Goal: Task Accomplishment & Management: Manage account settings

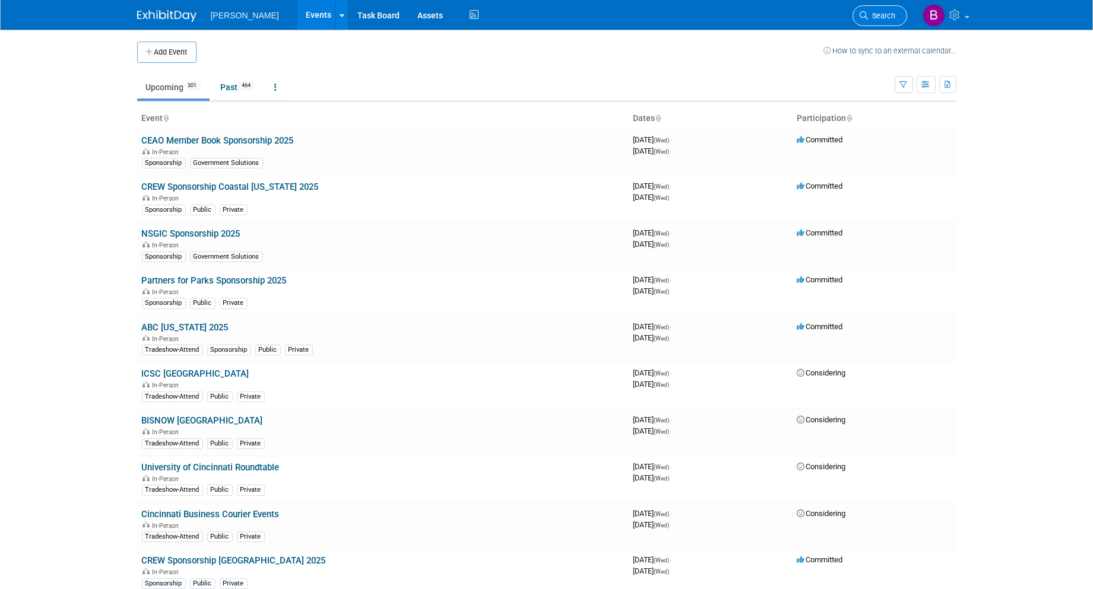
click at [874, 19] on span "Search" at bounding box center [881, 15] width 27 height 9
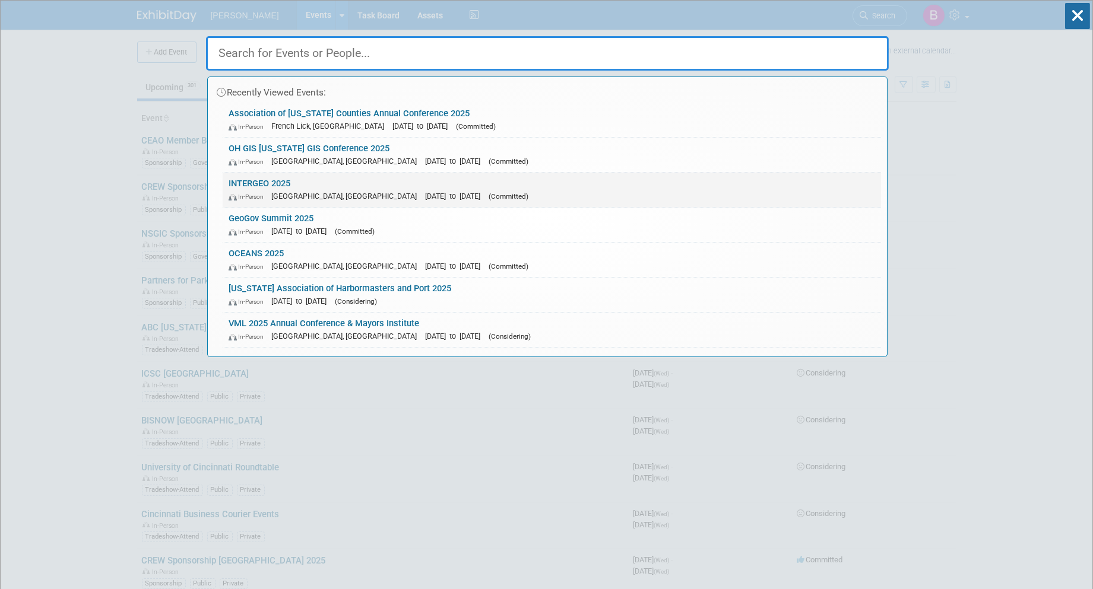
click at [526, 182] on link "INTERGEO 2025 In-Person Frankfurt am Main, Germany Oct 7, 2025 to Oct 9, 2025 (…" at bounding box center [552, 190] width 658 height 34
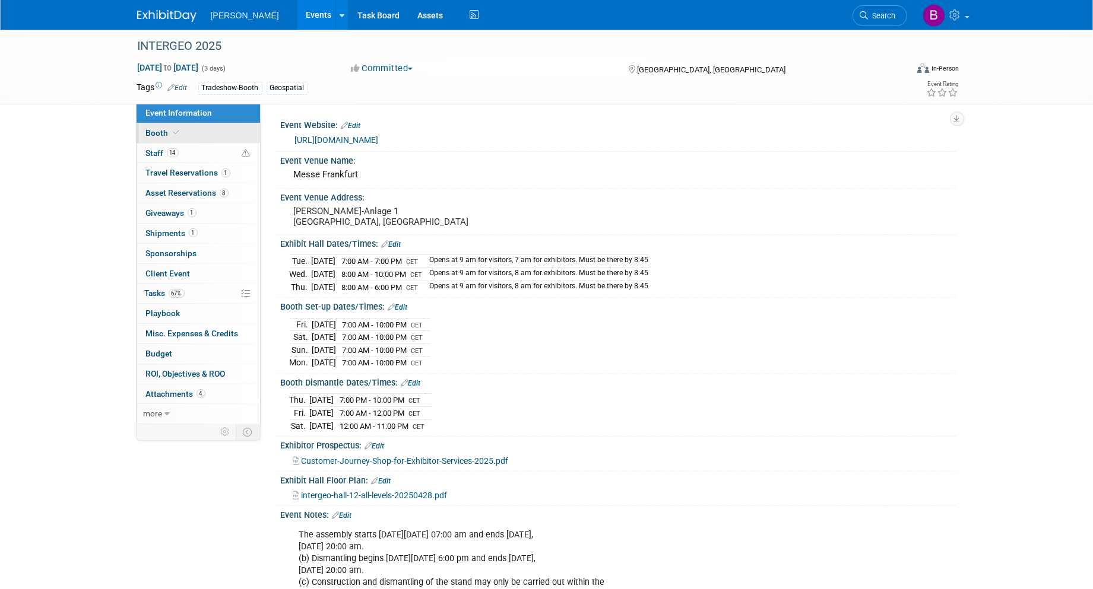
click at [244, 141] on link "Booth" at bounding box center [198, 133] width 123 height 20
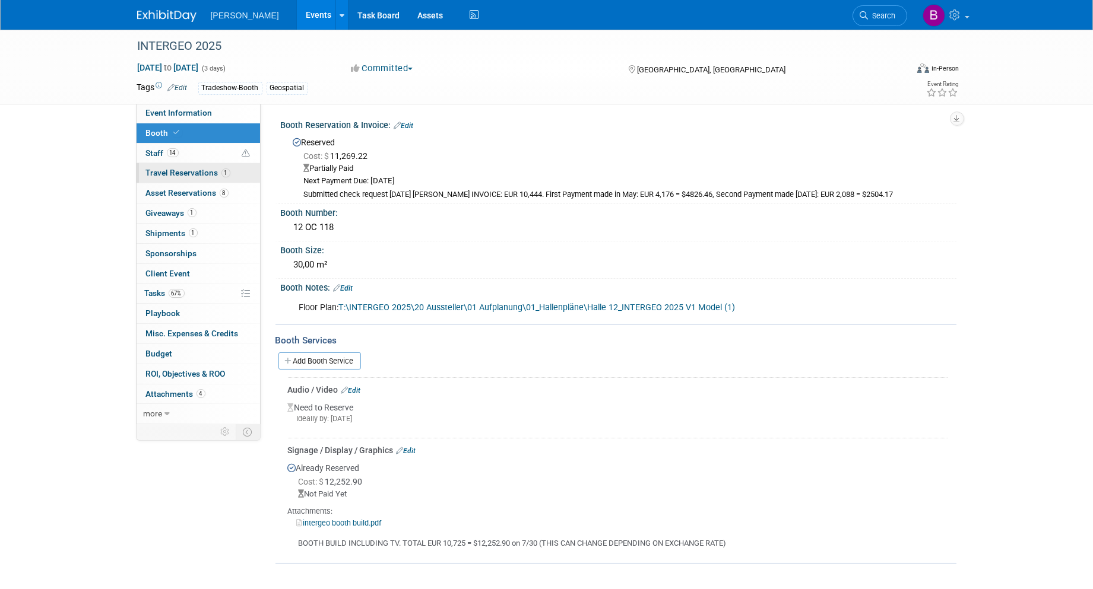
click at [239, 174] on link "1 Travel Reservations 1" at bounding box center [198, 173] width 123 height 20
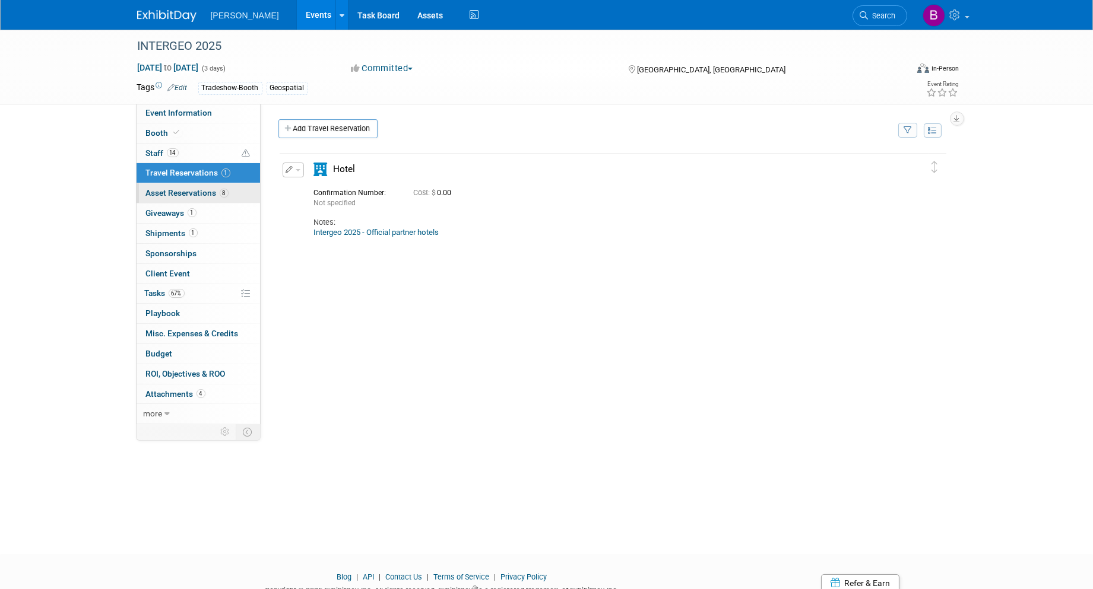
click at [214, 187] on link "8 Asset Reservations 8" at bounding box center [198, 193] width 123 height 20
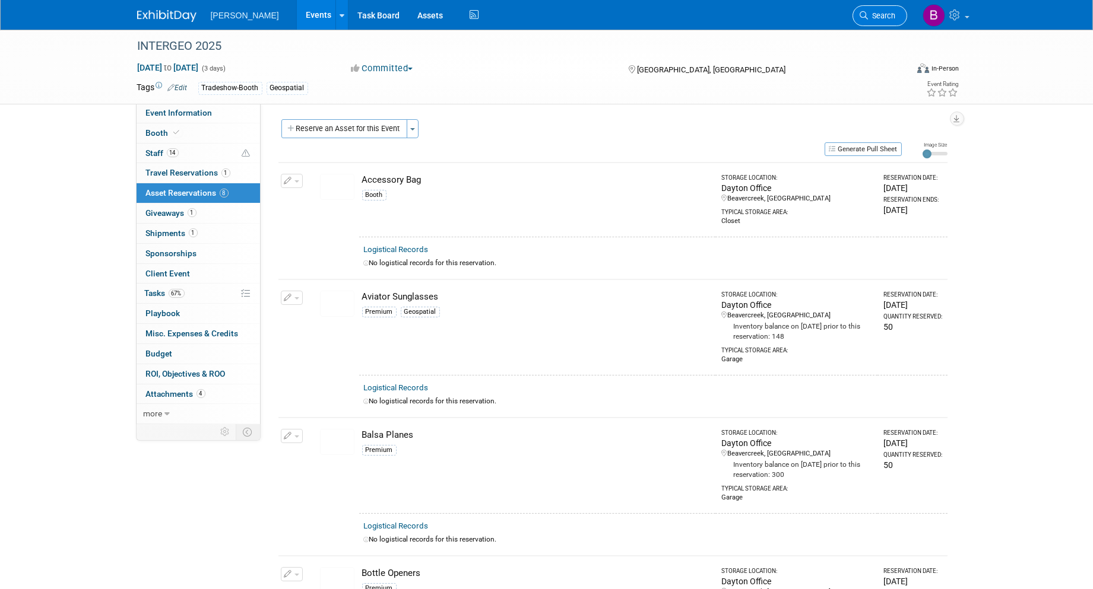
click at [884, 18] on span "Search" at bounding box center [881, 15] width 27 height 9
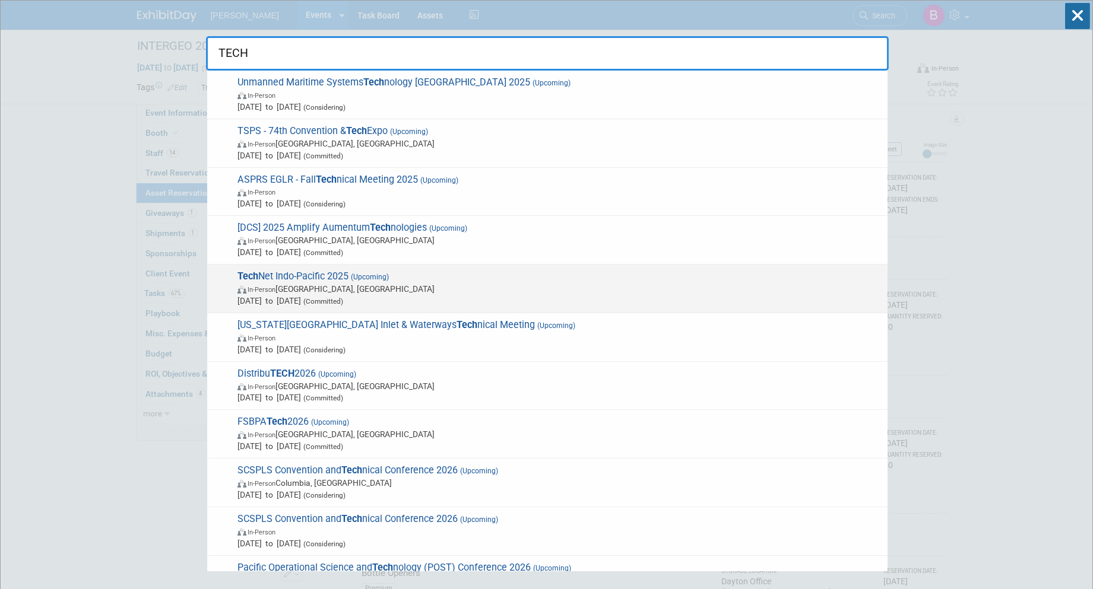
type input "TECH"
click at [512, 280] on span "Tech Net Indo-Pacific 2025 (Upcoming) In-Person Honolulu, HI Oct 28, 2025 to Oc…" at bounding box center [558, 289] width 648 height 36
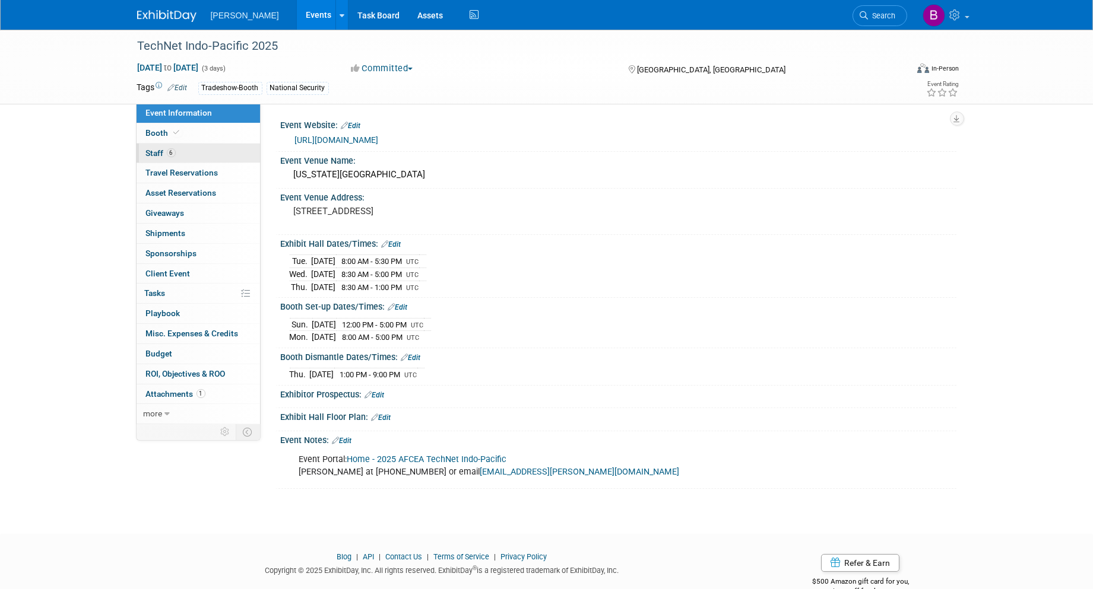
click at [191, 146] on link "6 Staff 6" at bounding box center [198, 154] width 123 height 20
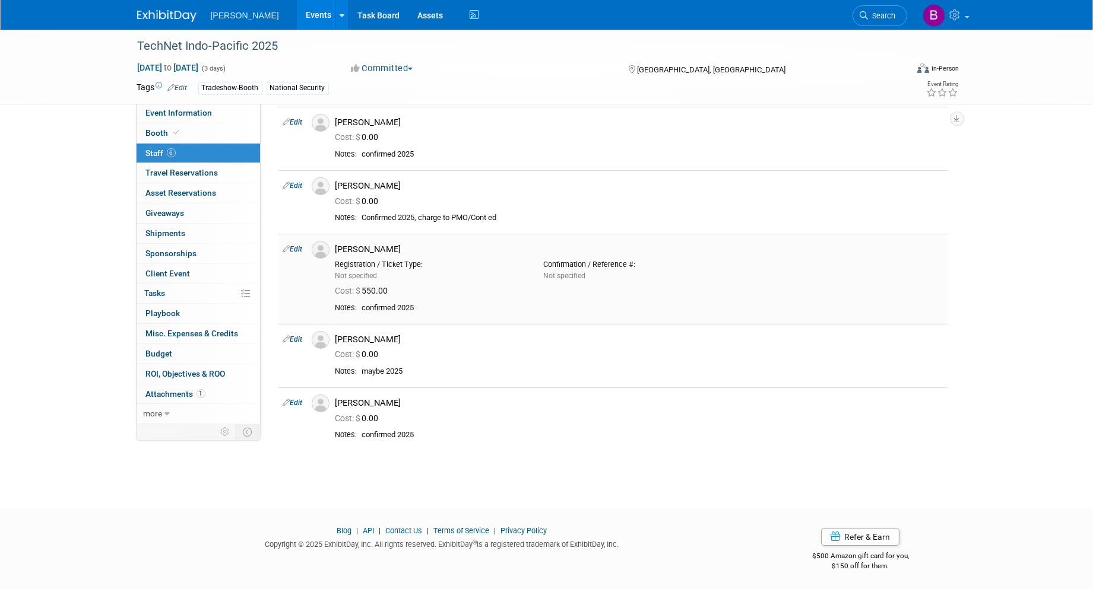
scroll to position [110, 0]
click at [237, 392] on link "1 Attachments 1" at bounding box center [198, 395] width 123 height 20
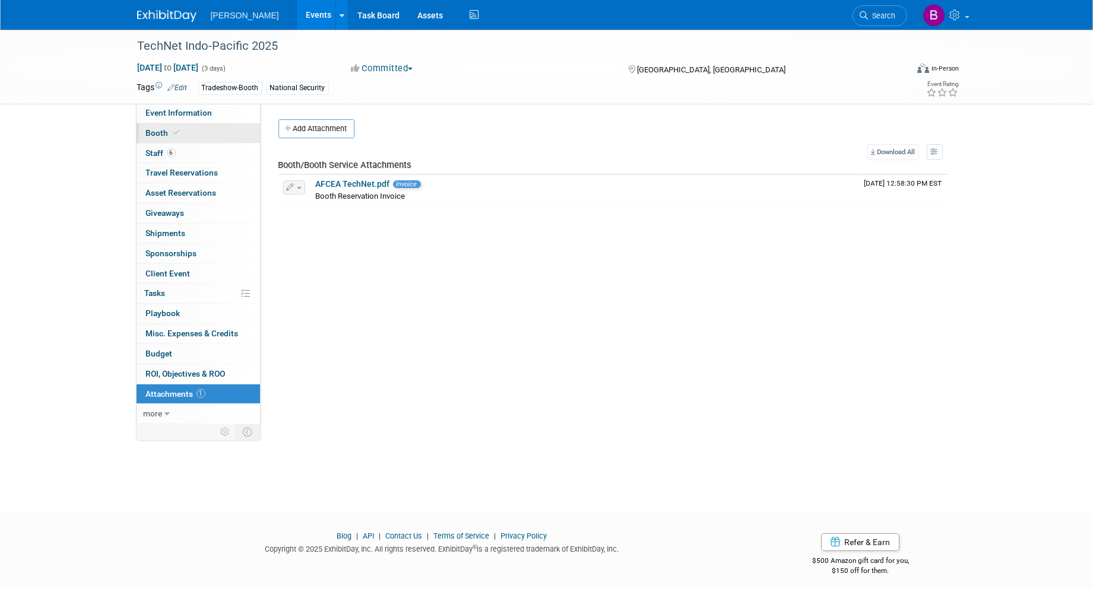
click at [233, 135] on link "Booth" at bounding box center [198, 133] width 123 height 20
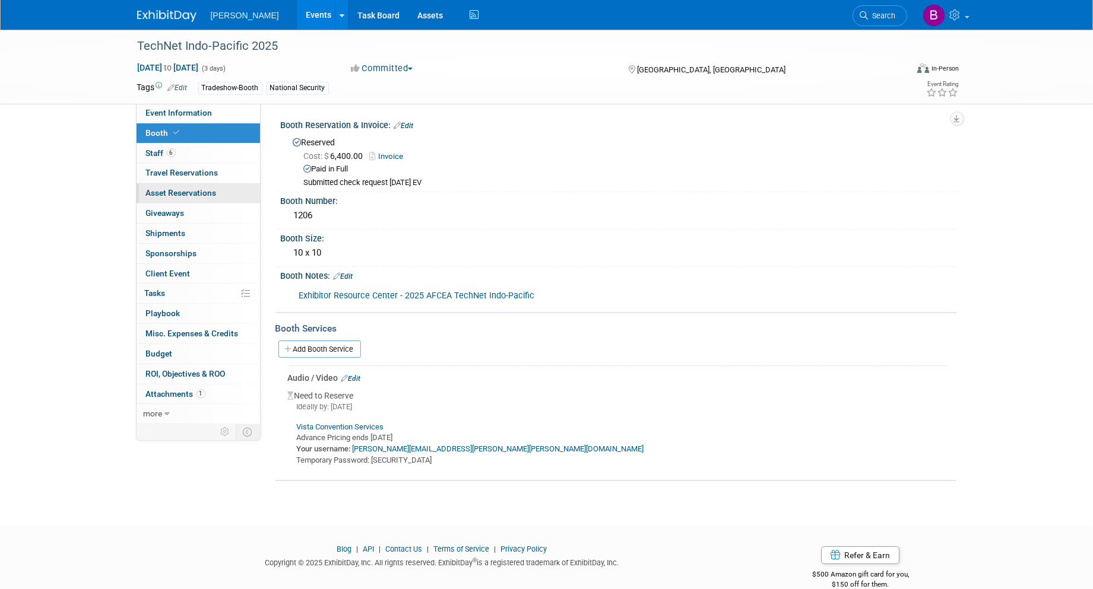
click at [170, 194] on span "Asset Reservations 0" at bounding box center [181, 192] width 71 height 9
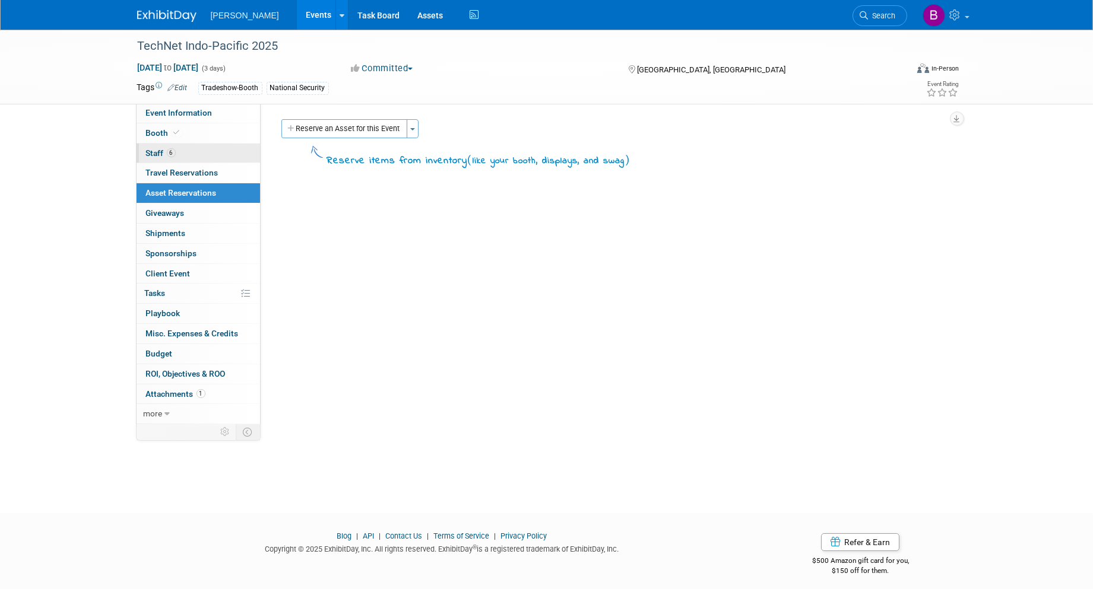
click at [161, 150] on span "Staff 6" at bounding box center [161, 152] width 30 height 9
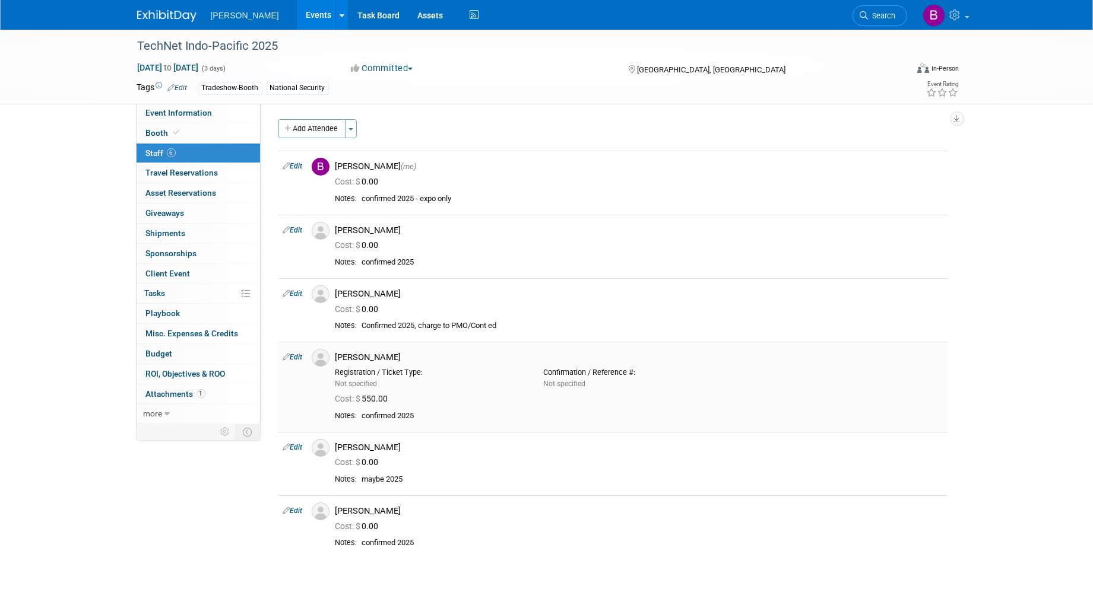
click at [296, 355] on link "Edit" at bounding box center [293, 357] width 20 height 8
select select "66f036cd-c226-4369-a2d1-a4360bdb95c2"
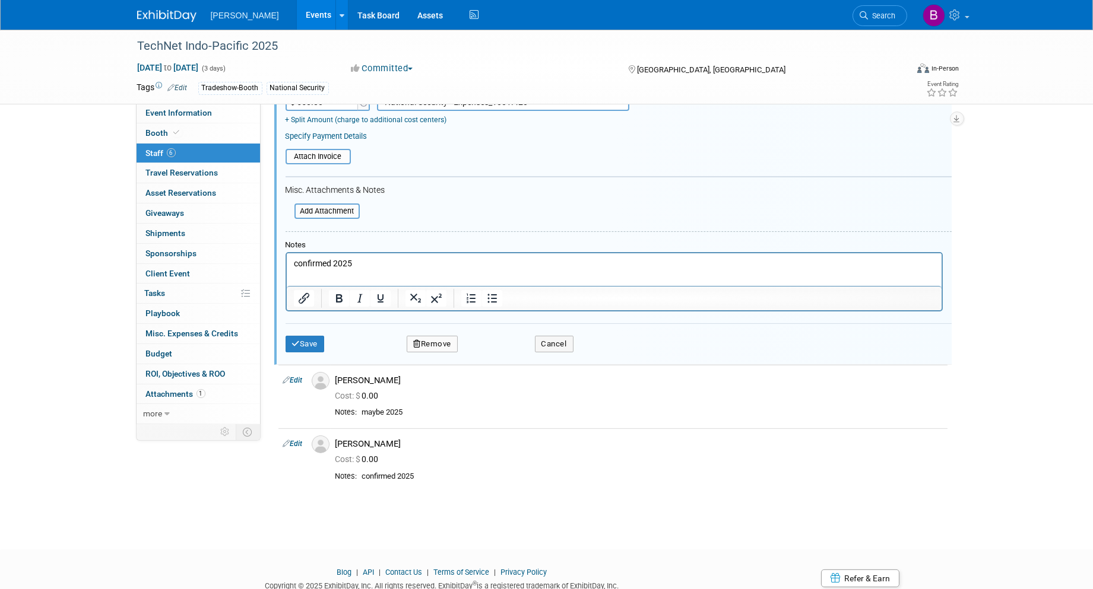
scroll to position [478, 0]
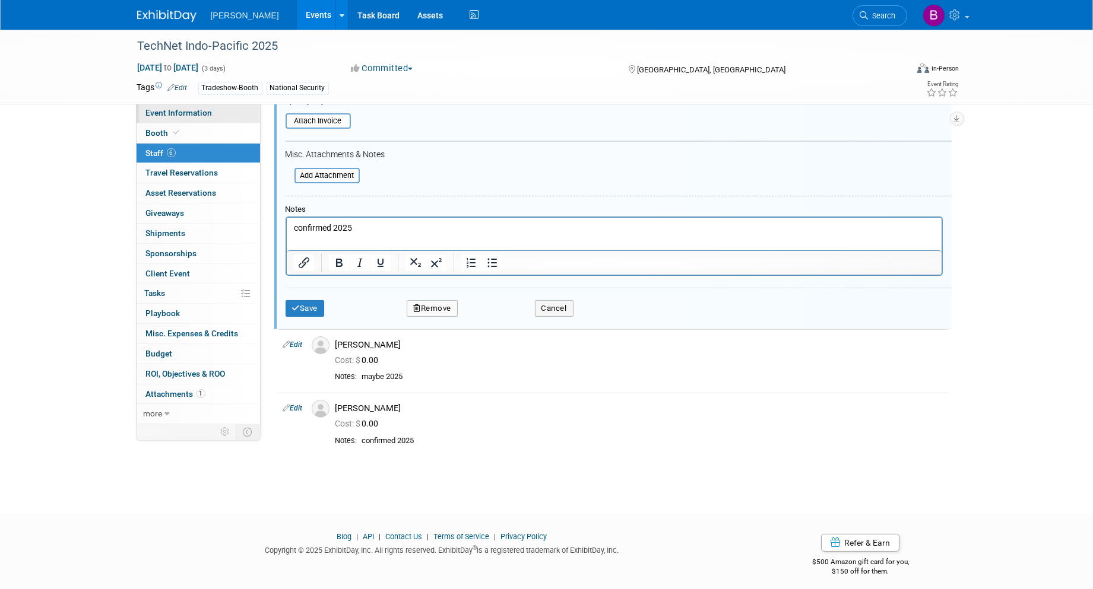
click at [196, 113] on span "Event Information" at bounding box center [179, 112] width 66 height 9
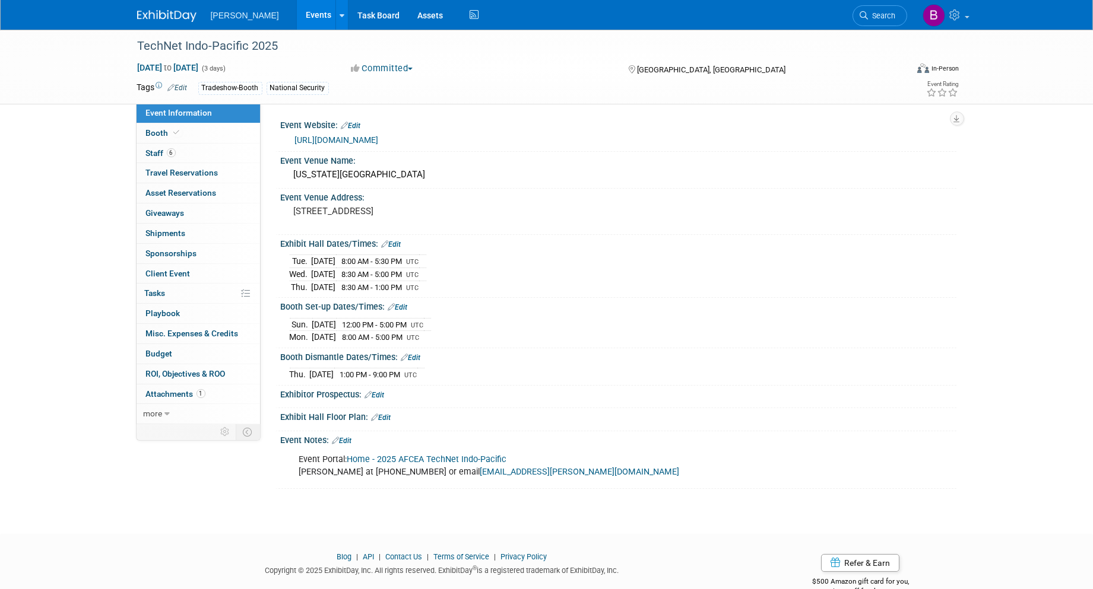
click at [329, 135] on link "https://events.afcea.org/tip25/Public/enter.aspx" at bounding box center [337, 139] width 84 height 9
click at [176, 149] on link "6 Staff 6" at bounding box center [198, 154] width 123 height 20
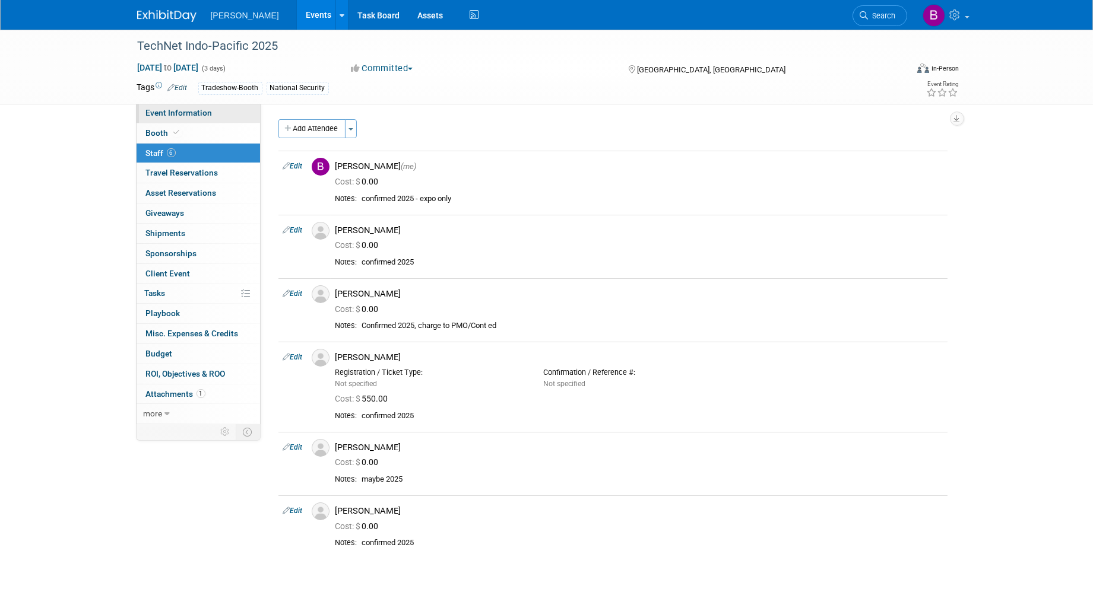
click at [182, 116] on span "Event Information" at bounding box center [179, 112] width 66 height 9
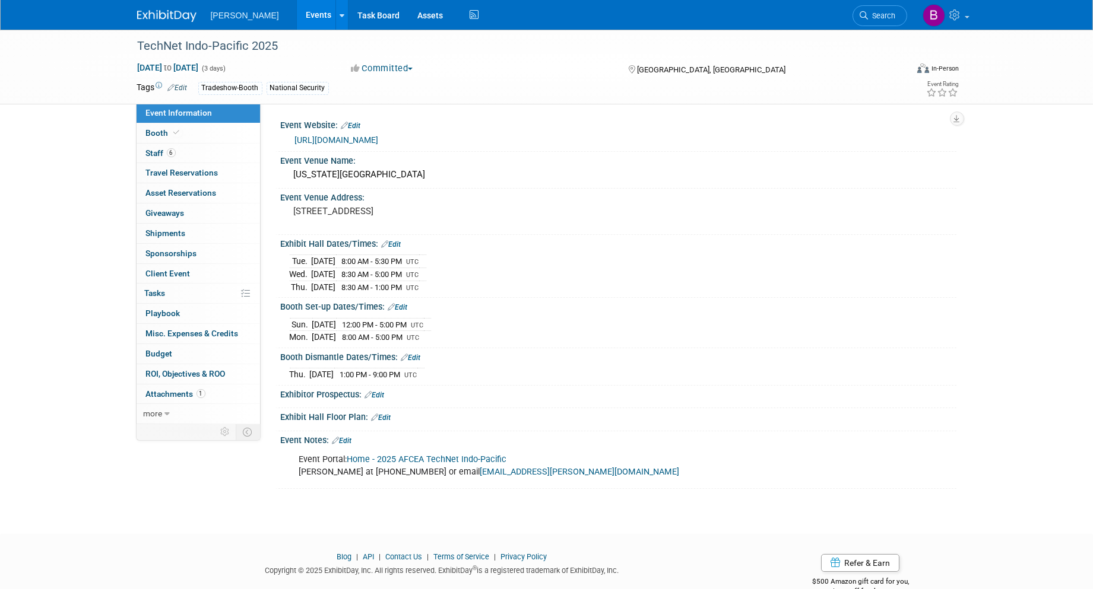
click at [384, 414] on link "Edit" at bounding box center [382, 418] width 20 height 8
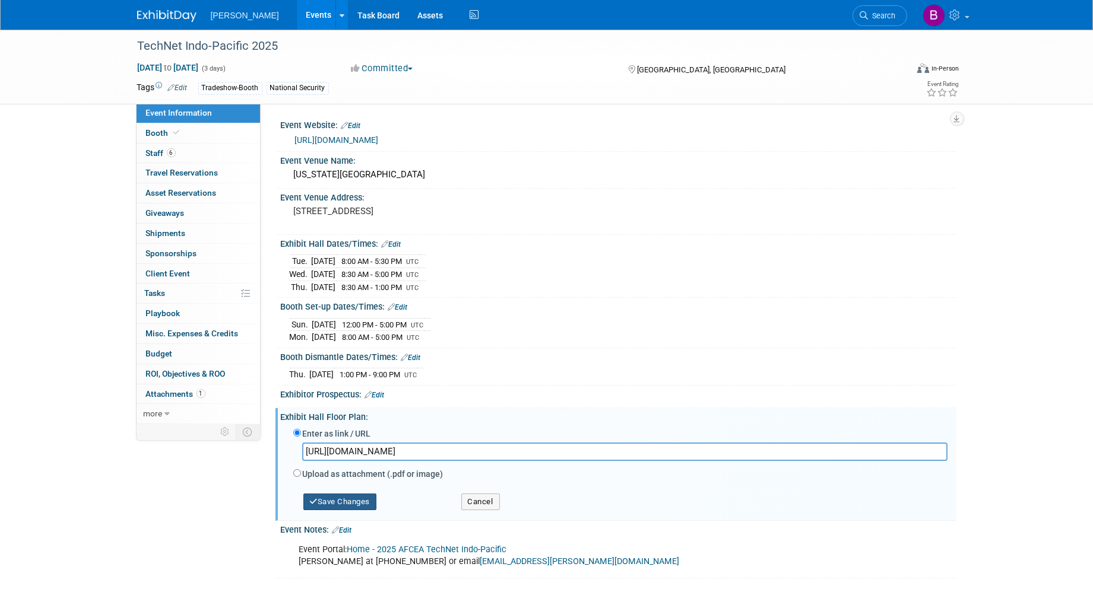
type input "https://events.afcea.org/tip25/Public/eventmap.aspx?&shmode=E&ID=115374&sortMen…"
click at [364, 503] on button "Save Changes" at bounding box center [340, 502] width 74 height 17
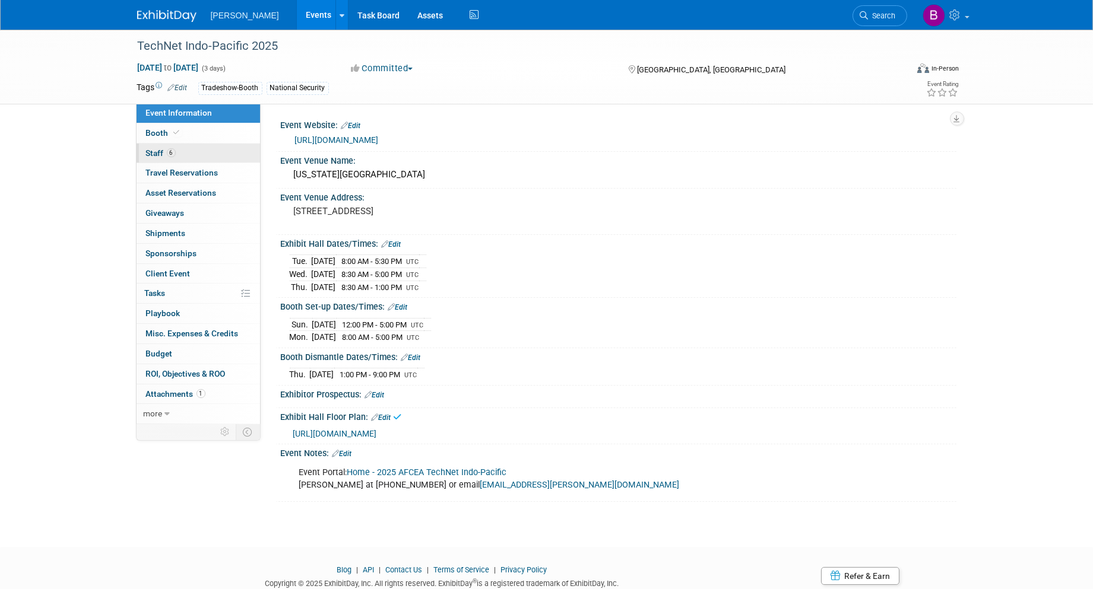
click at [195, 146] on link "6 Staff 6" at bounding box center [198, 154] width 123 height 20
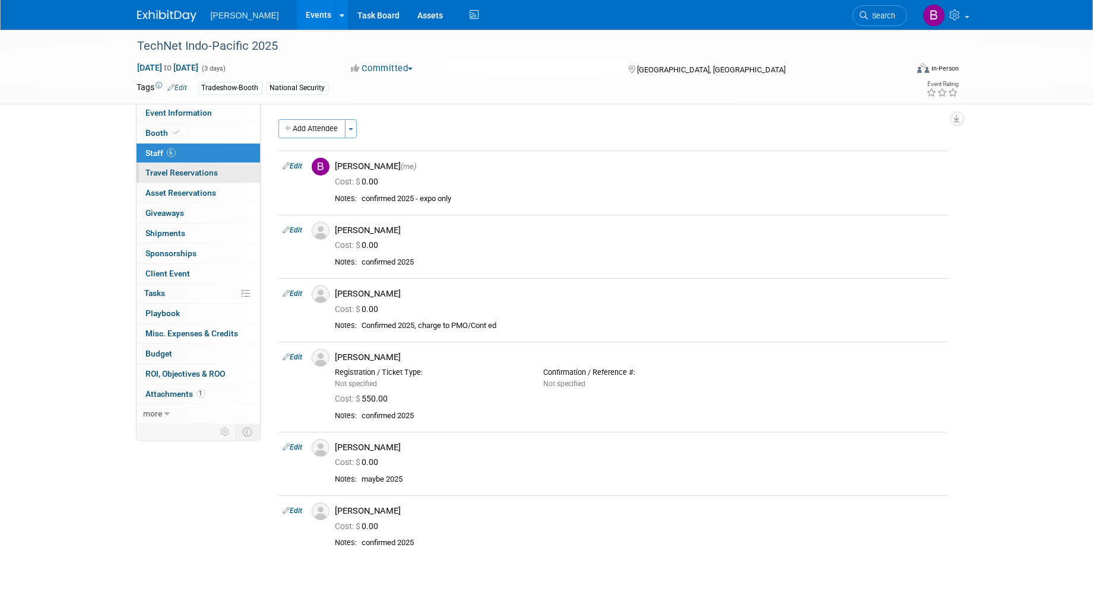
click at [193, 179] on link "0 Travel Reservations 0" at bounding box center [198, 173] width 123 height 20
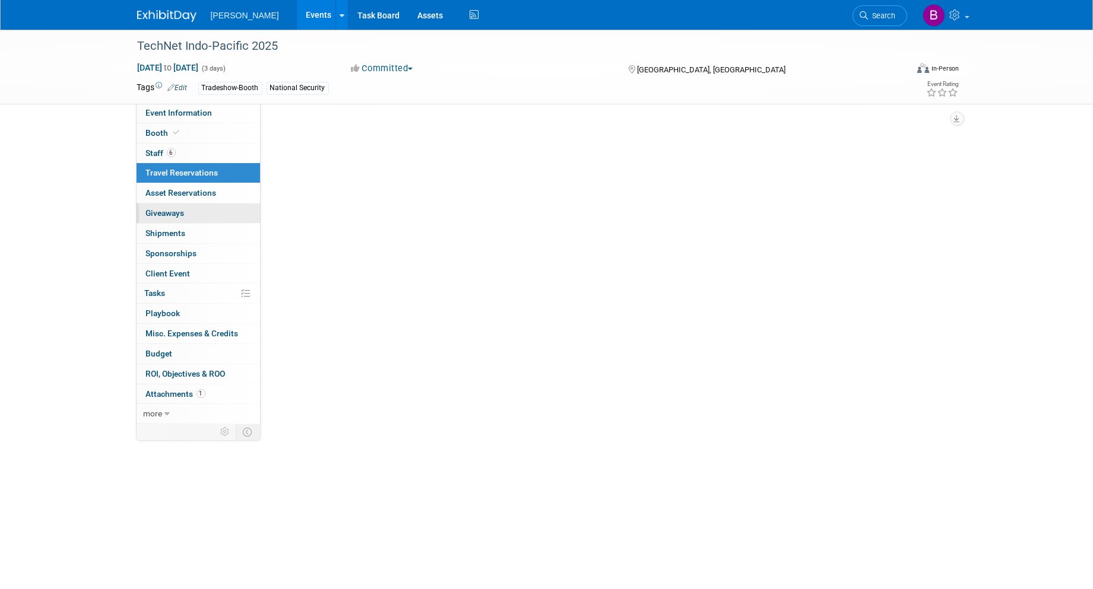
click at [180, 208] on span "Giveaways 0" at bounding box center [165, 212] width 39 height 9
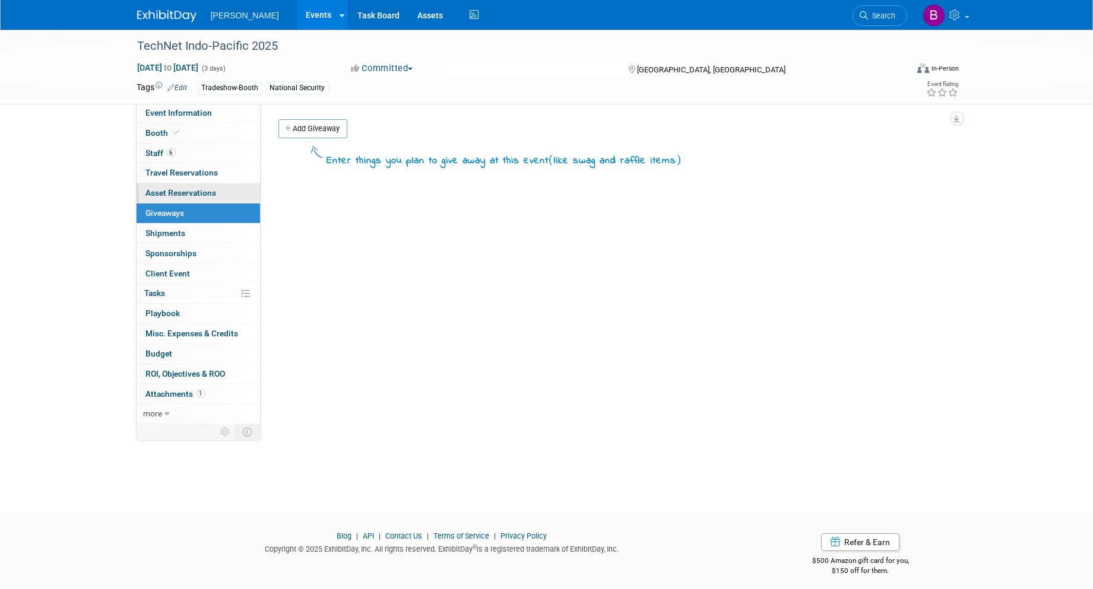
click at [169, 197] on span "Asset Reservations 0" at bounding box center [181, 192] width 71 height 9
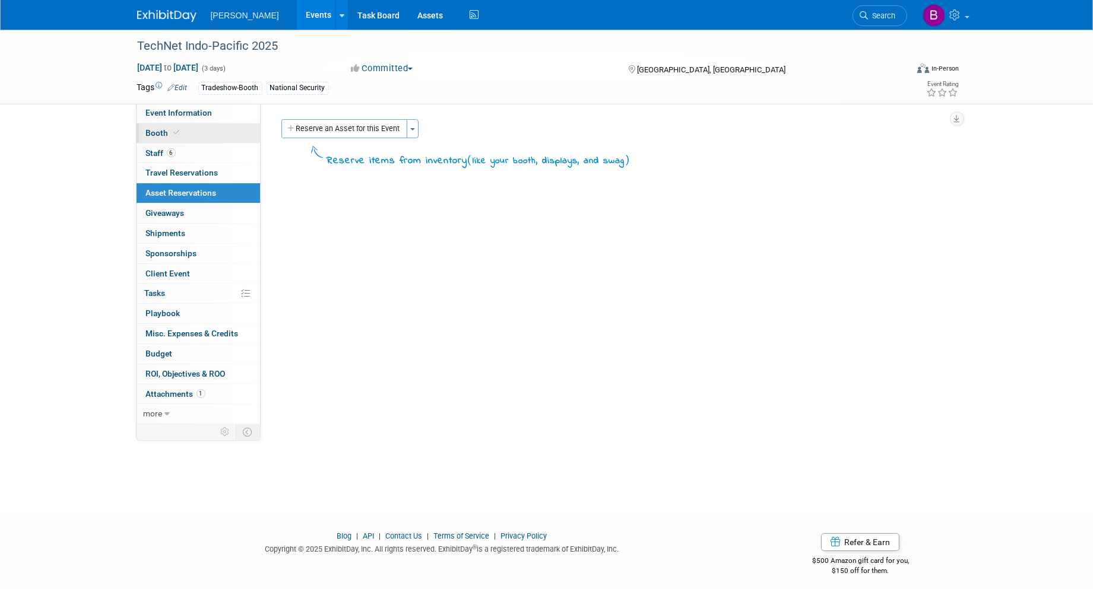
click at [180, 126] on link "Booth" at bounding box center [198, 133] width 123 height 20
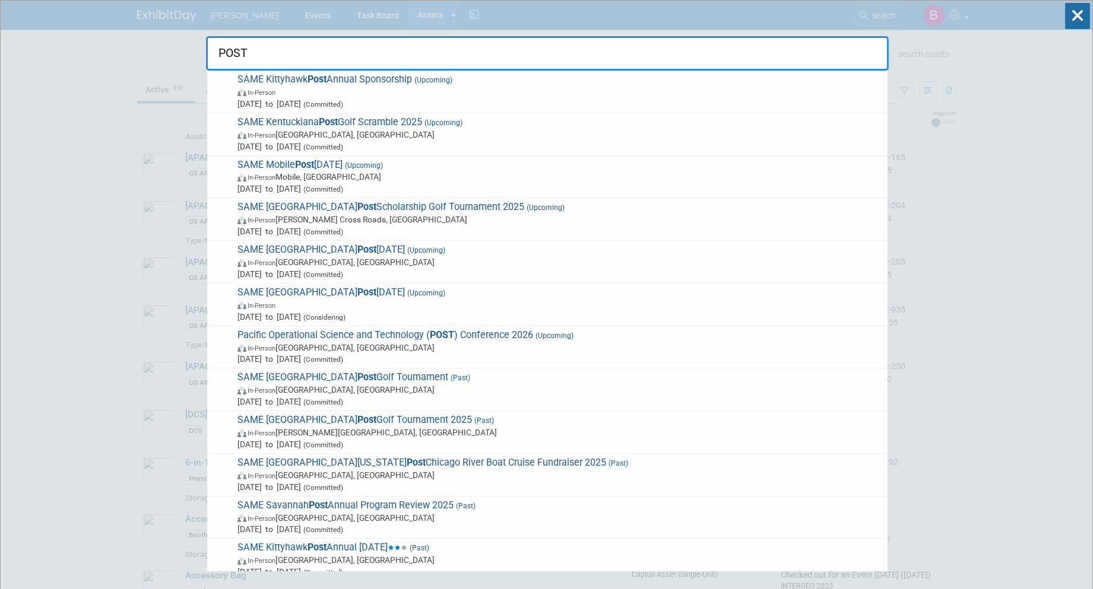
type input "POST"
click at [467, 22] on div "POST SAME Kittyhawk Post Annual Sponsorship (Upcoming) In-Person Jan 1, 2025 to…" at bounding box center [547, 36] width 683 height 70
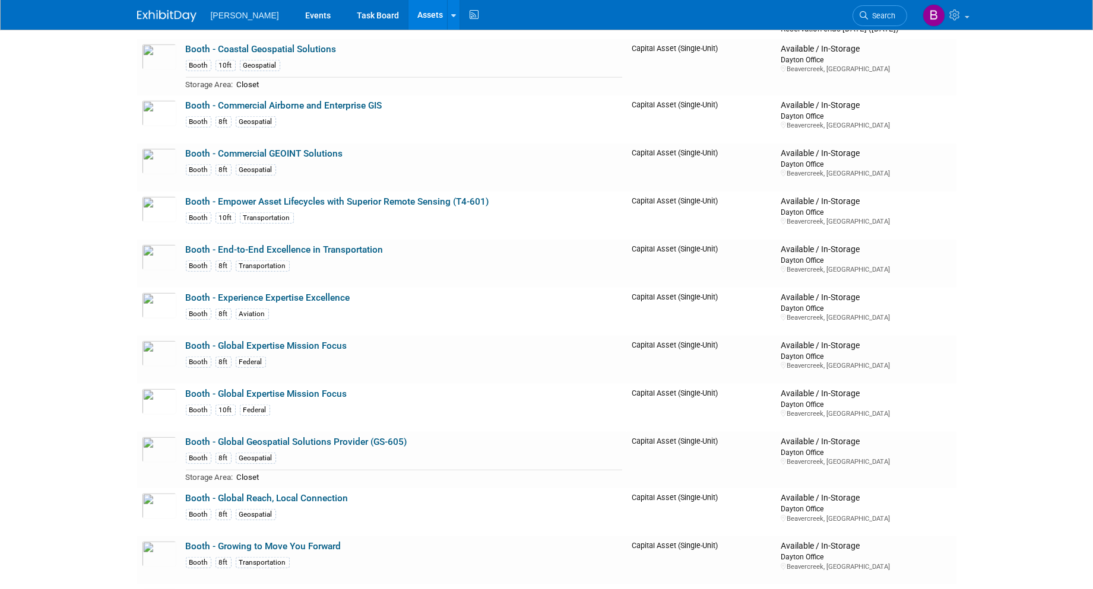
scroll to position [2836, 0]
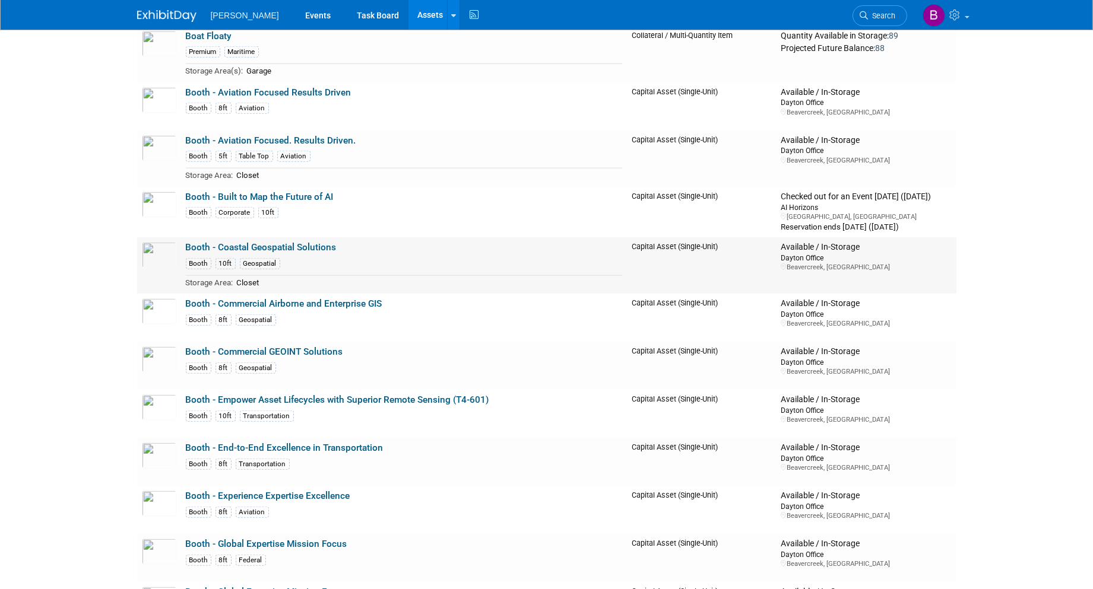
click at [325, 252] on link "Booth - Coastal Geospatial Solutions" at bounding box center [261, 247] width 151 height 11
click at [150, 506] on img at bounding box center [159, 504] width 34 height 26
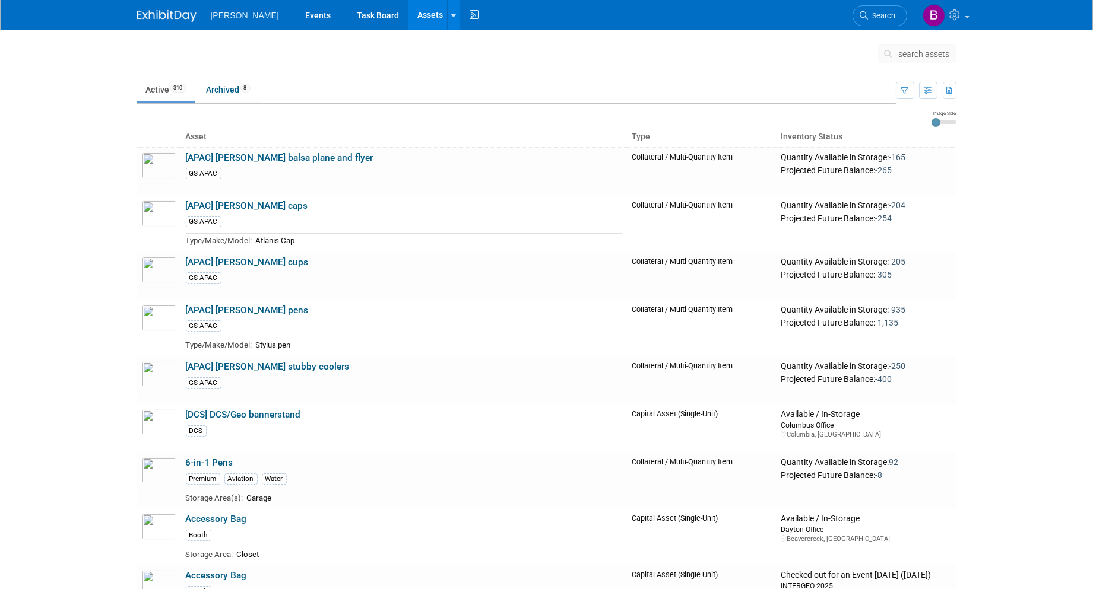
scroll to position [923, 0]
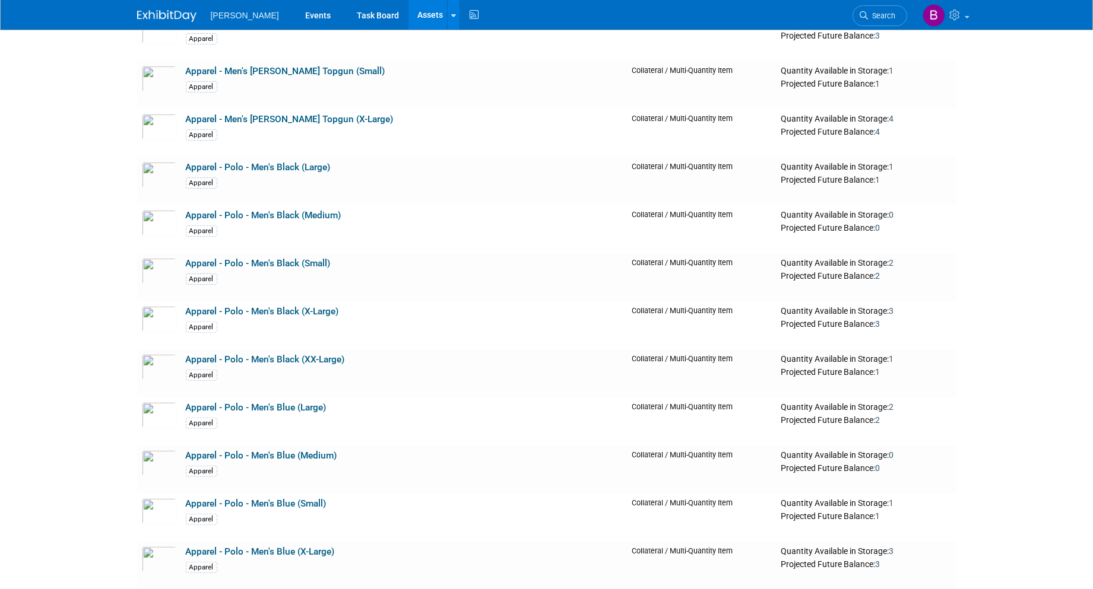
drag, startPoint x: 538, startPoint y: 271, endPoint x: 99, endPoint y: 234, distance: 440.3
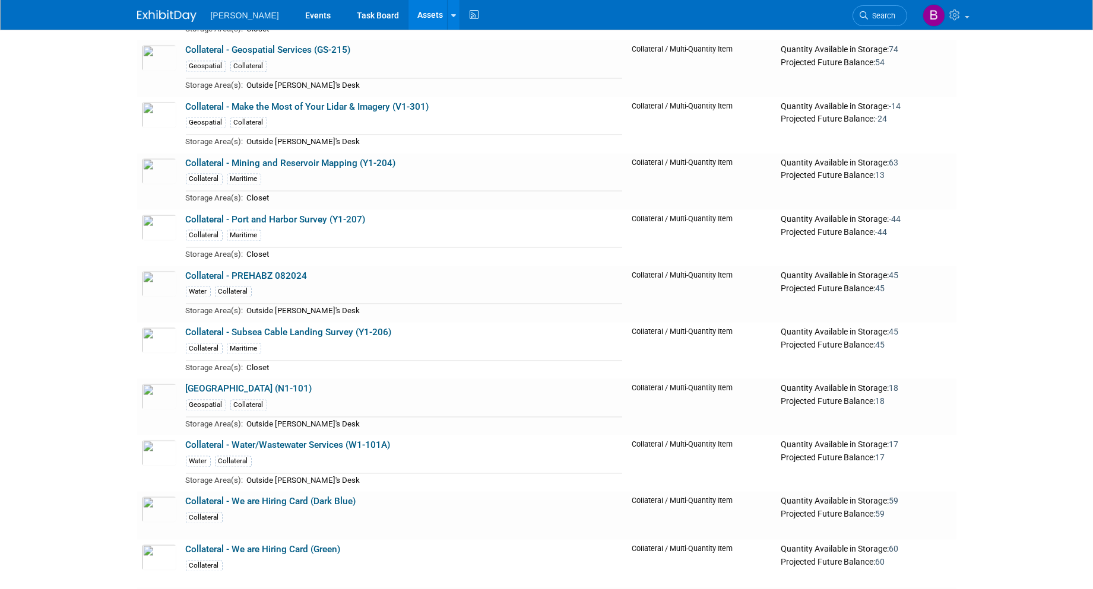
scroll to position [5276, 0]
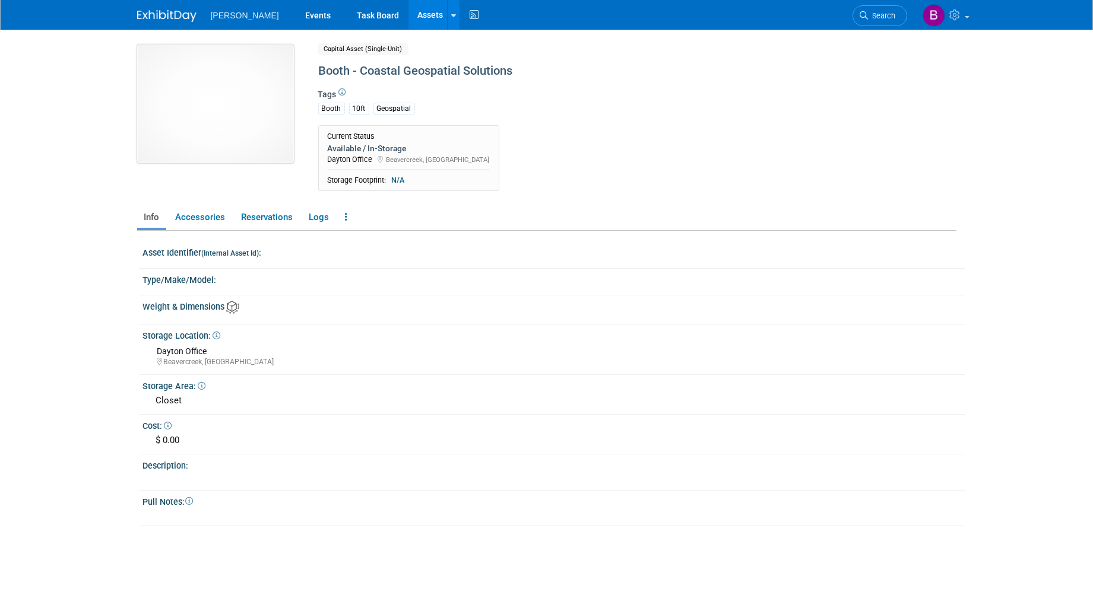
click at [275, 158] on img at bounding box center [215, 104] width 157 height 119
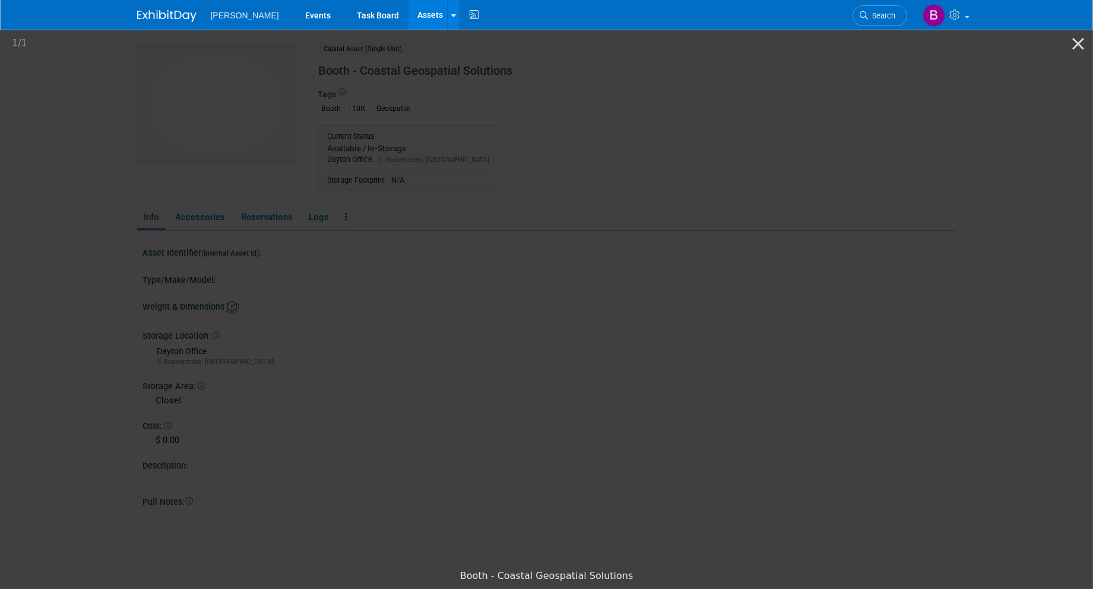
click at [169, 236] on picture at bounding box center [546, 296] width 1093 height 536
click at [159, 144] on picture at bounding box center [546, 296] width 1093 height 536
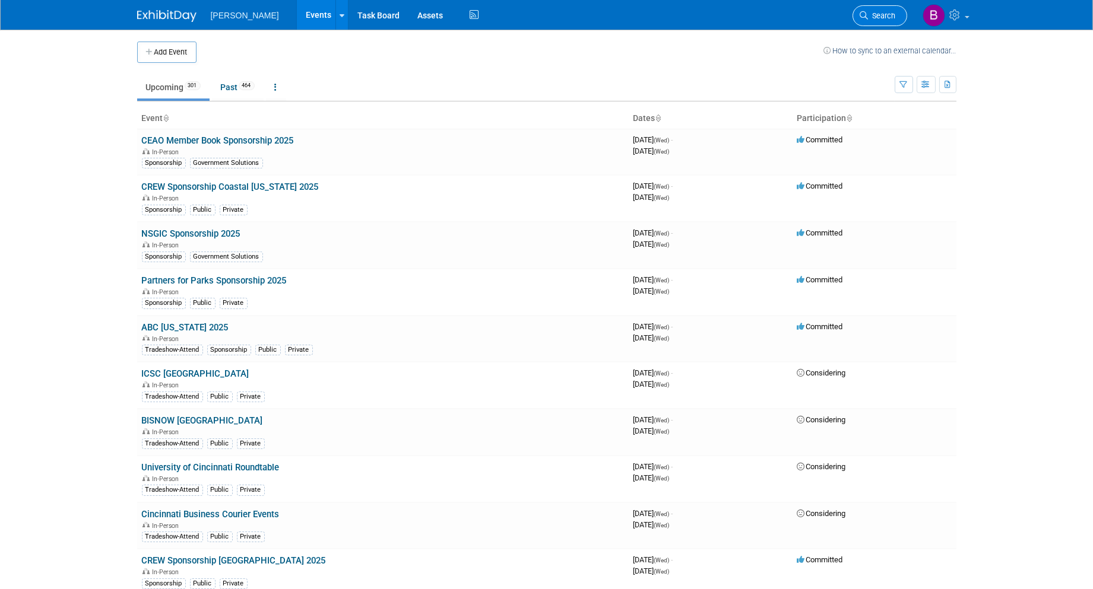
click at [887, 15] on span "Search" at bounding box center [881, 15] width 27 height 9
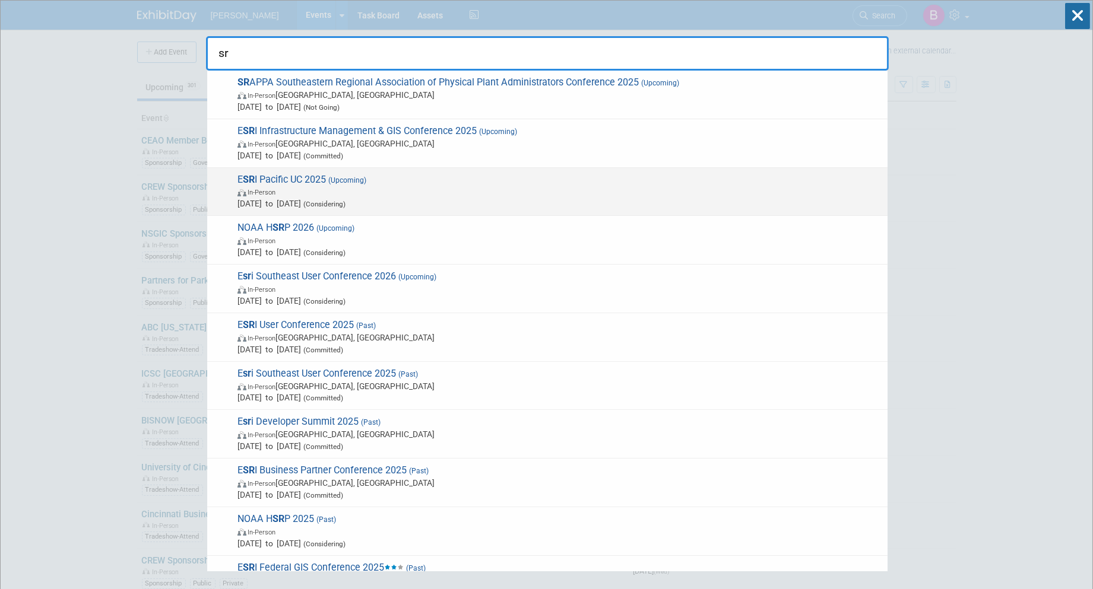
type input "s"
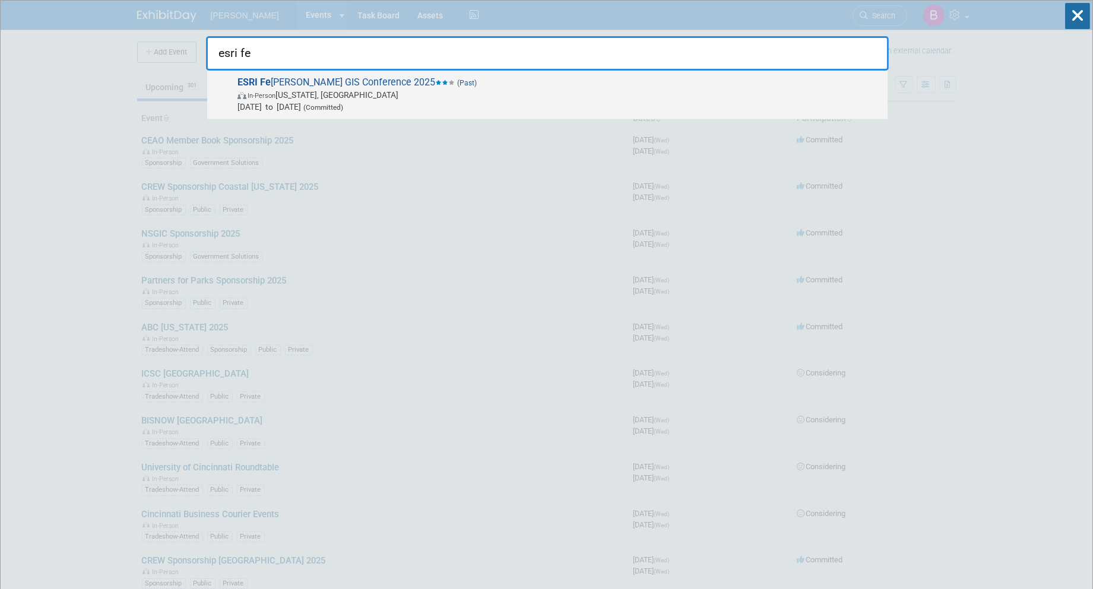
type input "esri fe"
click at [328, 93] on span "In-Person Washington, DC" at bounding box center [559, 95] width 644 height 12
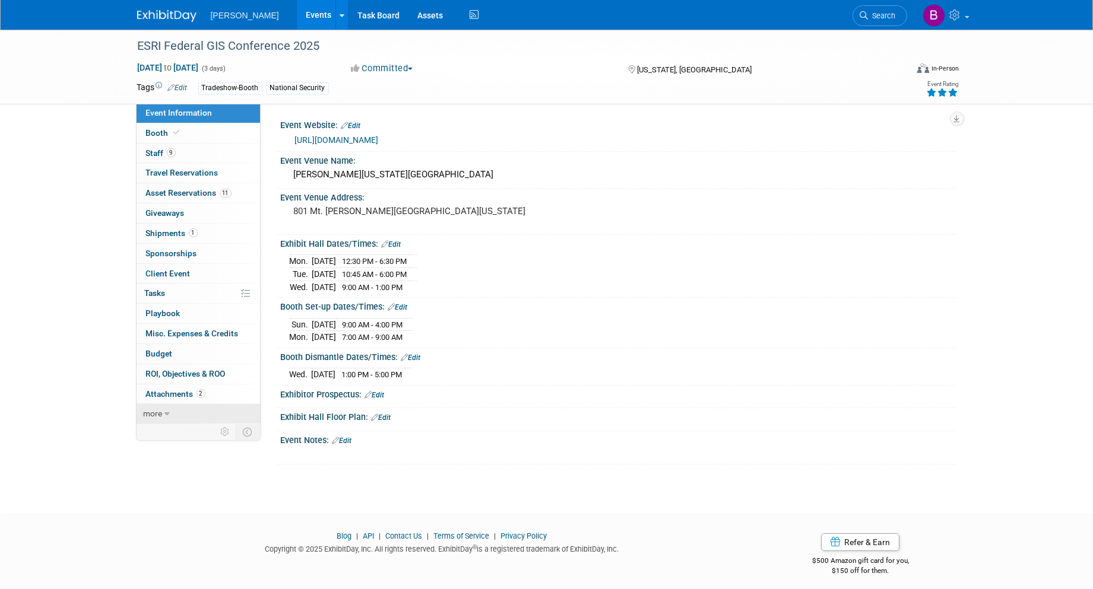
click at [194, 417] on link "more" at bounding box center [198, 414] width 123 height 20
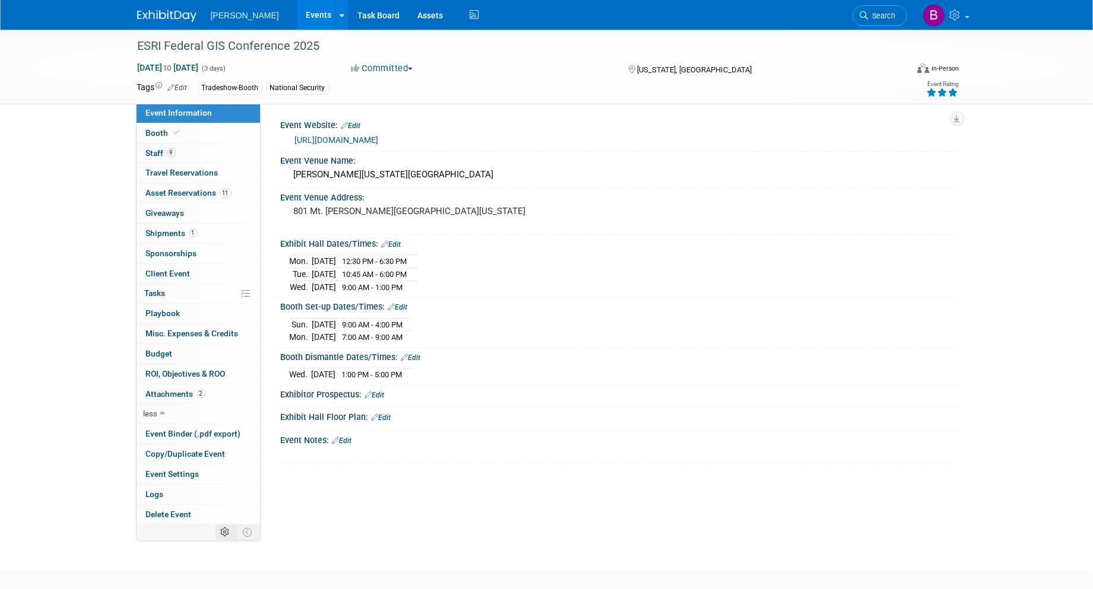
click at [230, 531] on td at bounding box center [225, 532] width 21 height 15
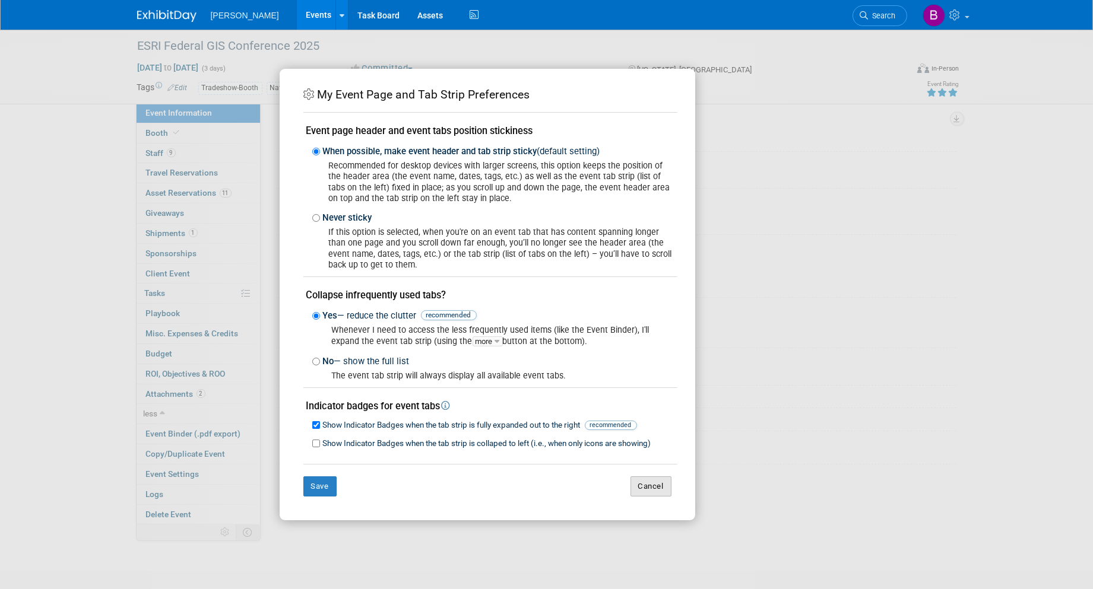
click at [662, 483] on button "Cancel" at bounding box center [650, 487] width 41 height 20
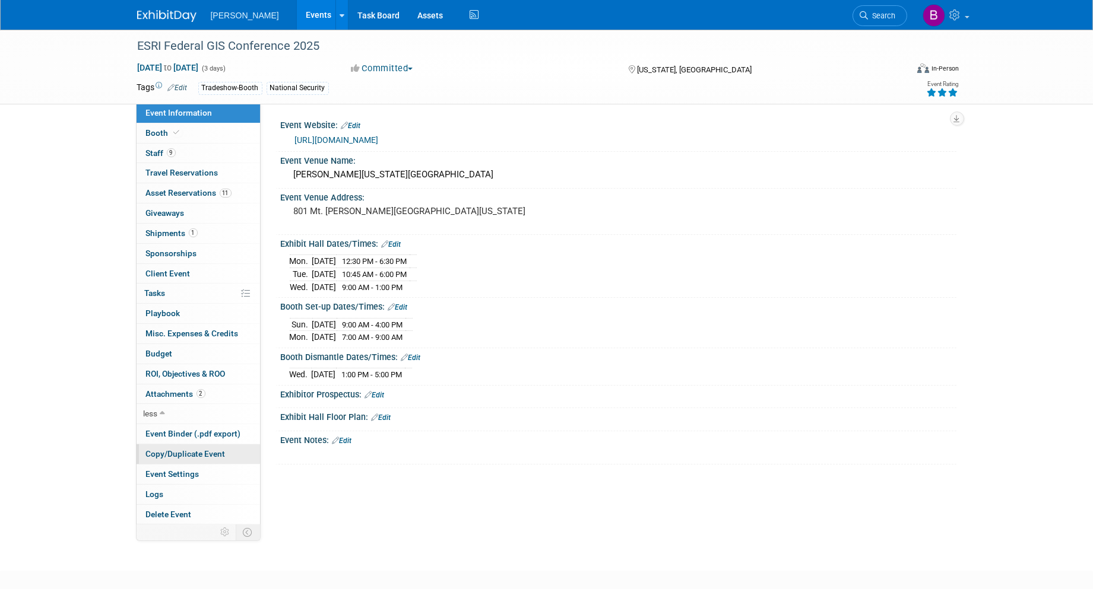
click at [163, 456] on span "Copy/Duplicate Event" at bounding box center [186, 453] width 80 height 9
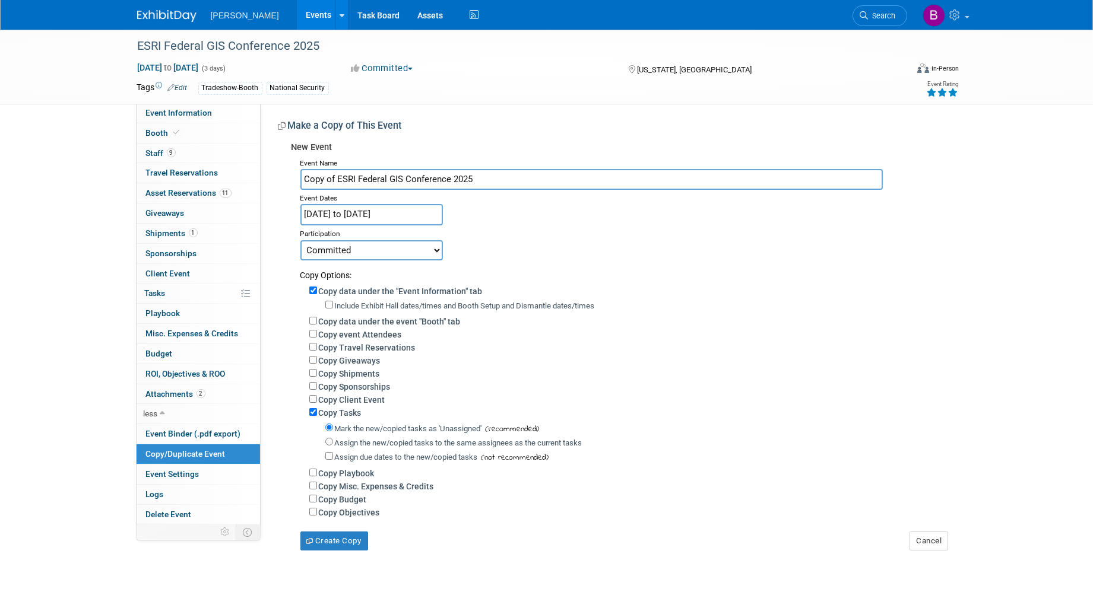
click at [330, 330] on label "Copy event Attendees" at bounding box center [360, 334] width 83 height 9
click at [317, 330] on input "Copy event Attendees" at bounding box center [313, 334] width 8 height 8
checkbox input "true"
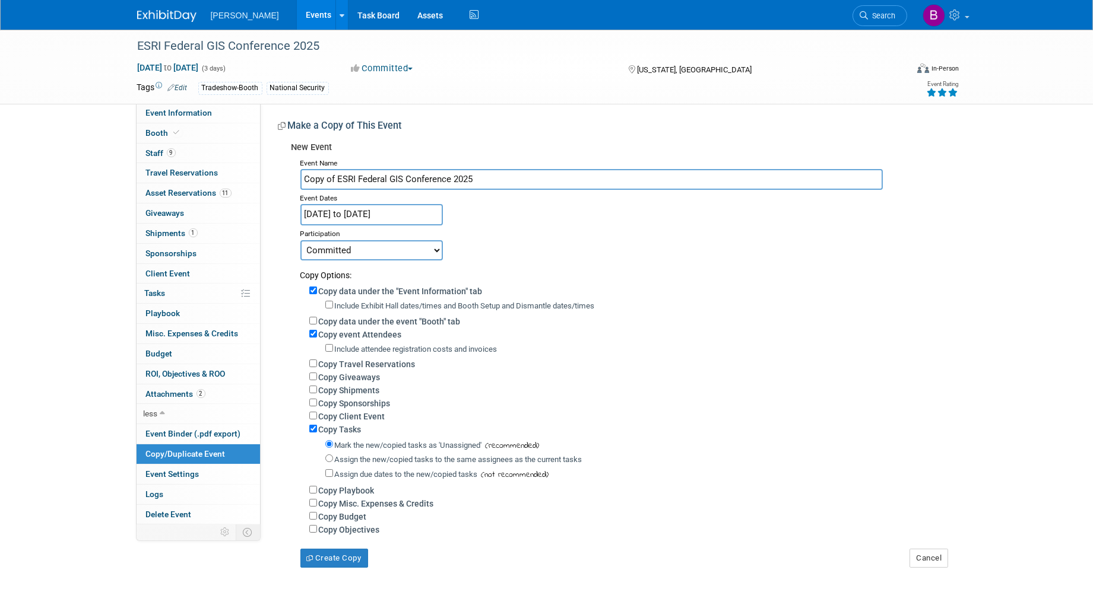
click at [337, 321] on label "Copy data under the event "Booth" tab" at bounding box center [390, 321] width 142 height 9
click at [317, 321] on input "Copy data under the event "Booth" tab" at bounding box center [313, 321] width 8 height 8
checkbox input "true"
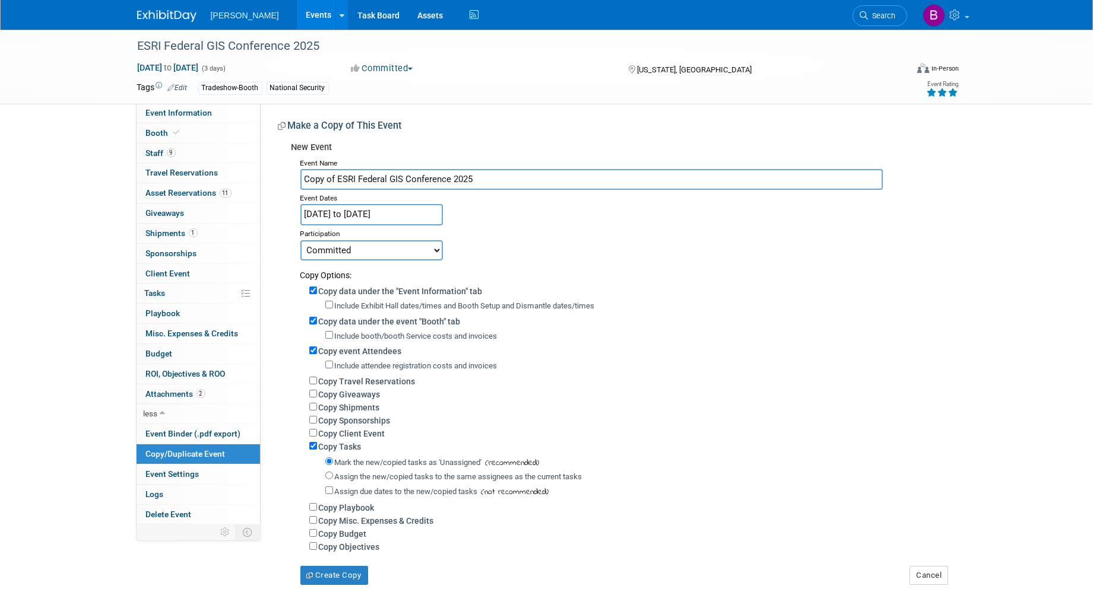
drag, startPoint x: 339, startPoint y: 446, endPoint x: 345, endPoint y: 435, distance: 13.5
click at [340, 447] on label "Copy Tasks" at bounding box center [340, 446] width 43 height 9
click at [317, 447] on input "Copy Tasks" at bounding box center [313, 446] width 8 height 8
checkbox input "false"
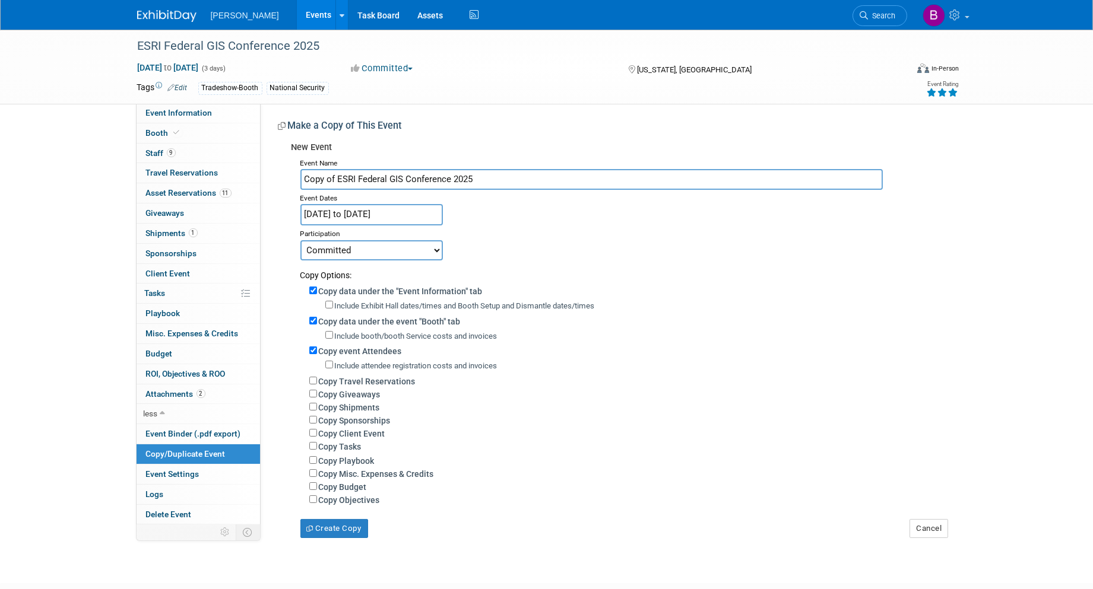
click at [360, 416] on label "Copy Sponsorships" at bounding box center [355, 420] width 72 height 9
click at [317, 416] on input "Copy Sponsorships" at bounding box center [313, 420] width 8 height 8
checkbox input "true"
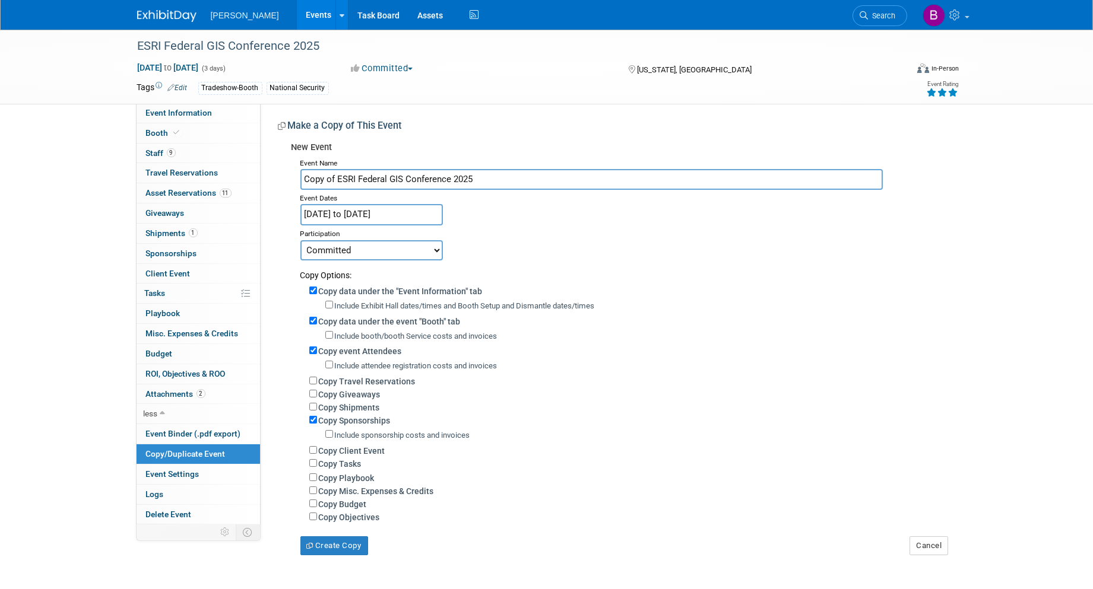
click at [361, 439] on div "Include sponsorship costs and invoices" at bounding box center [628, 435] width 638 height 17
click at [361, 446] on label "Copy Client Event" at bounding box center [352, 450] width 66 height 9
click at [317, 446] on input "Copy Client Event" at bounding box center [313, 450] width 8 height 8
checkbox input "true"
click at [364, 390] on label "Copy Giveaways" at bounding box center [350, 394] width 62 height 9
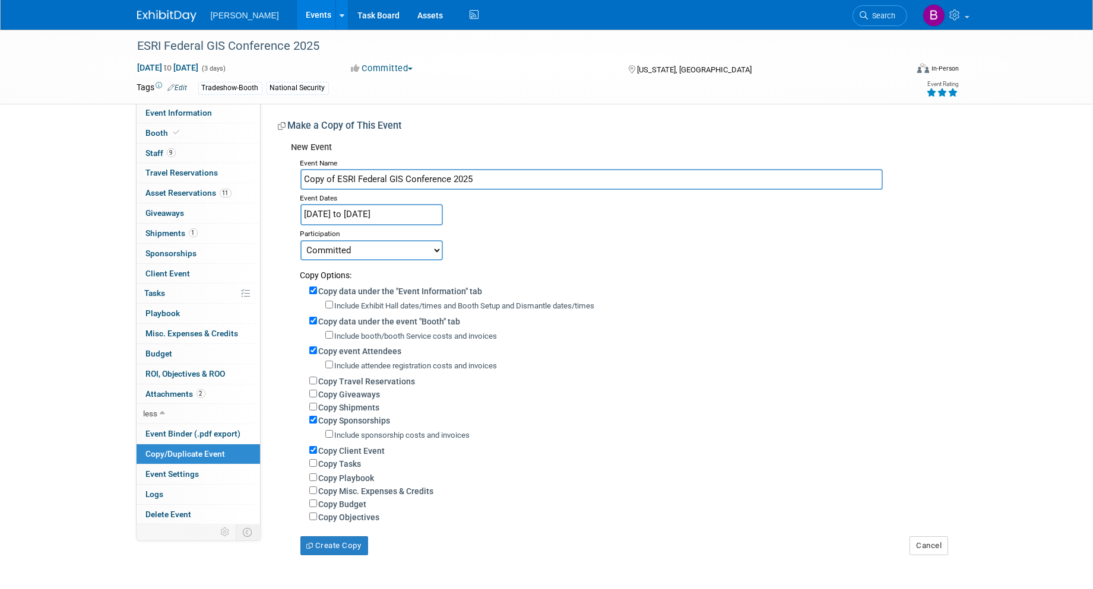
click at [317, 390] on input "Copy Giveaways" at bounding box center [313, 394] width 8 height 8
checkbox input "true"
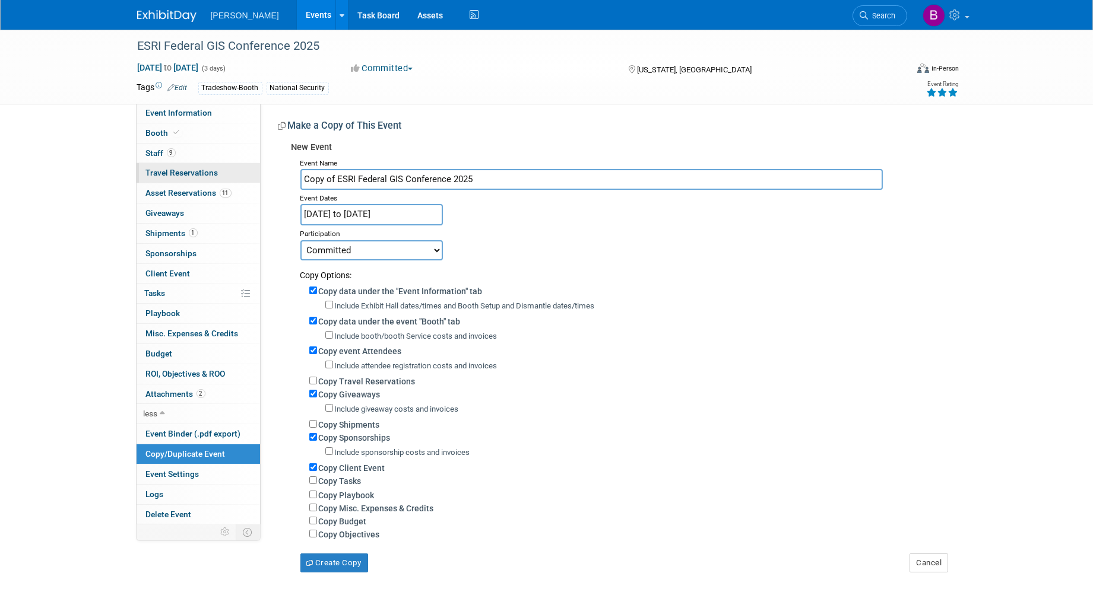
drag, startPoint x: 337, startPoint y: 176, endPoint x: 230, endPoint y: 170, distance: 107.0
click at [230, 170] on div "Event Information Event Info Booth Booth 9 Staff 9 Staff 0 Travel Reservations …" at bounding box center [546, 301] width 837 height 543
click at [538, 177] on input "ESRI Federal GIS Conference 2025" at bounding box center [591, 179] width 582 height 21
type input "ESRI Federal GIS Conference 2026"
click at [358, 214] on input "Feb 24, 2025 to Feb 26, 2025" at bounding box center [371, 214] width 142 height 21
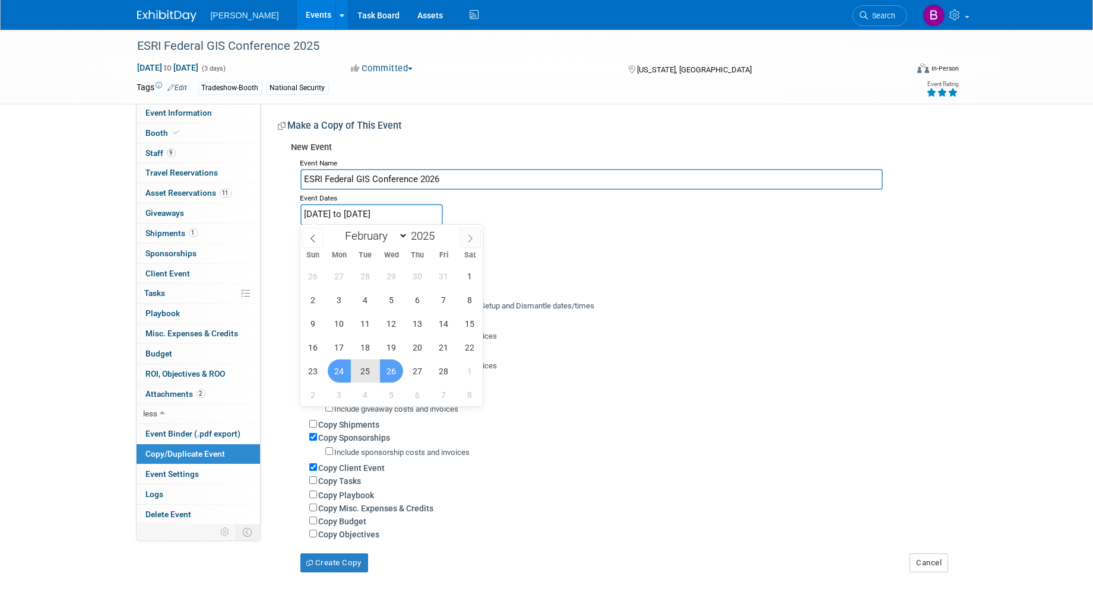
click at [467, 242] on icon at bounding box center [470, 238] width 8 height 8
select select "2"
click at [443, 234] on span at bounding box center [439, 232] width 8 height 7
type input "2026"
click at [394, 232] on select "January February March April May June July August September October November De…" at bounding box center [374, 236] width 68 height 15
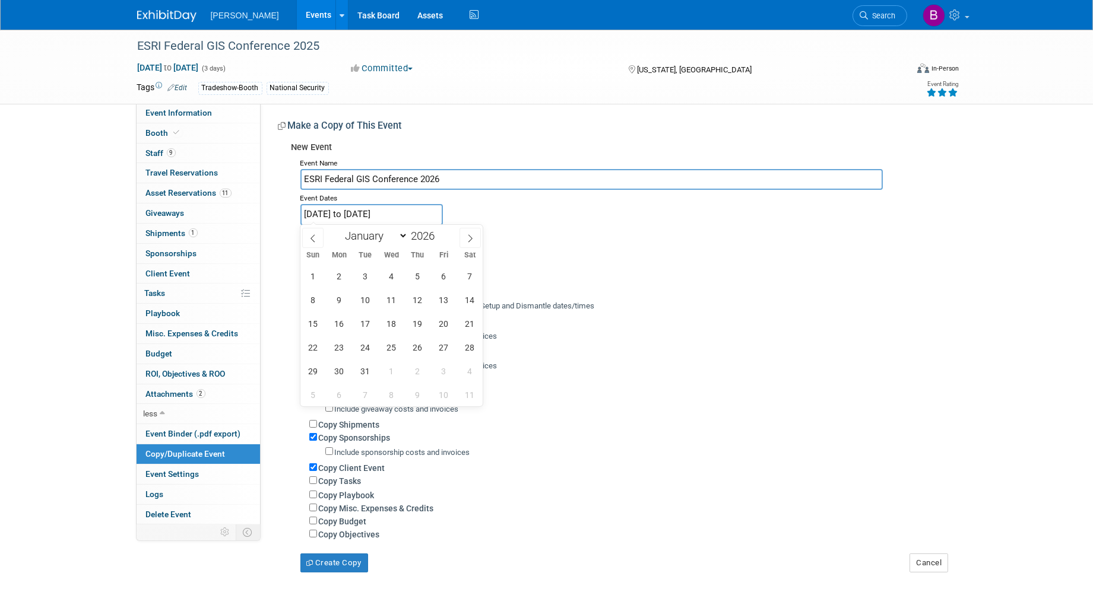
select select "1"
click at [340, 229] on select "January February March April May June July August September October November De…" at bounding box center [374, 236] width 68 height 15
click at [368, 303] on span "10" at bounding box center [365, 299] width 23 height 23
click at [392, 301] on span "11" at bounding box center [391, 299] width 23 height 23
type input "Feb 10, 2026 to Feb 11, 2026"
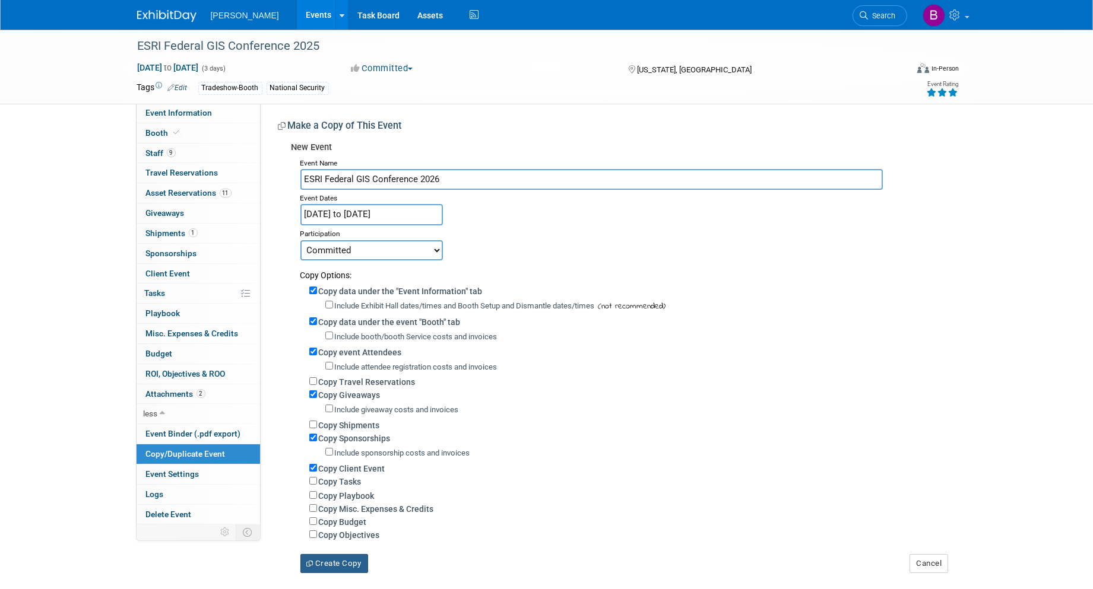
click at [323, 563] on button "Create Copy" at bounding box center [334, 563] width 68 height 19
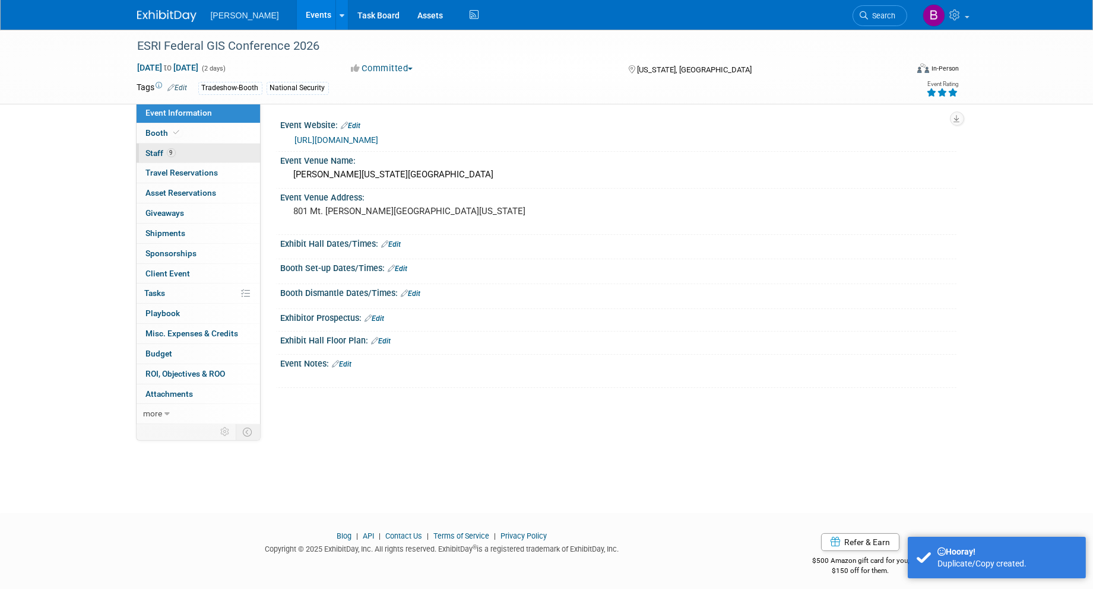
click at [186, 150] on link "9 Staff 9" at bounding box center [198, 154] width 123 height 20
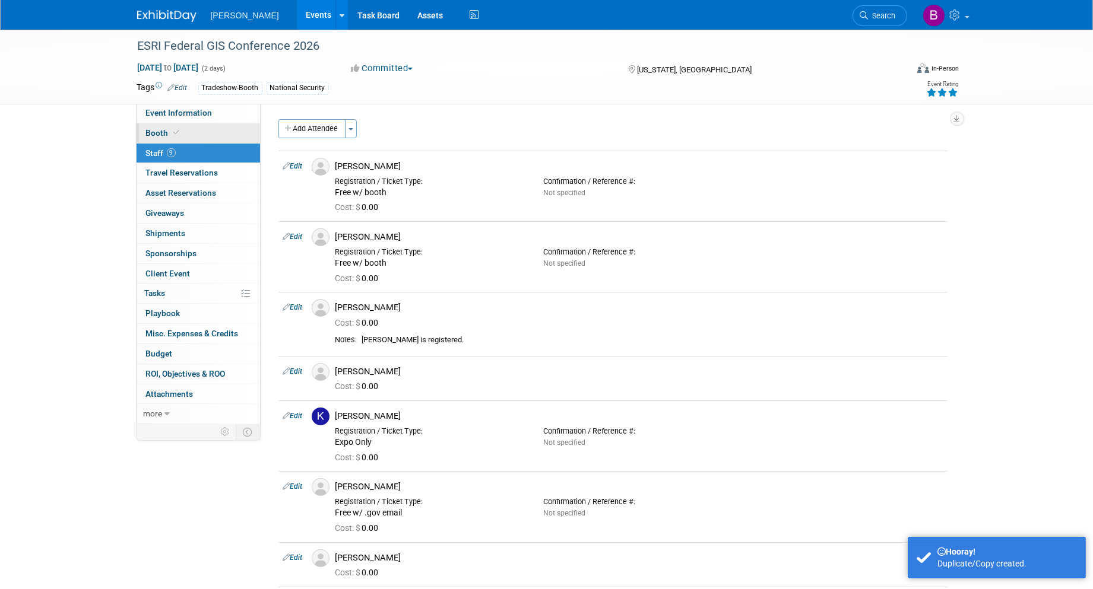
click at [176, 137] on span "Booth" at bounding box center [164, 132] width 36 height 9
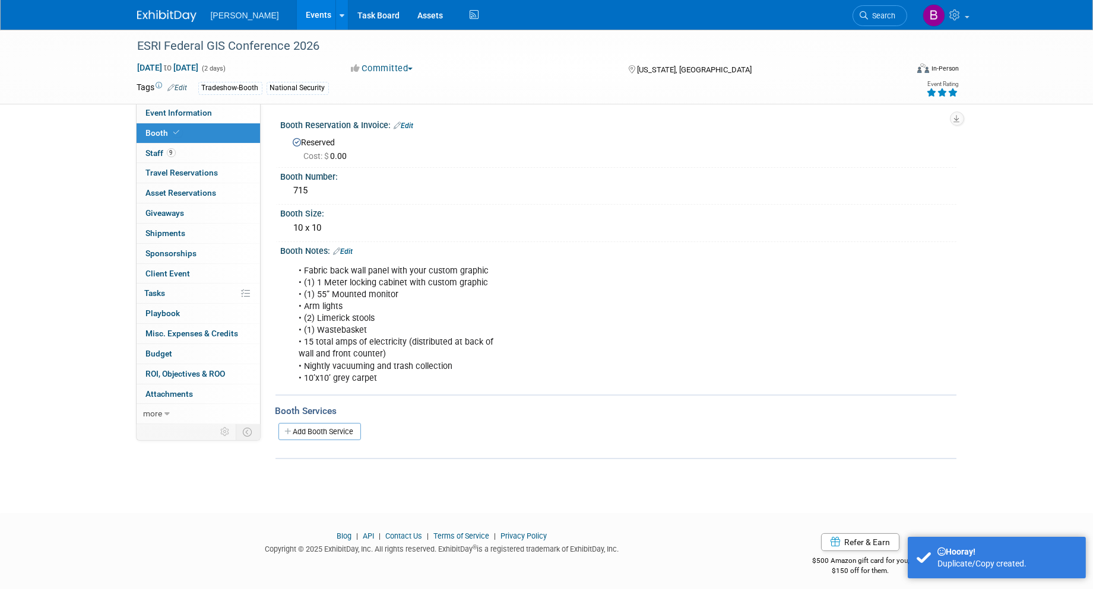
click at [400, 126] on icon at bounding box center [397, 126] width 7 height 8
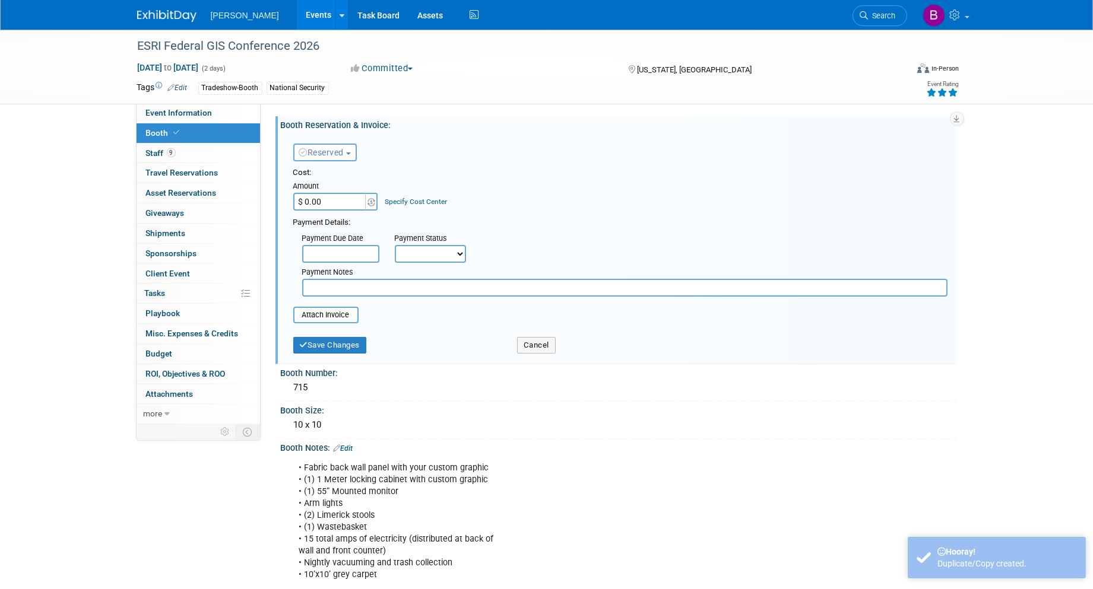
click at [340, 153] on span "Reserved" at bounding box center [321, 152] width 45 height 9
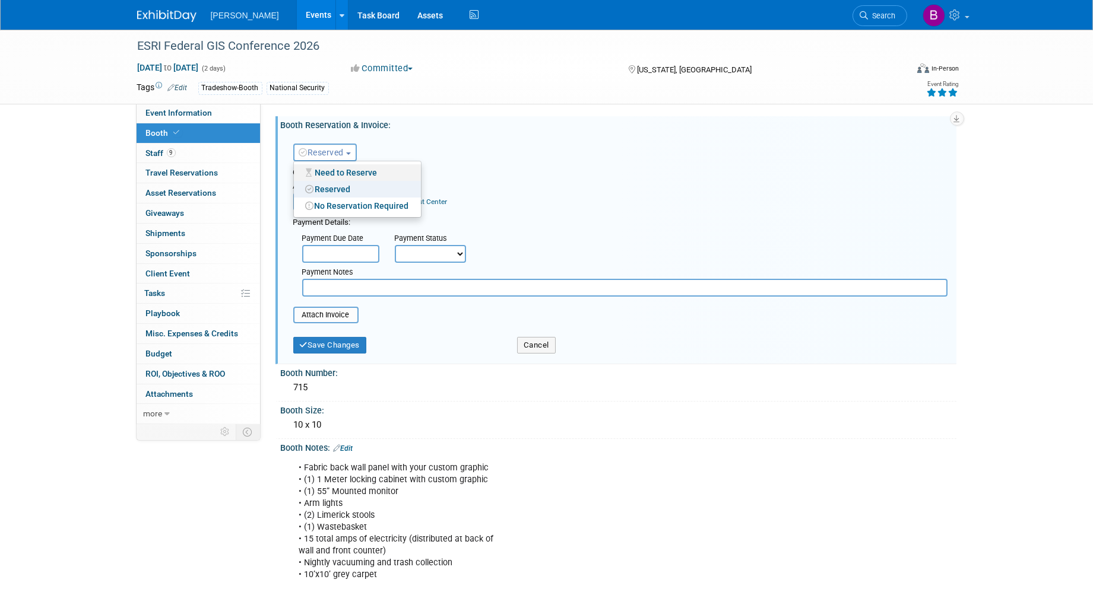
click at [340, 173] on link "Need to Reserve" at bounding box center [357, 172] width 127 height 17
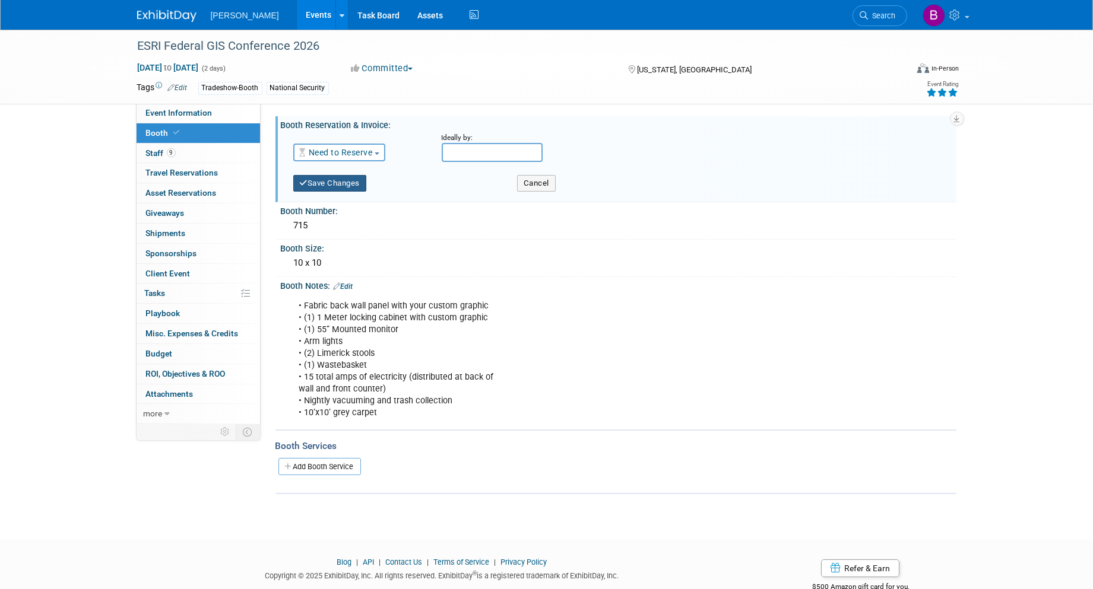
click at [325, 185] on button "Save Changes" at bounding box center [330, 183] width 74 height 17
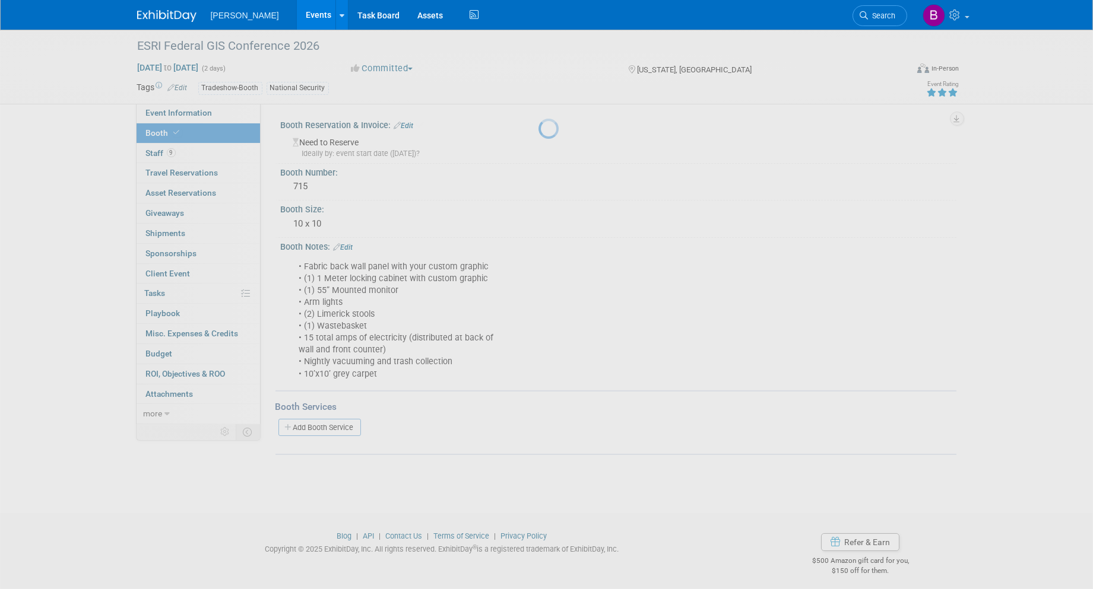
click at [309, 218] on body "Woolpert Events Add Event Bulk Upload Events Shareable Event Boards Recently Vi…" at bounding box center [546, 294] width 1093 height 589
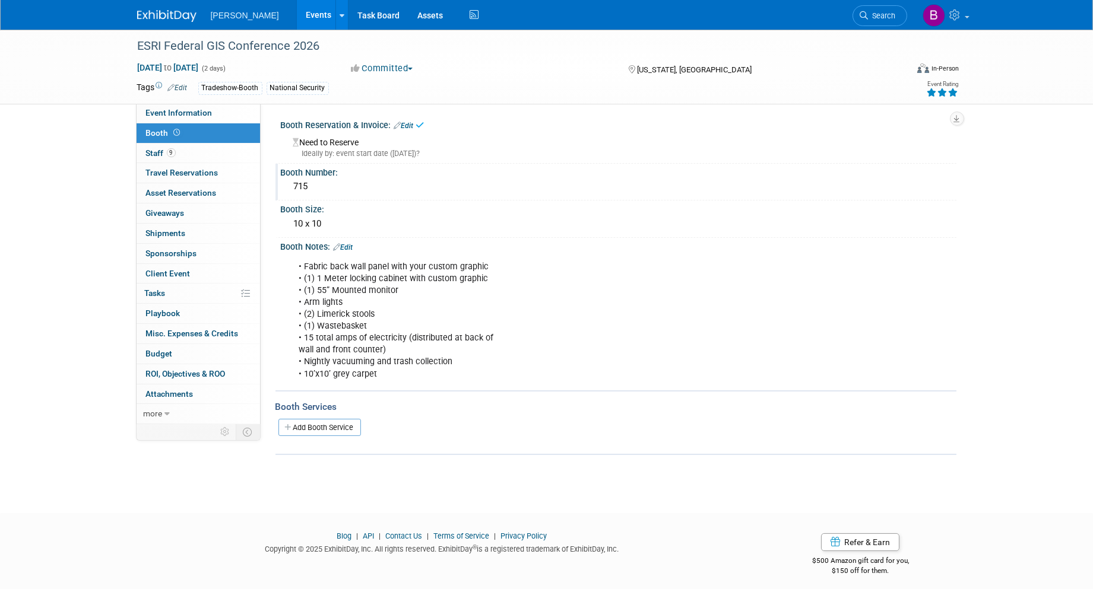
click at [306, 192] on div "Booth Number: 715" at bounding box center [615, 182] width 681 height 37
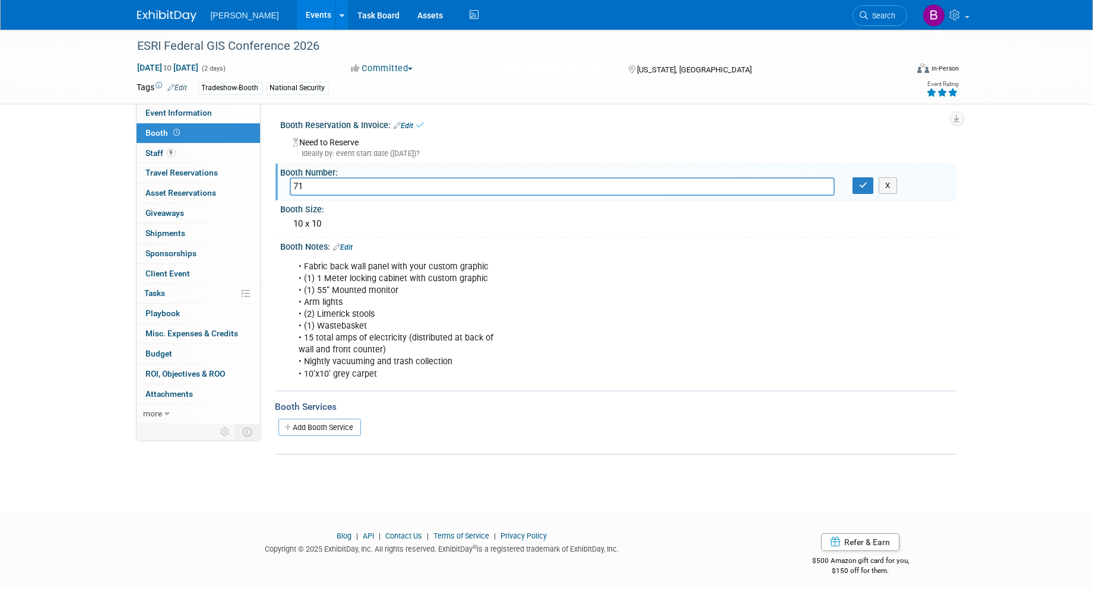
type input "7"
click at [861, 185] on icon "button" at bounding box center [863, 186] width 8 height 8
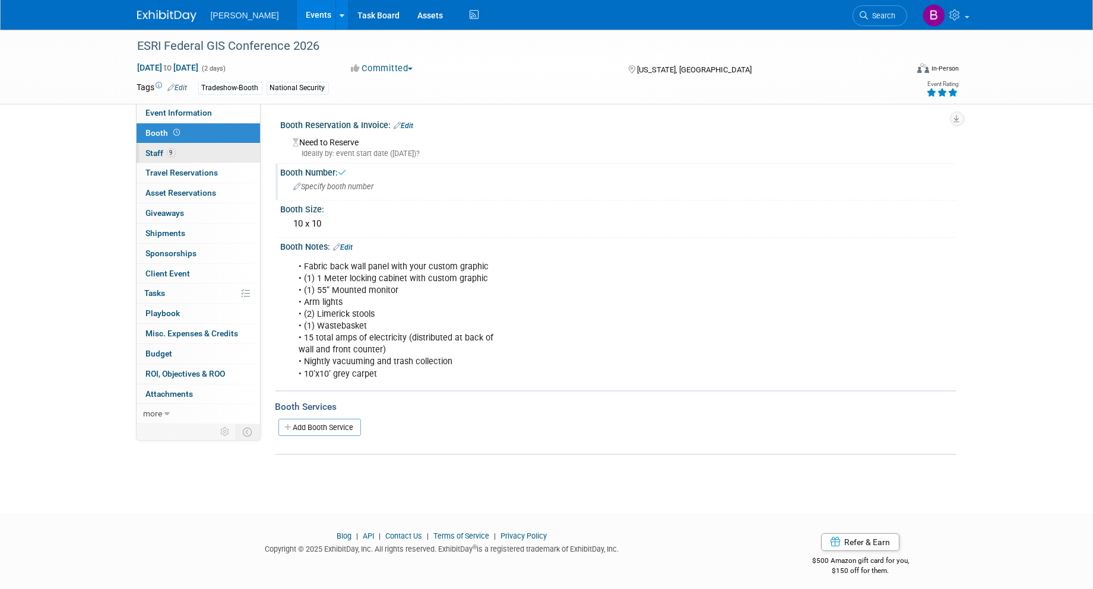
click at [205, 148] on link "9 Staff 9" at bounding box center [198, 154] width 123 height 20
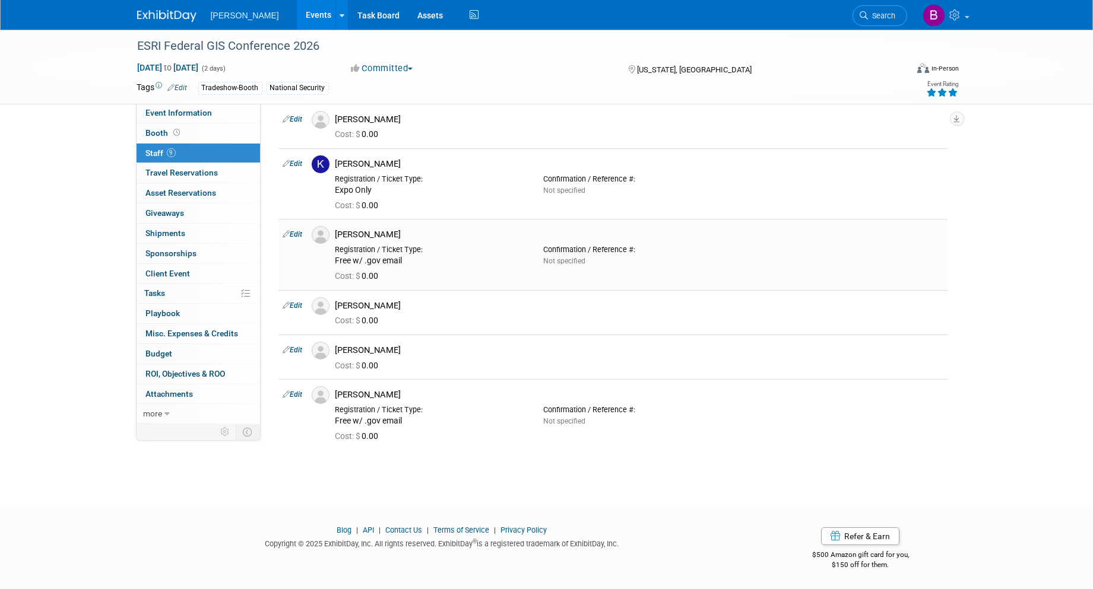
scroll to position [253, 0]
click at [193, 204] on link "0 Giveaways 0" at bounding box center [198, 214] width 123 height 20
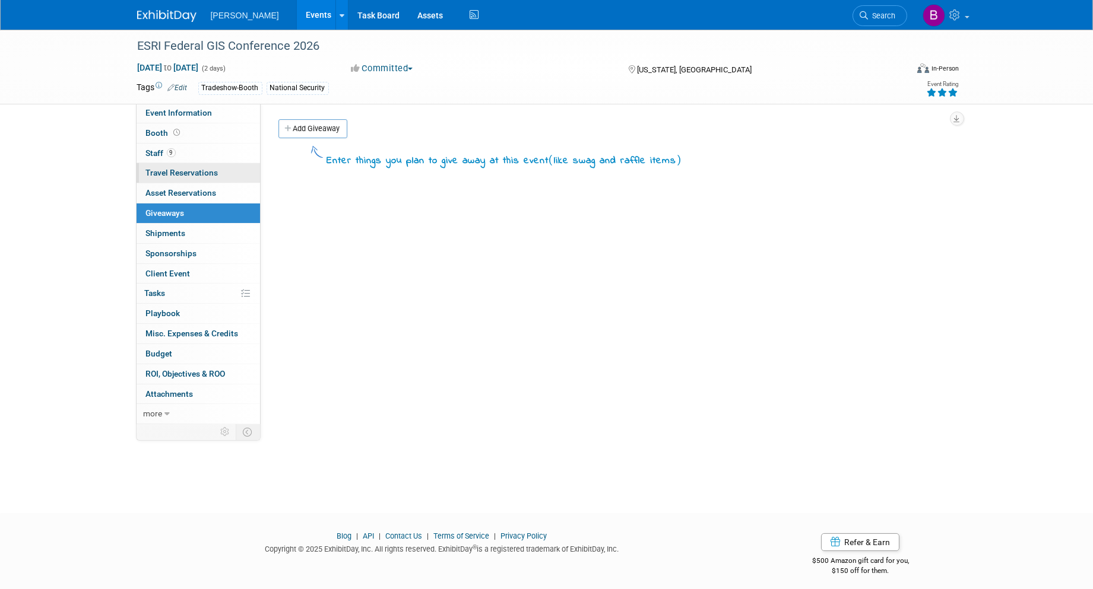
click at [186, 174] on span "Travel Reservations 0" at bounding box center [182, 172] width 72 height 9
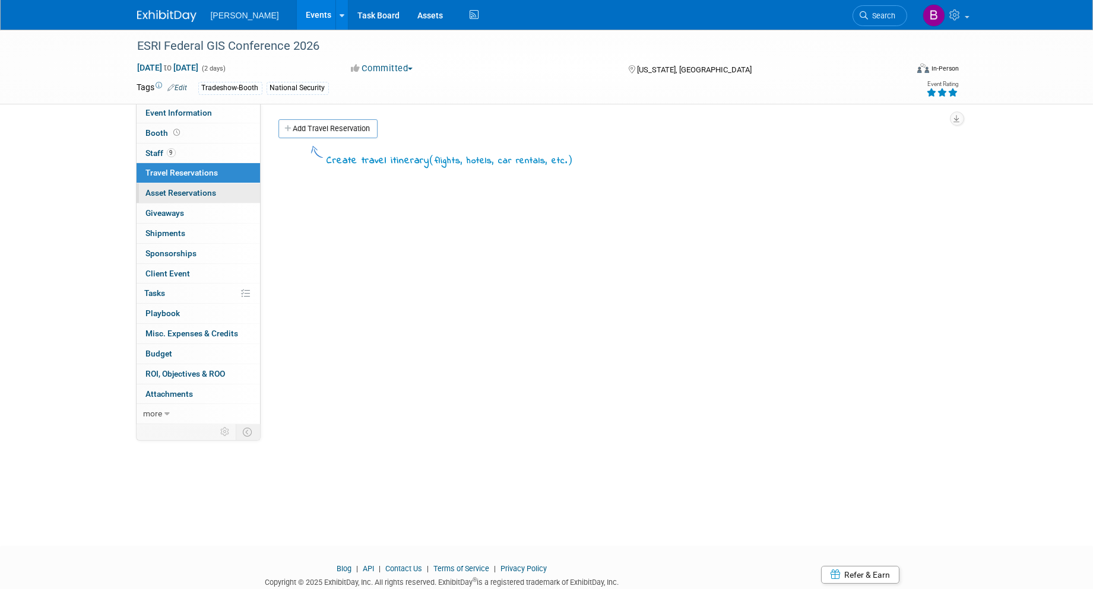
click at [206, 198] on link "0 Asset Reservations 0" at bounding box center [198, 193] width 123 height 20
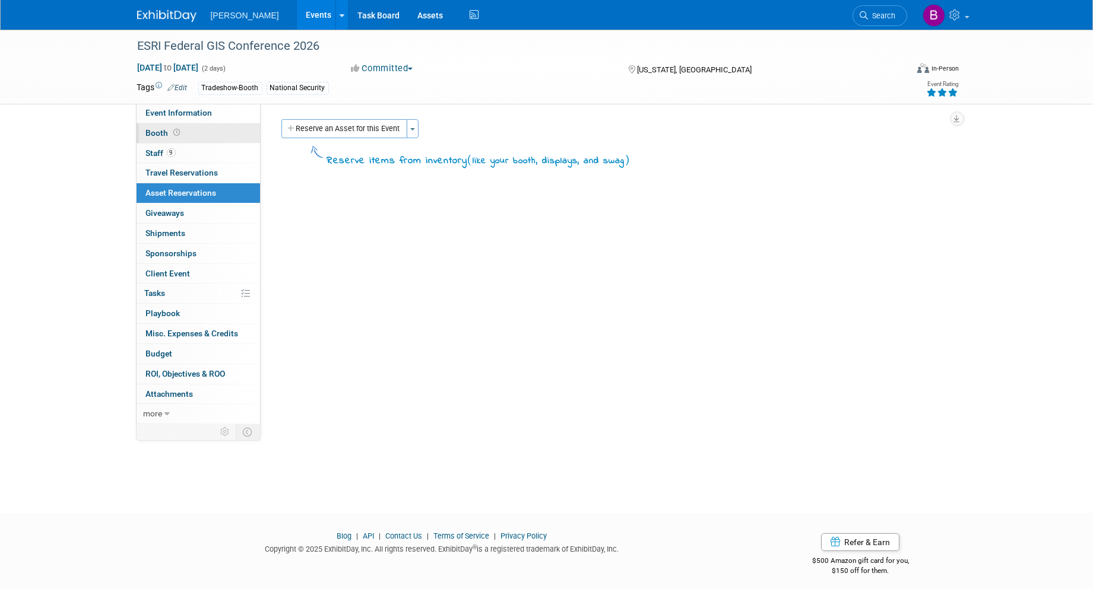
click at [179, 131] on icon at bounding box center [177, 132] width 7 height 7
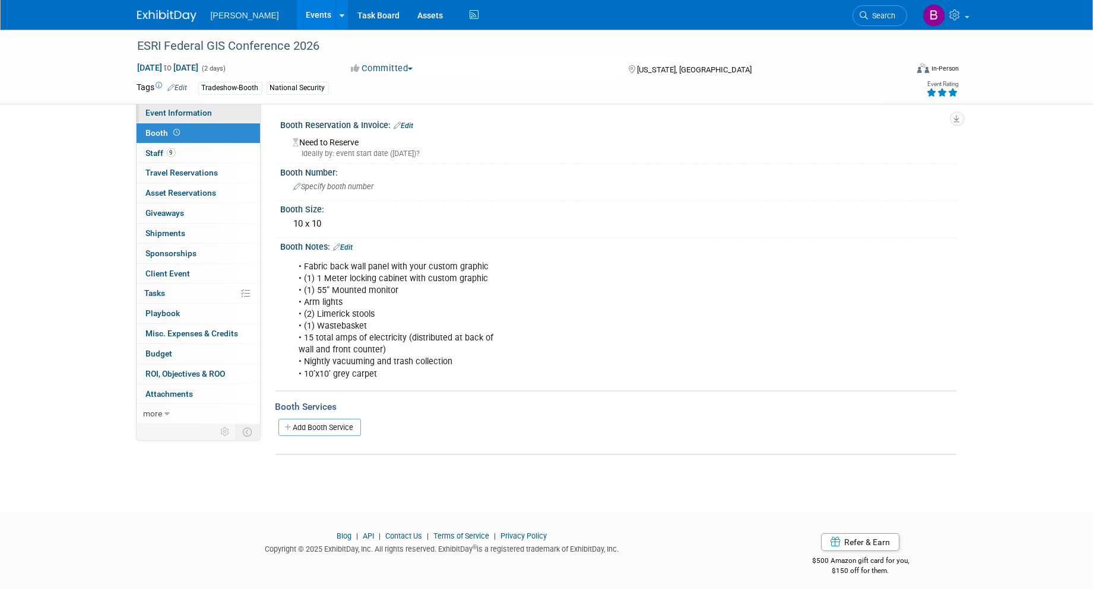
click at [172, 110] on span "Event Information" at bounding box center [179, 112] width 66 height 9
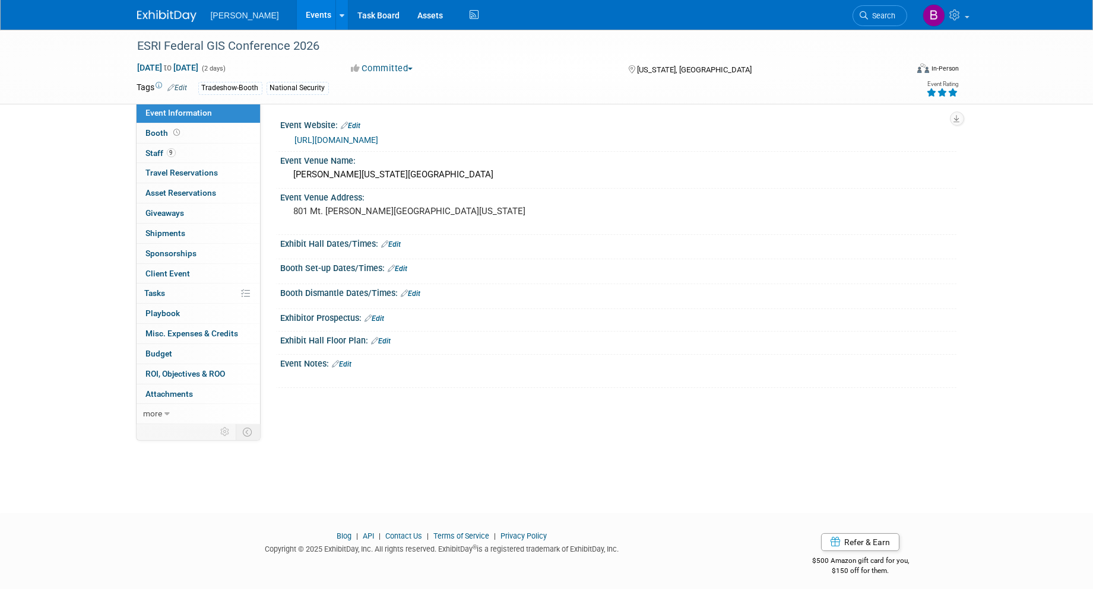
click at [379, 140] on link "https://www.esri.com/en-us/about/events/federal-gis-conference/overview" at bounding box center [337, 139] width 84 height 9
click at [868, 11] on icon at bounding box center [864, 15] width 8 height 8
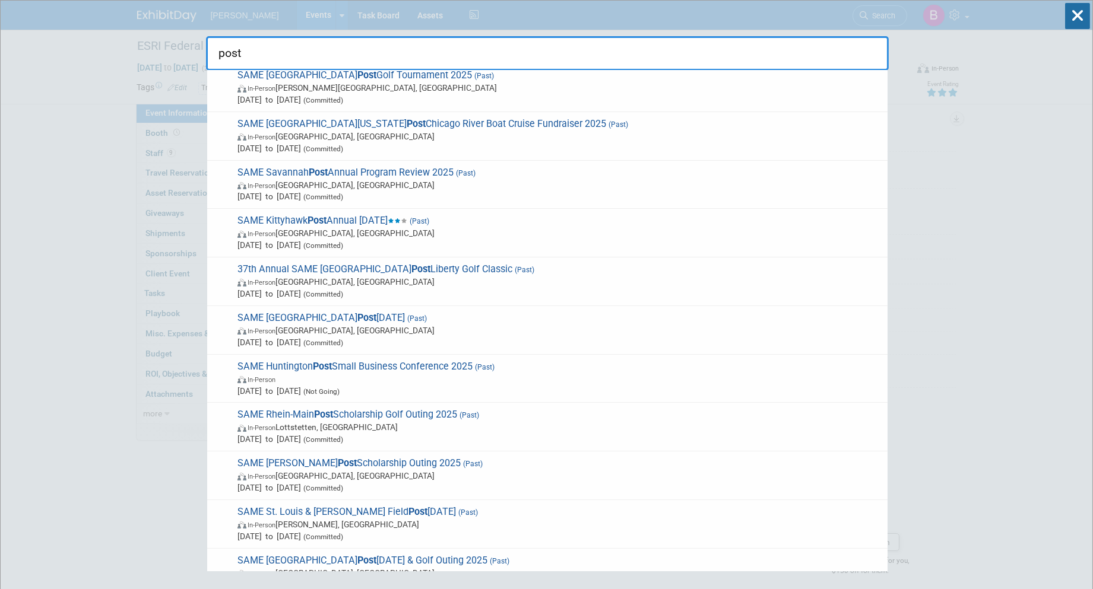
scroll to position [762, 0]
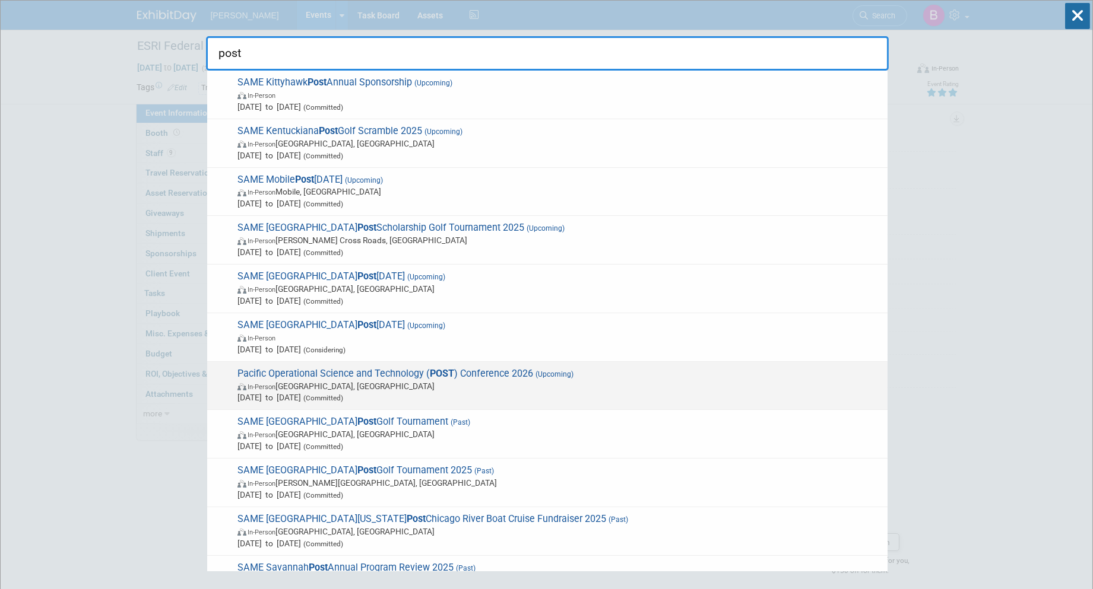
type input "post"
click at [258, 400] on span "Mar 9, 2026 to Mar 13, 2026 (Committed)" at bounding box center [559, 398] width 644 height 12
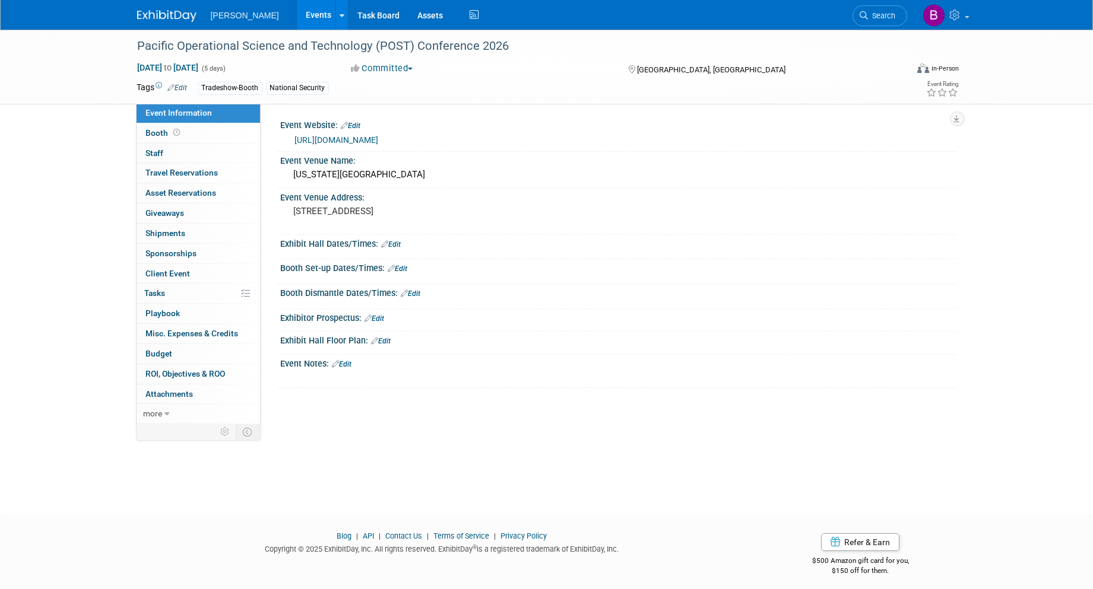
click at [867, 6] on link "Search" at bounding box center [879, 15] width 55 height 21
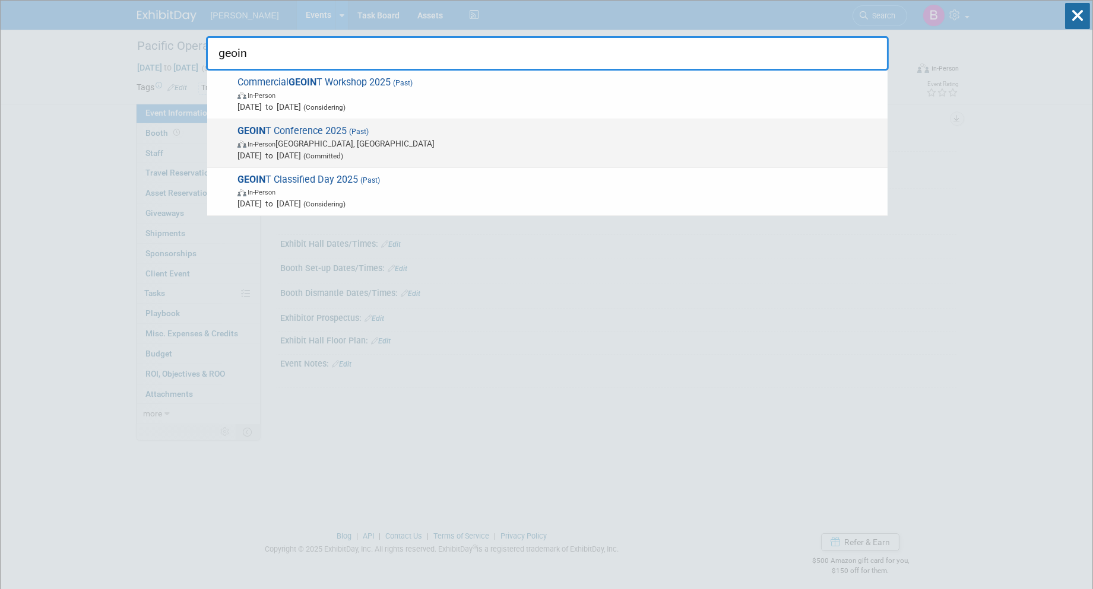
type input "geoin"
click at [521, 146] on span "In-Person St. Louis, MO" at bounding box center [559, 144] width 644 height 12
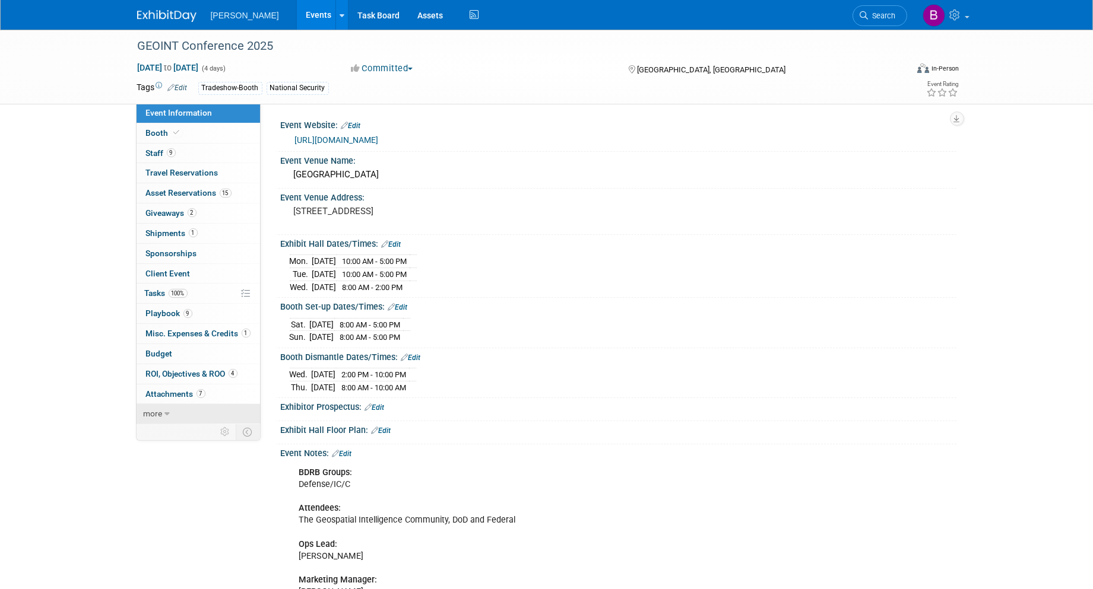
click at [197, 414] on link "more" at bounding box center [198, 414] width 123 height 20
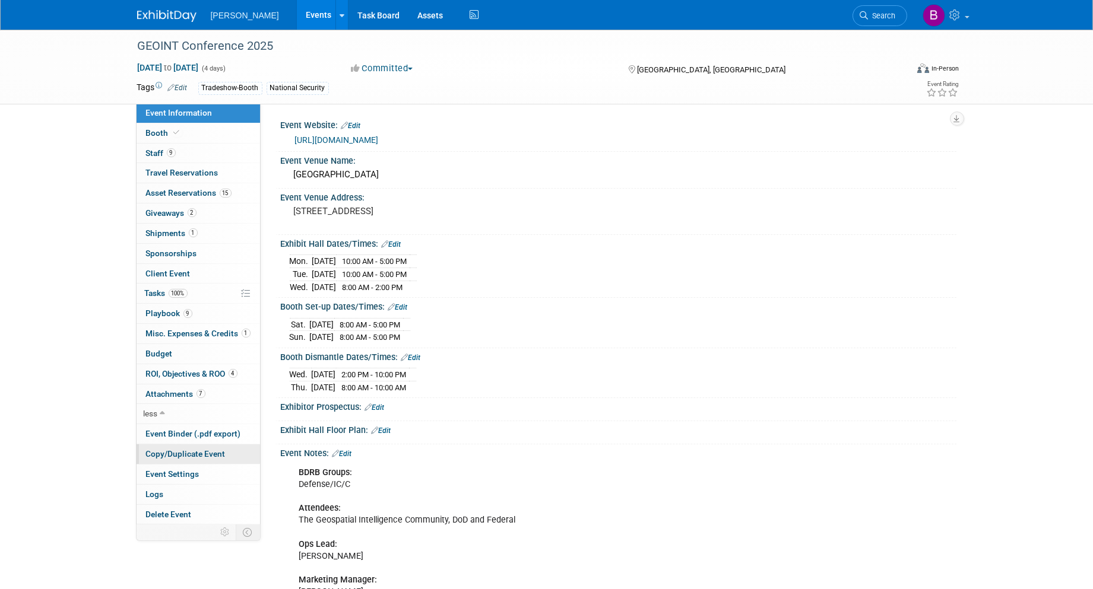
click at [199, 455] on span "Copy/Duplicate Event" at bounding box center [186, 453] width 80 height 9
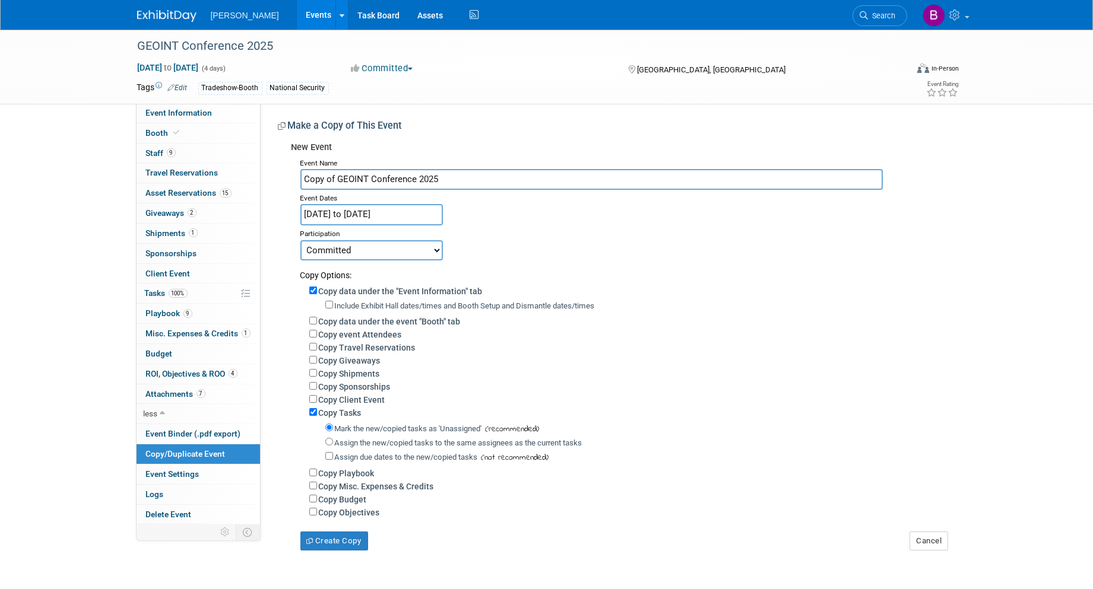
click at [360, 319] on label "Copy data under the event "Booth" tab" at bounding box center [390, 321] width 142 height 9
click at [317, 319] on input "Copy data under the event "Booth" tab" at bounding box center [313, 321] width 8 height 8
checkbox input "true"
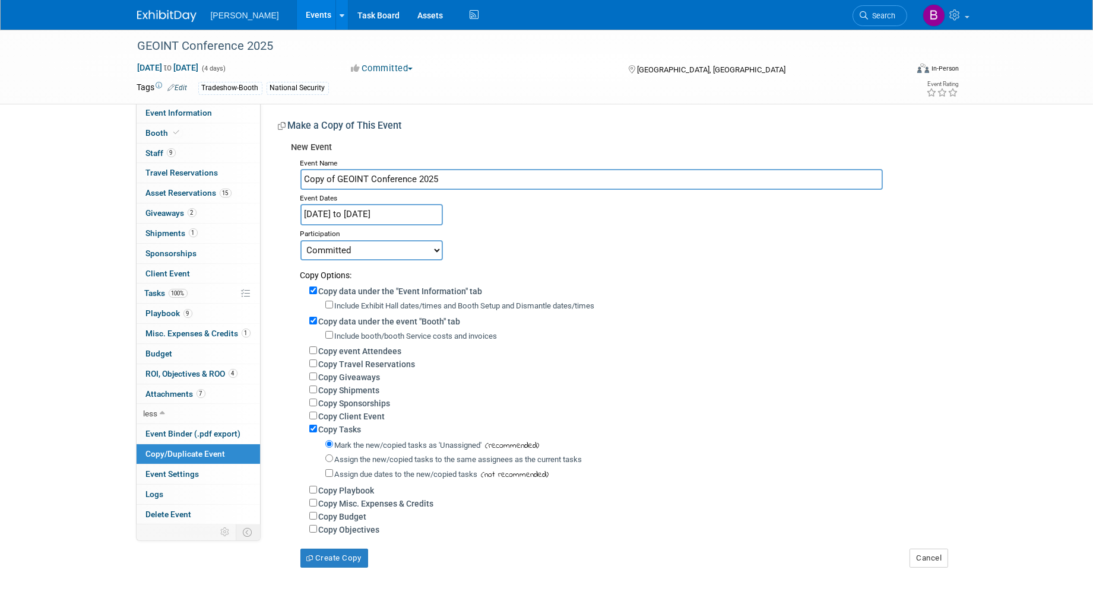
click at [355, 347] on label "Copy event Attendees" at bounding box center [360, 351] width 83 height 9
click at [317, 347] on input "Copy event Attendees" at bounding box center [313, 351] width 8 height 8
checkbox input "true"
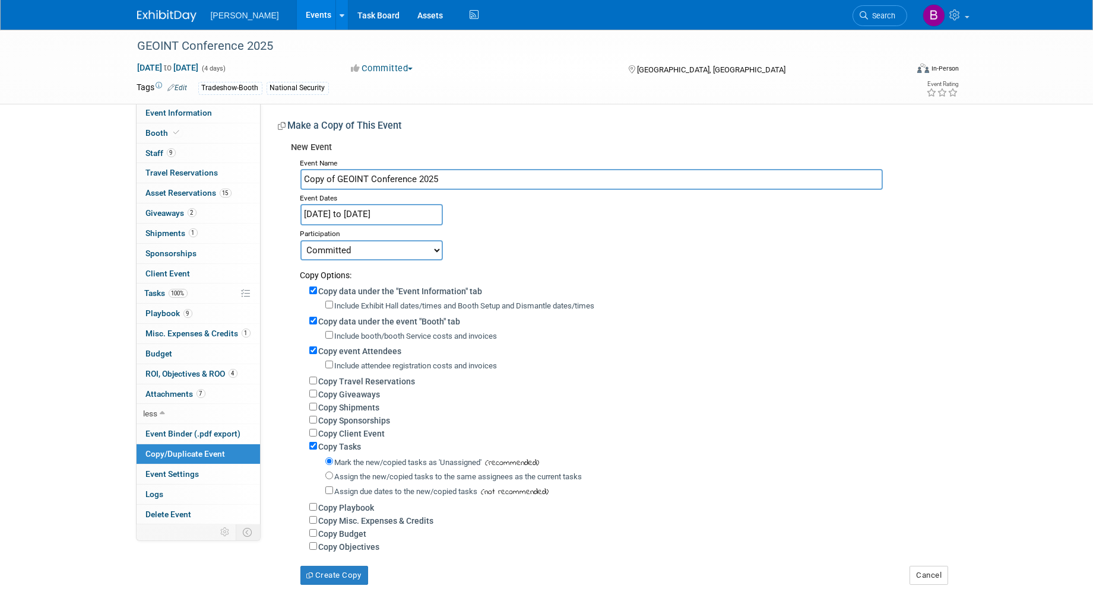
click at [347, 390] on label "Copy Giveaways" at bounding box center [350, 394] width 62 height 9
click at [317, 390] on input "Copy Giveaways" at bounding box center [313, 394] width 8 height 8
checkbox input "true"
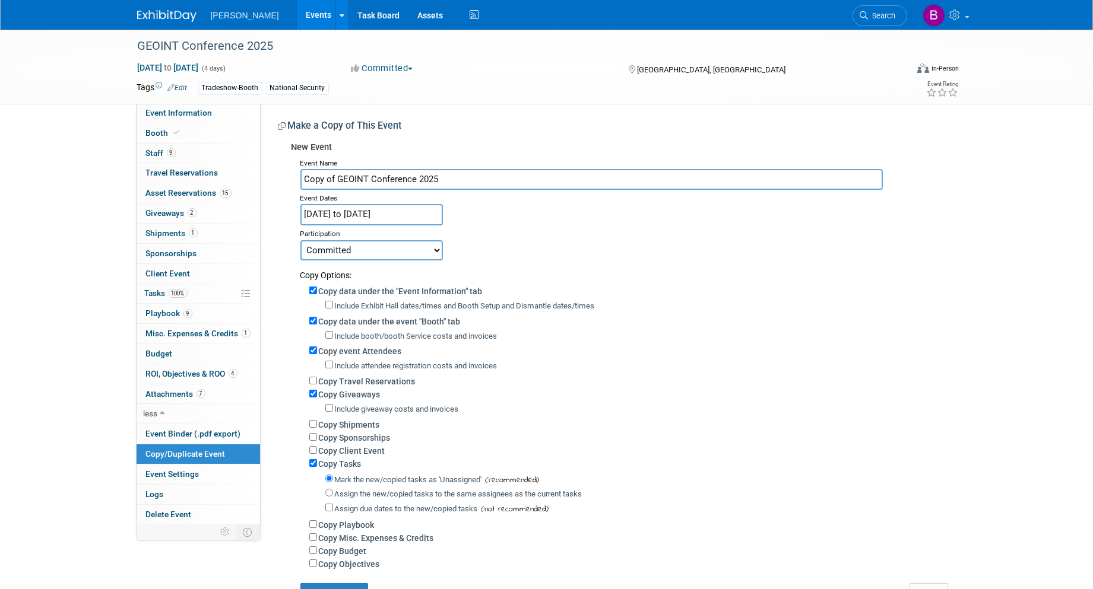
click at [360, 436] on label "Copy Sponsorships" at bounding box center [355, 437] width 72 height 9
click at [317, 436] on input "Copy Sponsorships" at bounding box center [313, 437] width 8 height 8
checkbox input "true"
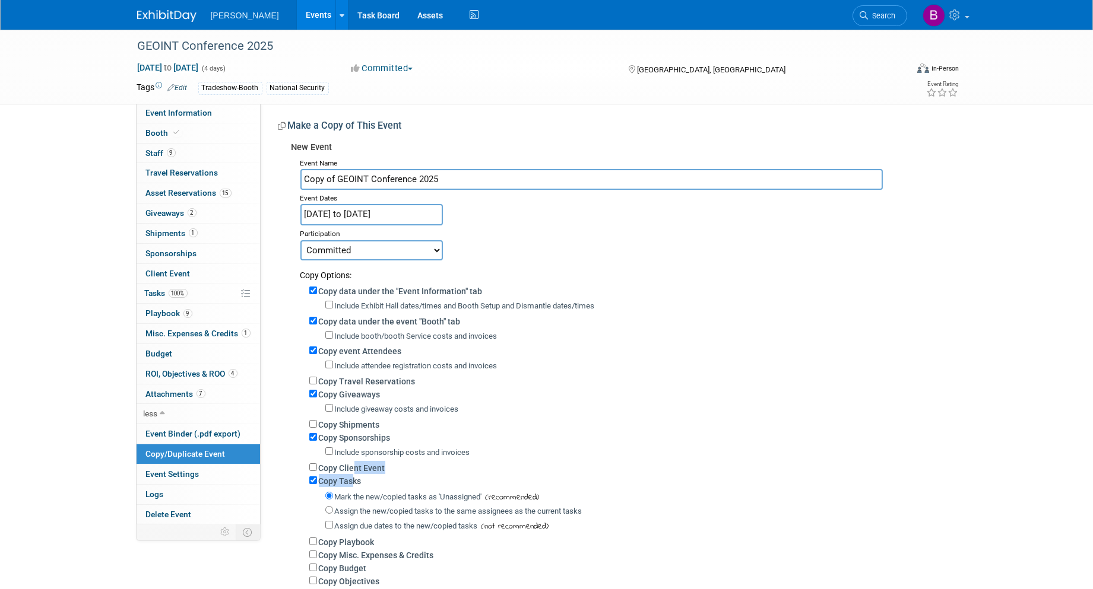
click at [353, 470] on div "Copy data under the "Event Information" tab Include Exhibit Hall dates/times an…" at bounding box center [623, 434] width 647 height 306
drag, startPoint x: 353, startPoint y: 470, endPoint x: 347, endPoint y: 467, distance: 7.4
click at [347, 467] on label "Copy Client Event" at bounding box center [352, 468] width 66 height 9
click at [317, 467] on input "Copy Client Event" at bounding box center [313, 468] width 8 height 8
checkbox input "true"
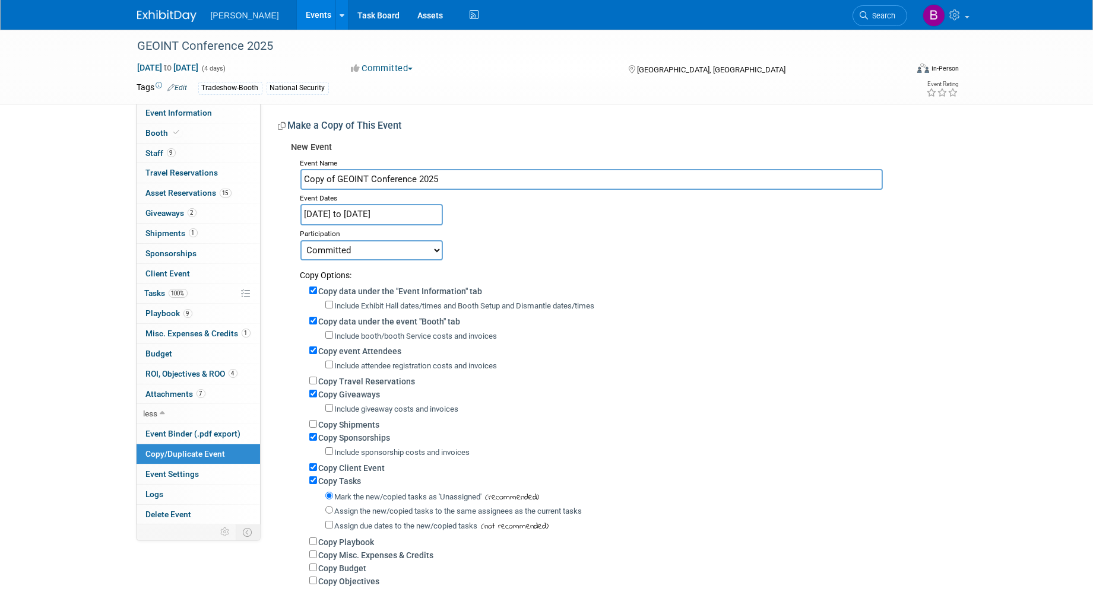
click at [344, 480] on label "Copy Tasks" at bounding box center [340, 481] width 43 height 9
click at [317, 480] on input "Copy Tasks" at bounding box center [313, 481] width 8 height 8
checkbox input "false"
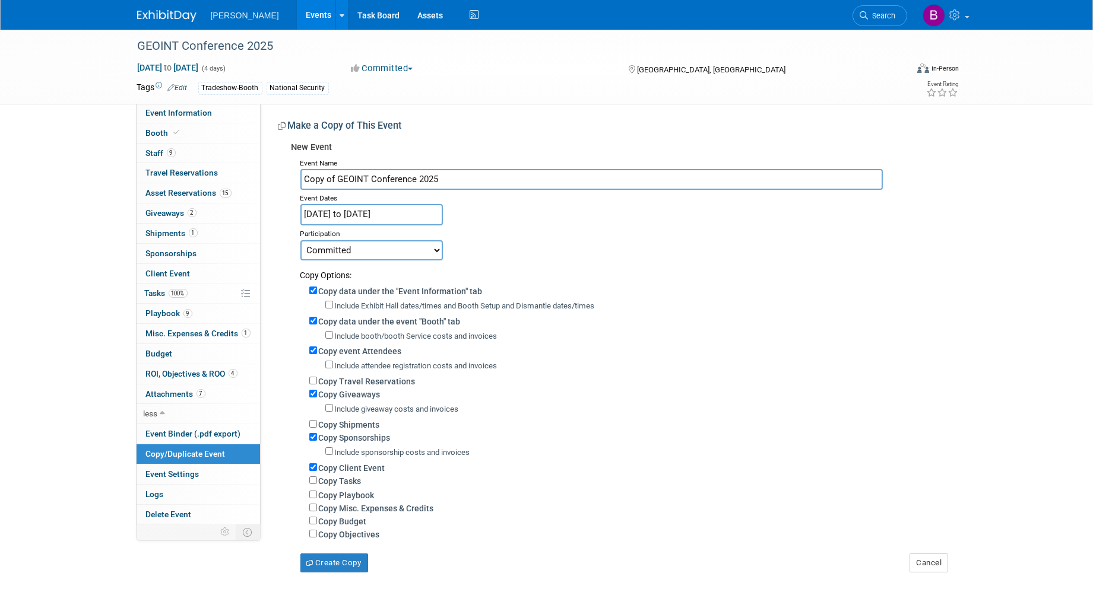
click at [449, 175] on input "Copy of GEOINT Conference 2025" at bounding box center [591, 179] width 582 height 21
drag, startPoint x: 339, startPoint y: 176, endPoint x: 218, endPoint y: 179, distance: 121.1
click at [220, 177] on div "Event Information Event Info Booth Booth 9 Staff 9 Staff 0 Travel Reservations …" at bounding box center [546, 301] width 837 height 543
type input "GEOINT Conference 2026"
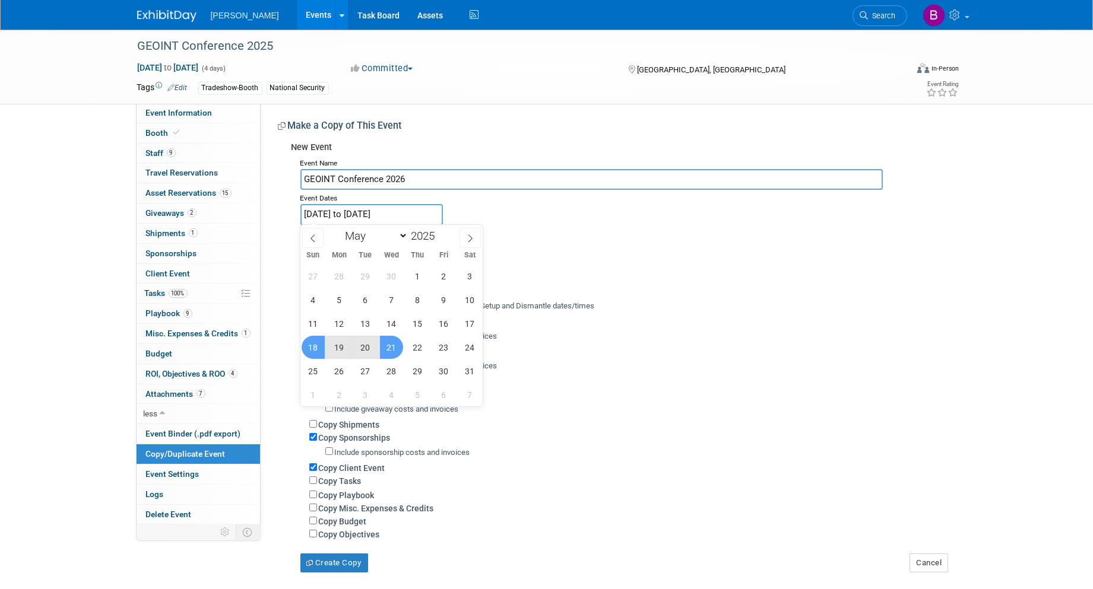
click at [363, 211] on input "May 18, 2025 to May 21, 2025" at bounding box center [371, 214] width 142 height 21
click at [464, 242] on span at bounding box center [469, 238] width 21 height 20
select select "5"
click at [429, 232] on input "2025" at bounding box center [426, 236] width 36 height 14
click at [440, 232] on span at bounding box center [439, 232] width 8 height 7
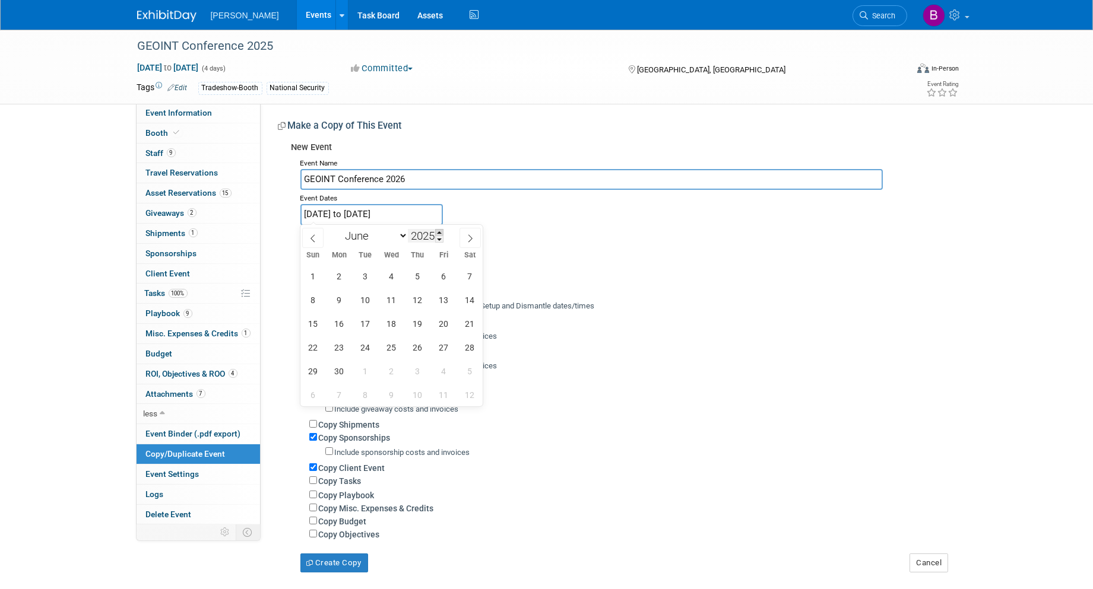
type input "2026"
click at [350, 239] on select "January February March April May June July August September October November De…" at bounding box center [374, 236] width 68 height 15
select select "4"
click at [340, 229] on select "January February March April May June July August September October November De…" at bounding box center [374, 236] width 68 height 15
click at [321, 303] on span "3" at bounding box center [313, 299] width 23 height 23
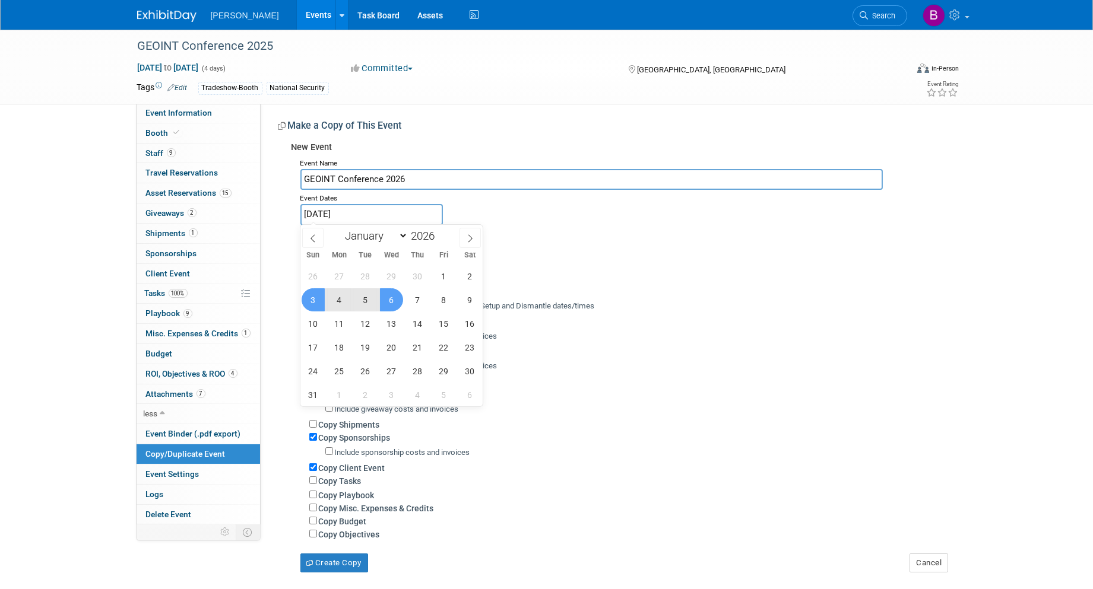
click at [385, 303] on span "6" at bounding box center [391, 299] width 23 height 23
type input "[DATE] to [DATE]"
click at [615, 251] on div "Committed Considering Not Going" at bounding box center [623, 250] width 647 height 21
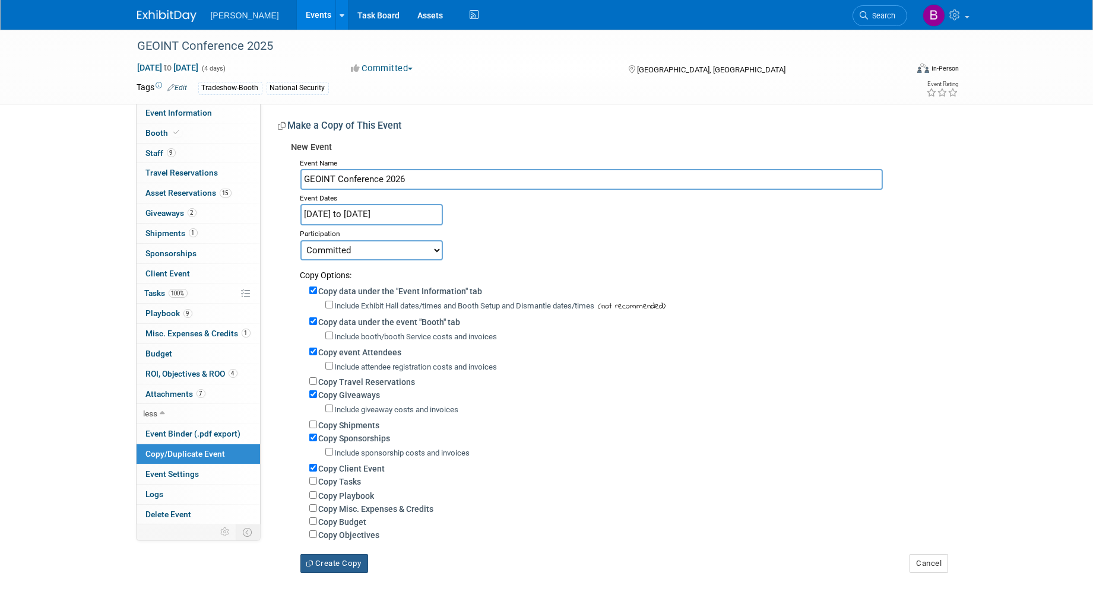
click at [334, 561] on button "Create Copy" at bounding box center [334, 563] width 68 height 19
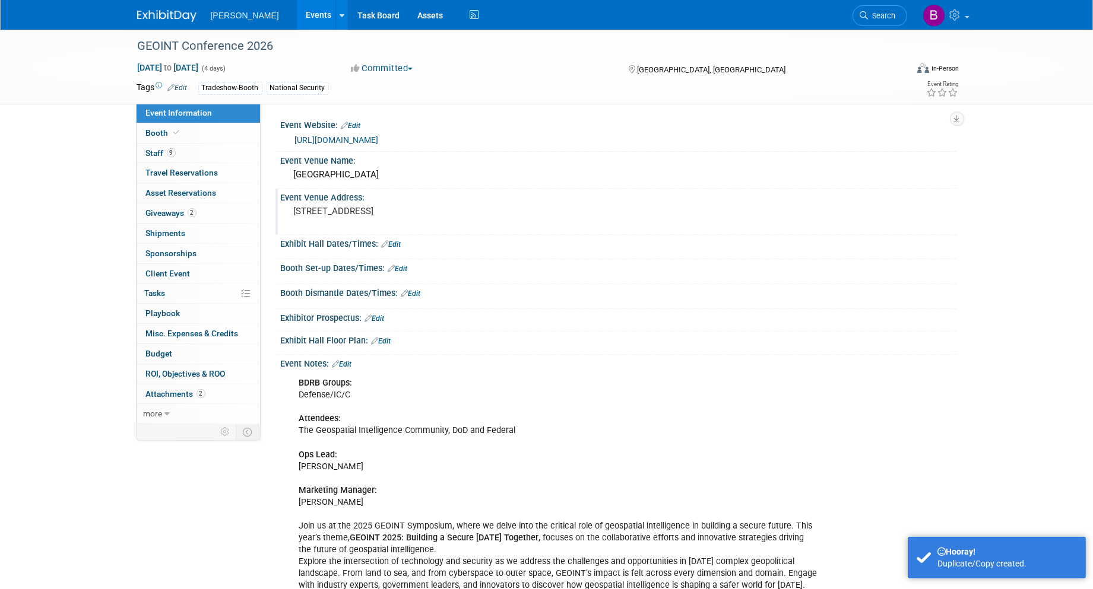
click at [361, 206] on pre "[STREET_ADDRESS]" at bounding box center [421, 211] width 255 height 11
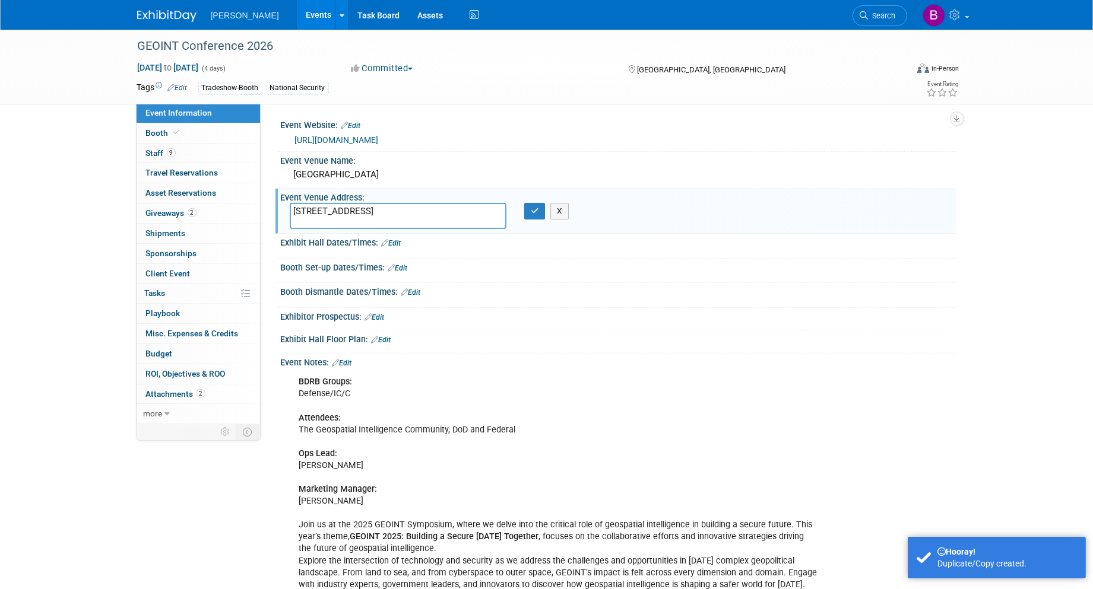
click at [361, 204] on textarea "701 Convention Plaza St. Louis, MO 63101" at bounding box center [398, 216] width 217 height 26
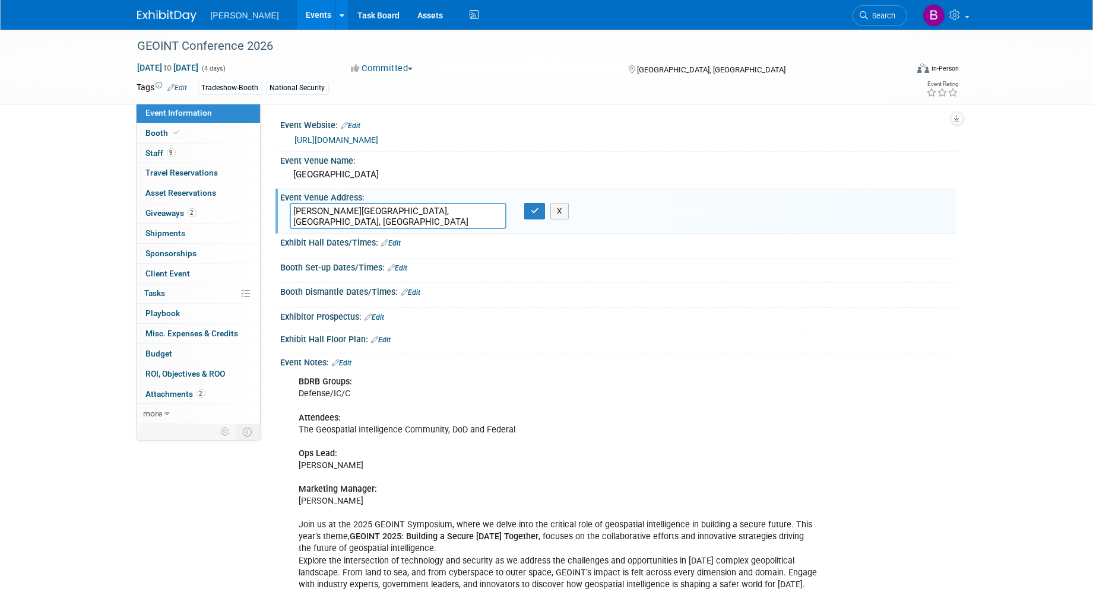
drag, startPoint x: 469, startPoint y: 212, endPoint x: 294, endPoint y: 204, distance: 175.3
click at [294, 204] on textarea "Gaylord Rockies Resort & Convention Center, Aurora, CO" at bounding box center [398, 216] width 217 height 26
type textarea "Aurora, [GEOGRAPHIC_DATA]"
click at [445, 179] on div "America's Center Convention Complex" at bounding box center [619, 175] width 658 height 18
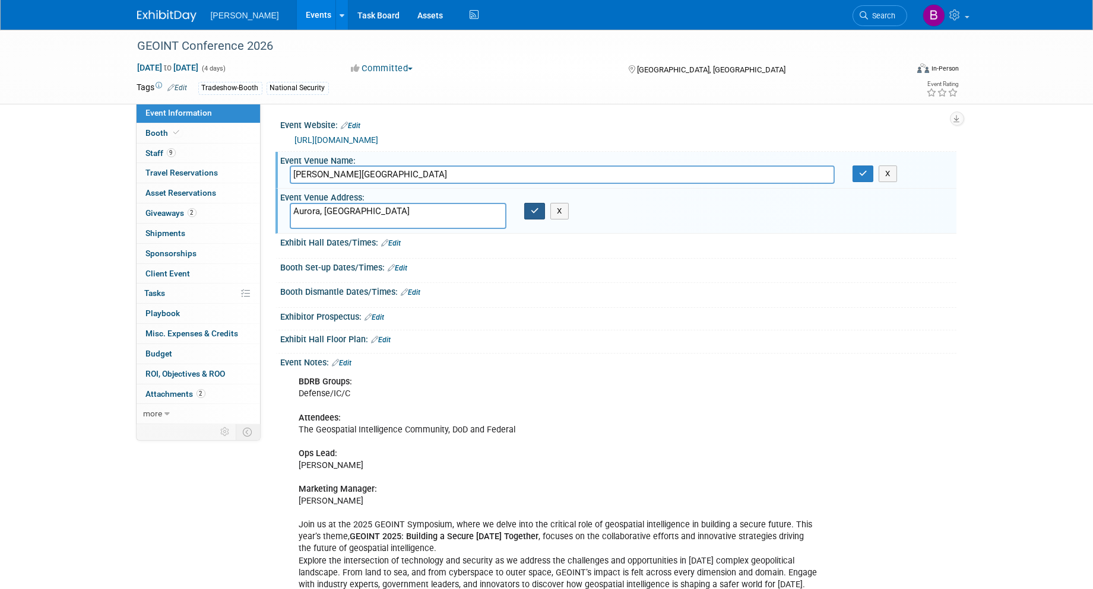
type input "Gaylord Rockies Resort & Convention Center"
click at [538, 204] on button "button" at bounding box center [534, 211] width 21 height 17
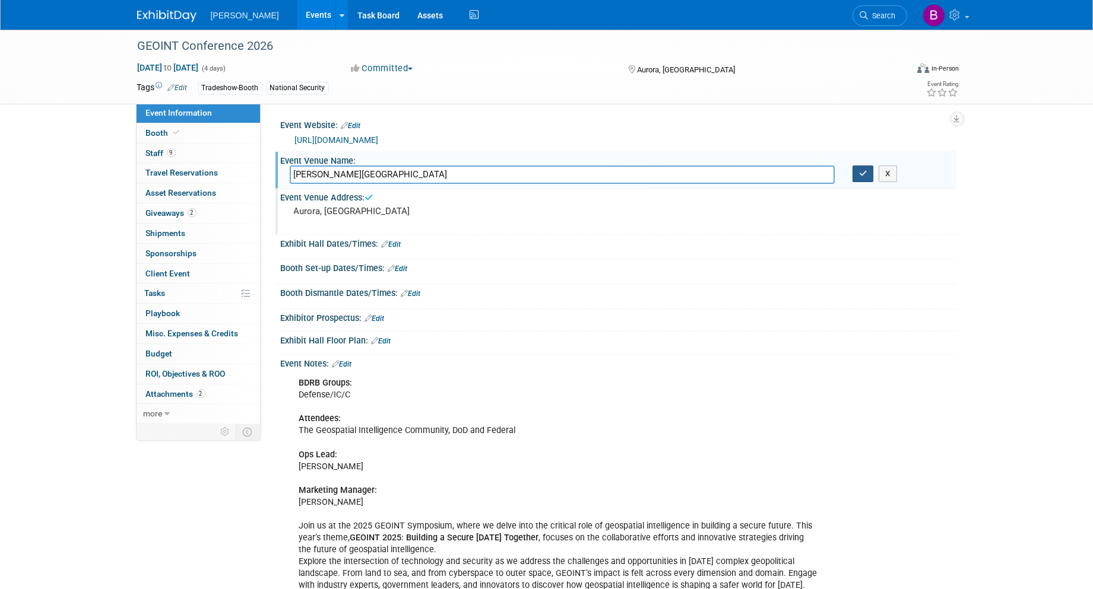
click at [867, 172] on button "button" at bounding box center [862, 174] width 21 height 17
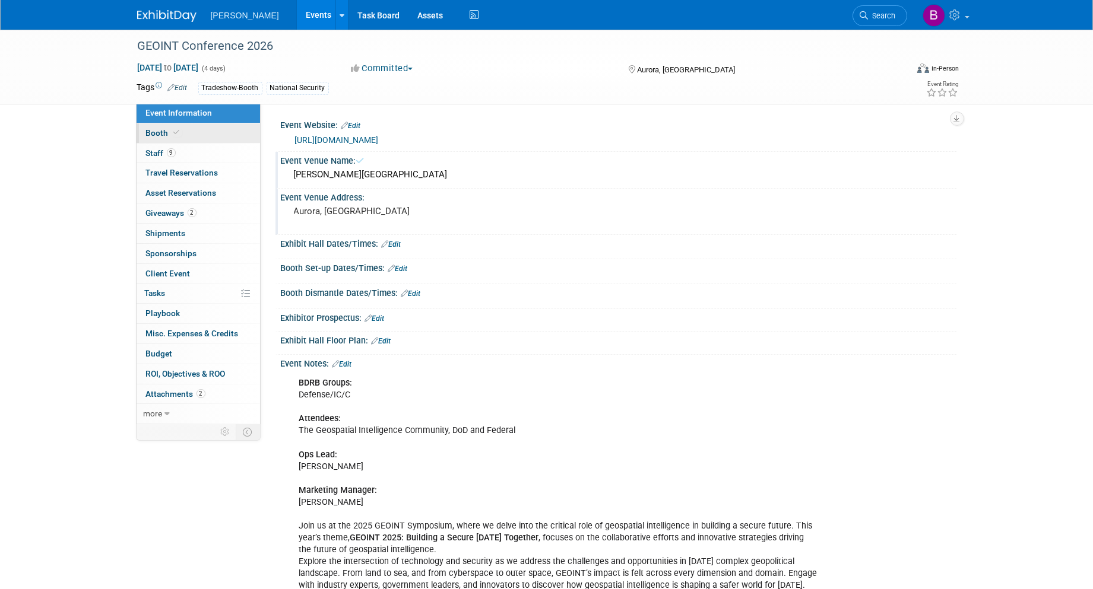
click at [202, 132] on link "Booth" at bounding box center [198, 133] width 123 height 20
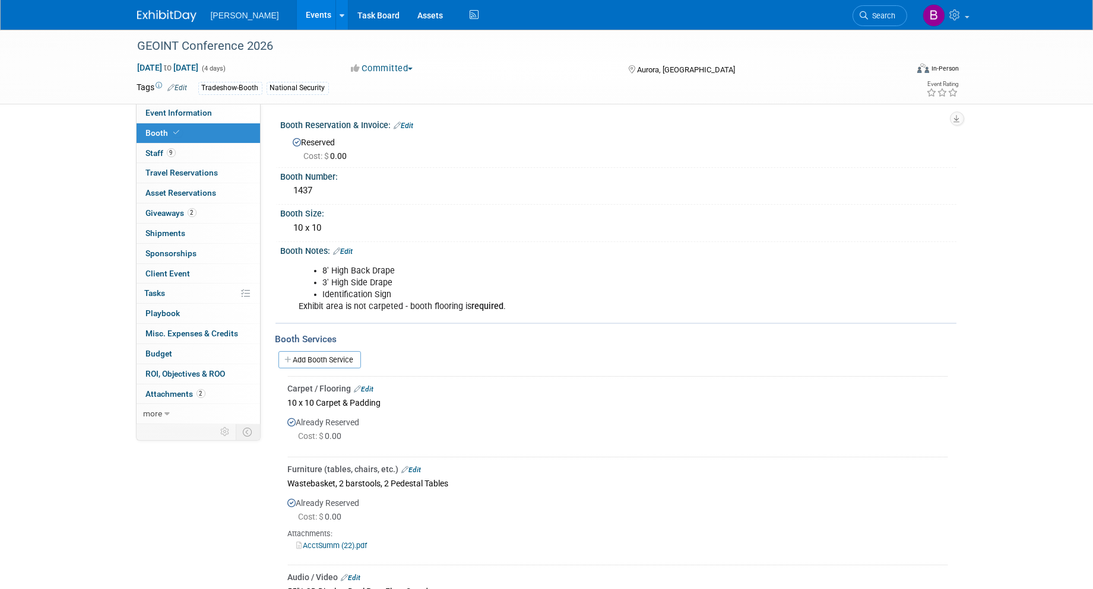
click at [402, 126] on link "Edit" at bounding box center [404, 126] width 20 height 8
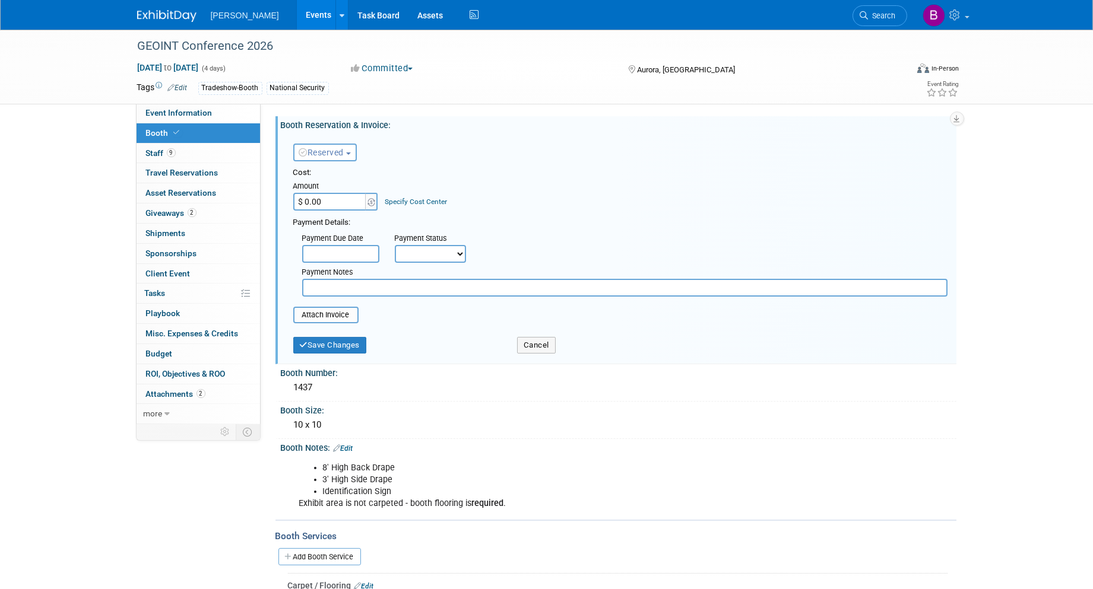
click at [341, 148] on span "Reserved" at bounding box center [321, 152] width 45 height 9
click at [330, 168] on link "Need to Reserve" at bounding box center [357, 172] width 127 height 17
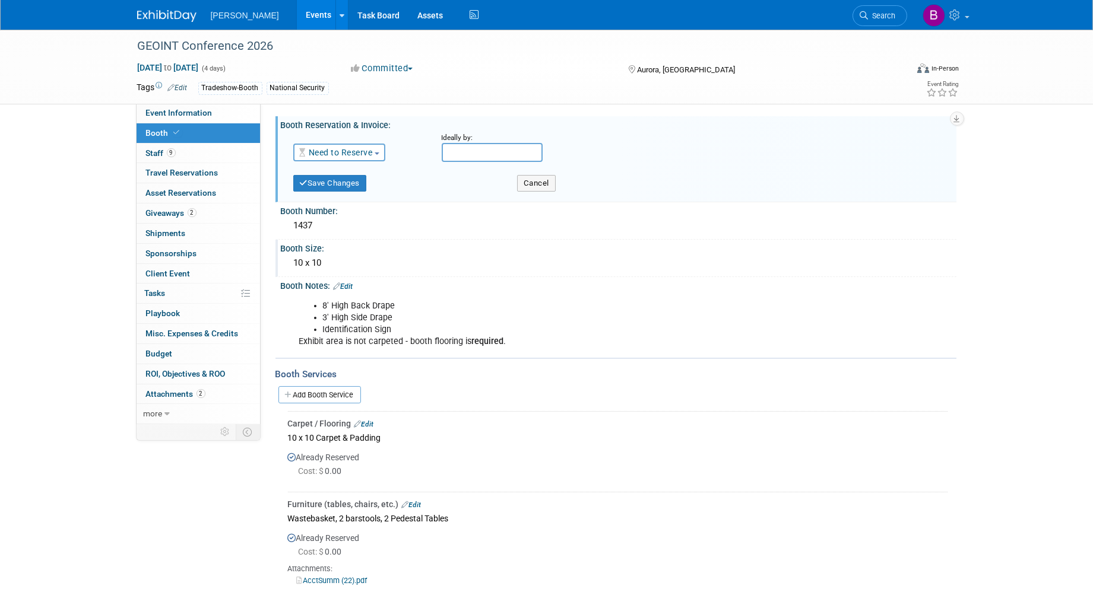
click at [319, 240] on div "Booth Size:" at bounding box center [619, 247] width 676 height 15
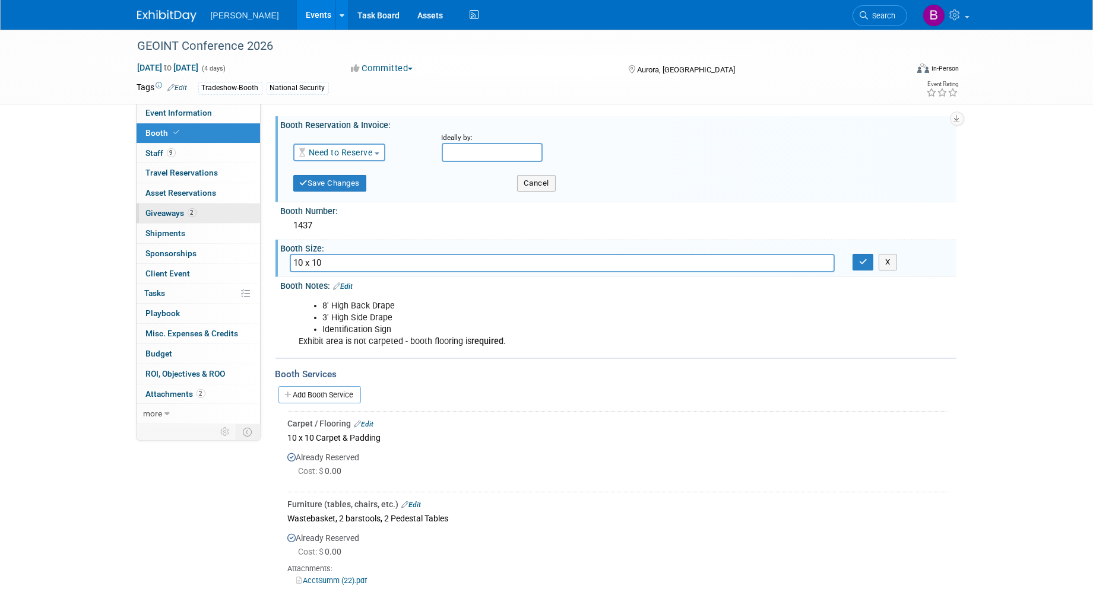
drag, startPoint x: 316, startPoint y: 229, endPoint x: 252, endPoint y: 220, distance: 65.2
click at [252, 220] on div "Event Information Event Info Booth Booth 9 Staff 9 Staff 0 Travel Reservations …" at bounding box center [546, 474] width 837 height 889
drag, startPoint x: 252, startPoint y: 220, endPoint x: 378, endPoint y: 236, distance: 126.9
click at [378, 240] on div "Booth Size:" at bounding box center [619, 247] width 676 height 15
click at [370, 227] on div "1437" at bounding box center [619, 226] width 658 height 18
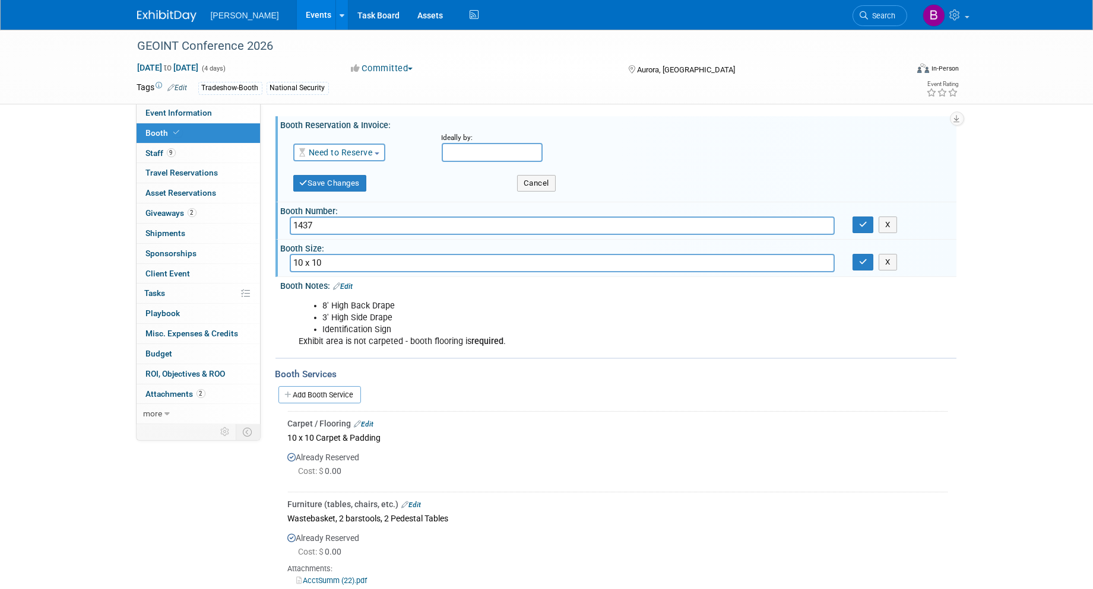
drag, startPoint x: 370, startPoint y: 227, endPoint x: 281, endPoint y: 224, distance: 88.5
click at [281, 224] on div "1437" at bounding box center [562, 226] width 563 height 18
click at [356, 186] on button "Save Changes" at bounding box center [330, 183] width 74 height 17
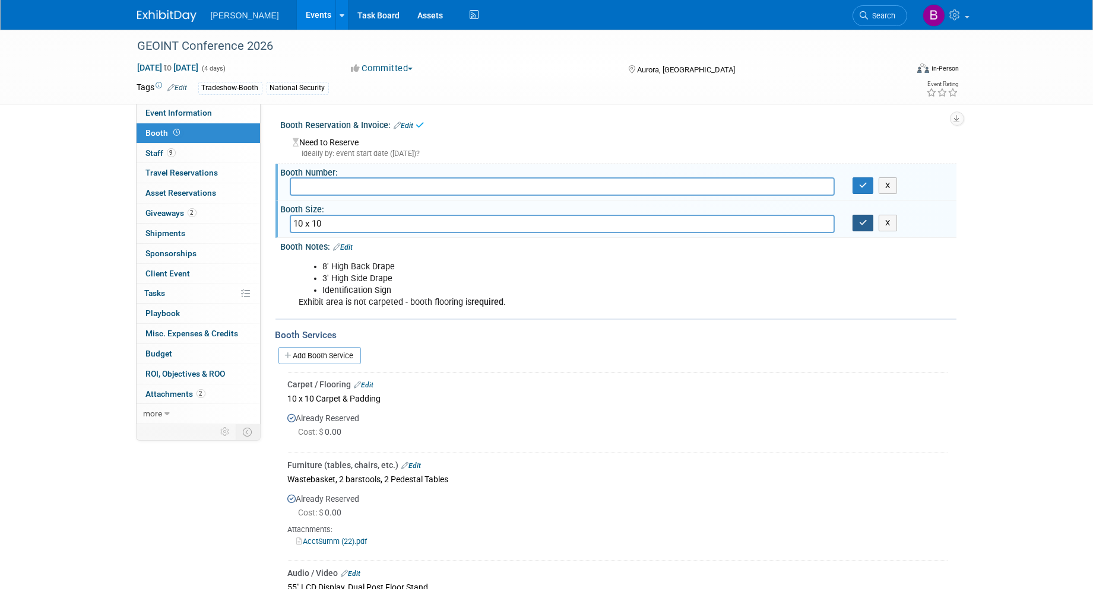
click at [859, 222] on icon "button" at bounding box center [863, 223] width 8 height 8
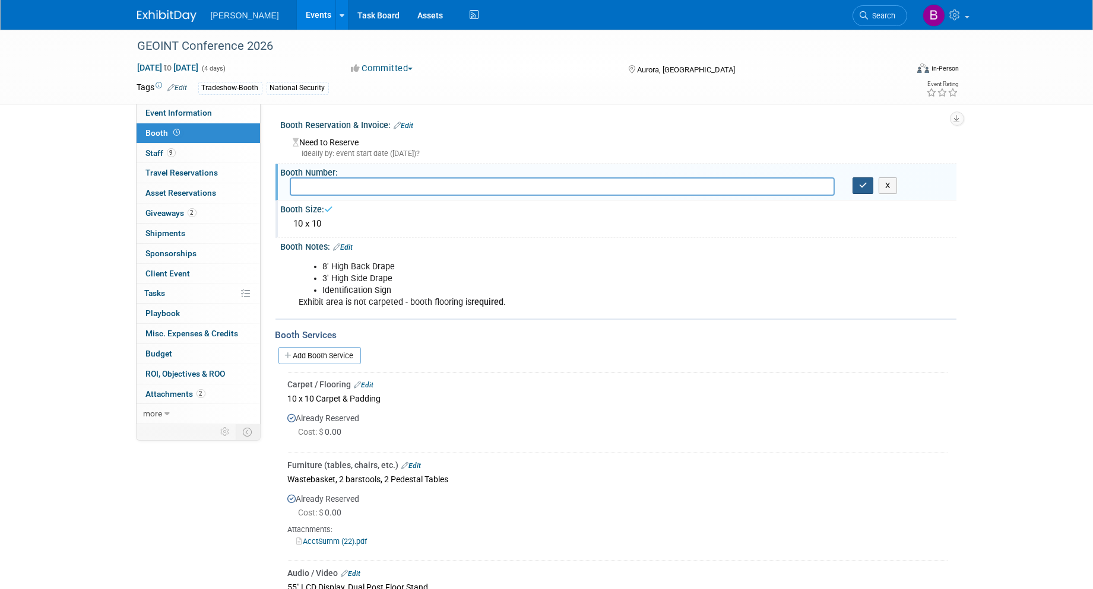
click at [863, 189] on button "button" at bounding box center [862, 185] width 21 height 17
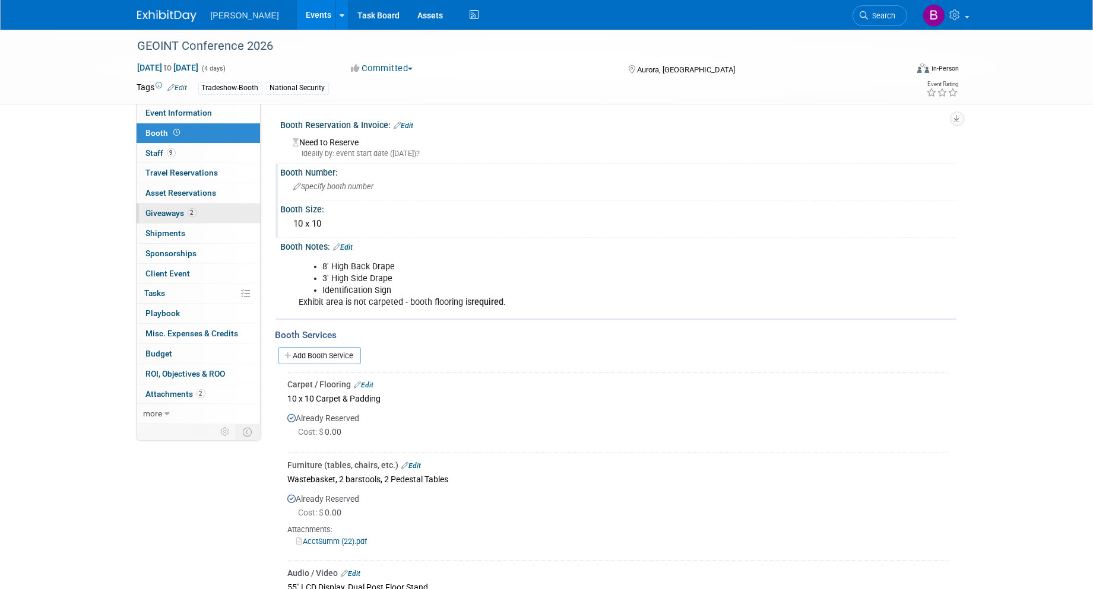
click at [180, 216] on span "Giveaways 2" at bounding box center [171, 212] width 50 height 9
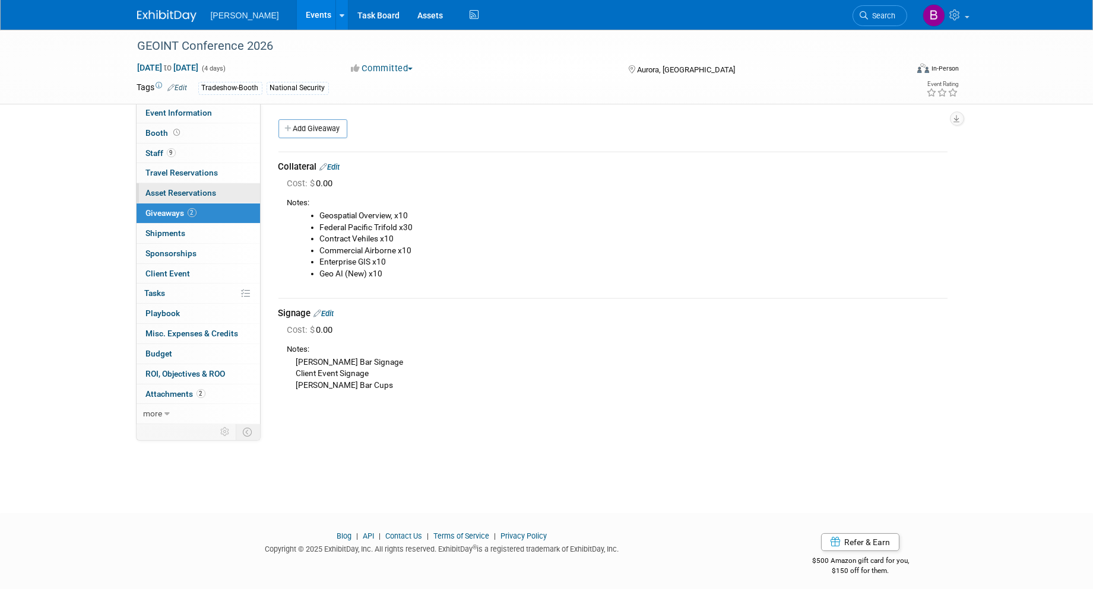
click at [179, 185] on link "0 Asset Reservations 0" at bounding box center [198, 193] width 123 height 20
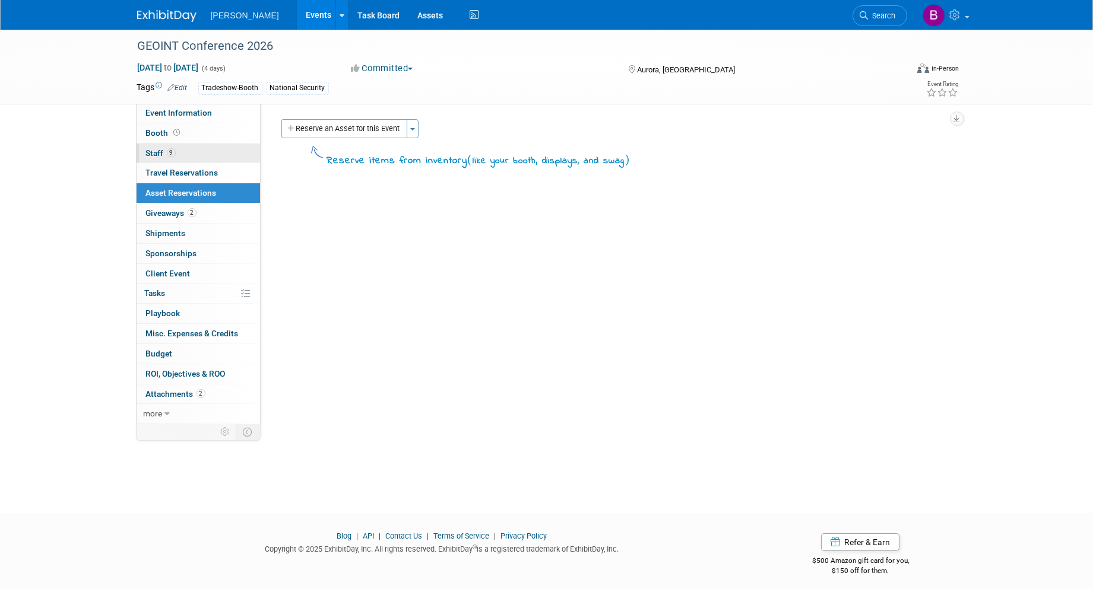
click at [173, 153] on span "9" at bounding box center [171, 152] width 9 height 9
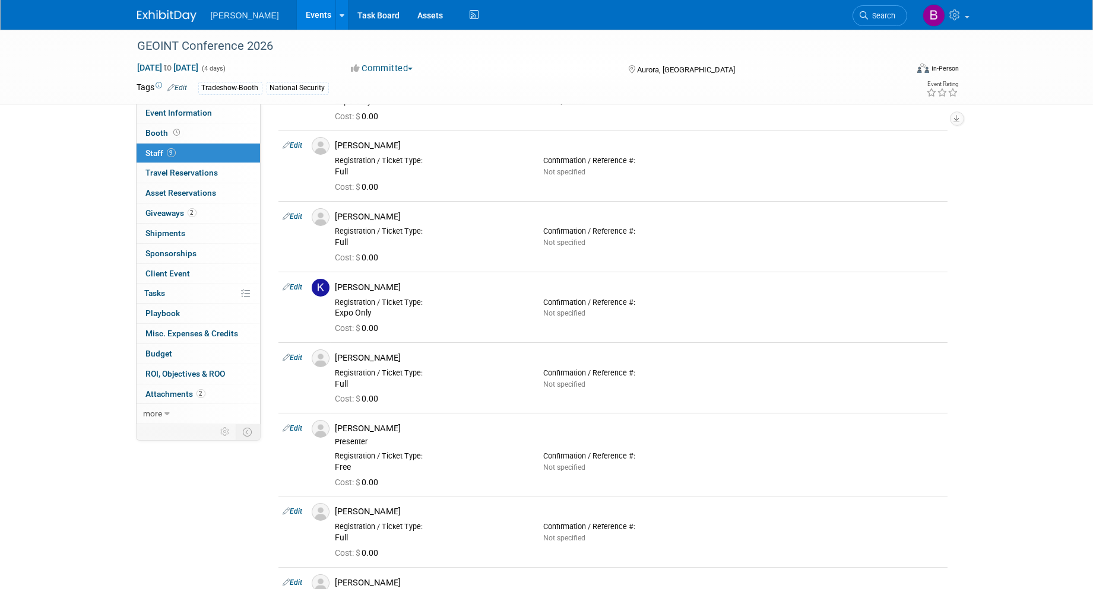
scroll to position [382, 0]
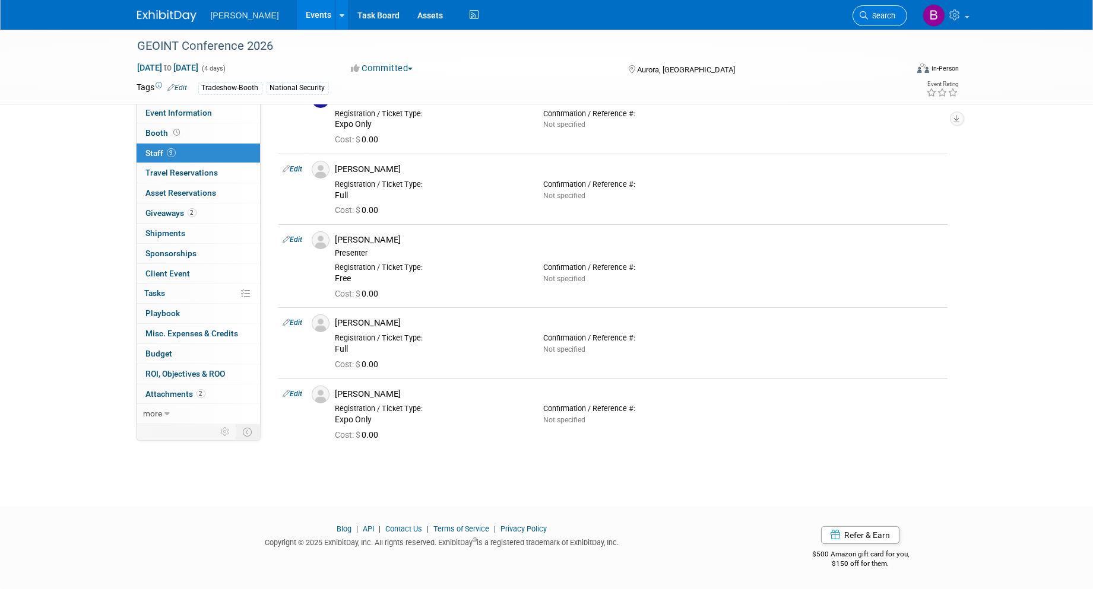
click at [883, 15] on span "Search" at bounding box center [881, 15] width 27 height 9
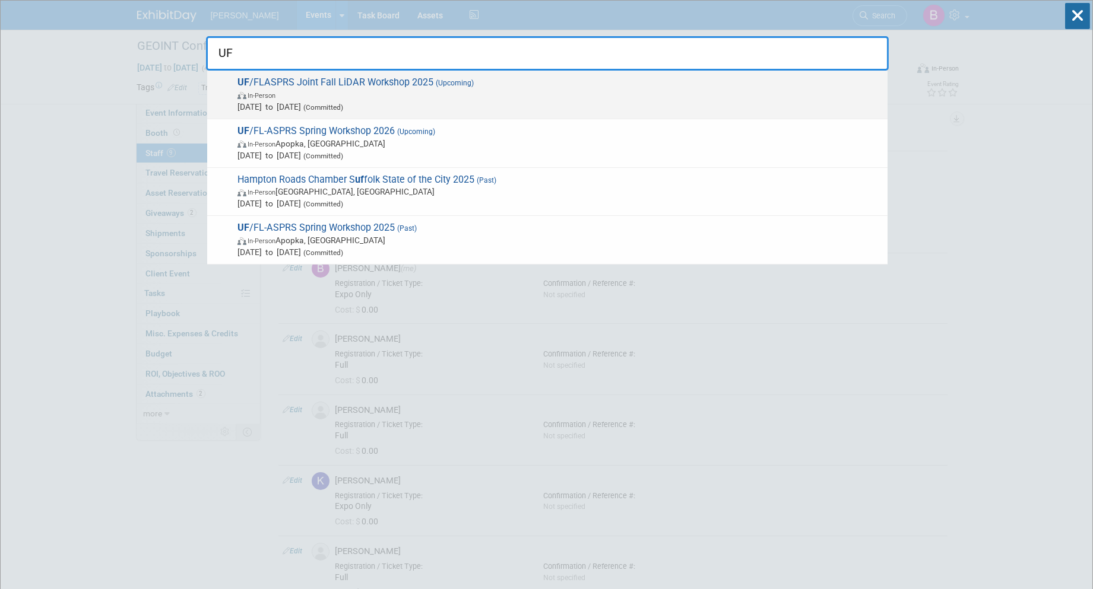
type input "UF"
click at [656, 91] on span "In-Person" at bounding box center [559, 95] width 644 height 12
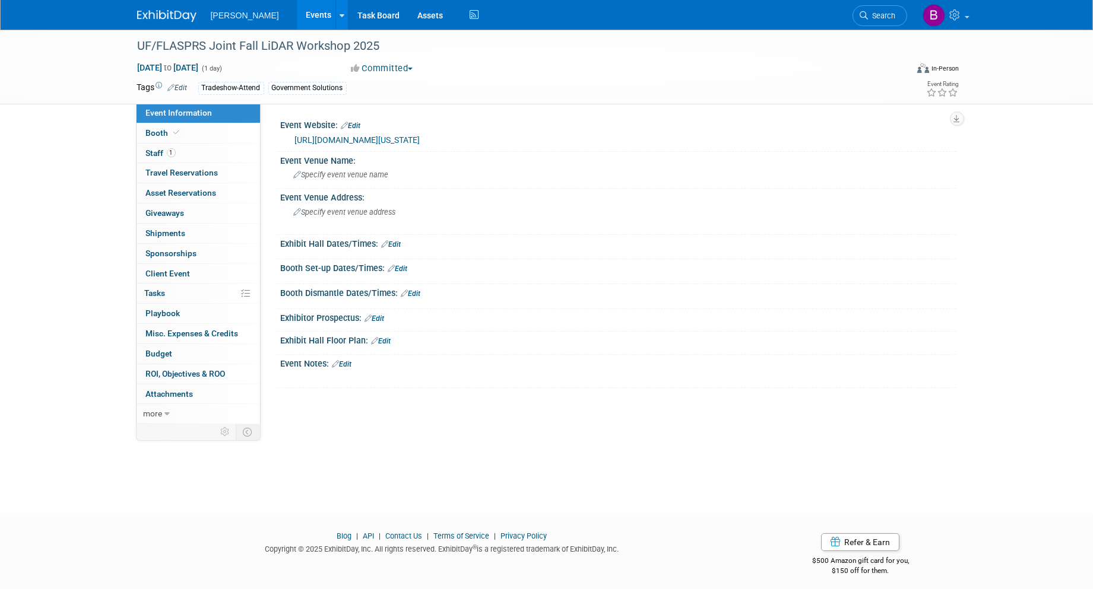
click at [316, 138] on link "[URL][DOMAIN_NAME][US_STATE]" at bounding box center [357, 139] width 125 height 9
click at [173, 250] on span "Sponsorships 0" at bounding box center [171, 253] width 51 height 9
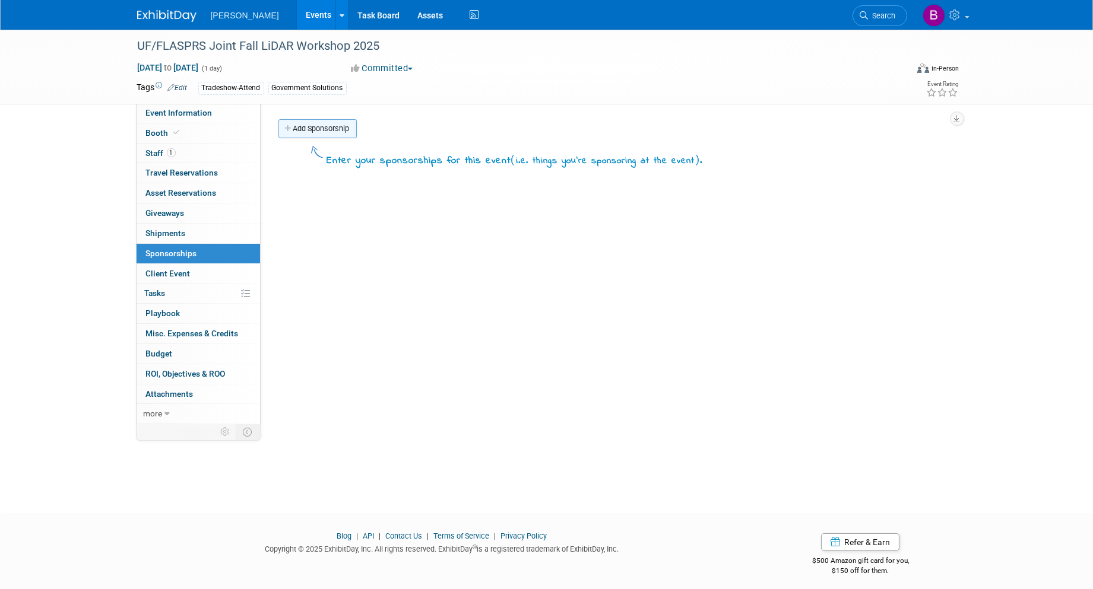
click at [337, 134] on link "Add Sponsorship" at bounding box center [317, 128] width 78 height 19
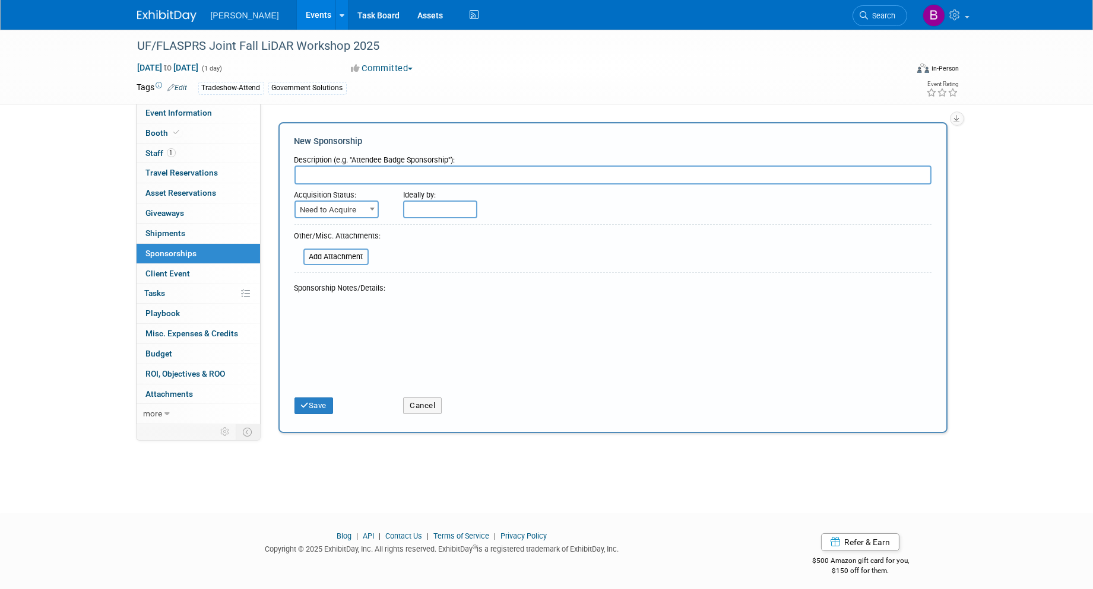
click at [339, 176] on input "text" at bounding box center [612, 175] width 637 height 19
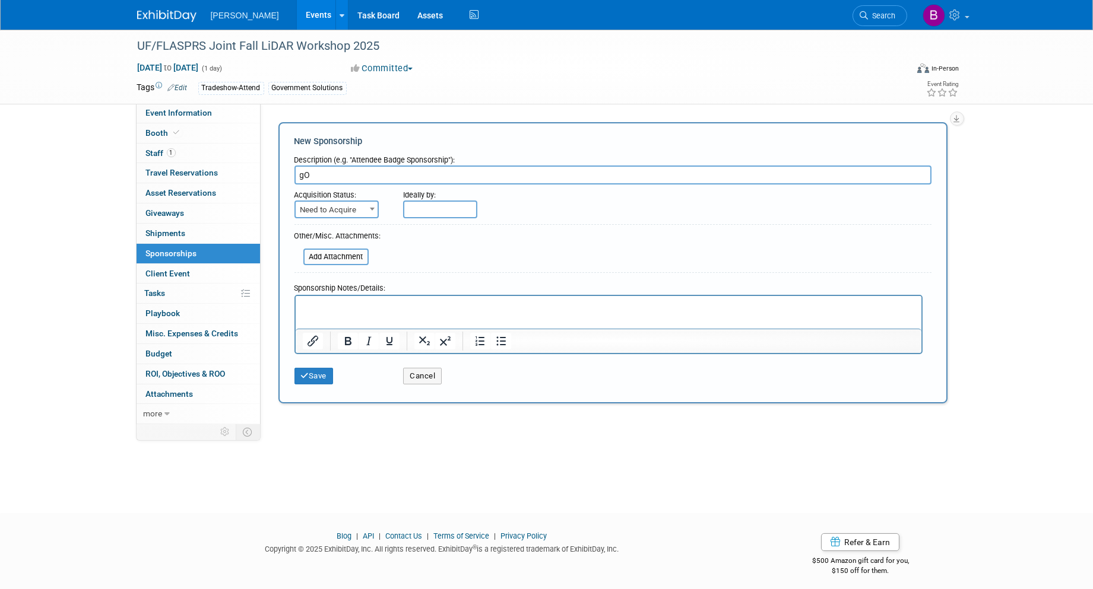
type input "g"
type input "Gold Sponsorship"
click at [329, 204] on span "Need to Acquire" at bounding box center [337, 210] width 82 height 17
click at [423, 200] on div "Ideally by:" at bounding box center [639, 202] width 473 height 34
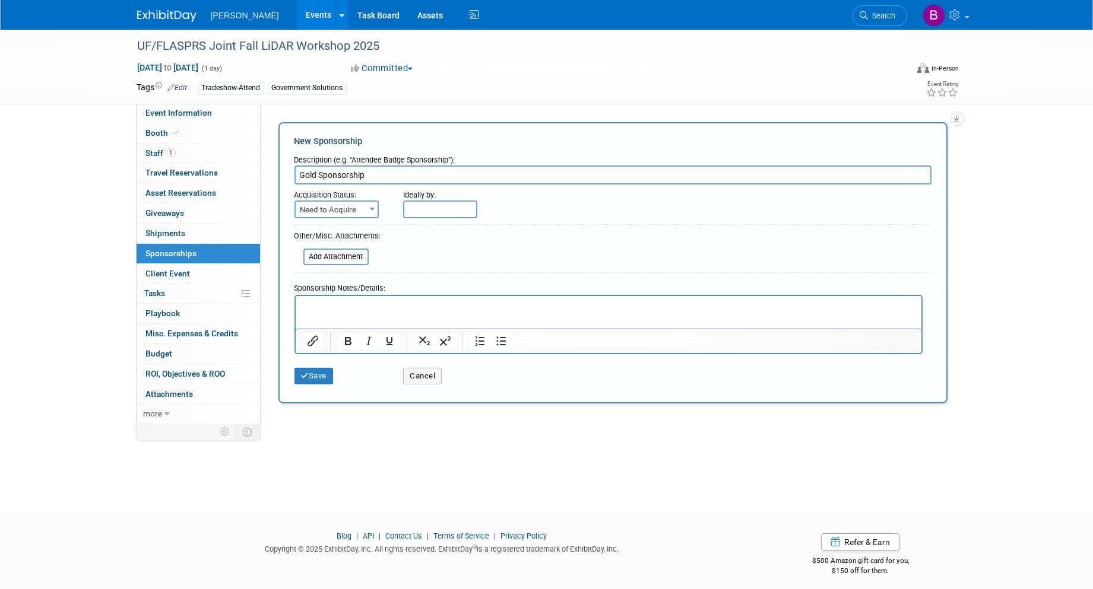
click at [303, 312] on html at bounding box center [608, 304] width 626 height 17
click at [359, 296] on html at bounding box center [608, 304] width 626 height 17
click at [322, 368] on button "Save" at bounding box center [313, 376] width 39 height 17
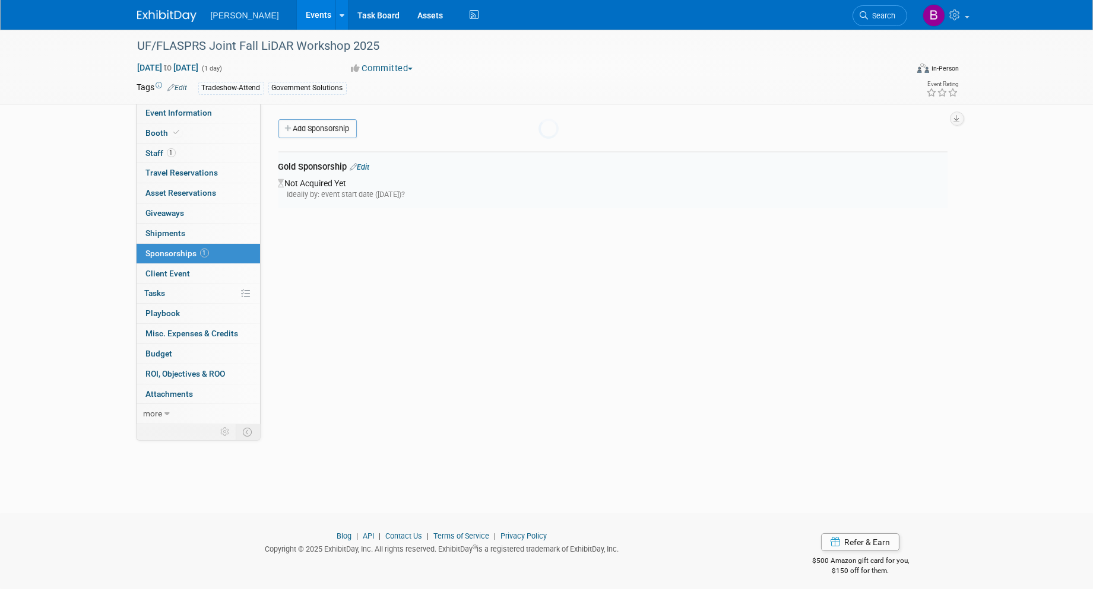
scroll to position [7, 0]
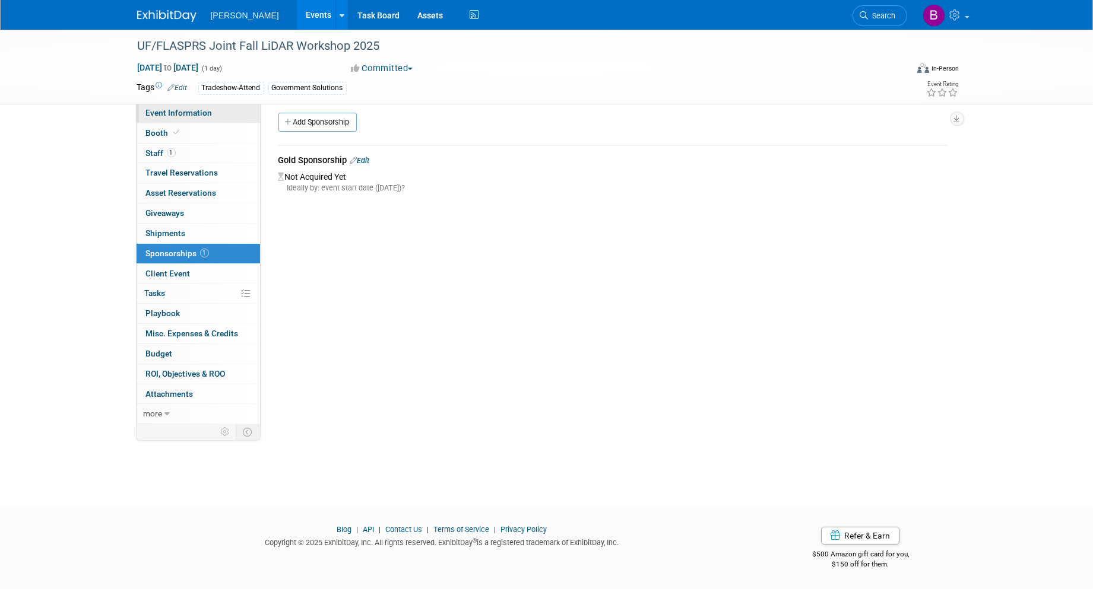
click at [198, 115] on span "Event Information" at bounding box center [179, 112] width 66 height 9
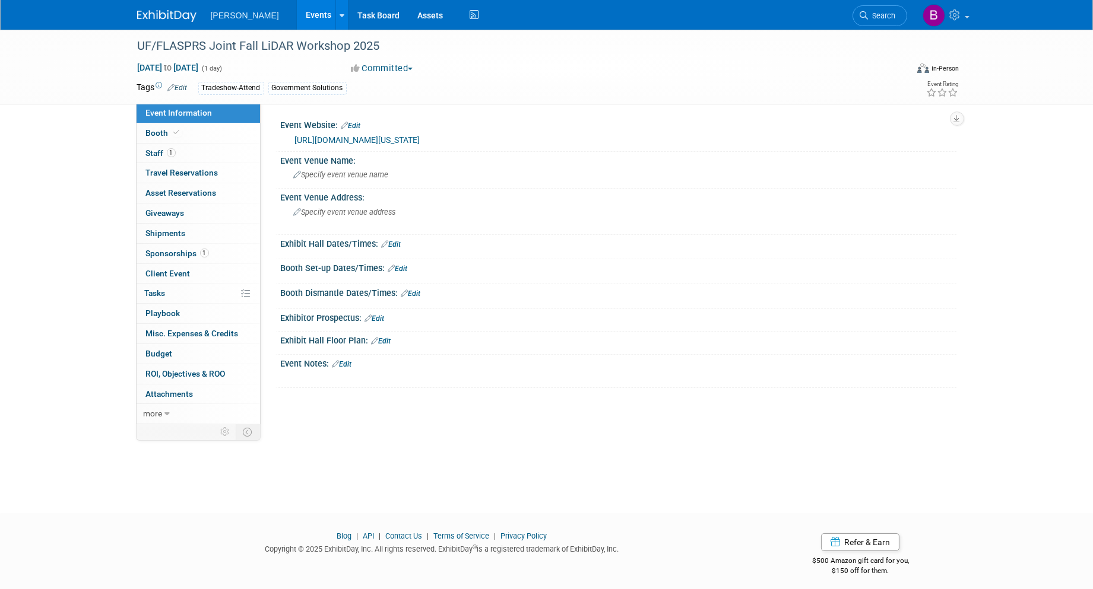
click at [427, 147] on div "https://www.asprs.org/florida" at bounding box center [619, 140] width 676 height 18
click at [426, 139] on div "https://www.asprs.org/florida" at bounding box center [621, 141] width 652 height 14
click at [354, 123] on link "Edit" at bounding box center [351, 126] width 20 height 8
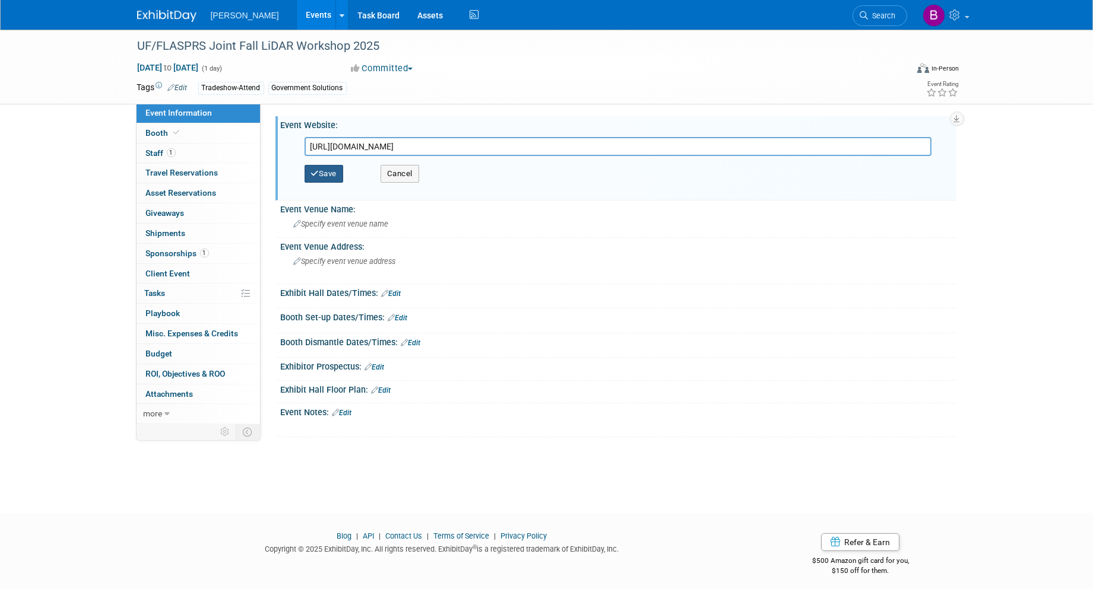
type input "https://my.asprs.org/ASPRSMember/Event_Display.aspx?EventKey=FALL2025"
click at [319, 176] on button "Save" at bounding box center [324, 174] width 39 height 18
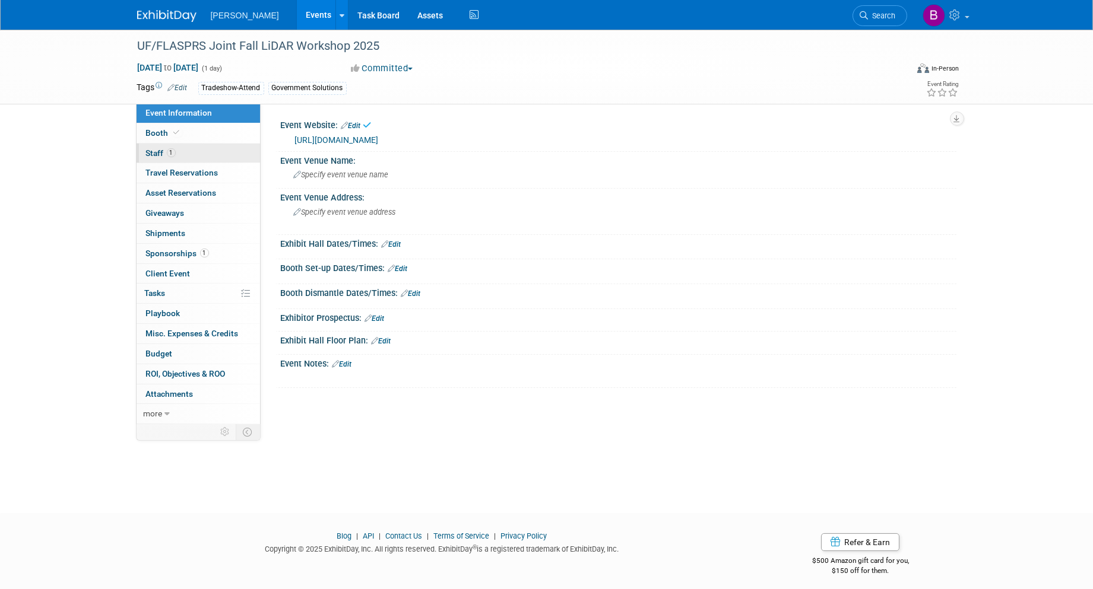
click at [223, 151] on link "1 Staff 1" at bounding box center [198, 154] width 123 height 20
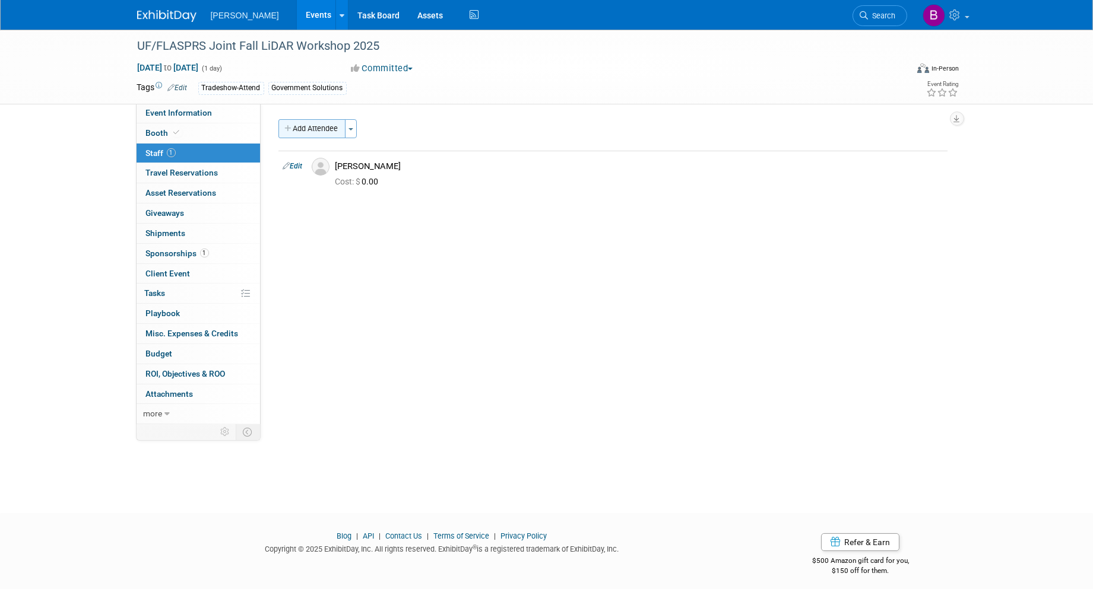
click at [332, 123] on button "Add Attendee" at bounding box center [311, 128] width 67 height 19
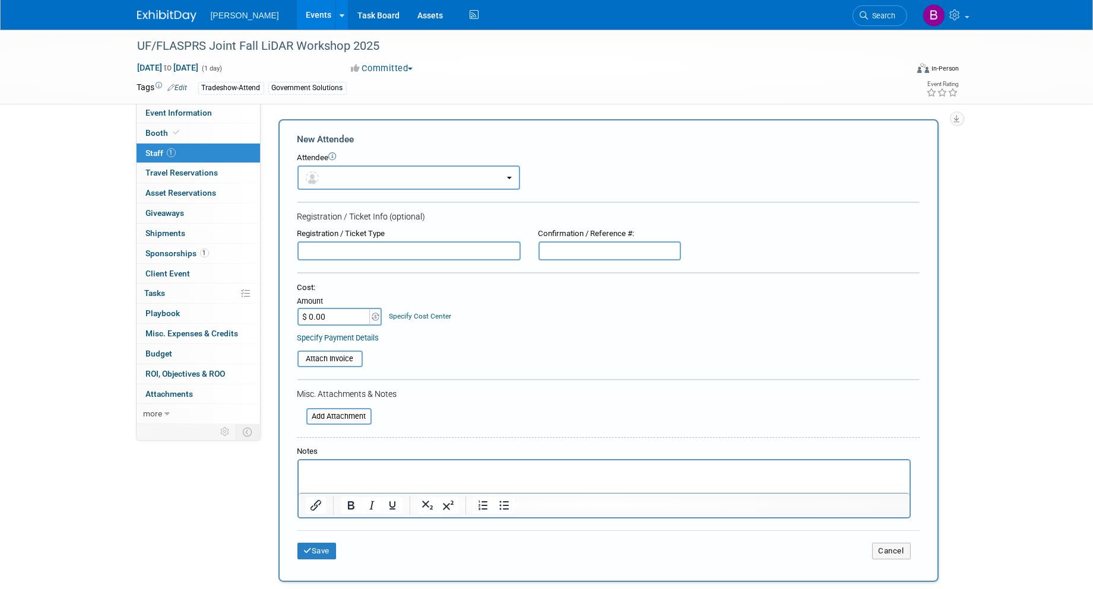
click at [356, 174] on button "button" at bounding box center [408, 178] width 223 height 24
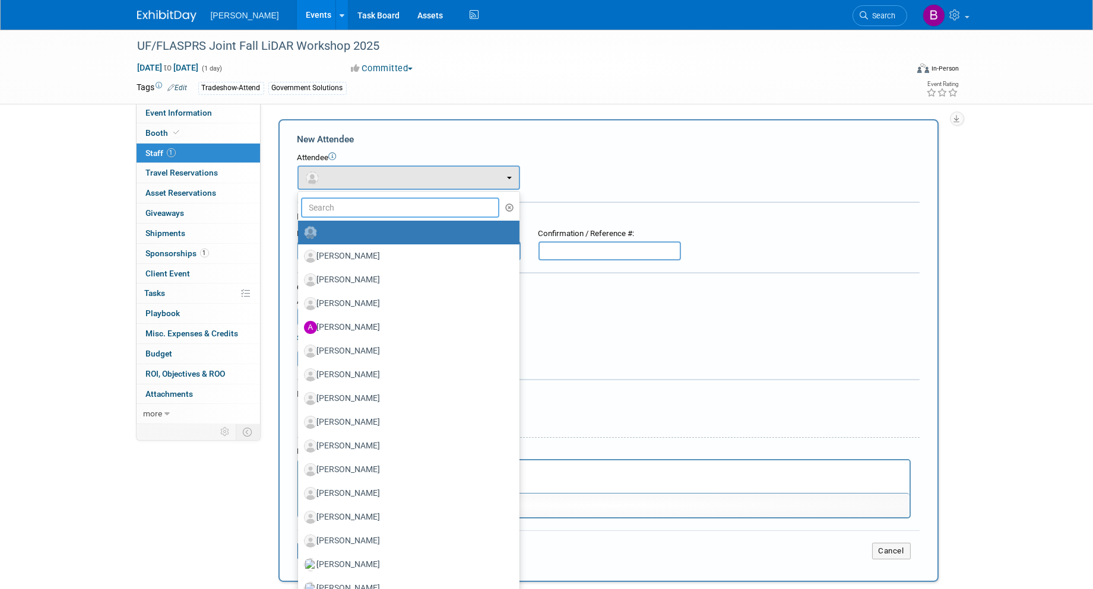
click at [349, 205] on input "text" at bounding box center [400, 208] width 199 height 20
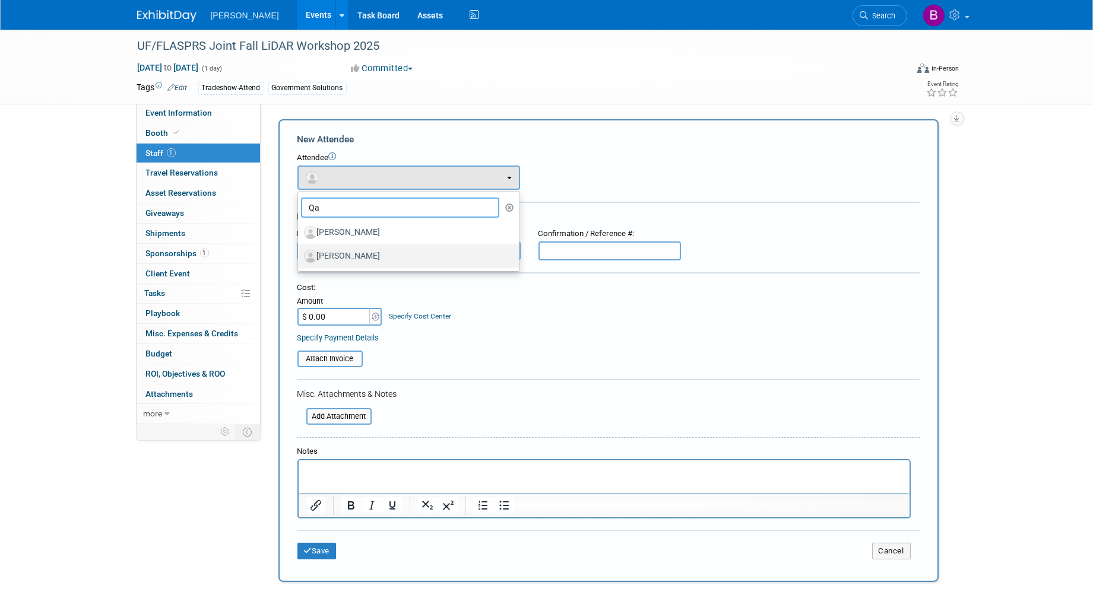
type input "Qa"
click at [337, 249] on label "Qassim Abdullah" at bounding box center [406, 256] width 204 height 19
click at [300, 251] on input "Qassim Abdullah" at bounding box center [296, 255] width 8 height 8
select select "0af0cf59-3cf7-4174-b959-4434b9acd1b5"
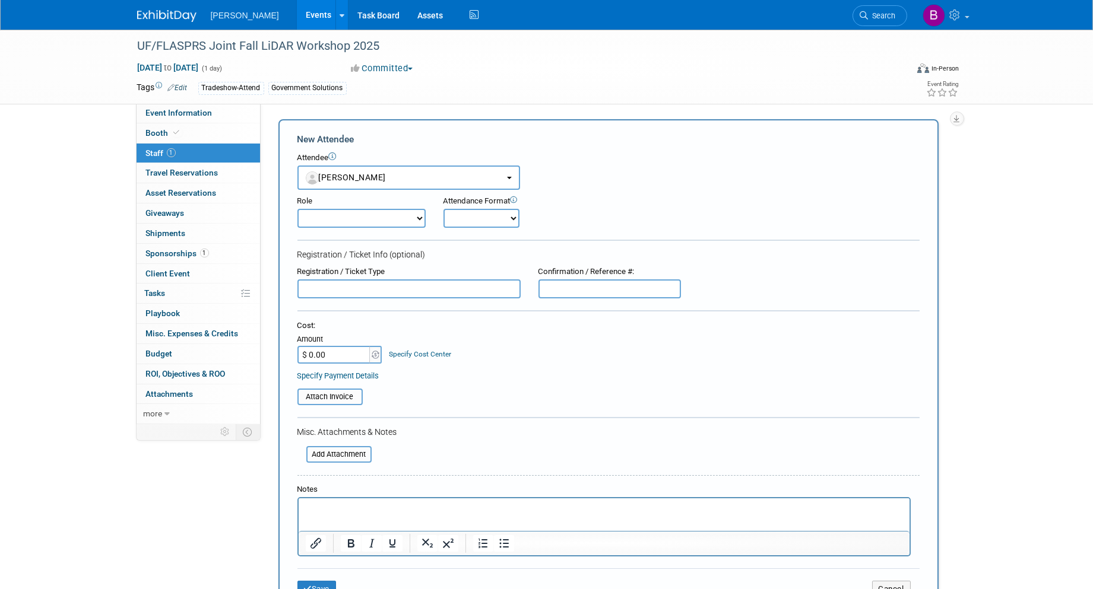
click at [389, 215] on select "Demonstrator Host Planner Presenter Sales Representative Set-up/Dismantle Crew …" at bounding box center [361, 218] width 128 height 19
select select "5"
click at [297, 209] on select "Demonstrator Host Planner Presenter Sales Representative Set-up/Dismantle Crew …" at bounding box center [361, 218] width 128 height 19
click at [506, 221] on select "Onsite Remote" at bounding box center [481, 218] width 76 height 19
select select "1"
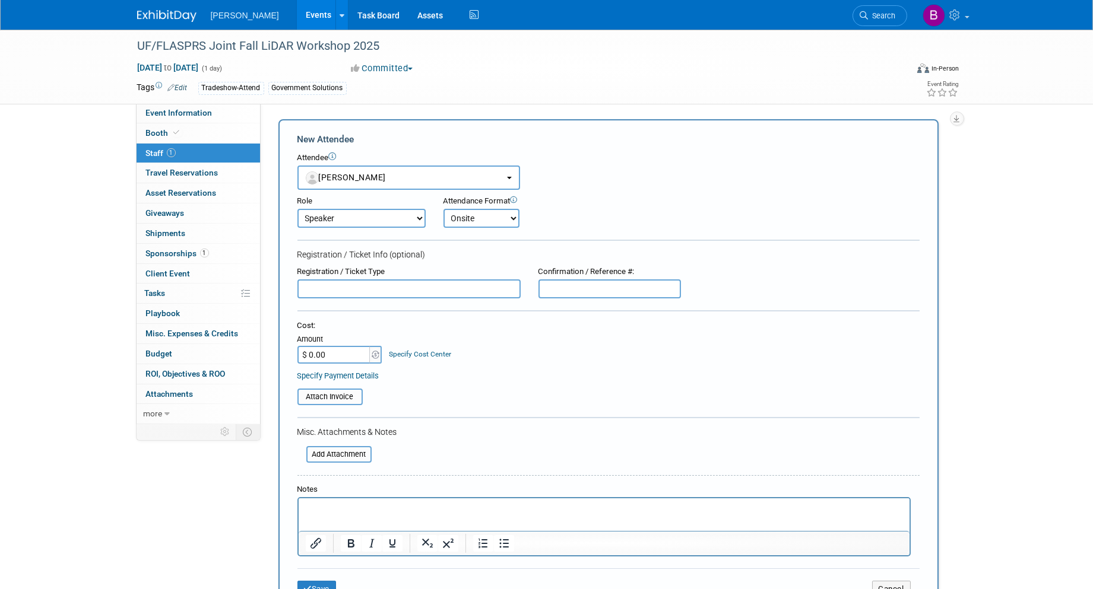
click at [443, 209] on select "Onsite Remote" at bounding box center [481, 218] width 76 height 19
click at [412, 509] on p "Rich Text Area. Press ALT-0 for help." at bounding box center [603, 509] width 597 height 12
drag, startPoint x: 412, startPoint y: 508, endPoint x: 383, endPoint y: 513, distance: 29.5
click at [383, 513] on p "Keynote Speaker - Should be free registration" at bounding box center [603, 509] width 597 height 12
click at [325, 584] on button "Save" at bounding box center [316, 589] width 39 height 17
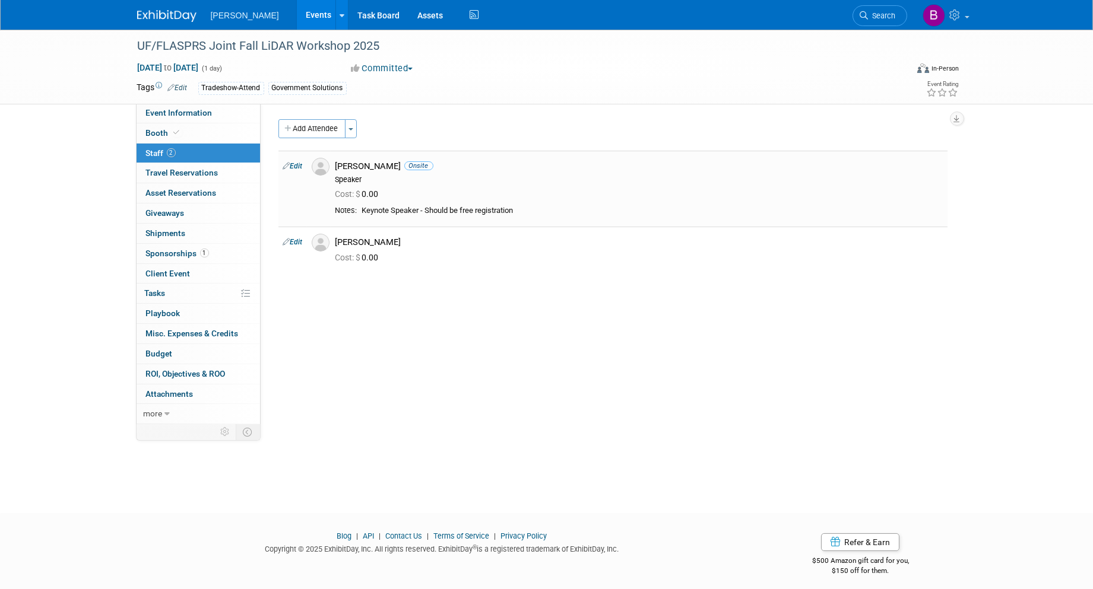
click at [302, 239] on link "Edit" at bounding box center [293, 242] width 20 height 8
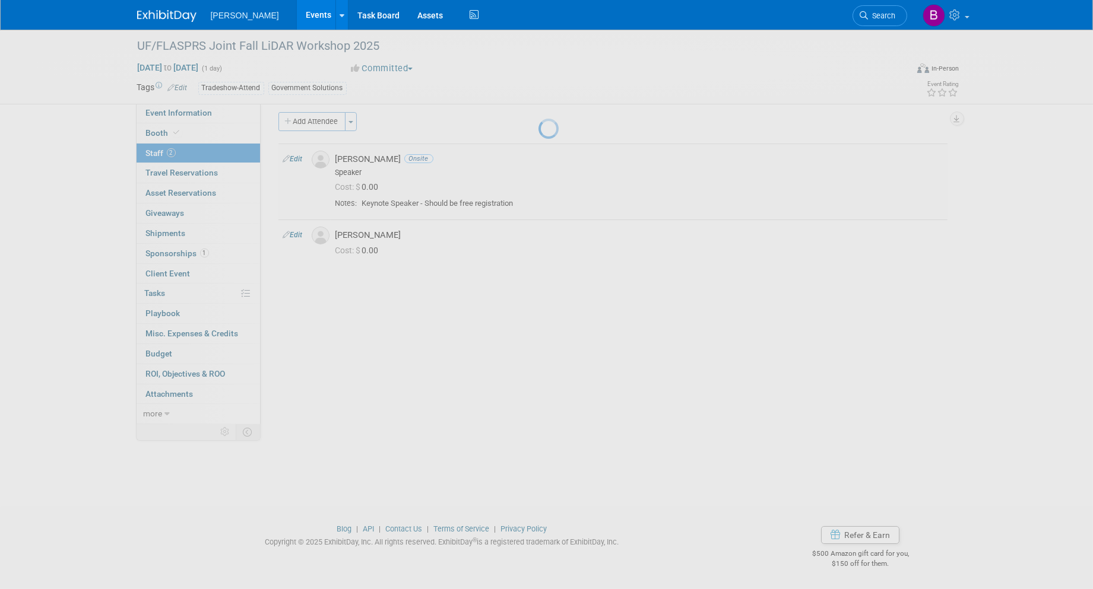
select select "e21f6aee-8c32-4ed9-8904-89b356e316fc"
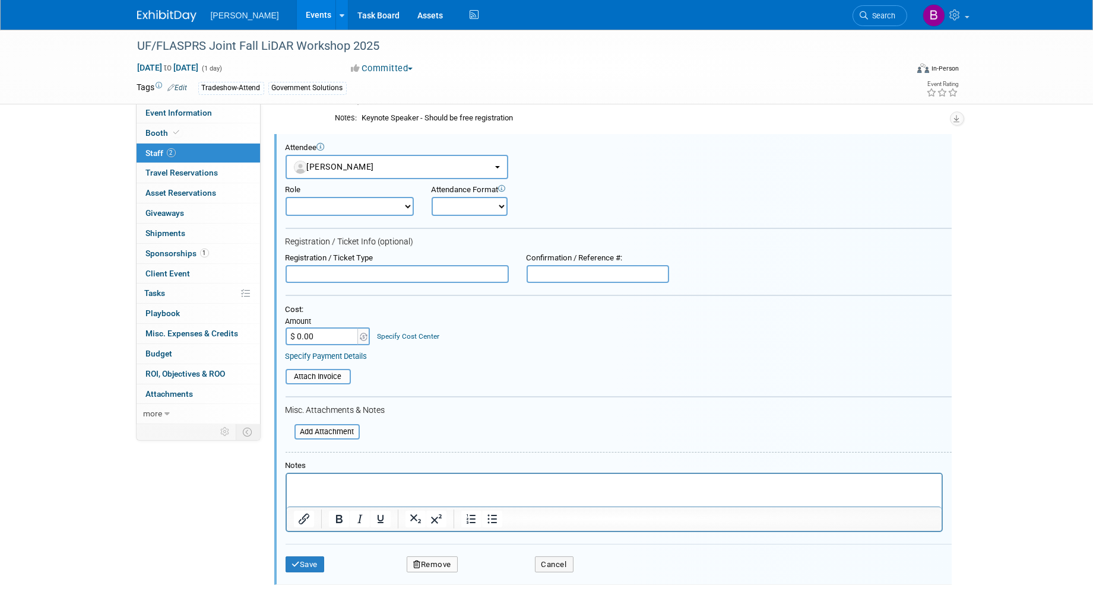
click at [395, 490] on html at bounding box center [613, 482] width 655 height 17
click at [389, 488] on p "Rich Text Area. Press ALT-0 for help." at bounding box center [613, 484] width 641 height 12
click at [325, 559] on button "Save" at bounding box center [305, 565] width 39 height 17
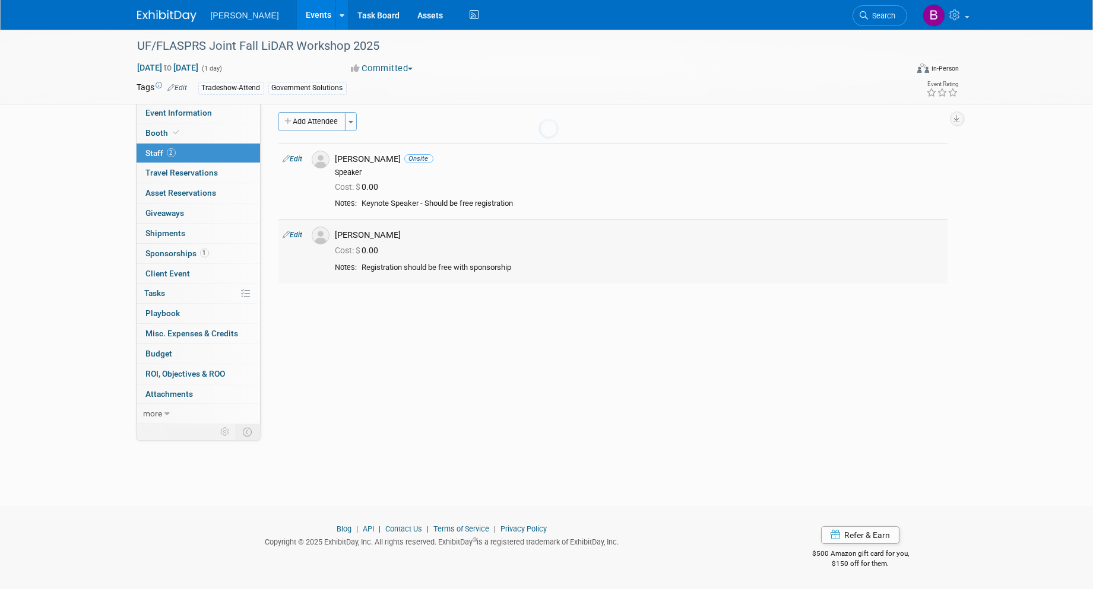
scroll to position [7, 0]
click at [300, 232] on td "Edit" at bounding box center [292, 252] width 28 height 64
click at [297, 240] on td "Edit" at bounding box center [292, 252] width 28 height 64
click at [293, 236] on link "Edit" at bounding box center [293, 236] width 20 height 8
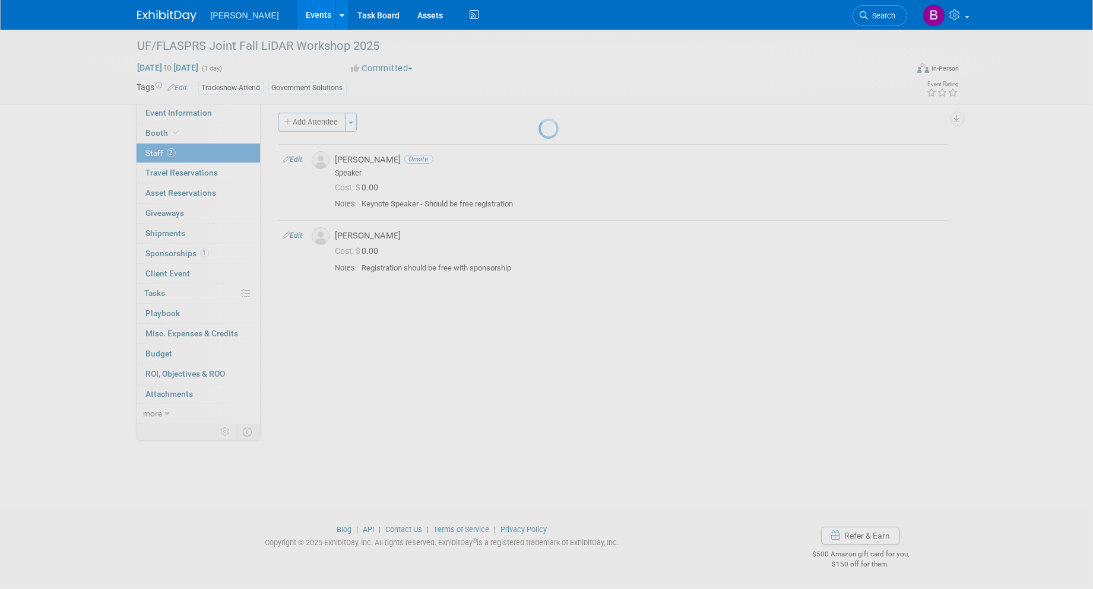
select select "e21f6aee-8c32-4ed9-8904-89b356e316fc"
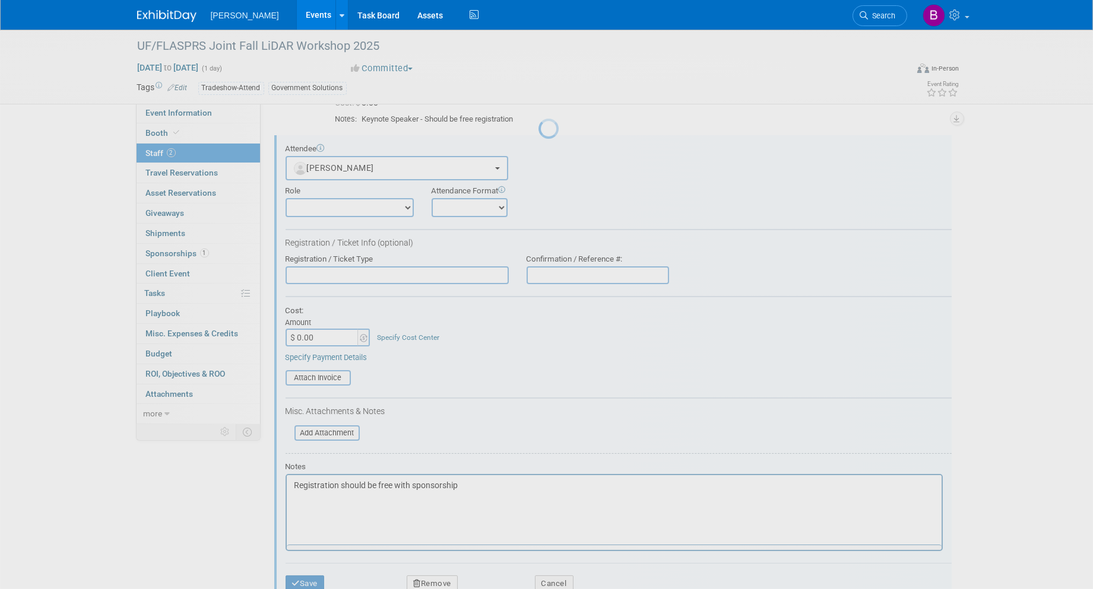
scroll to position [0, 0]
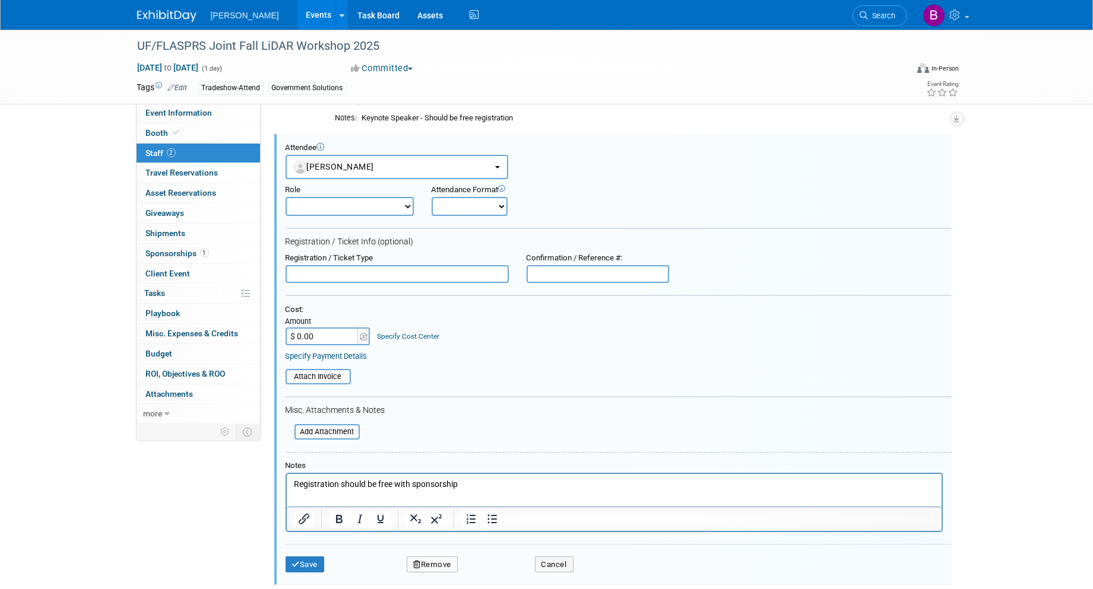
click at [440, 208] on select "Onsite Remote" at bounding box center [470, 206] width 76 height 19
select select "1"
click at [432, 197] on select "Onsite Remote" at bounding box center [470, 206] width 76 height 19
click at [372, 211] on select "Demonstrator Host Planner Presenter Sales Representative Set-up/Dismantle Crew …" at bounding box center [350, 206] width 128 height 19
select select "4"
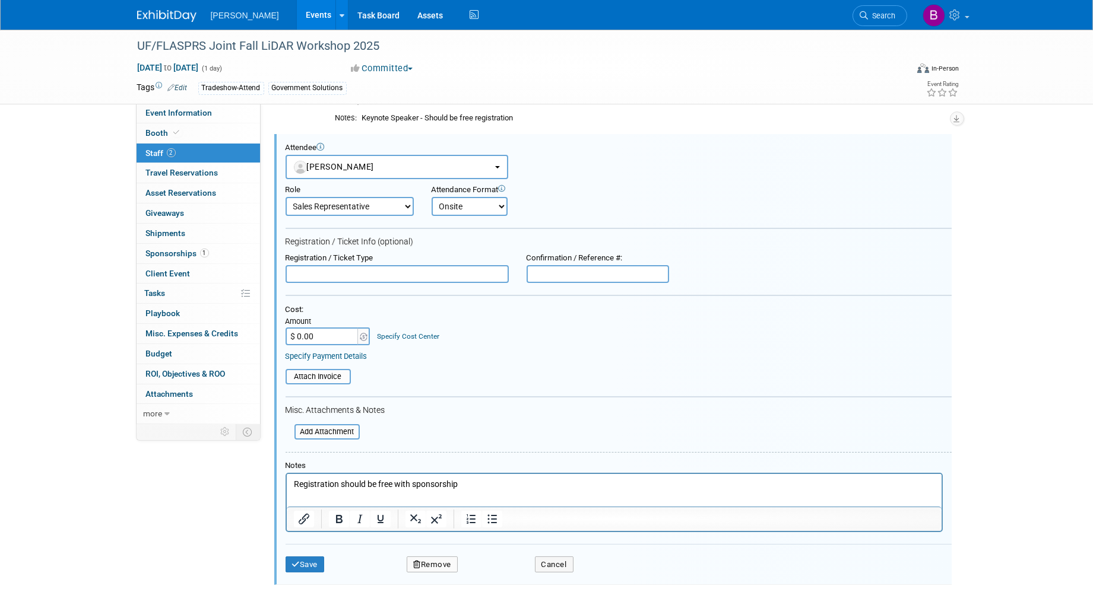
click at [286, 197] on select "Demonstrator Host Planner Presenter Sales Representative Set-up/Dismantle Crew …" at bounding box center [350, 206] width 128 height 19
click at [313, 560] on button "Save" at bounding box center [305, 565] width 39 height 17
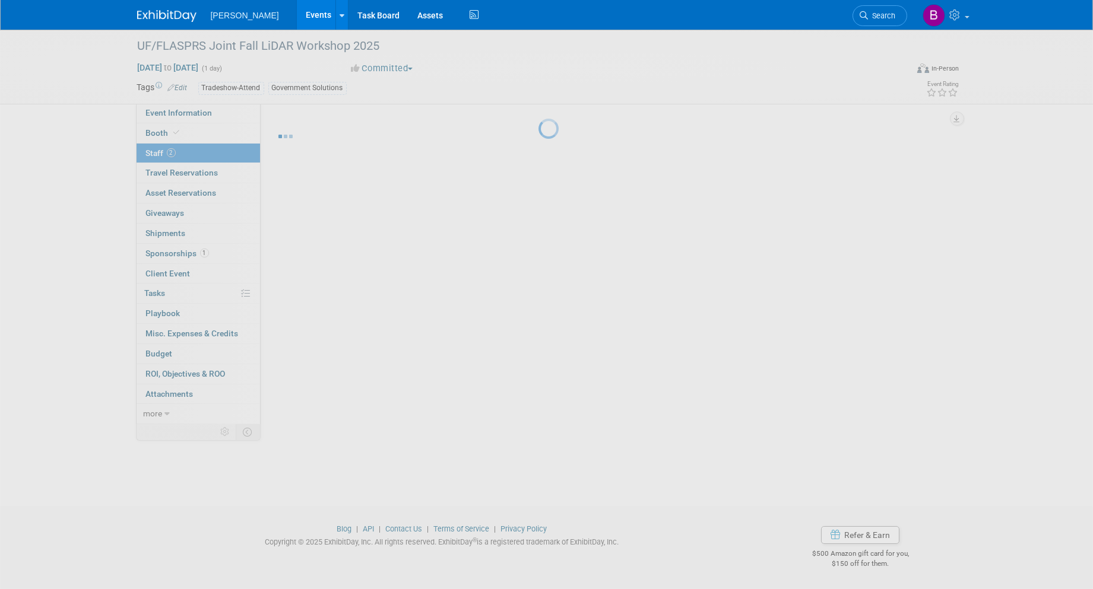
scroll to position [7, 0]
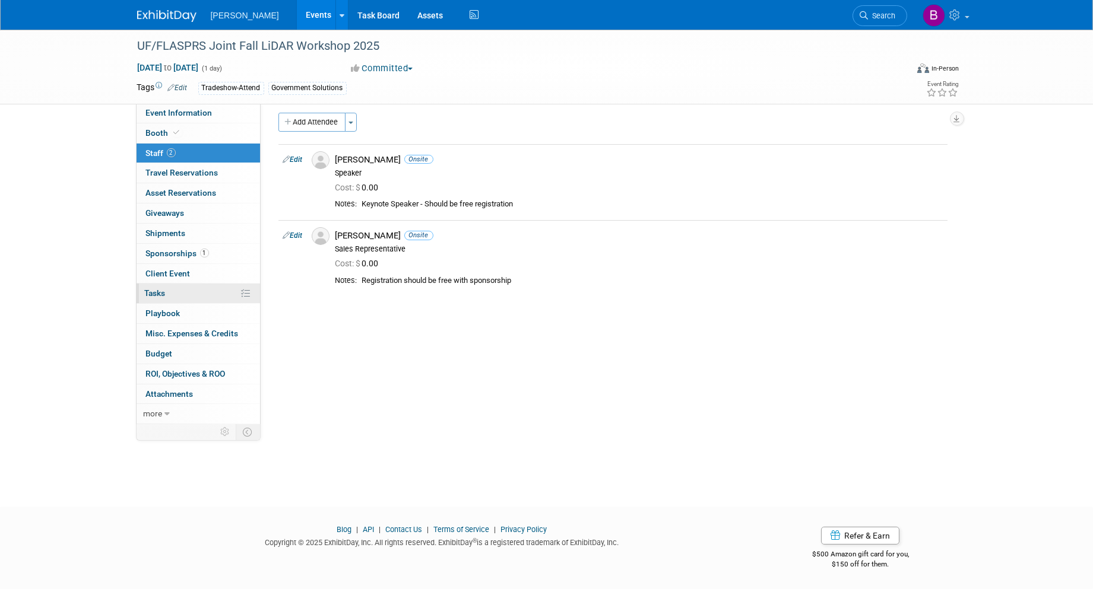
click at [160, 294] on span "Tasks 0%" at bounding box center [155, 292] width 21 height 9
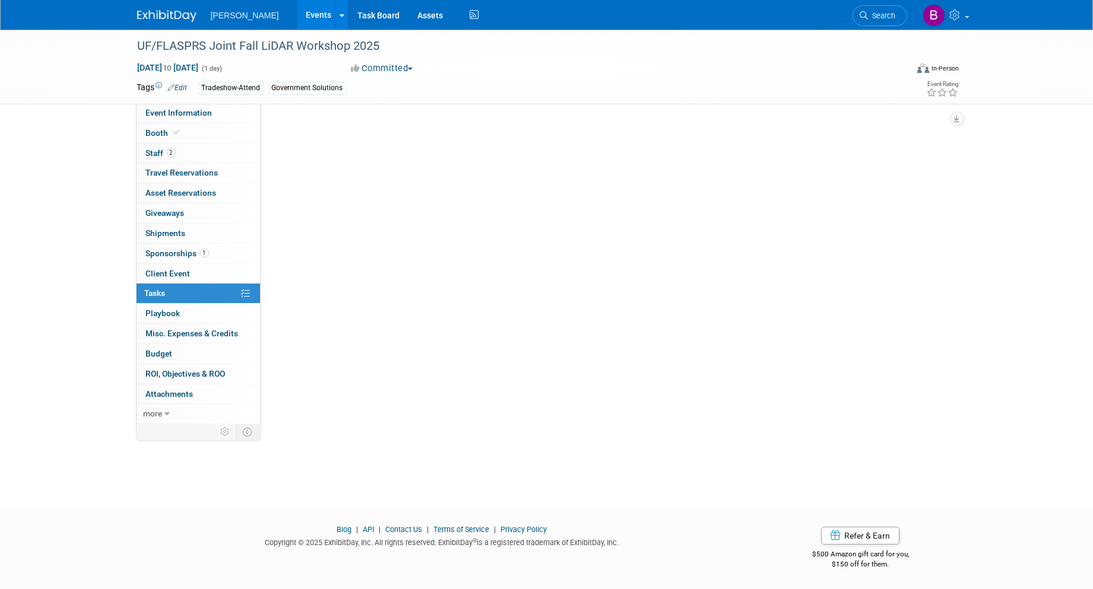
scroll to position [0, 0]
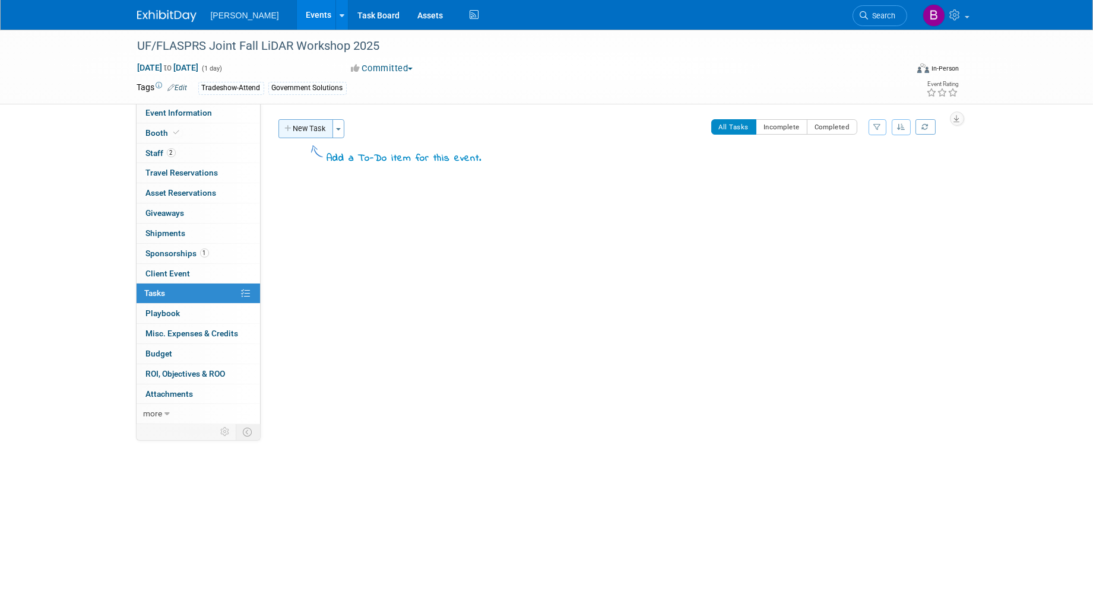
click at [310, 133] on button "New Task" at bounding box center [305, 128] width 55 height 19
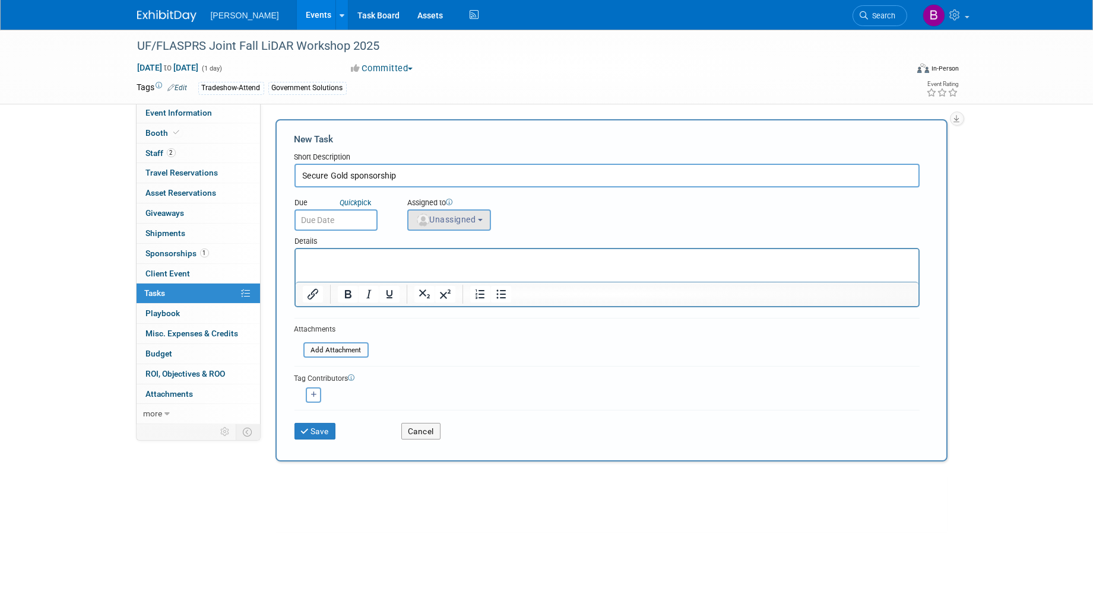
type input "Secure Gold sponsorship"
click at [410, 221] on button "Unassigned" at bounding box center [449, 220] width 84 height 21
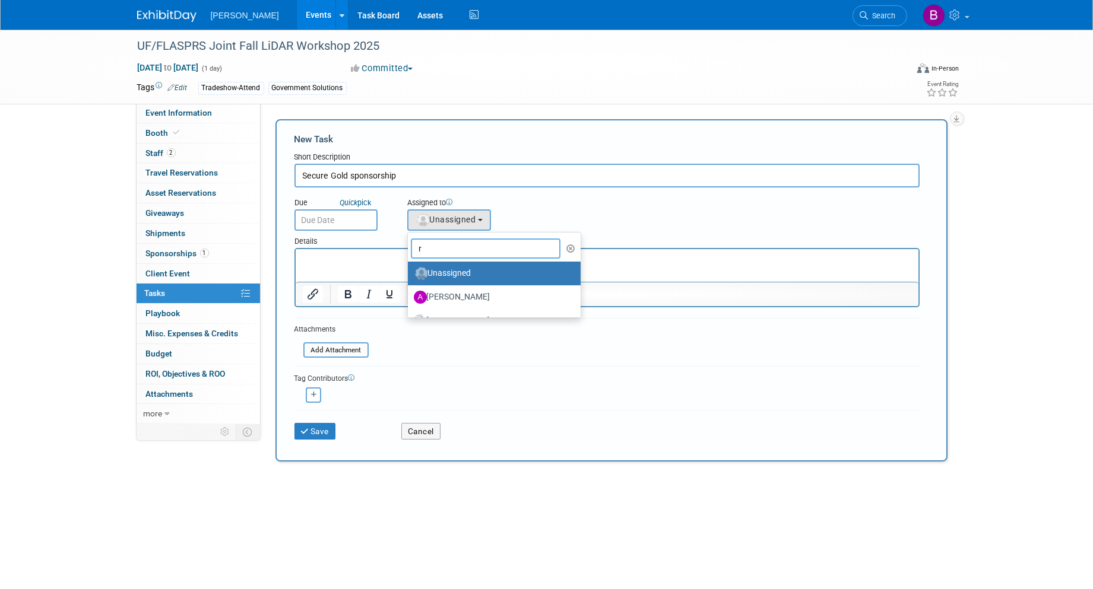
click at [443, 245] on input "r" at bounding box center [486, 249] width 150 height 20
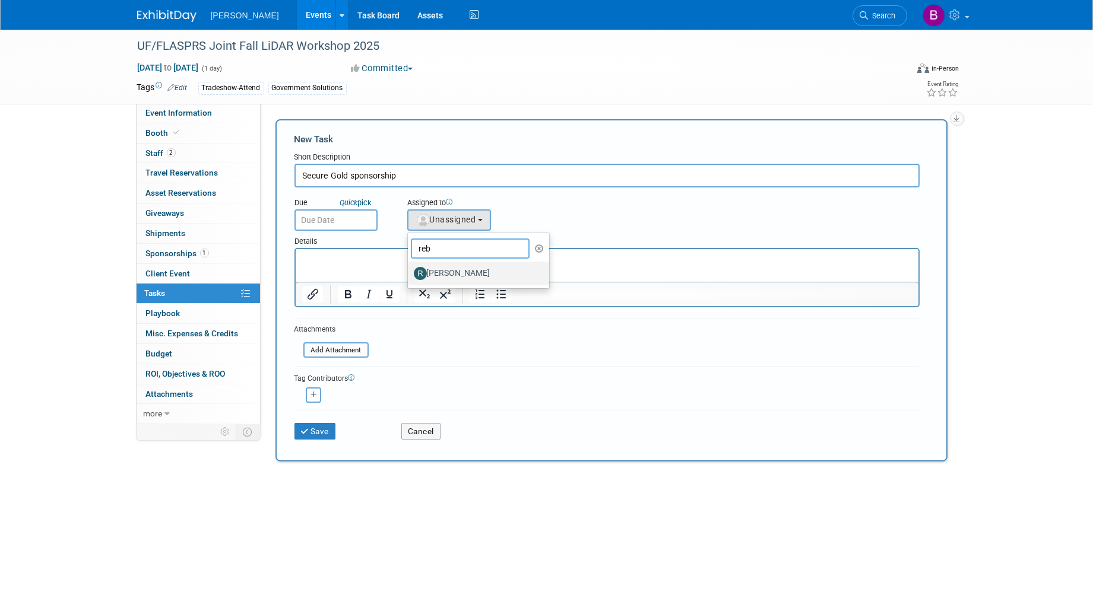
type input "reb"
click at [442, 276] on label "Rebecca Deis" at bounding box center [476, 273] width 124 height 19
click at [410, 276] on input "Rebecca Deis" at bounding box center [406, 272] width 8 height 8
select select "844a177d-a181-44ff-a72a-5731d68e4351"
drag, startPoint x: 436, startPoint y: 185, endPoint x: 429, endPoint y: 177, distance: 11.3
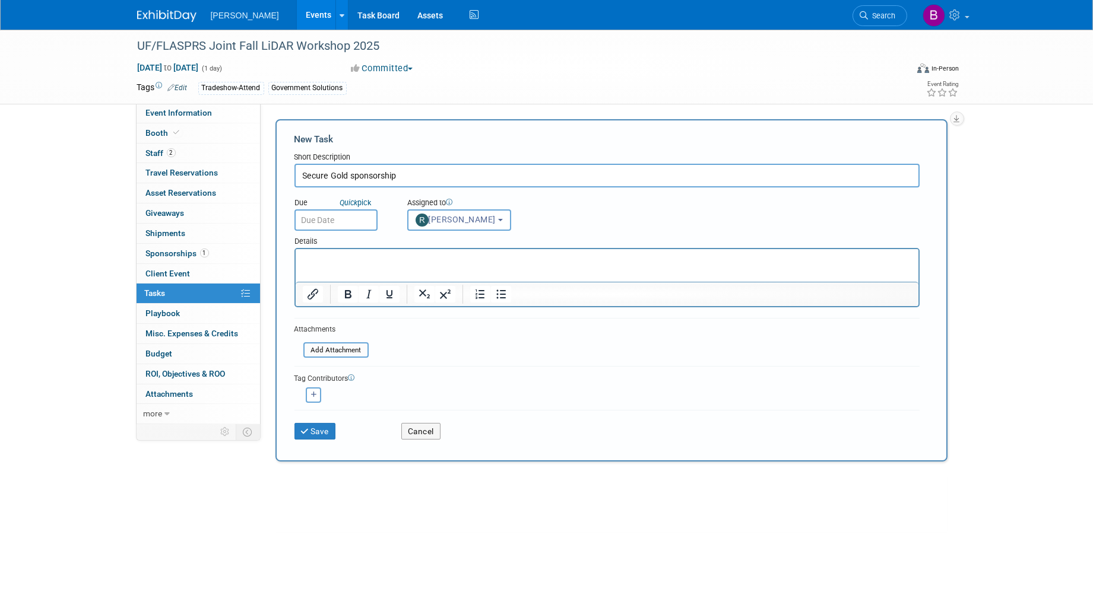
click at [432, 180] on input "Secure Gold sponsorship" at bounding box center [606, 176] width 625 height 24
click at [354, 211] on input "text" at bounding box center [335, 220] width 83 height 21
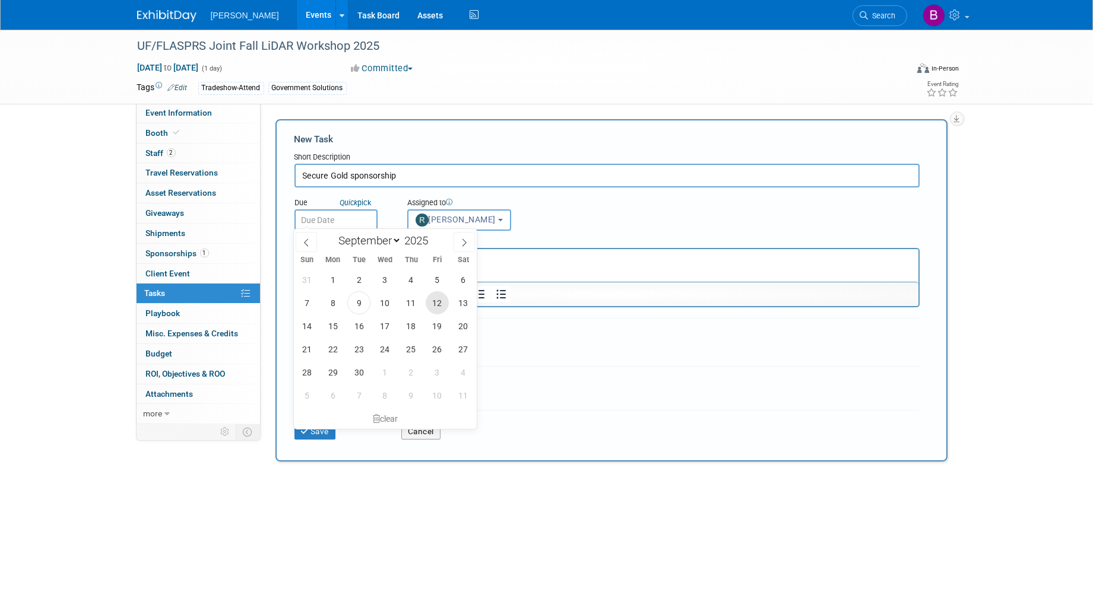
click at [435, 304] on span "12" at bounding box center [437, 302] width 23 height 23
type input "Sep 12, 2025"
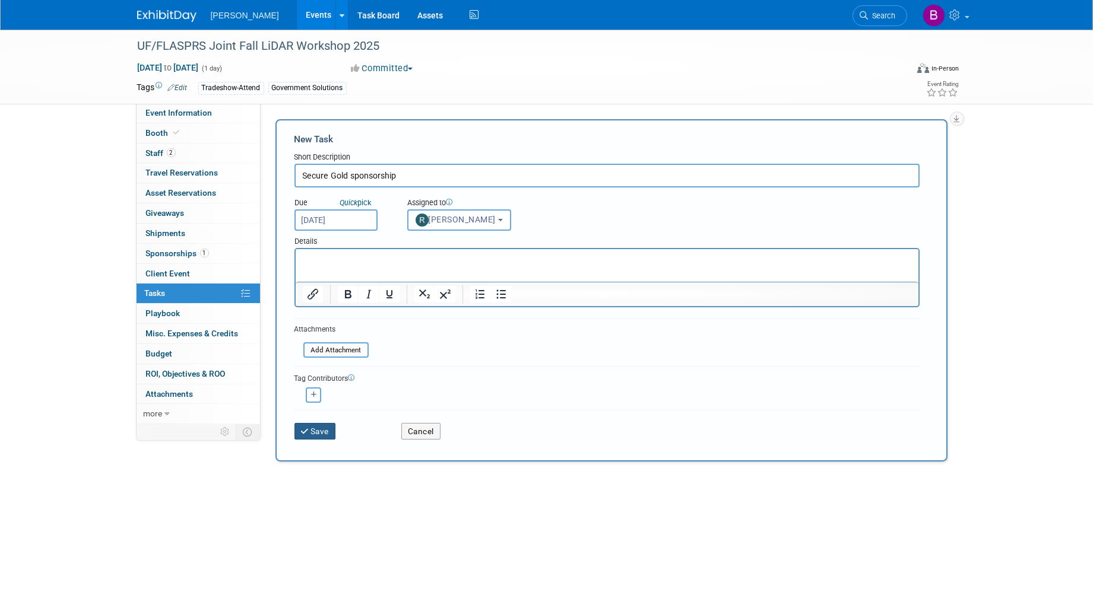
click at [334, 423] on button "Save" at bounding box center [315, 431] width 42 height 17
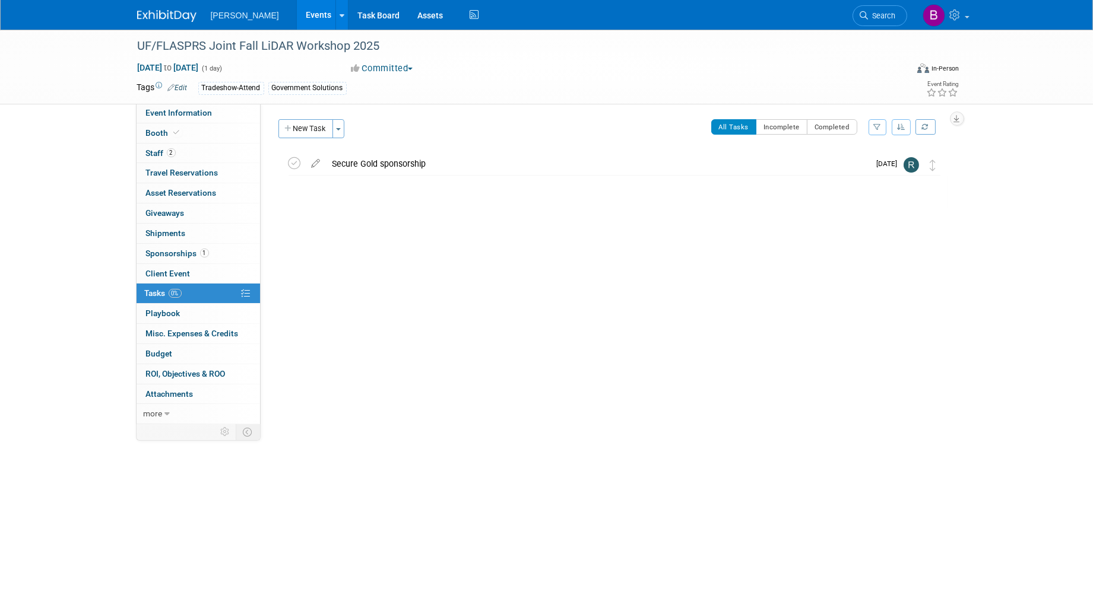
click at [851, 9] on div "Woolpert Events Add Event Bulk Upload Events Shareable Event Boards Recently Vi…" at bounding box center [546, 15] width 819 height 30
click at [297, 18] on link "Events" at bounding box center [318, 15] width 43 height 30
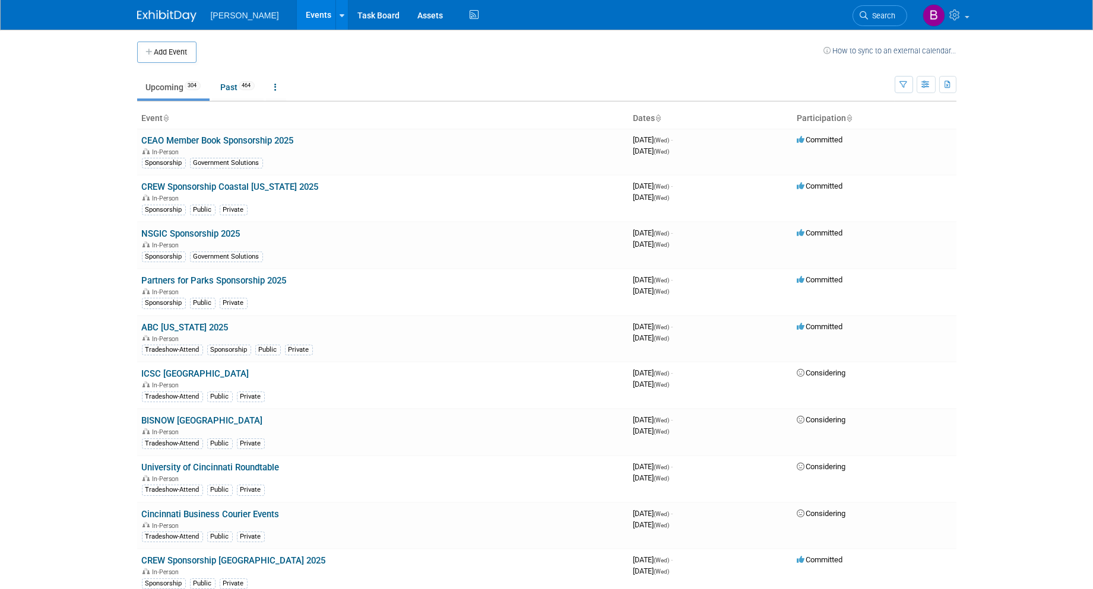
click at [879, 28] on li "Search" at bounding box center [879, 14] width 55 height 29
click at [874, 22] on link "Search" at bounding box center [879, 15] width 55 height 21
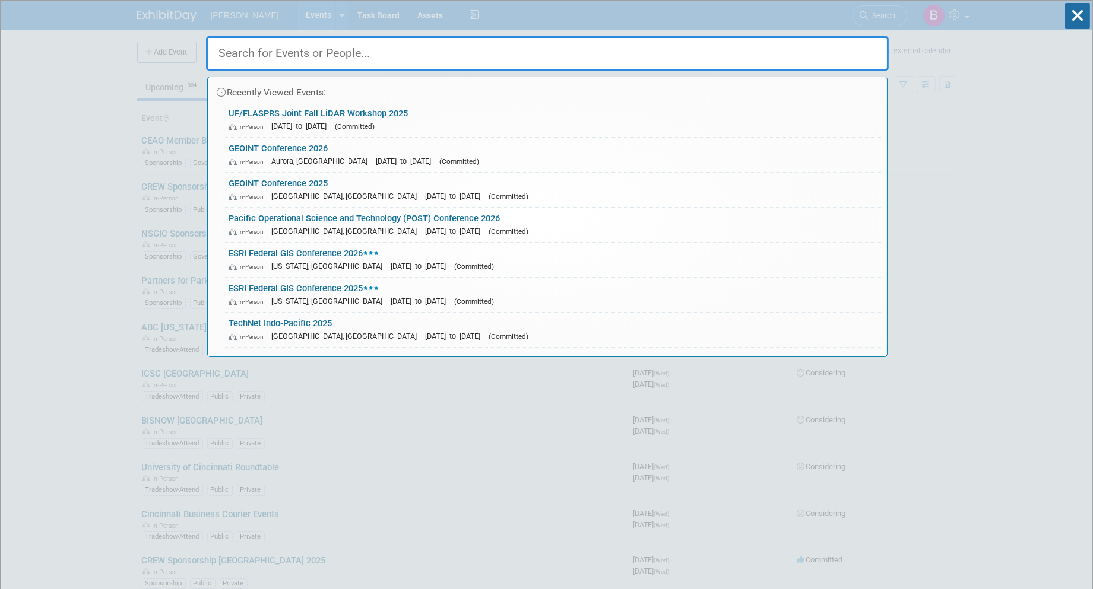
drag, startPoint x: 982, startPoint y: 142, endPoint x: 890, endPoint y: 82, distance: 110.1
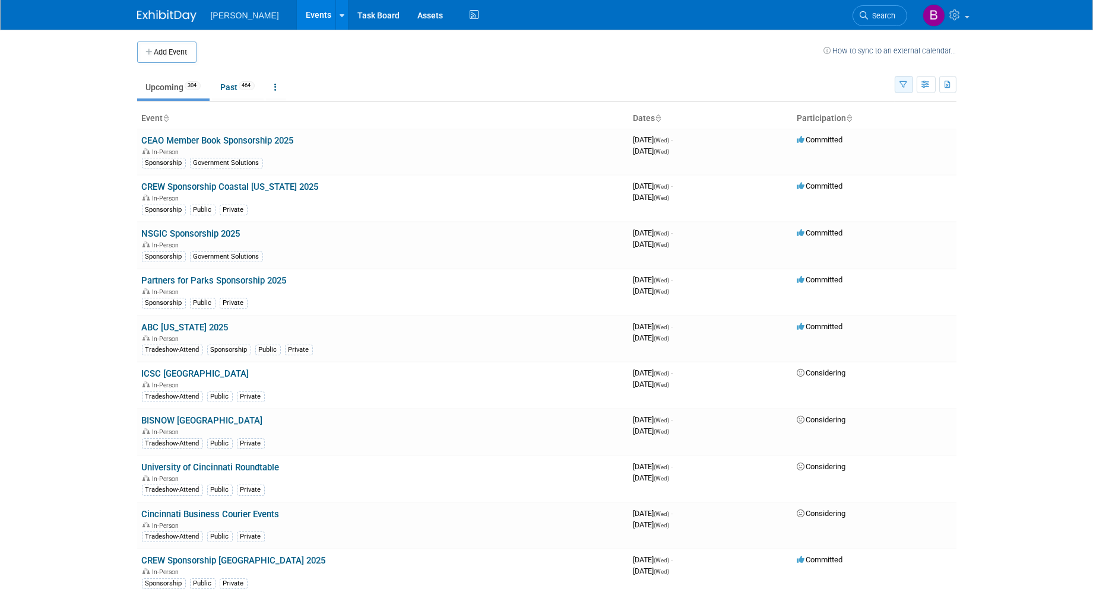
click at [903, 85] on icon "button" at bounding box center [904, 85] width 8 height 8
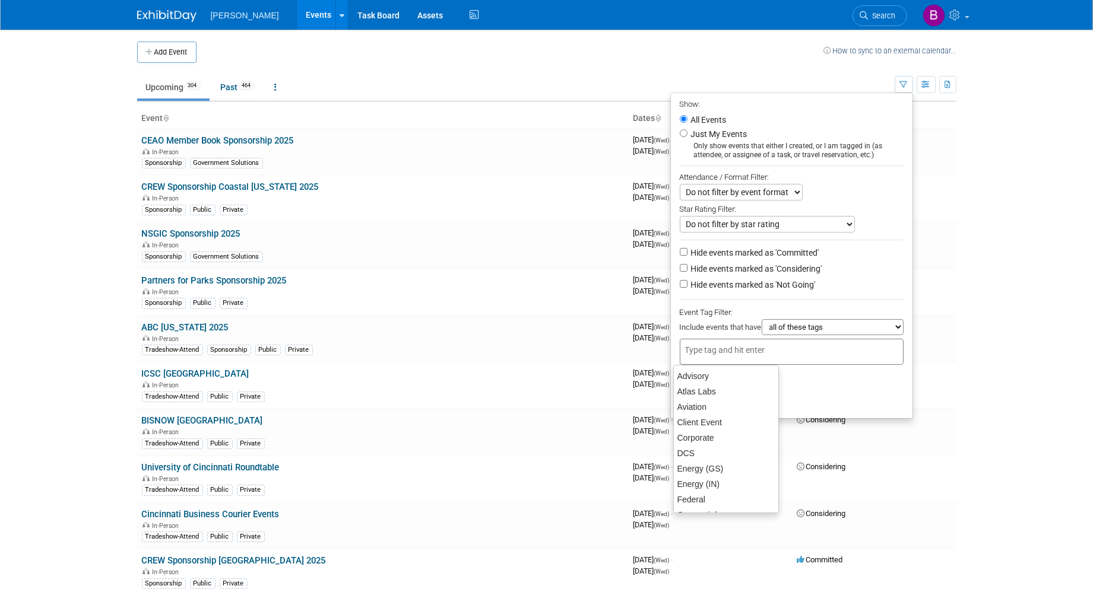
click at [796, 350] on div at bounding box center [792, 352] width 224 height 26
type input "g"
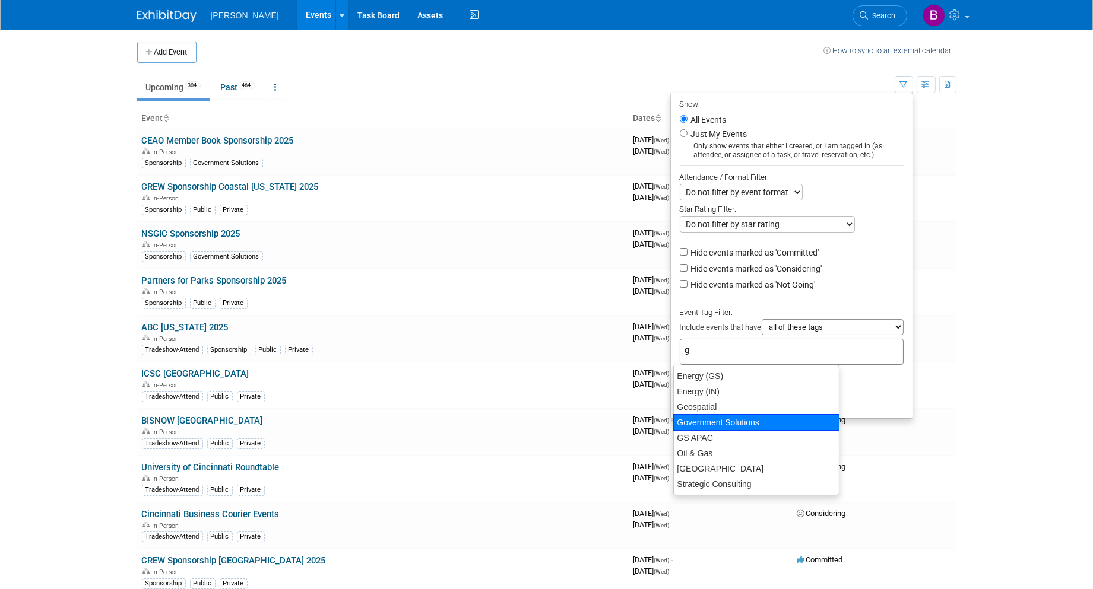
click at [742, 420] on div "Government Solutions" at bounding box center [756, 422] width 166 height 17
type input "Government Solutions"
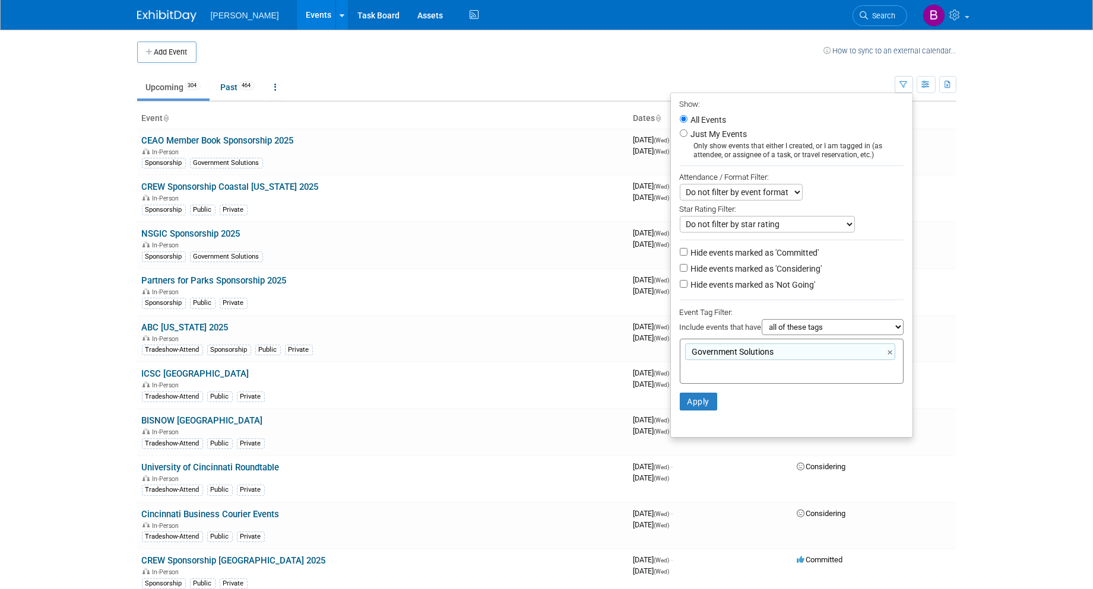
click at [809, 274] on label "Hide events marked as 'Considering'" at bounding box center [756, 269] width 134 height 12
click at [687, 272] on input "Hide events marked as 'Considering'" at bounding box center [684, 268] width 8 height 8
checkbox input "true"
click at [794, 288] on label "Hide events marked as 'Not Going'" at bounding box center [752, 285] width 127 height 12
click at [687, 288] on input "Hide events marked as 'Not Going'" at bounding box center [684, 284] width 8 height 8
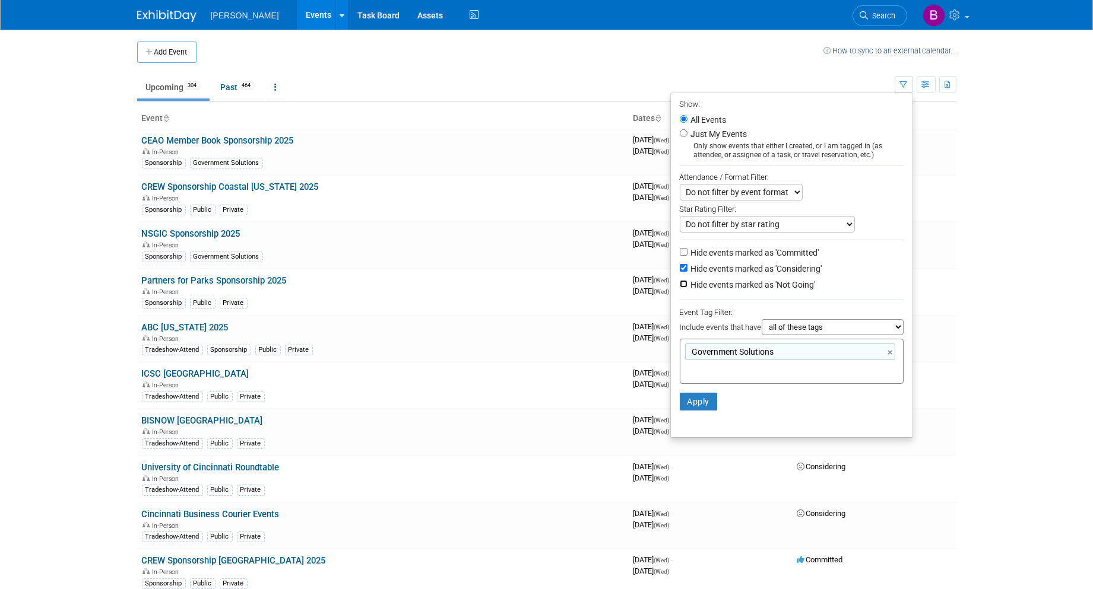
checkbox input "true"
click at [659, 416] on span "[DATE] (Wed) -" at bounding box center [653, 420] width 40 height 9
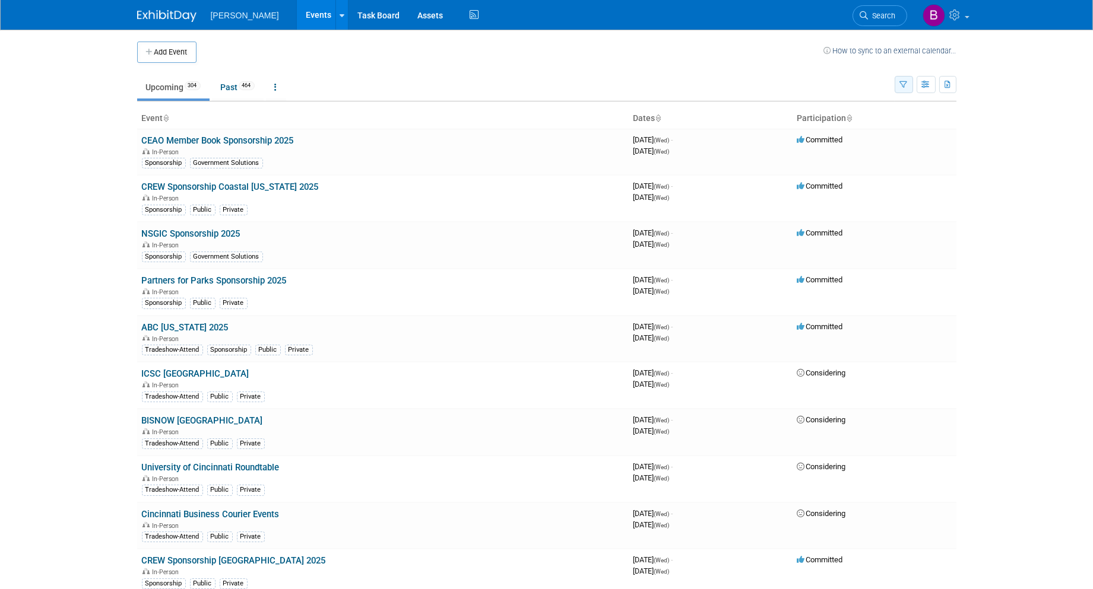
click at [904, 78] on button "button" at bounding box center [904, 84] width 18 height 17
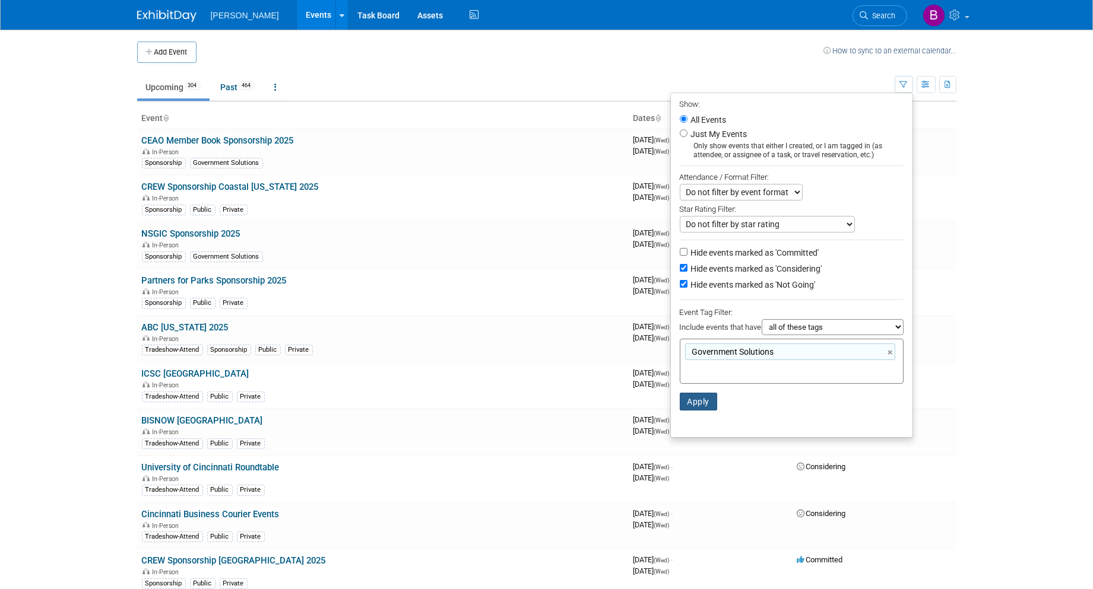
click at [704, 400] on button "Apply" at bounding box center [699, 402] width 38 height 18
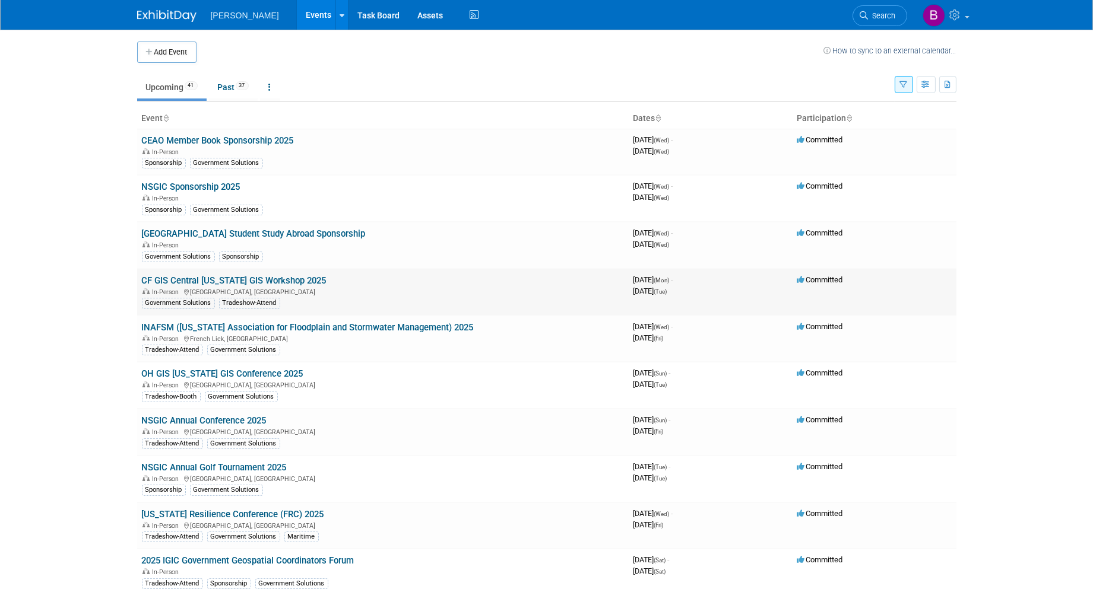
scroll to position [66, 0]
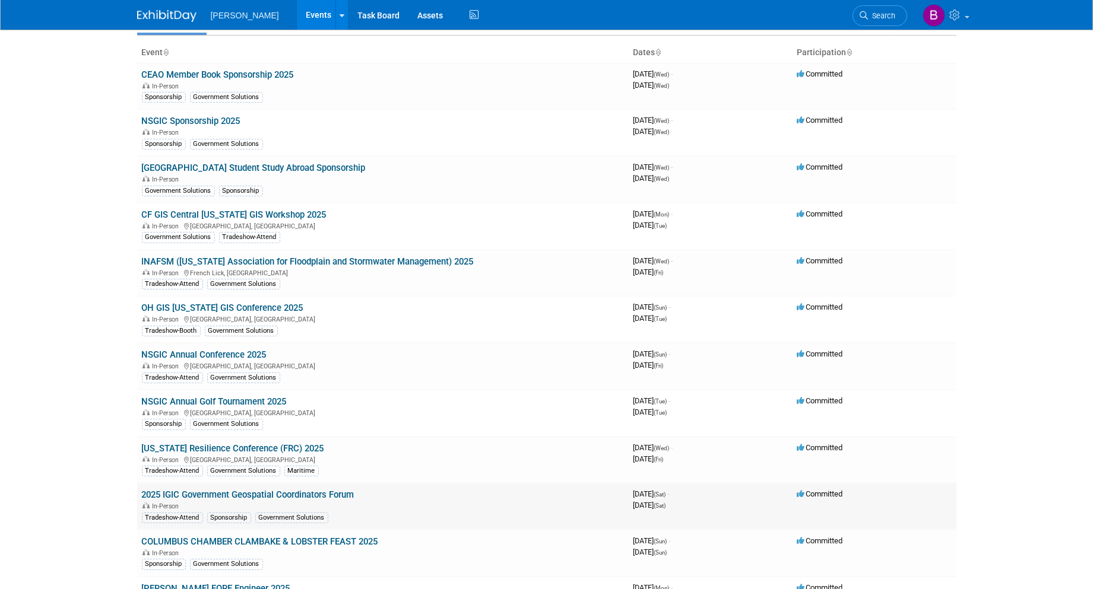
click at [315, 490] on link "2025 IGIC Government Geospatial Coordinators Forum" at bounding box center [248, 495] width 213 height 11
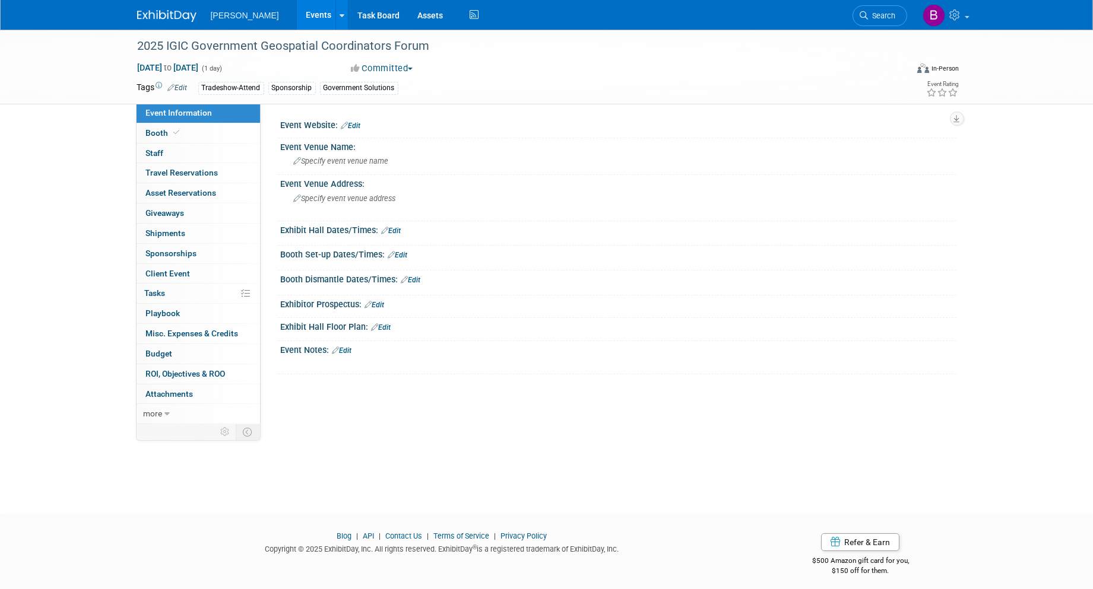
click at [222, 72] on div "[DATE] to [DATE] (1 day) [DATE] to [DATE] Committed Committed Considering Not G…" at bounding box center [548, 71] width 840 height 18
click at [199, 67] on span "[DATE] to [DATE]" at bounding box center [168, 67] width 62 height 11
type input "[DATE]"
select select "8"
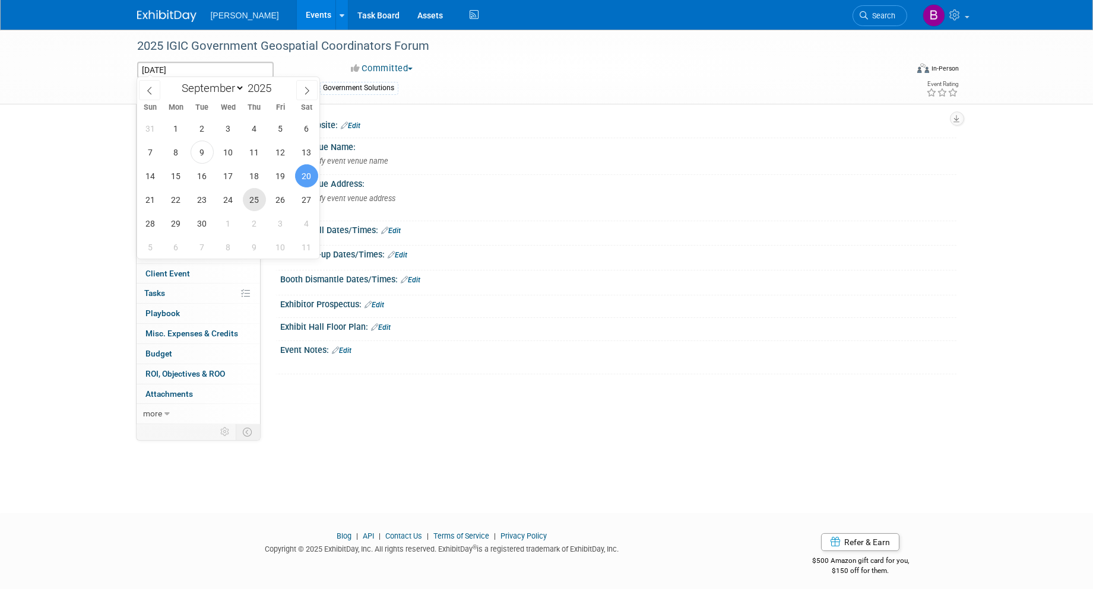
click at [253, 197] on span "25" at bounding box center [254, 199] width 23 height 23
type input "[DATE]"
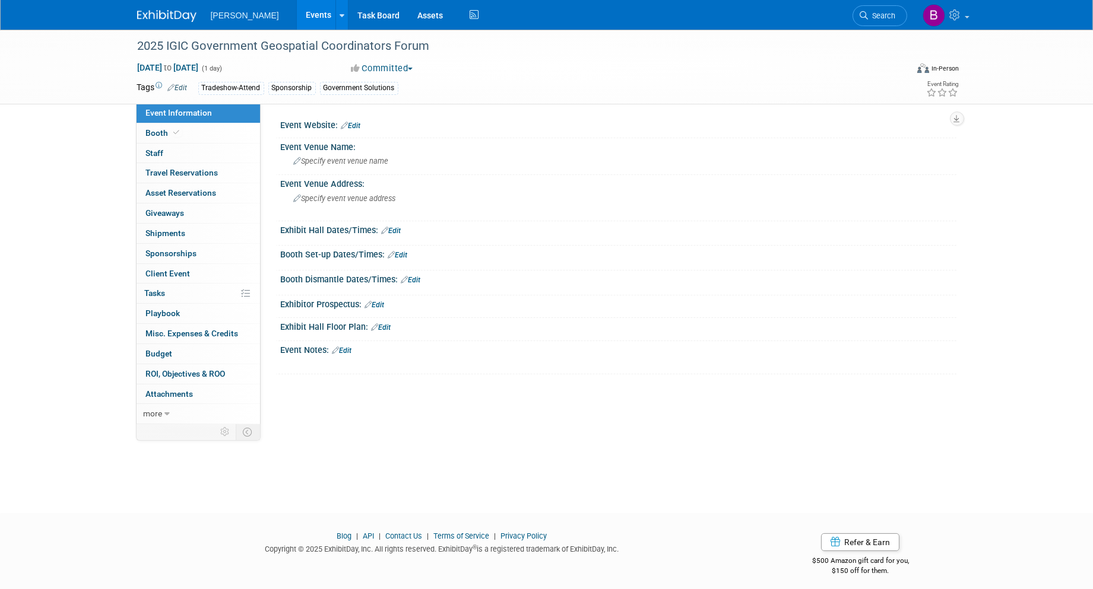
click at [564, 76] on div "[DATE] to [DATE] (1 day) Committed Committed Considering Not Going Virtual In-P…" at bounding box center [548, 71] width 840 height 18
click at [364, 155] on div "Specify event venue name" at bounding box center [619, 161] width 658 height 18
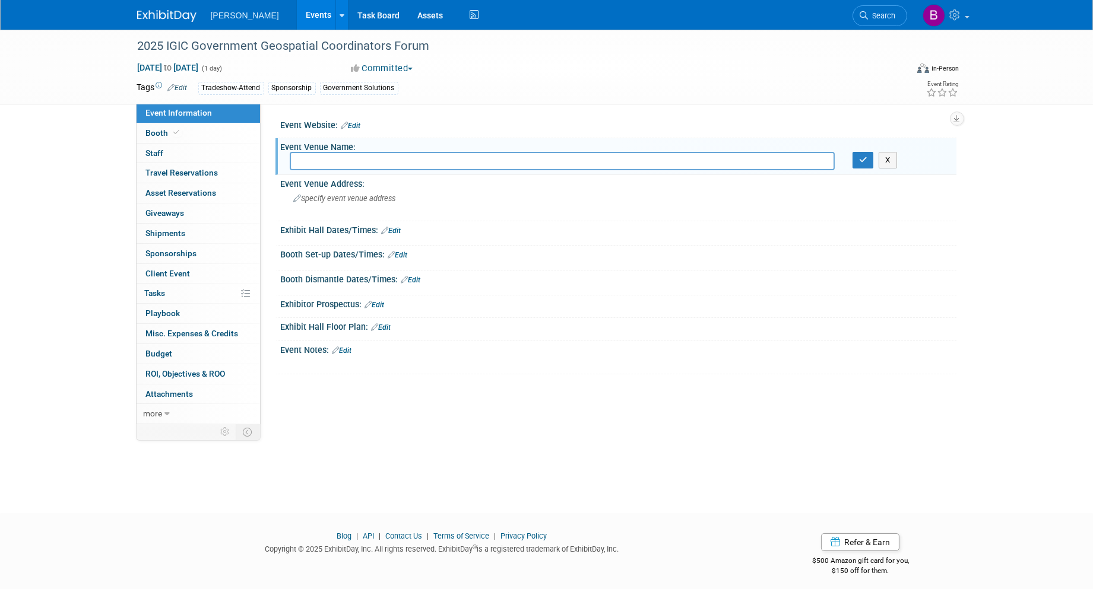
click at [357, 120] on div "Event Website: Edit" at bounding box center [619, 123] width 676 height 15
click at [359, 125] on link "Edit" at bounding box center [351, 126] width 20 height 8
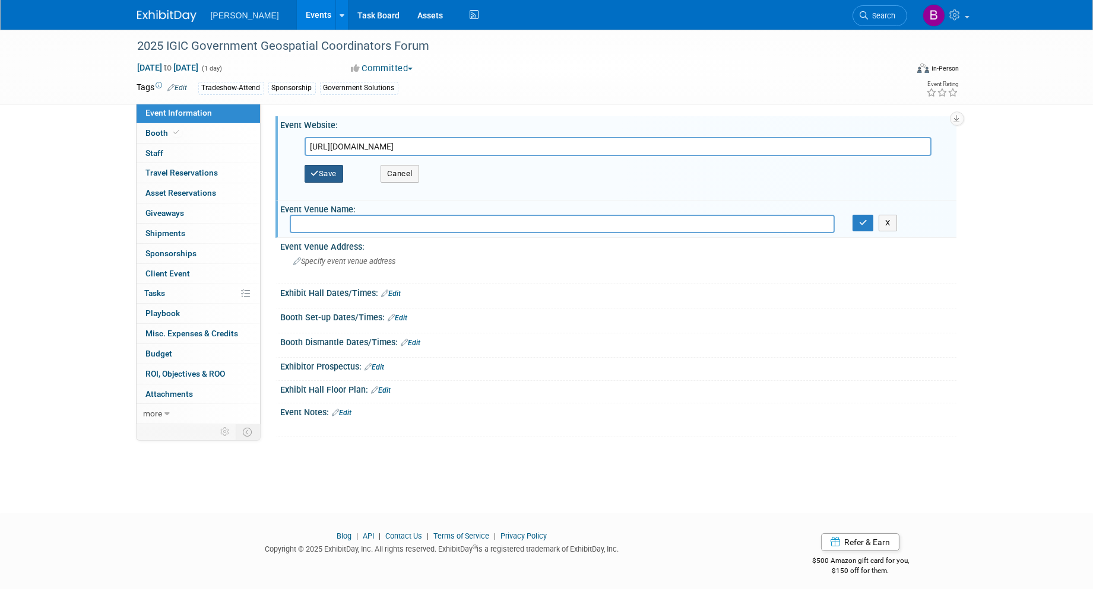
type input "[URL][DOMAIN_NAME]"
click at [329, 173] on button "Save" at bounding box center [324, 174] width 39 height 18
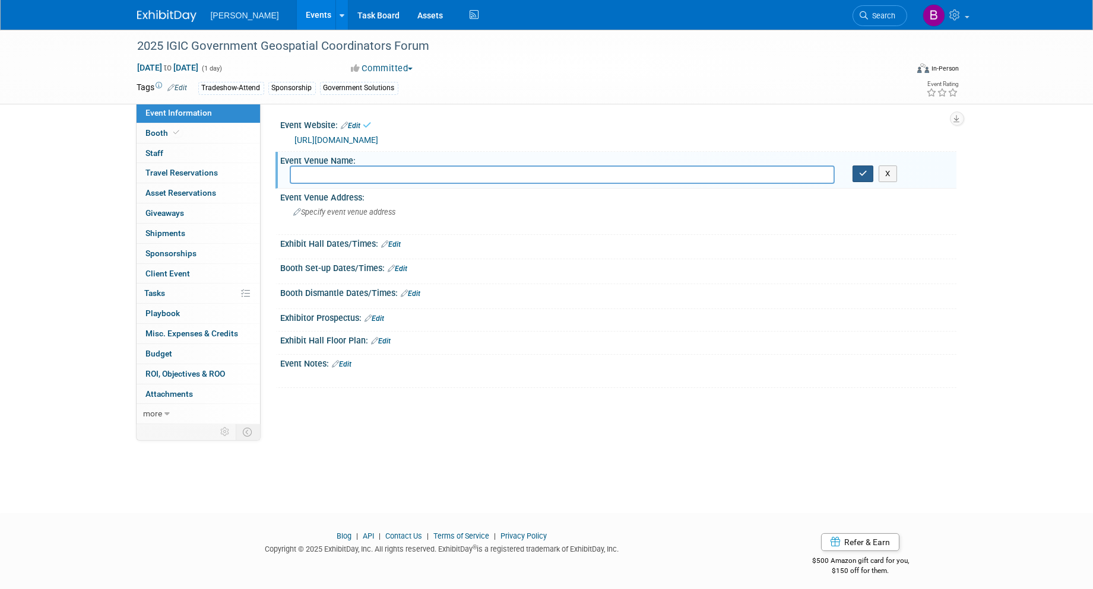
click at [858, 176] on button "button" at bounding box center [862, 174] width 21 height 17
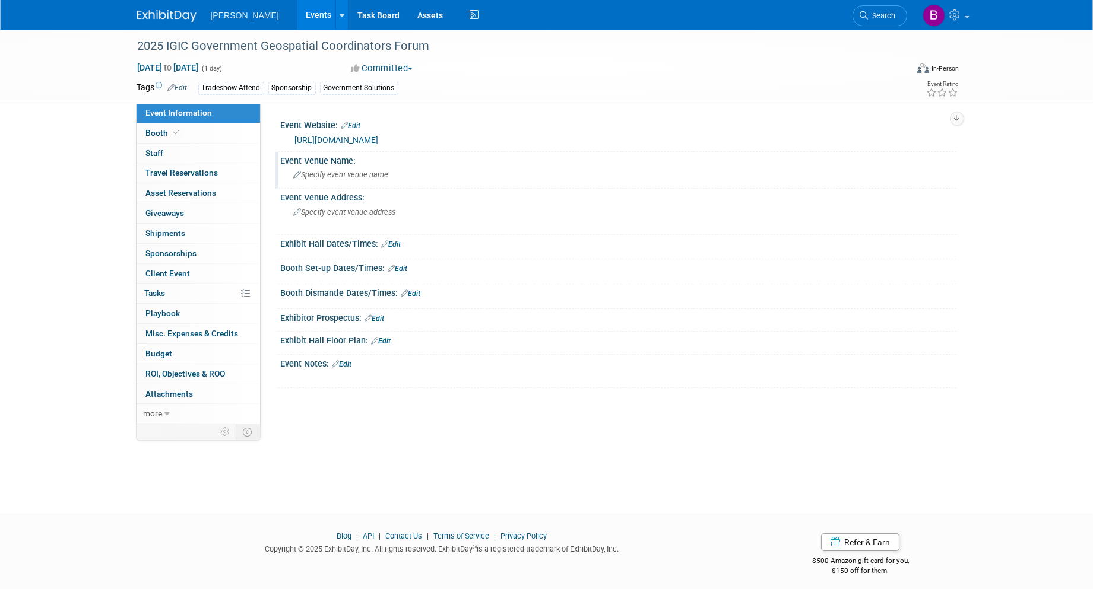
click at [297, 13] on link "Events" at bounding box center [318, 15] width 43 height 30
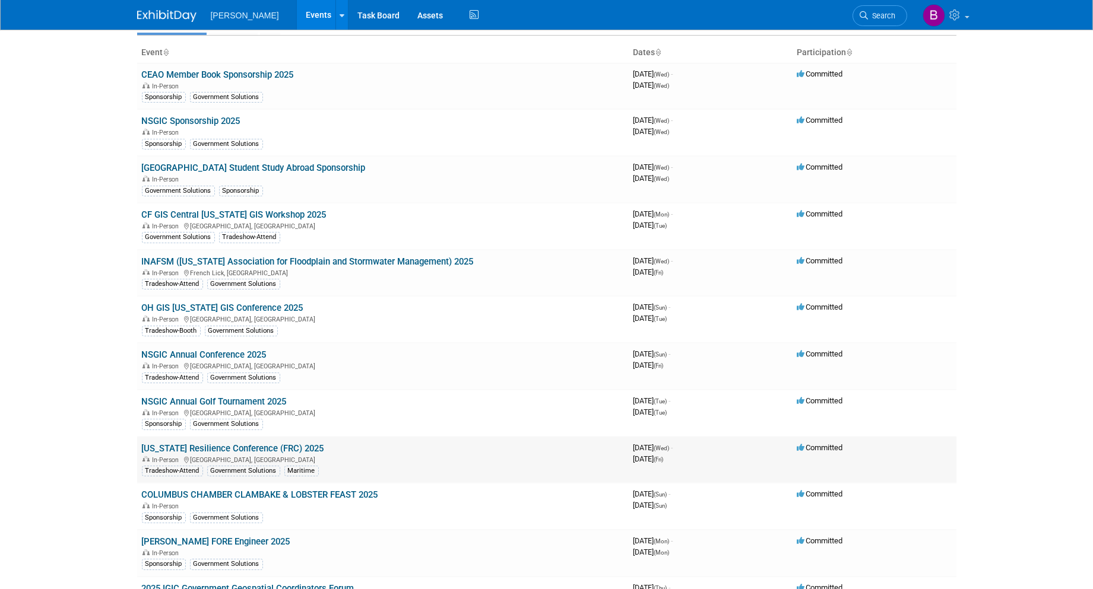
scroll to position [132, 0]
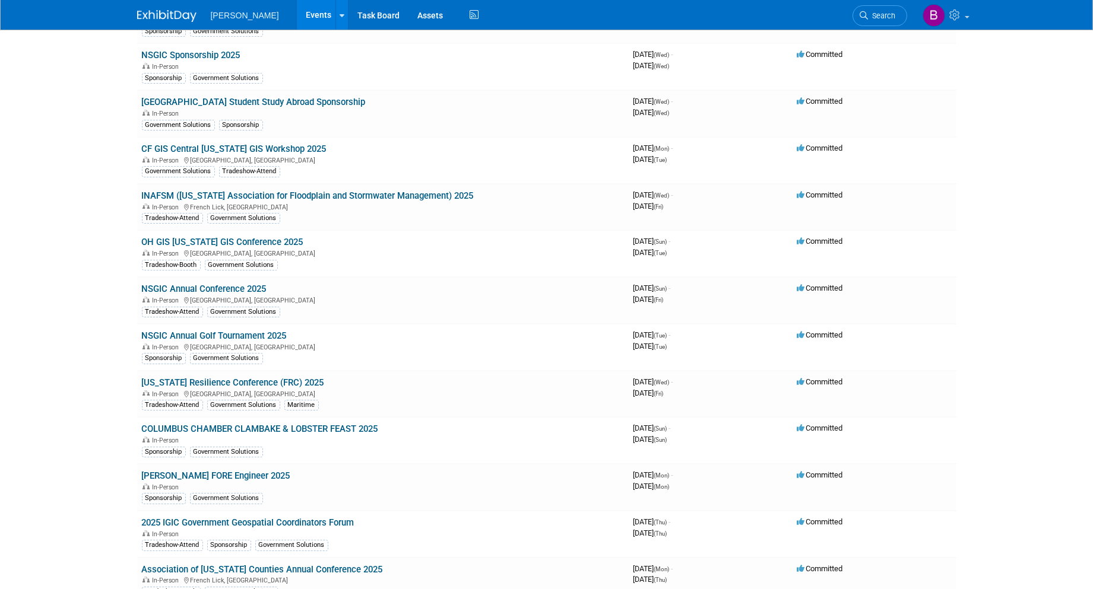
drag, startPoint x: 330, startPoint y: 426, endPoint x: 86, endPoint y: 377, distance: 248.9
click at [86, 377] on body "Woolpert Events Add Event Bulk Upload Events Shareable Event Boards Recently Vi…" at bounding box center [546, 162] width 1093 height 589
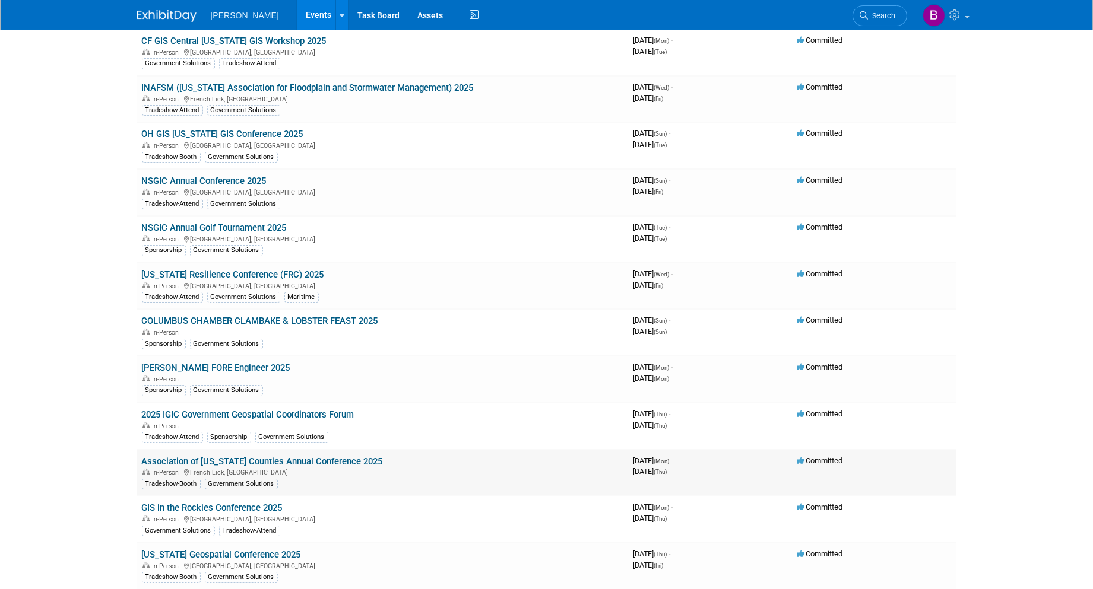
scroll to position [264, 0]
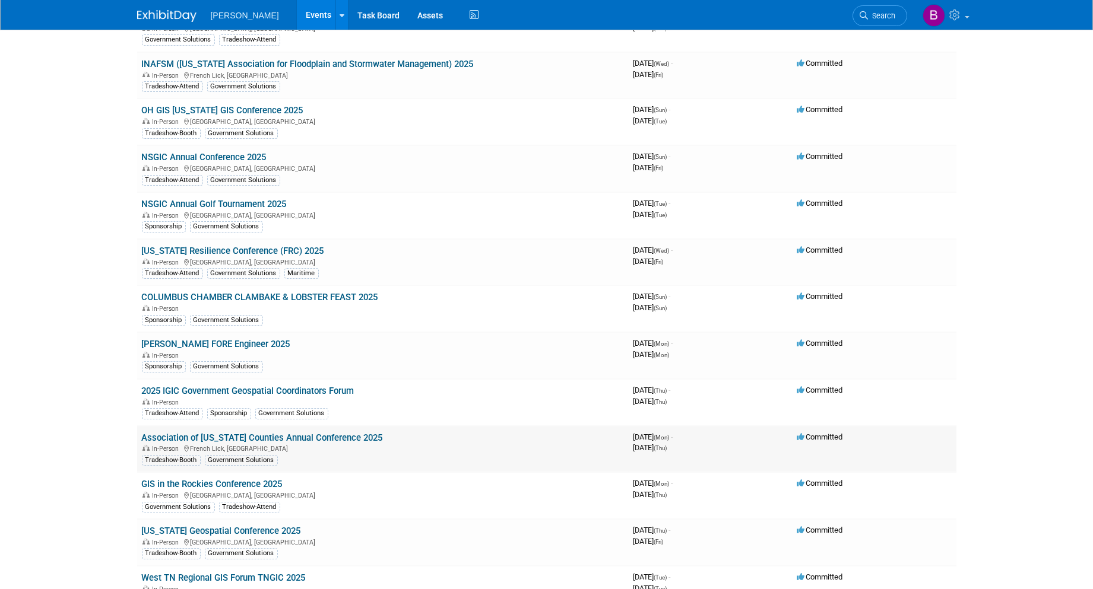
click at [174, 433] on link "Association of [US_STATE] Counties Annual Conference 2025" at bounding box center [262, 438] width 241 height 11
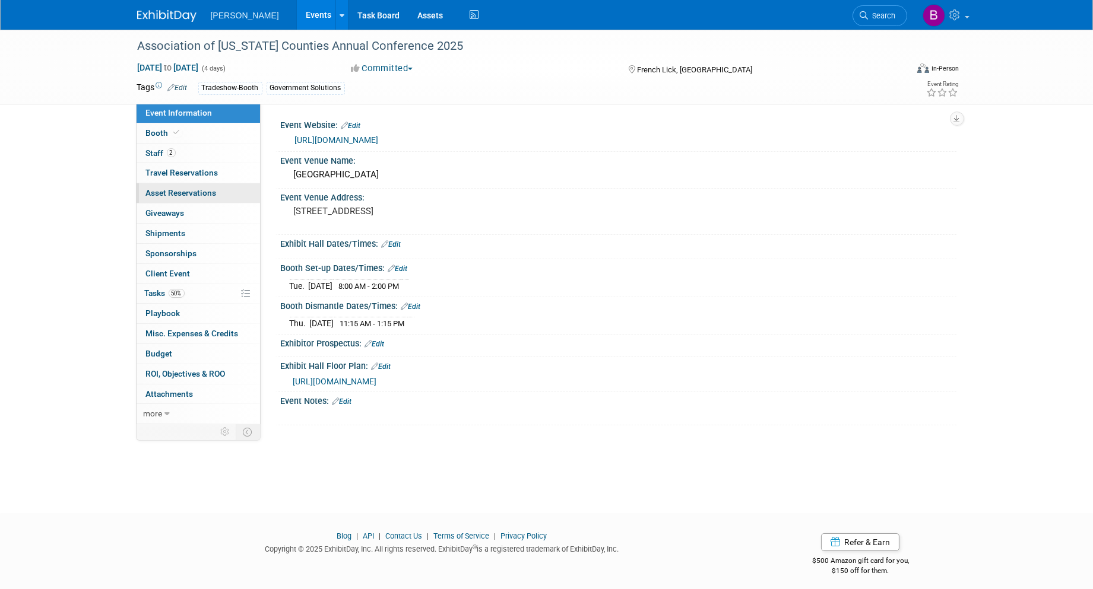
click at [175, 194] on span "Asset Reservations 0" at bounding box center [181, 192] width 71 height 9
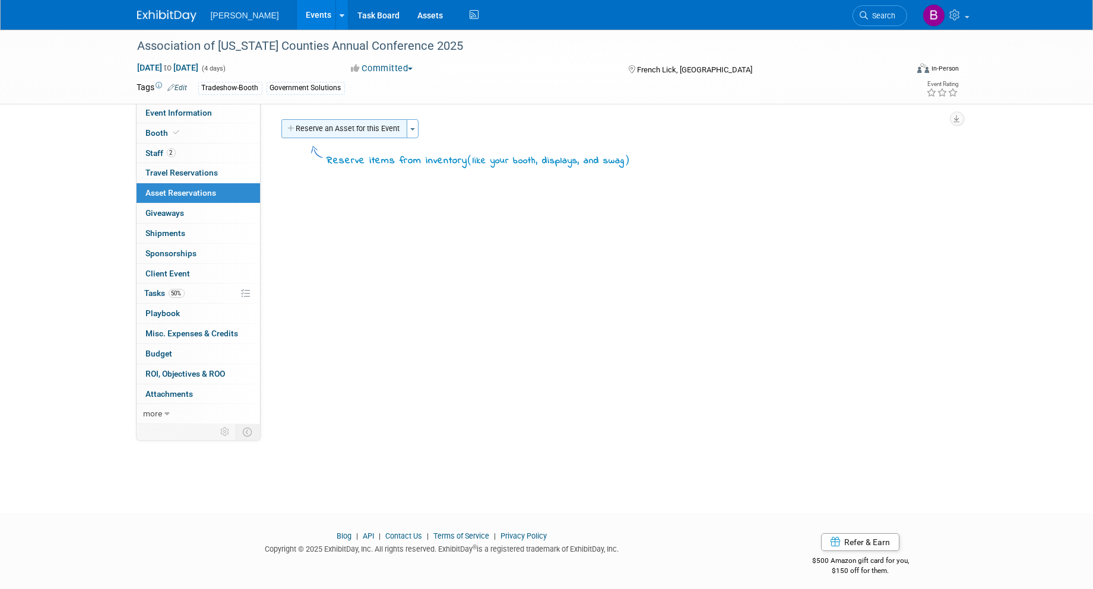
click at [294, 131] on icon "button" at bounding box center [292, 129] width 8 height 8
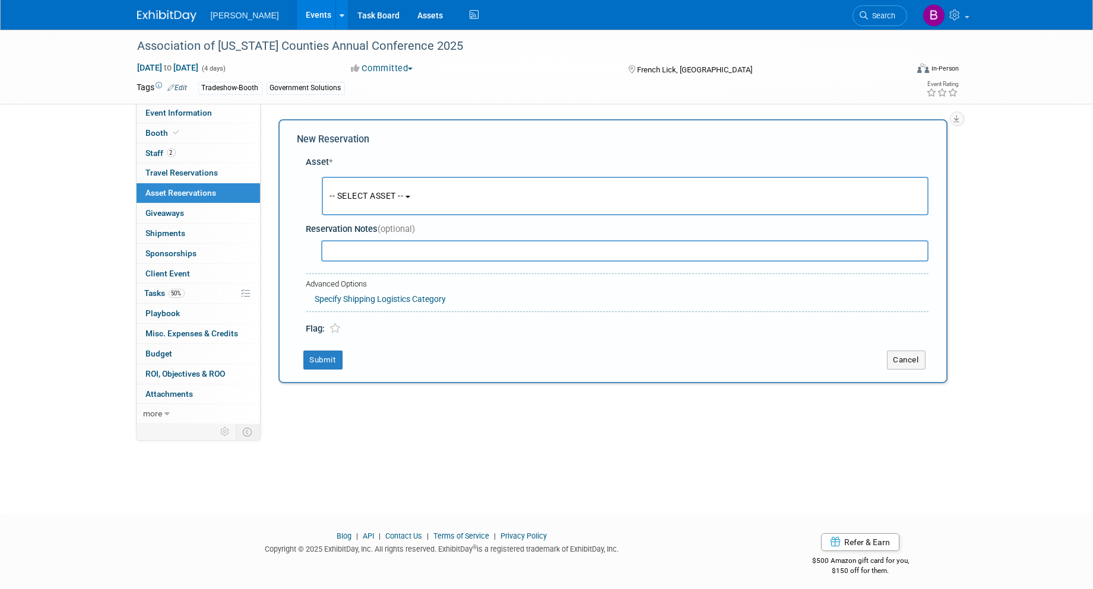
scroll to position [7, 0]
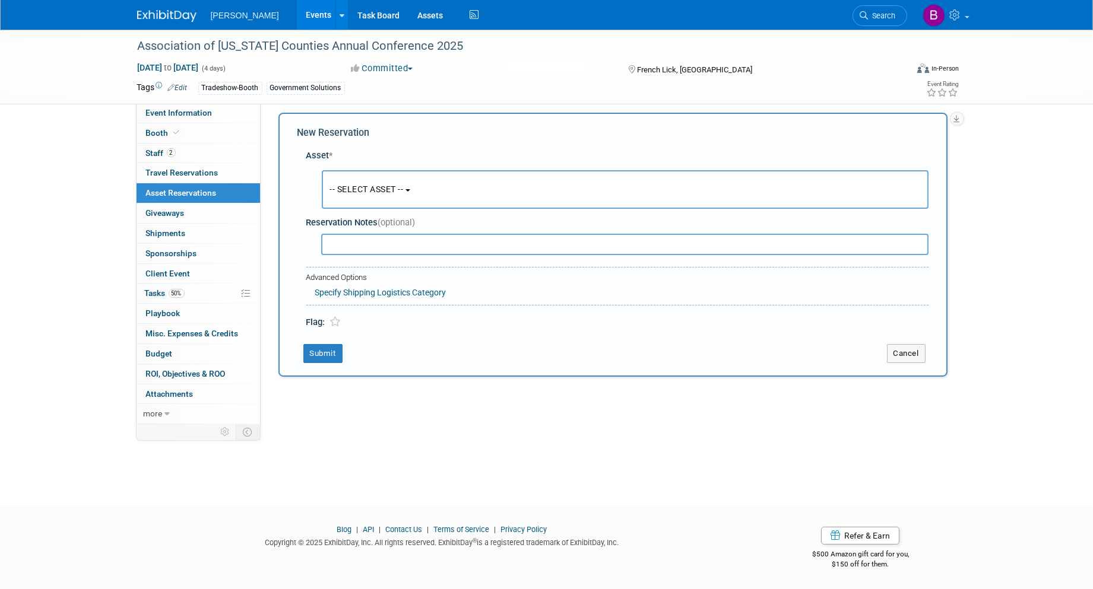
click at [371, 190] on span "-- SELECT ASSET --" at bounding box center [367, 189] width 74 height 9
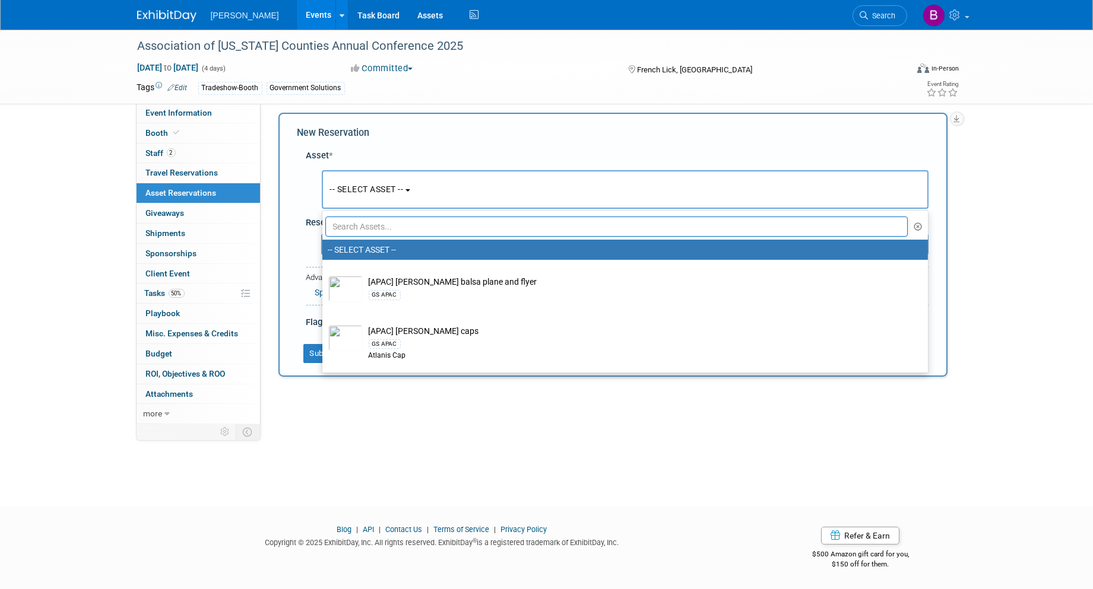
click at [402, 220] on input "text" at bounding box center [616, 227] width 583 height 20
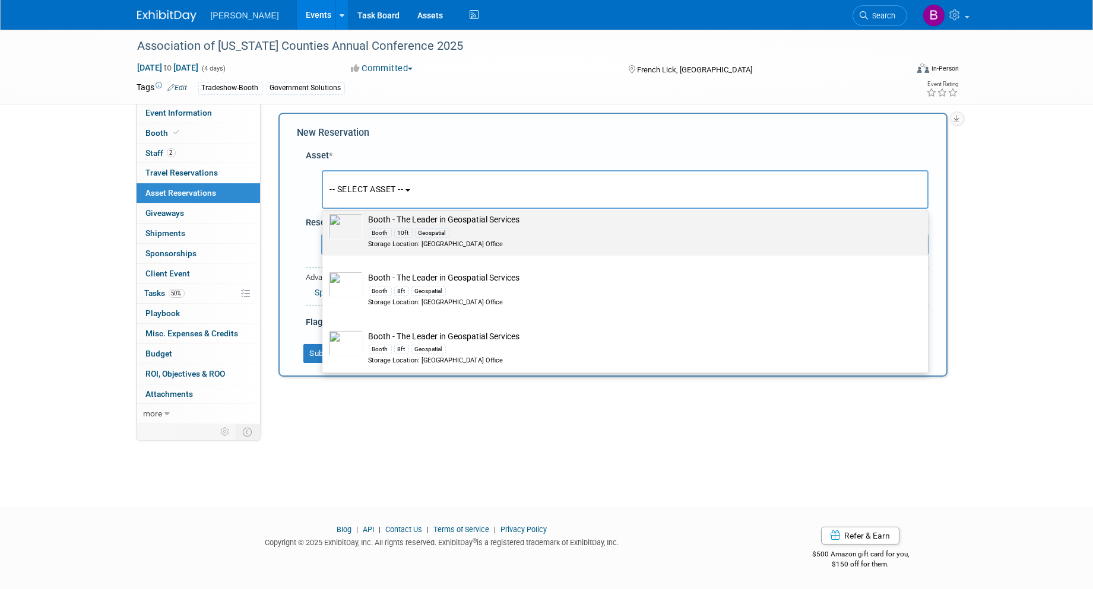
scroll to position [1913, 0]
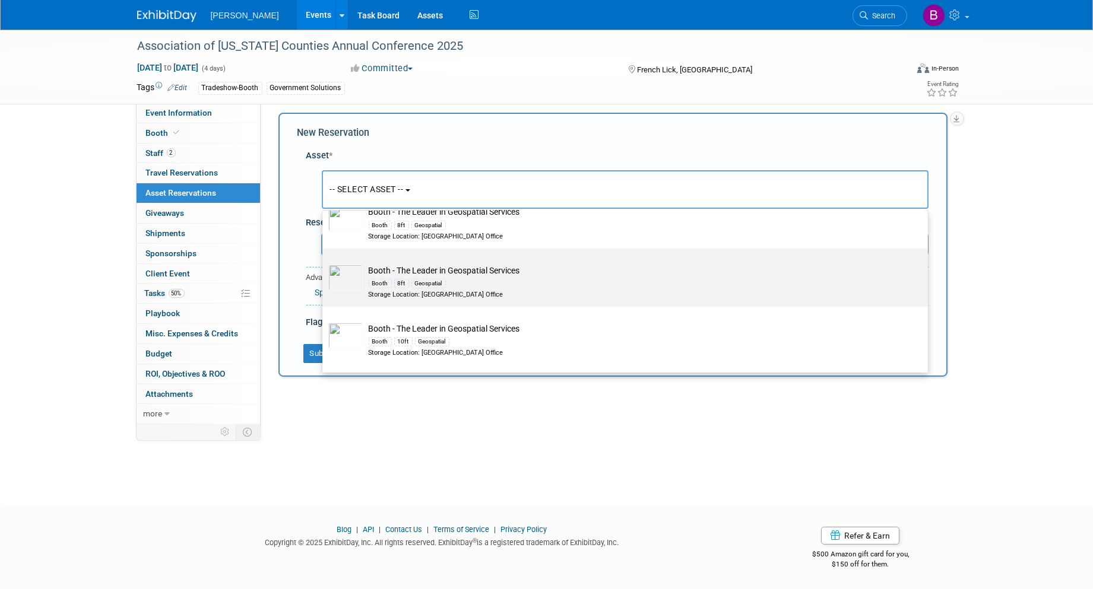
type input "booth"
click at [513, 283] on div "Booth 8ft Geospatial" at bounding box center [636, 284] width 535 height 14
click at [324, 263] on input "Booth - The Leader in Geospatial Services Booth 8ft Geospatial Storage Location…" at bounding box center [320, 259] width 8 height 8
select select "10724425"
select select "8"
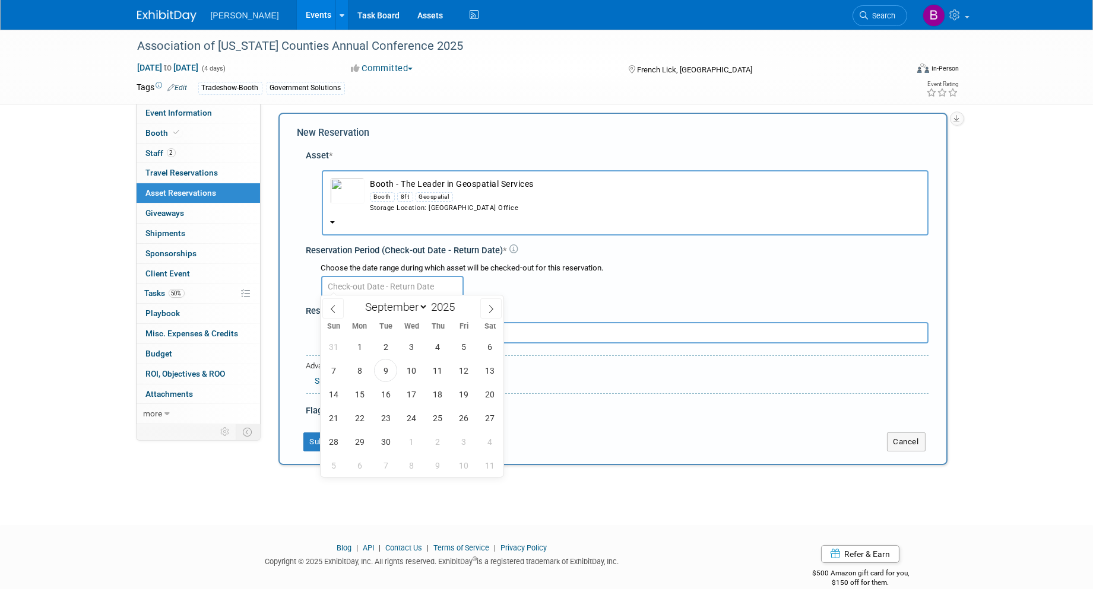
click at [392, 278] on input "text" at bounding box center [392, 286] width 142 height 21
click at [414, 418] on span "24" at bounding box center [411, 418] width 23 height 23
click at [436, 416] on span "25" at bounding box center [437, 418] width 23 height 23
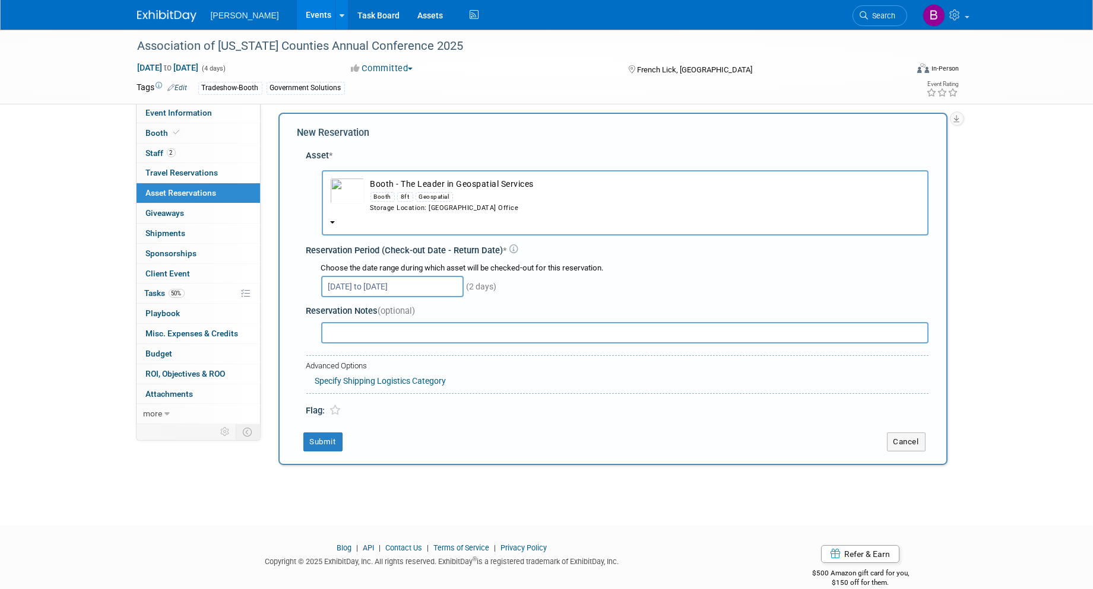
click at [400, 276] on input "[DATE] to [DATE]" at bounding box center [392, 286] width 142 height 21
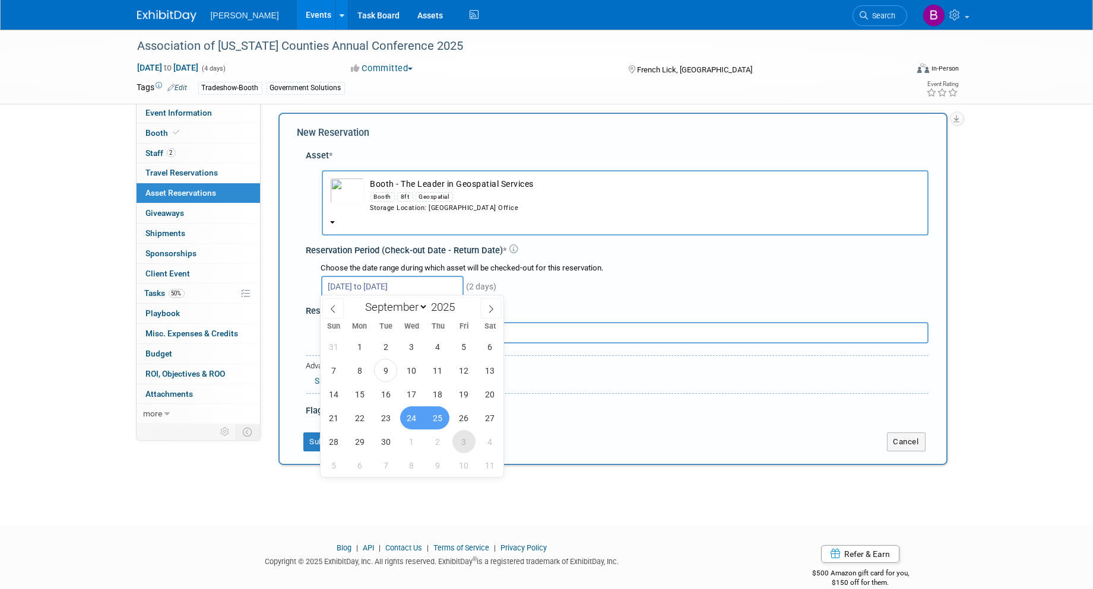
click at [463, 443] on span "3" at bounding box center [463, 441] width 23 height 23
click at [430, 418] on span "25" at bounding box center [437, 418] width 23 height 23
type input "[DATE] to [DATE]"
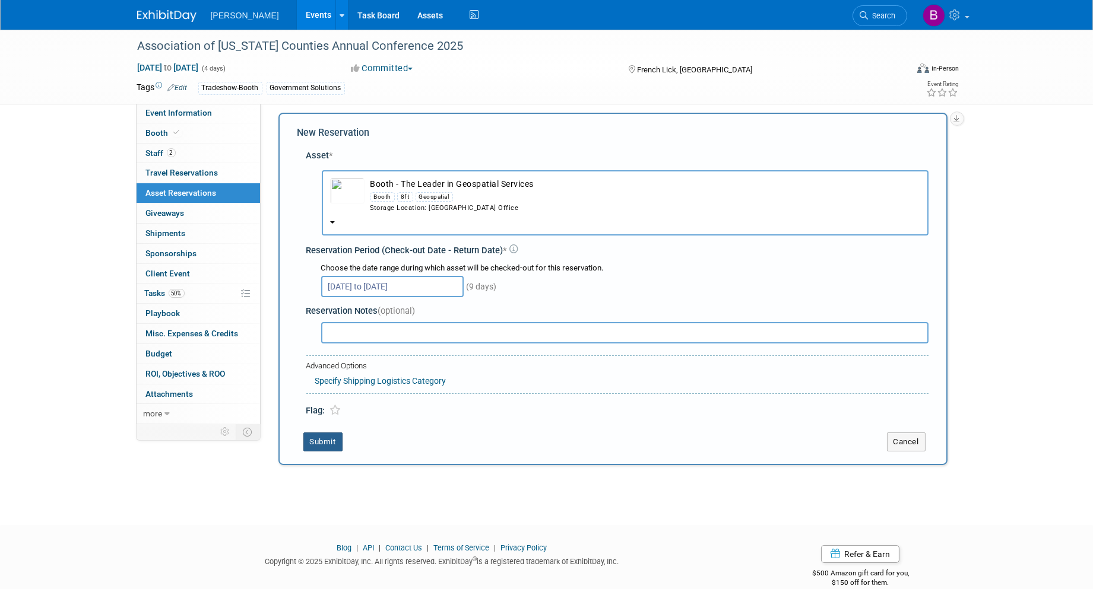
click at [336, 433] on button "Submit" at bounding box center [322, 442] width 39 height 19
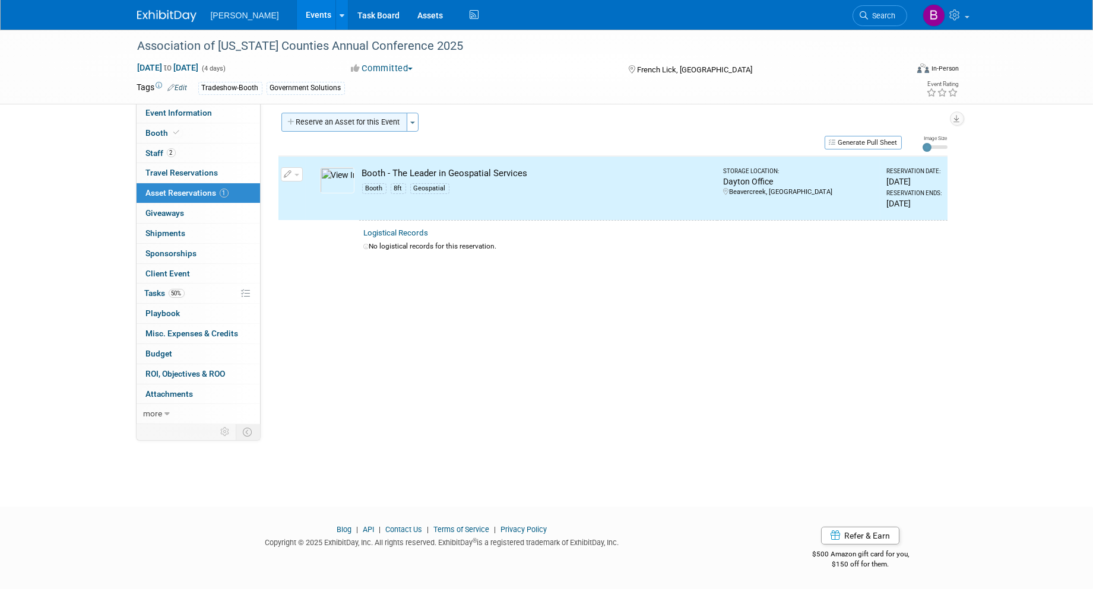
click at [379, 122] on button "Reserve an Asset for this Event" at bounding box center [344, 122] width 126 height 19
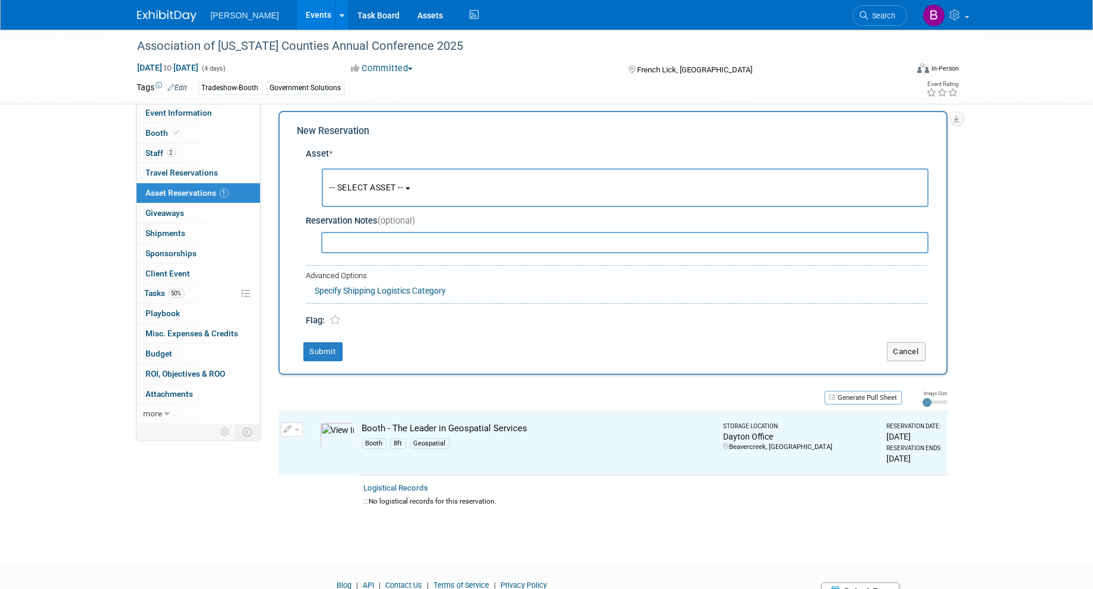
scroll to position [10, 0]
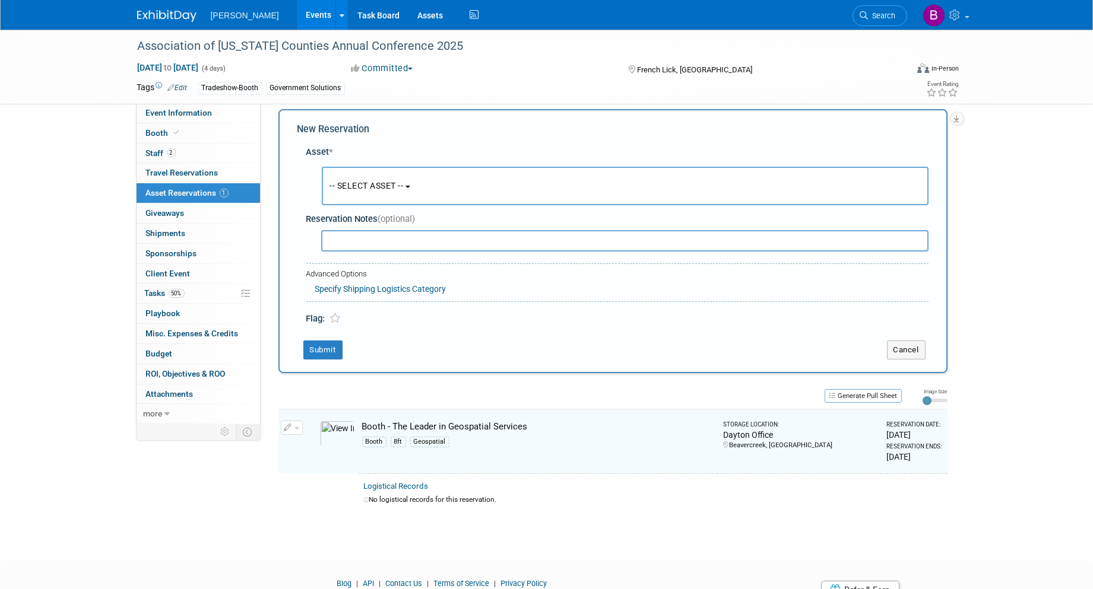
click at [351, 175] on button "-- SELECT ASSET --" at bounding box center [625, 186] width 607 height 39
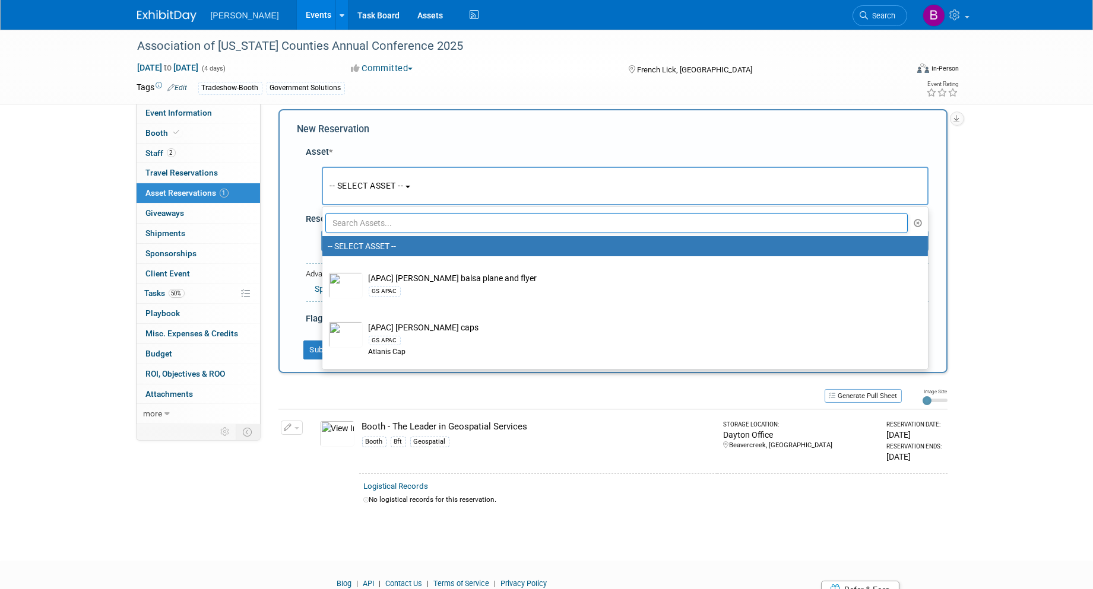
click at [381, 216] on input "text" at bounding box center [616, 223] width 583 height 20
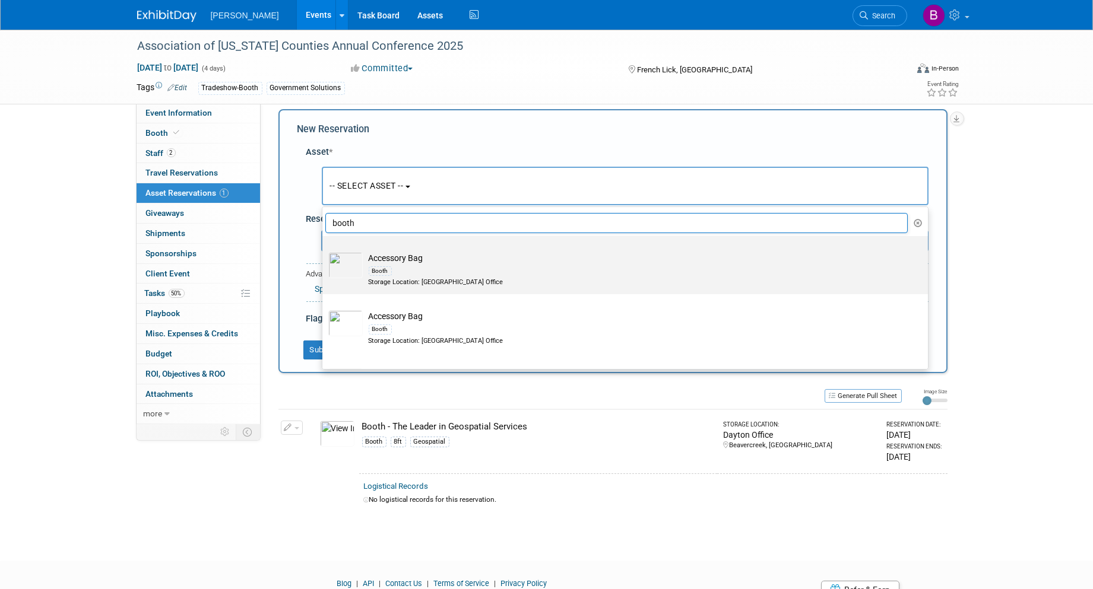
type input "booth"
click at [386, 259] on td "Accessory Bag Booth Storage Location: [GEOGRAPHIC_DATA] Office" at bounding box center [633, 269] width 541 height 35
click at [324, 251] on input "Accessory Bag Booth Storage Location: [GEOGRAPHIC_DATA] Office" at bounding box center [320, 247] width 8 height 8
radio input "true"
select select "10728479"
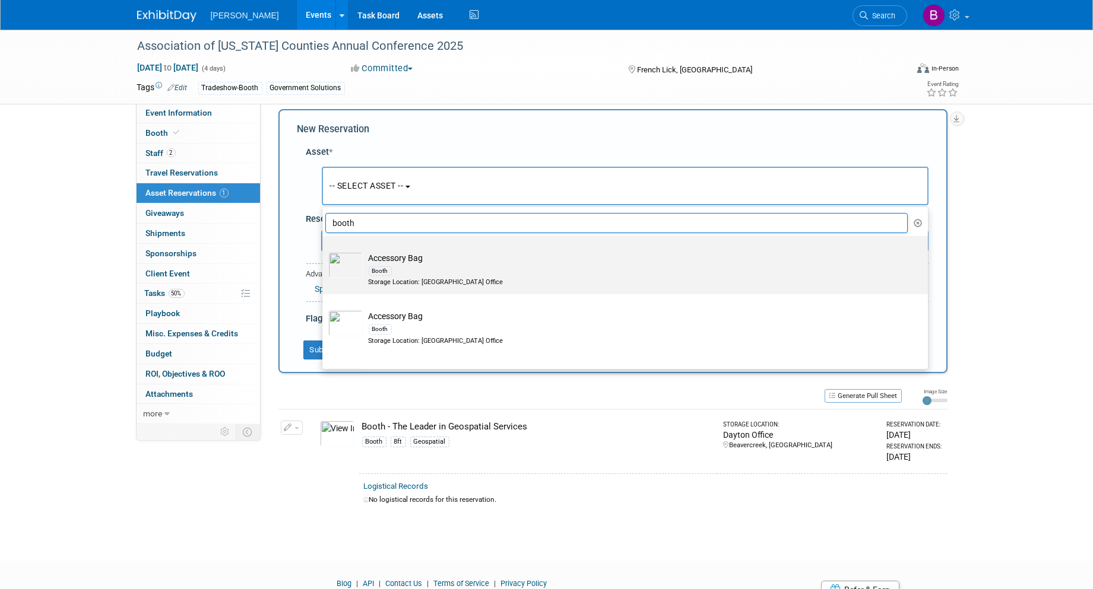
type input "booth"
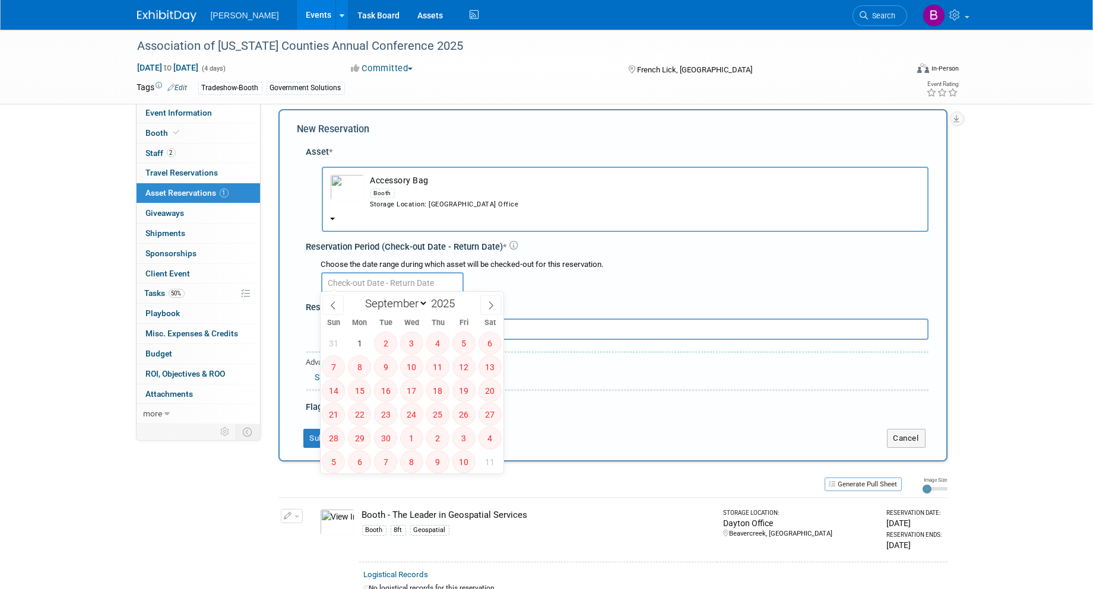
click at [390, 275] on input "text" at bounding box center [392, 282] width 142 height 21
click at [398, 186] on div "Booth" at bounding box center [645, 193] width 550 height 14
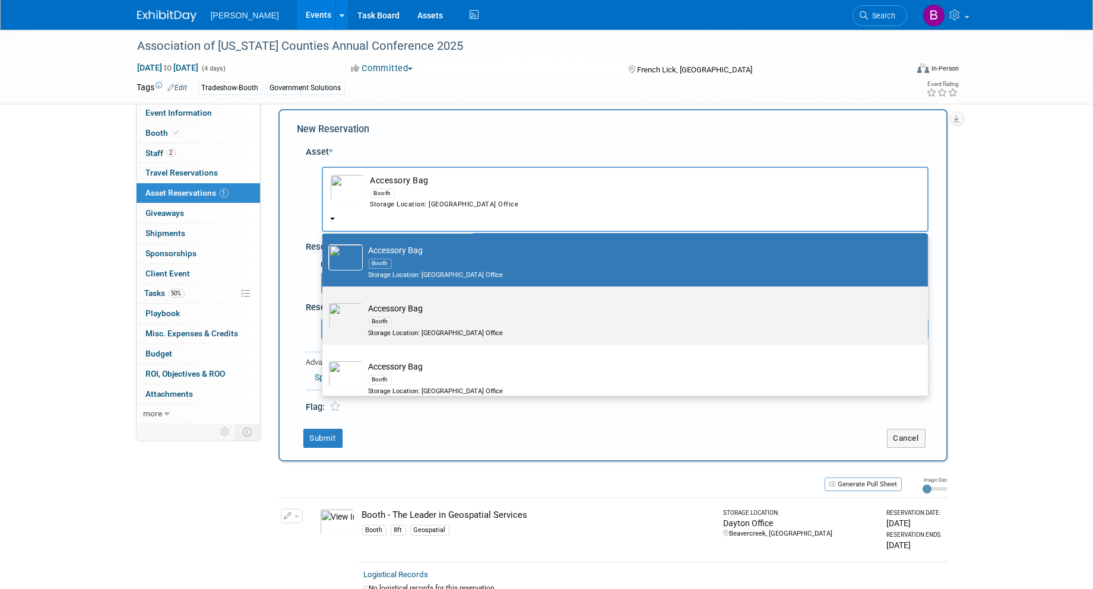
scroll to position [66, 0]
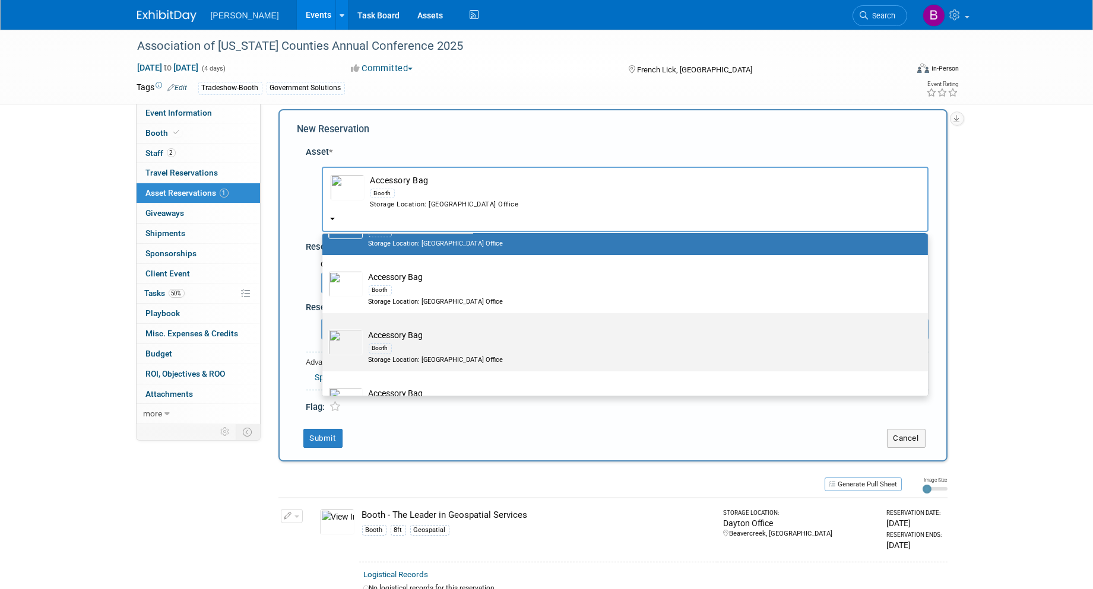
click at [436, 350] on div "Booth" at bounding box center [636, 348] width 535 height 14
click at [324, 328] on input "Accessory Bag Booth Storage Location: [GEOGRAPHIC_DATA] Office" at bounding box center [320, 324] width 8 height 8
select select "10728477"
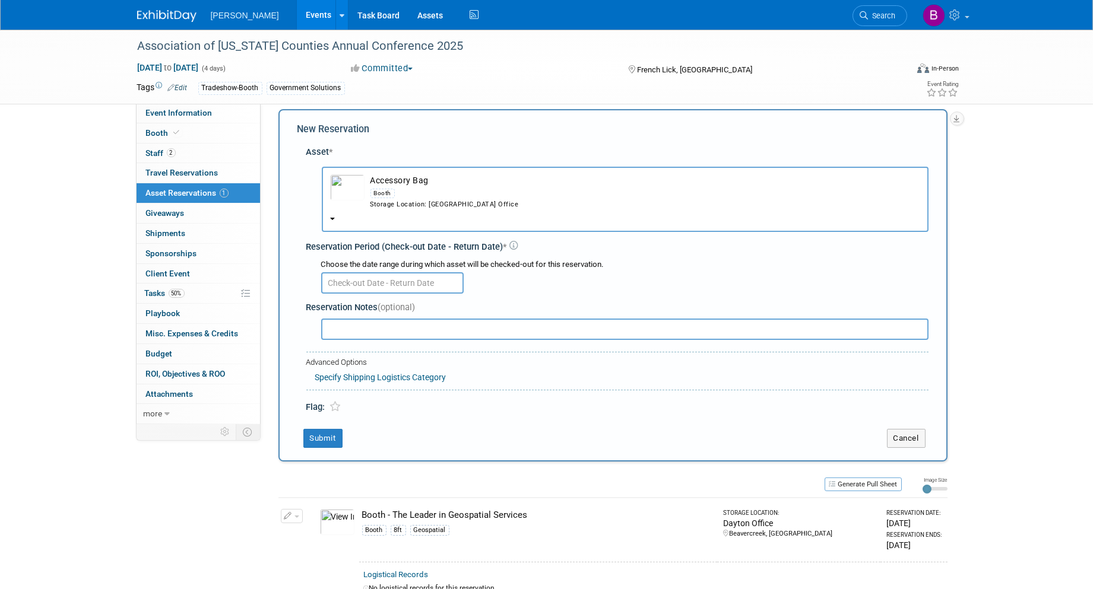
click at [391, 271] on div at bounding box center [624, 282] width 607 height 23
click at [389, 284] on input "text" at bounding box center [392, 282] width 142 height 21
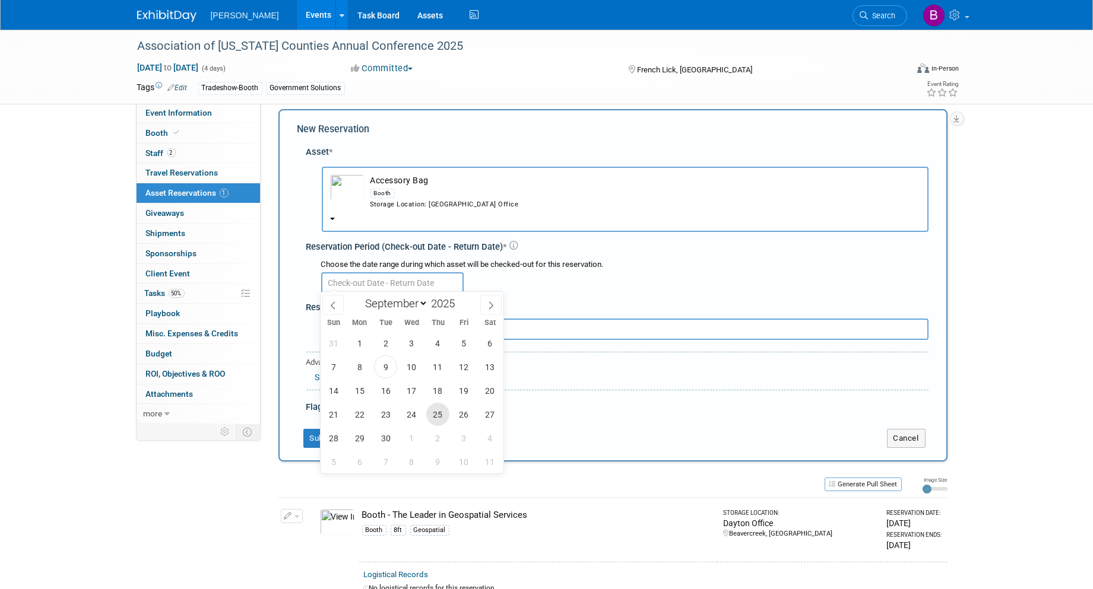
click at [439, 408] on span "25" at bounding box center [437, 414] width 23 height 23
click at [455, 440] on span "3" at bounding box center [463, 438] width 23 height 23
type input "[DATE] to [DATE]"
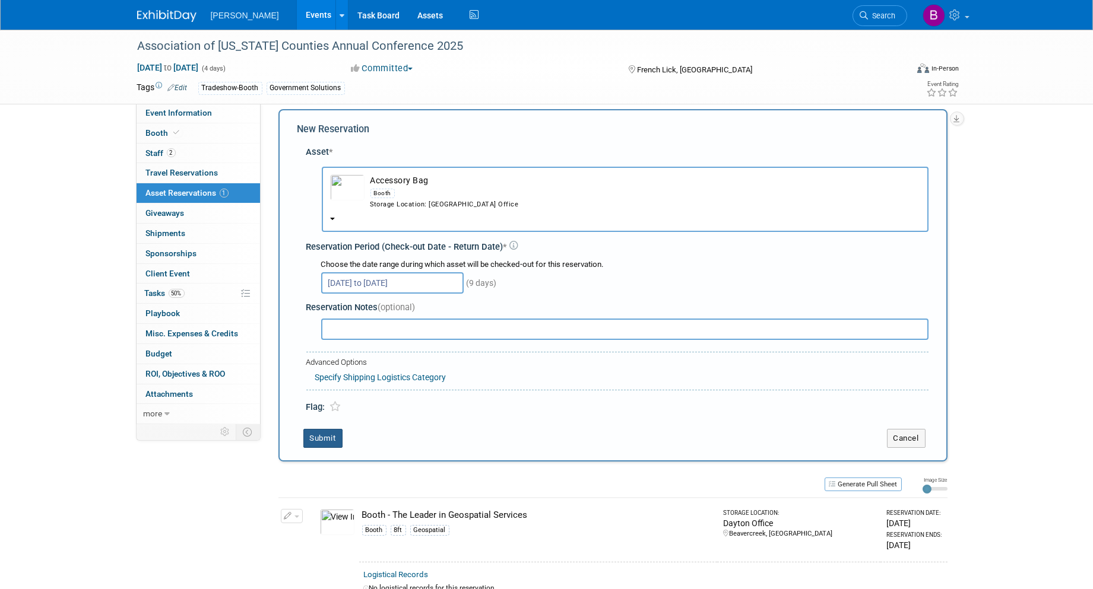
click at [333, 436] on button "Submit" at bounding box center [322, 438] width 39 height 19
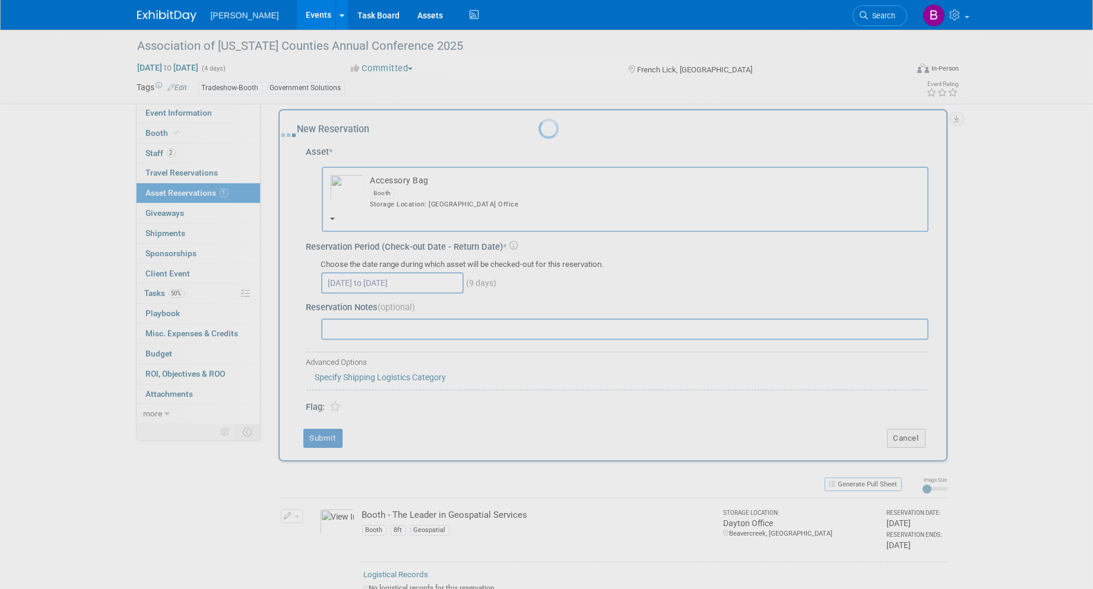
scroll to position [7, 0]
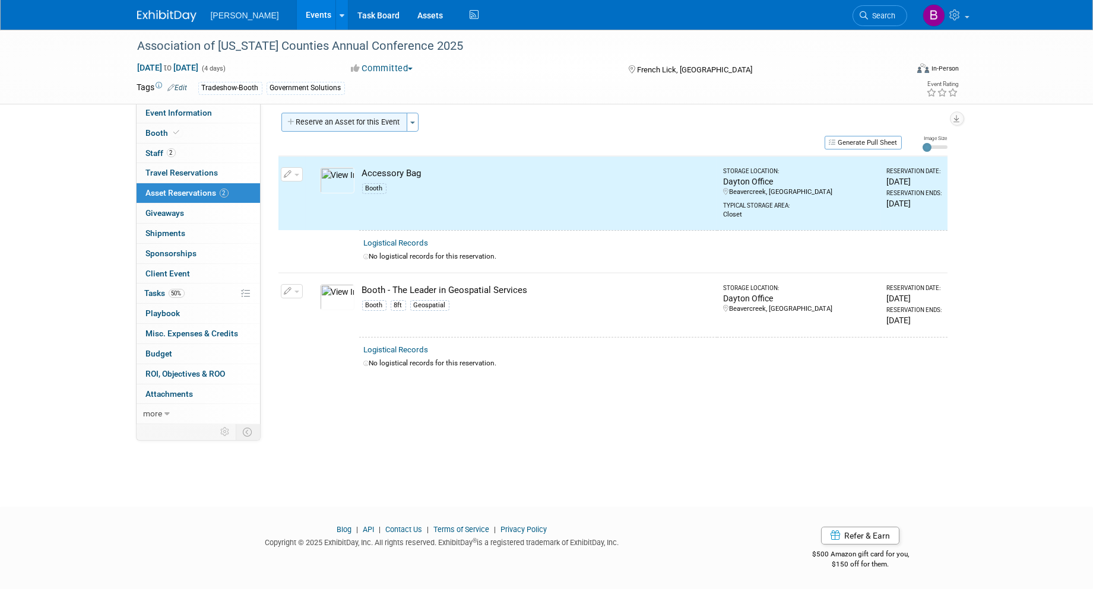
click at [326, 116] on button "Reserve an Asset for this Event" at bounding box center [344, 122] width 126 height 19
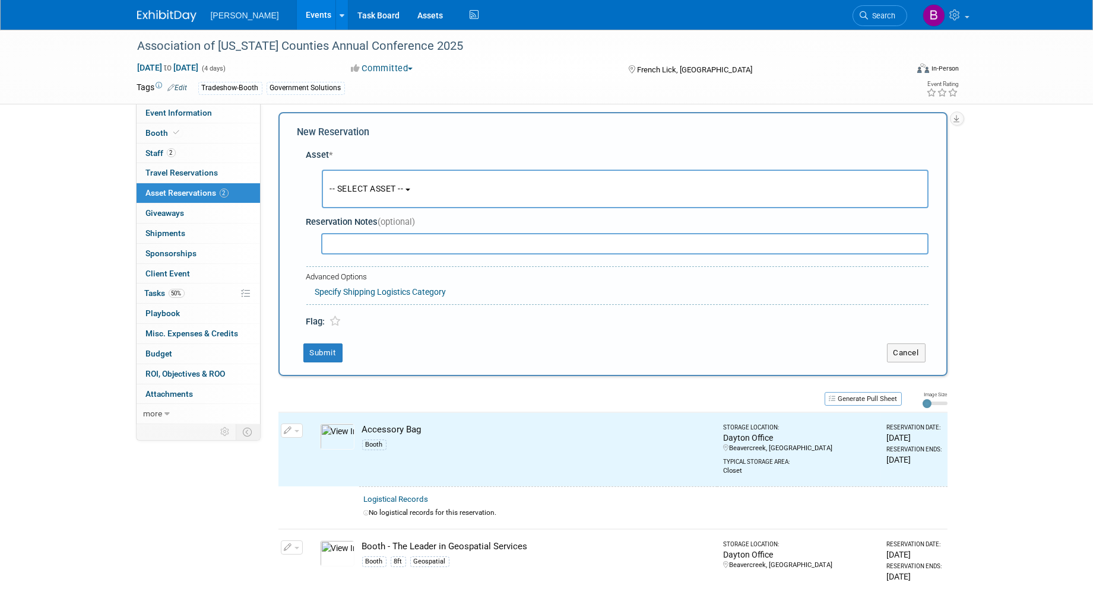
scroll to position [10, 0]
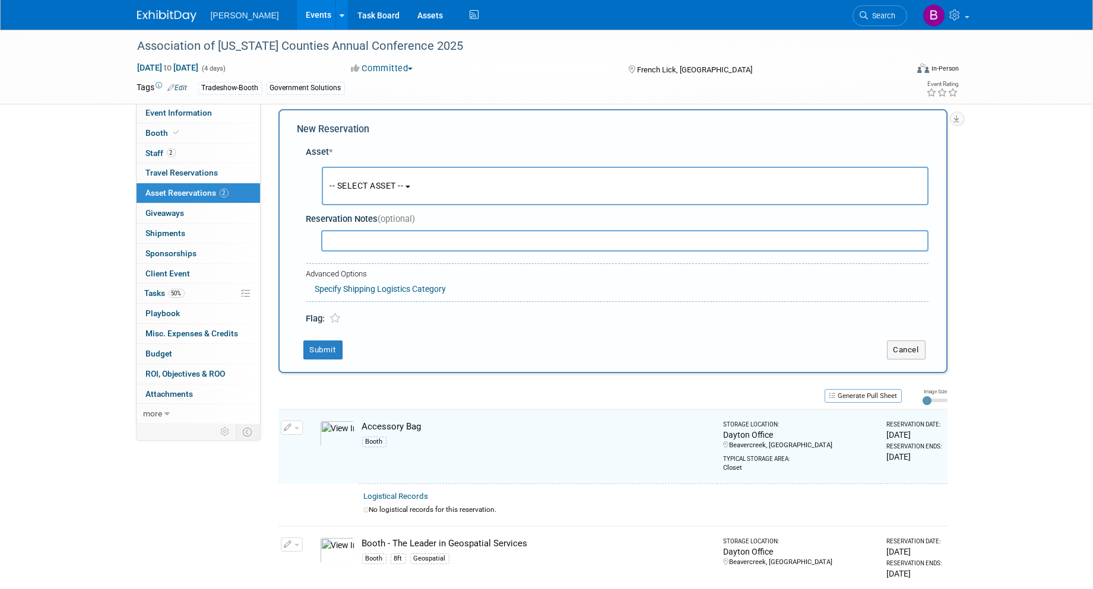
click at [387, 182] on span "-- SELECT ASSET --" at bounding box center [367, 185] width 74 height 9
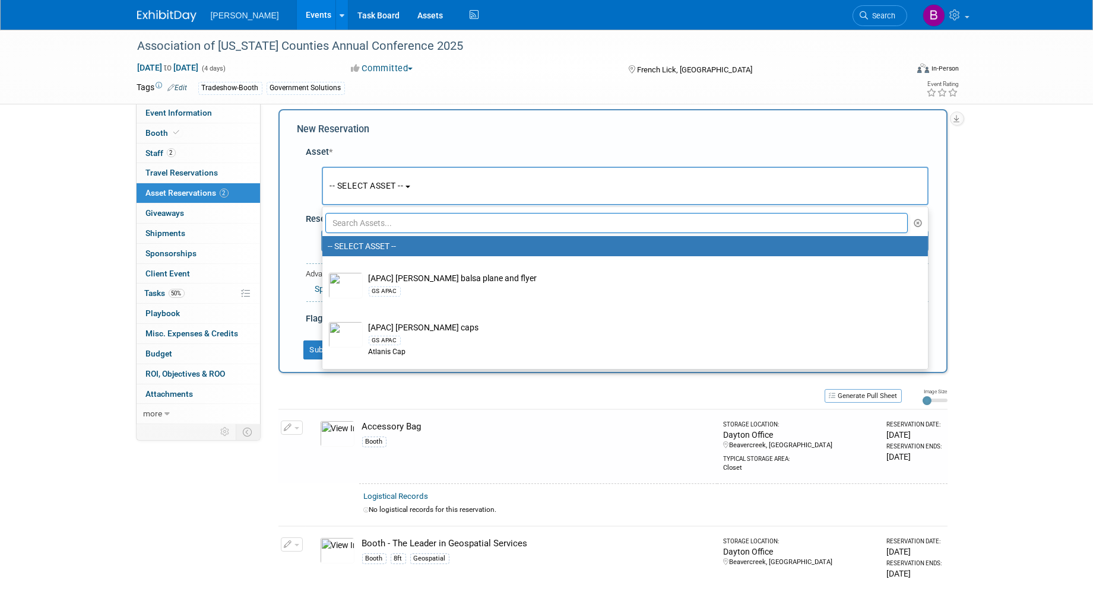
click at [392, 220] on input "text" at bounding box center [616, 223] width 583 height 20
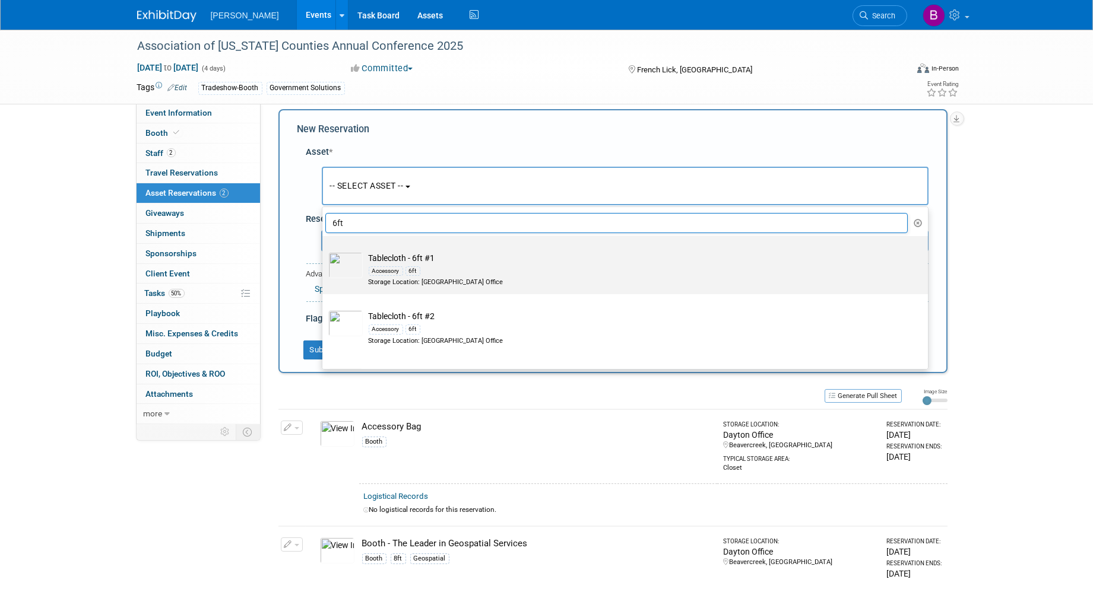
type input "6ft"
click at [455, 281] on div "Storage Location: Dayton Office" at bounding box center [636, 282] width 535 height 9
click at [324, 251] on input "Tablecloth - 6ft #1 Accessory 6ft Storage Location: Dayton Office" at bounding box center [320, 247] width 8 height 8
select select "10725361"
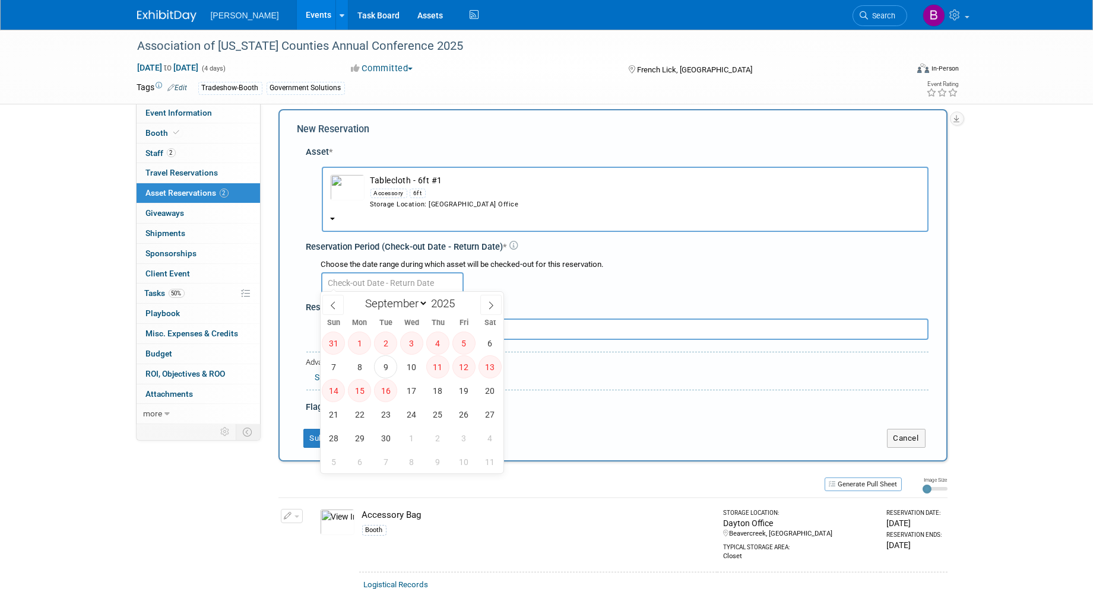
click at [418, 283] on input "text" at bounding box center [392, 282] width 142 height 21
click at [435, 412] on span "25" at bounding box center [437, 414] width 23 height 23
click at [464, 442] on span "3" at bounding box center [463, 438] width 23 height 23
type input "Sep 25, 2025 to Oct 3, 2025"
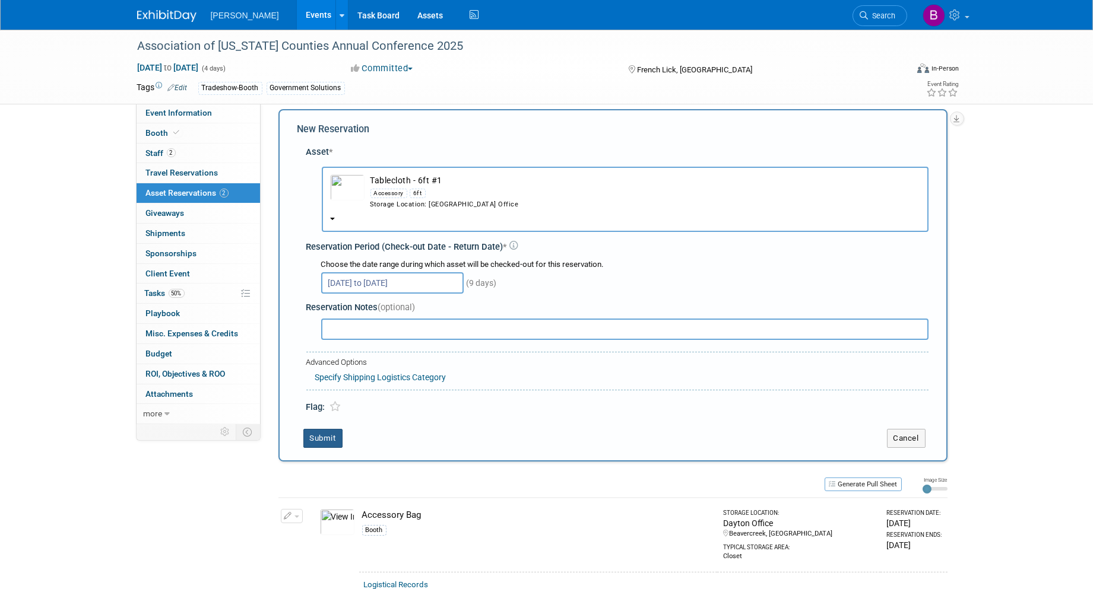
click at [329, 429] on button "Submit" at bounding box center [322, 438] width 39 height 19
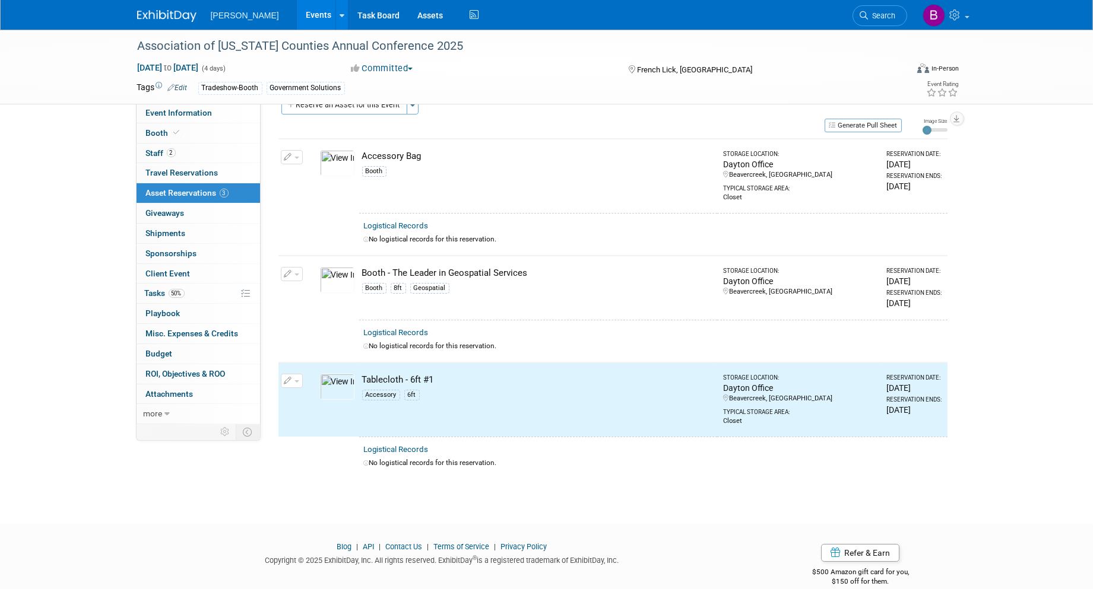
scroll to position [0, 0]
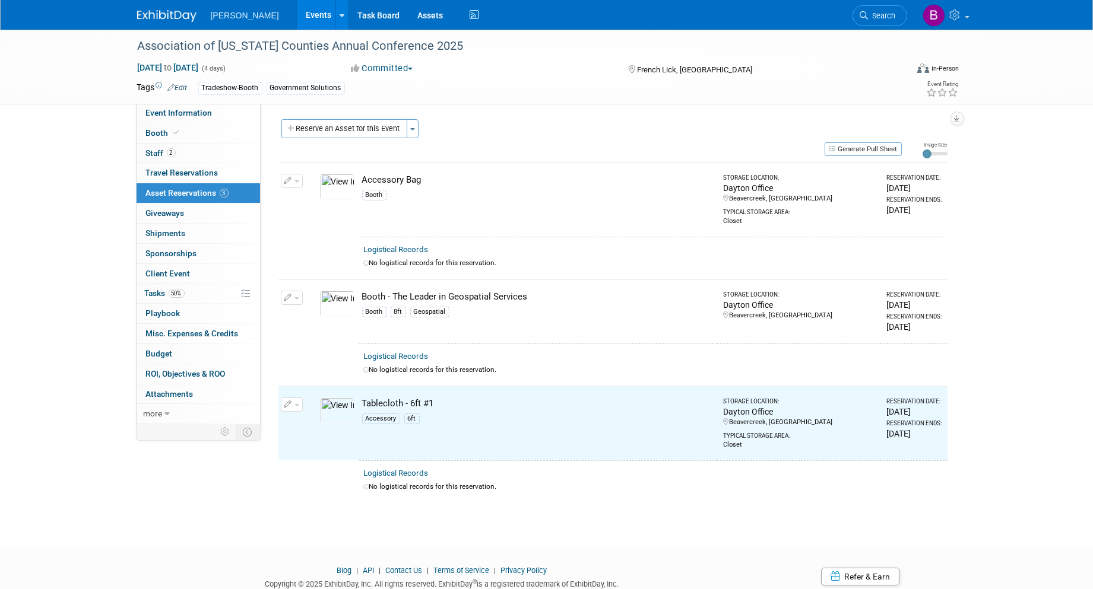
click at [340, 115] on div "Event Website: Edit https://www.indianacounties.org/annual-conference.html Even…" at bounding box center [609, 264] width 696 height 322
click at [347, 129] on button "Reserve an Asset for this Event" at bounding box center [344, 128] width 126 height 19
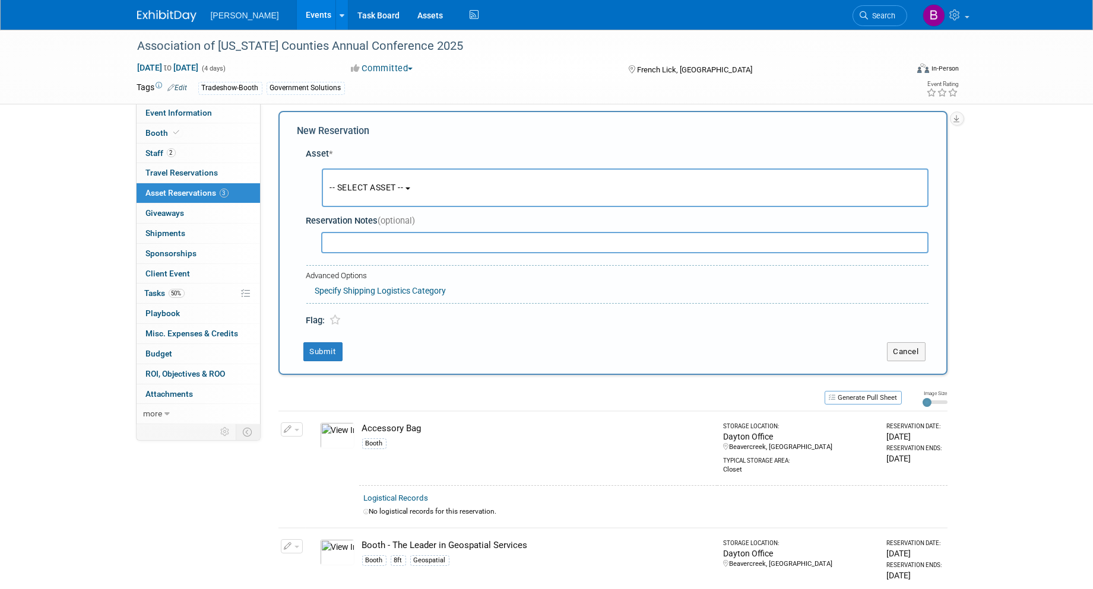
scroll to position [10, 0]
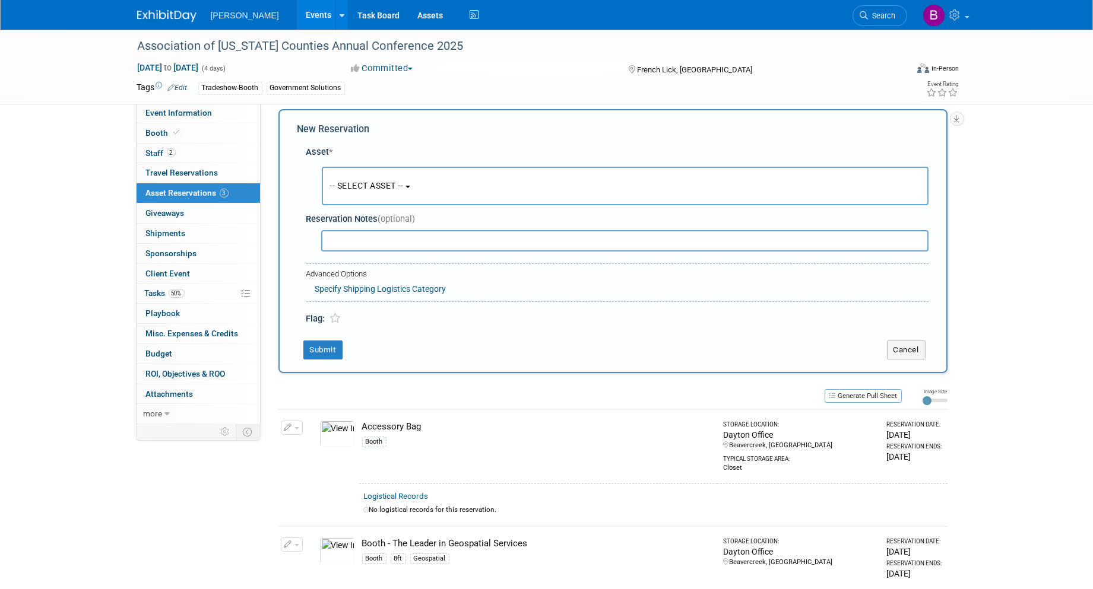
click at [370, 203] on button "-- SELECT ASSET --" at bounding box center [625, 186] width 607 height 39
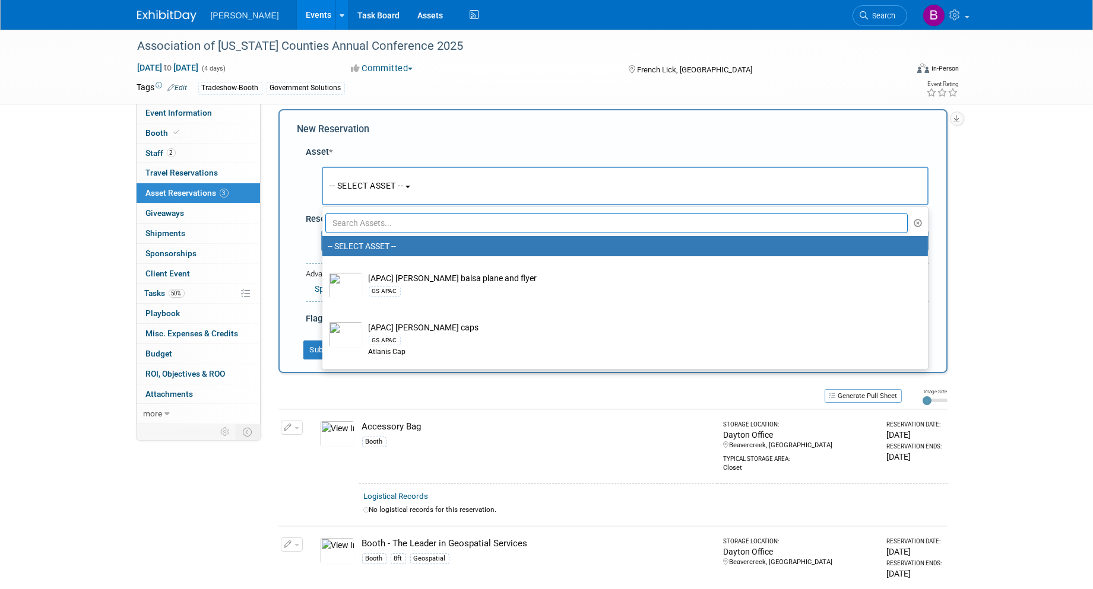
click at [385, 217] on input "text" at bounding box center [616, 223] width 583 height 20
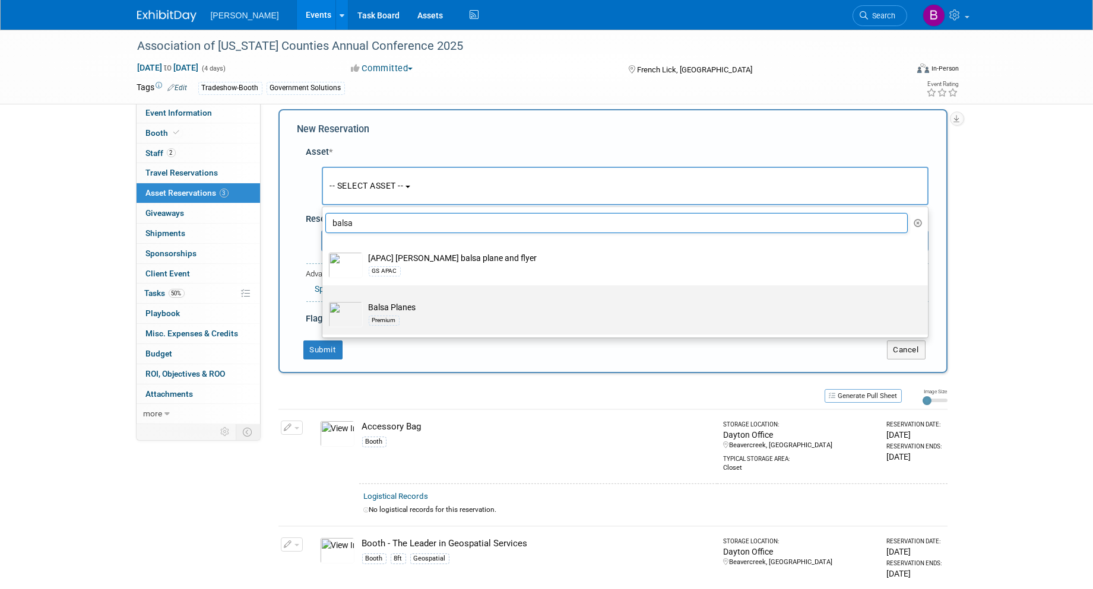
type input "balsa"
click at [413, 319] on div "Premium" at bounding box center [636, 320] width 535 height 14
click at [324, 300] on input "Balsa Planes Premium" at bounding box center [320, 296] width 8 height 8
select select "10723114"
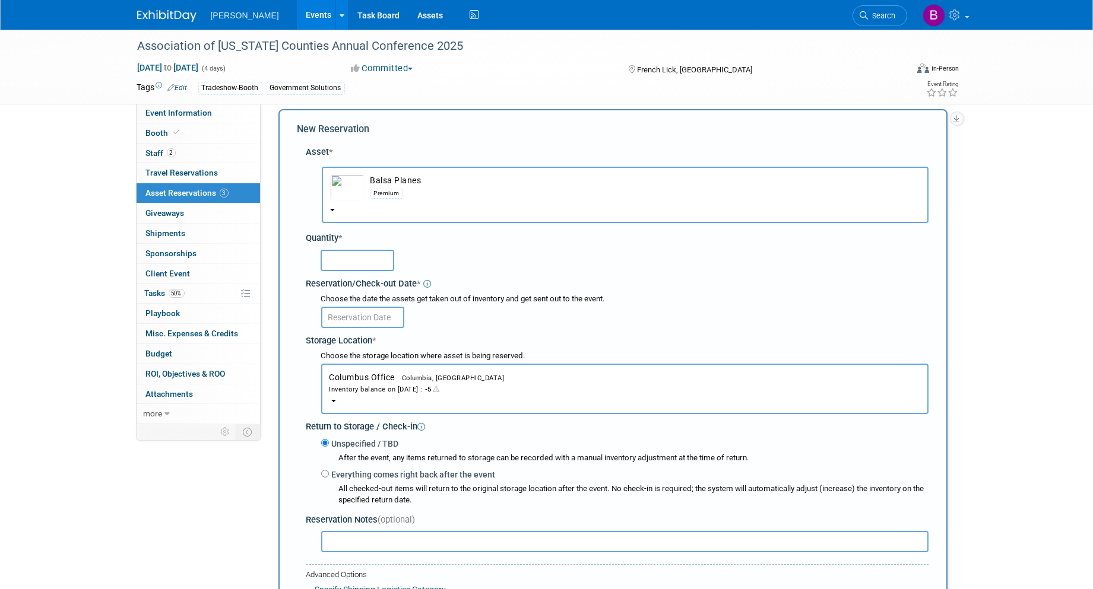
click at [363, 331] on div "Storage Location *" at bounding box center [617, 339] width 622 height 16
click at [353, 274] on div "Reservation/Check-out Date *" at bounding box center [617, 282] width 622 height 16
click at [362, 267] on input "text" at bounding box center [358, 260] width 74 height 21
type input "50"
click at [344, 315] on body "Woolpert Events Add Event Bulk Upload Events Shareable Event Boards Recently Vi…" at bounding box center [546, 284] width 1093 height 589
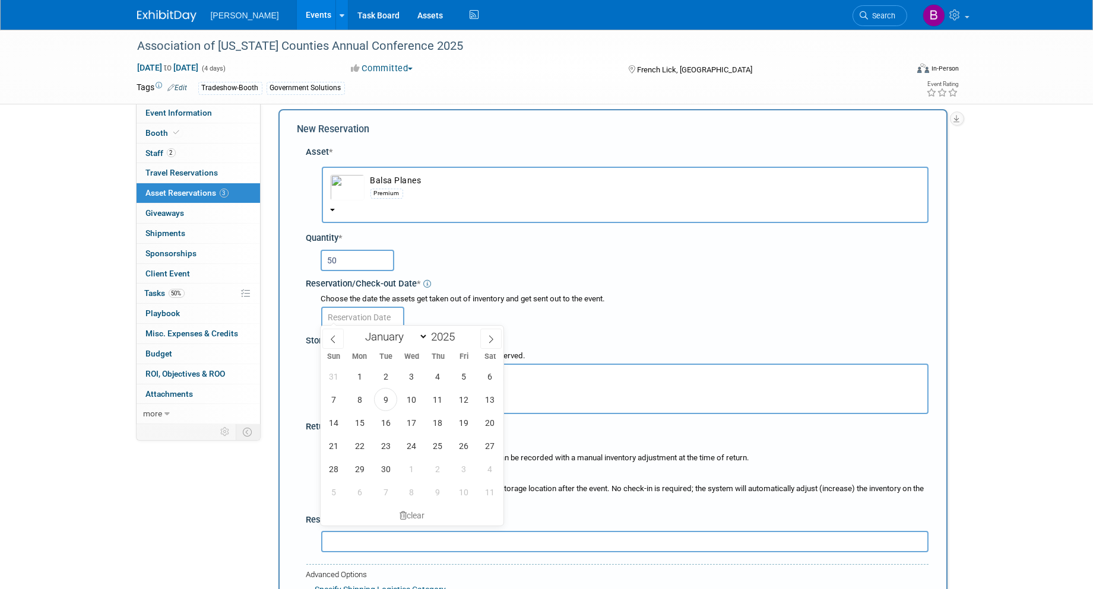
click at [536, 290] on div "Choose the date the assets get taken out of inventory and get sent out to the e…" at bounding box center [619, 310] width 617 height 41
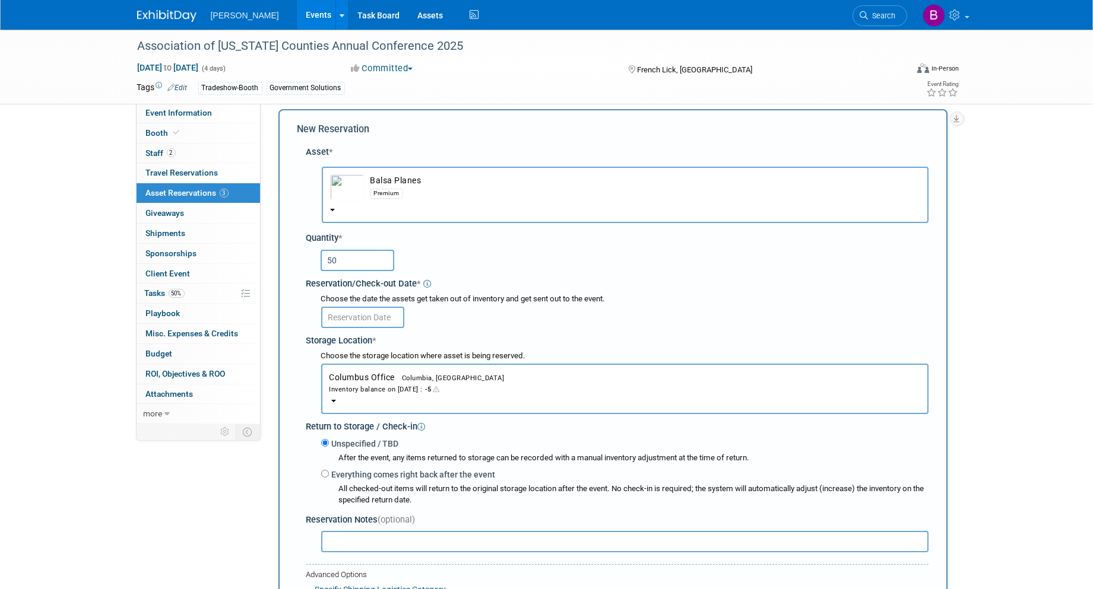
click at [392, 375] on span "Columbus Office Columbia, SC Inventory balance on Sep 9, 2025 : -5" at bounding box center [624, 384] width 591 height 22
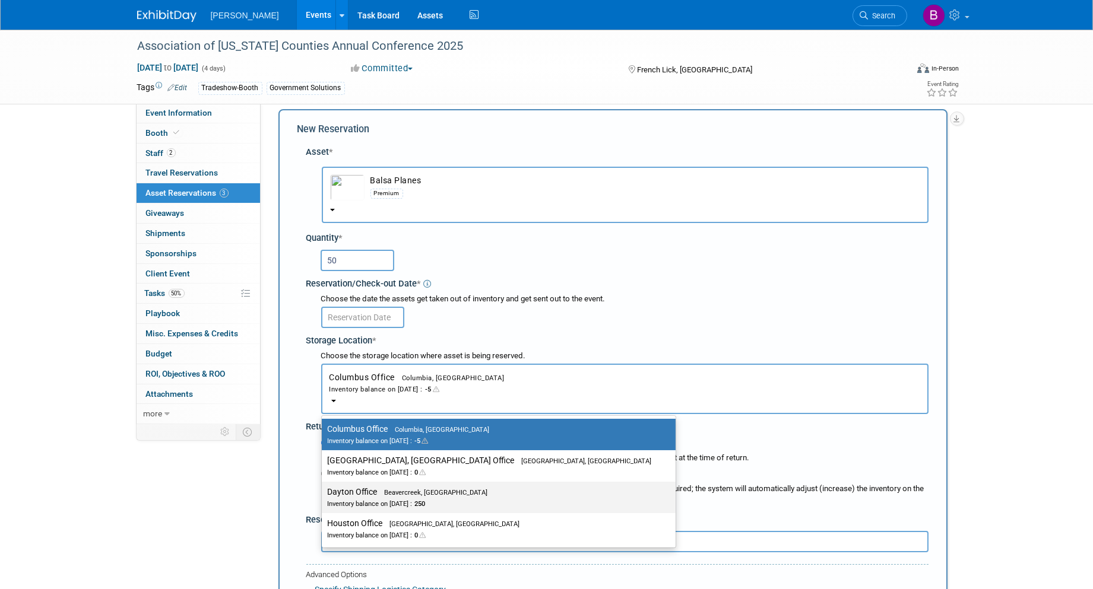
click at [418, 489] on span "Beavercreek, [GEOGRAPHIC_DATA]" at bounding box center [433, 493] width 110 height 8
click at [324, 489] on input "Dayton Office Beavercreek, OH Inventory balance on Sep 9, 2025 : 250" at bounding box center [320, 493] width 8 height 8
select select "11223930"
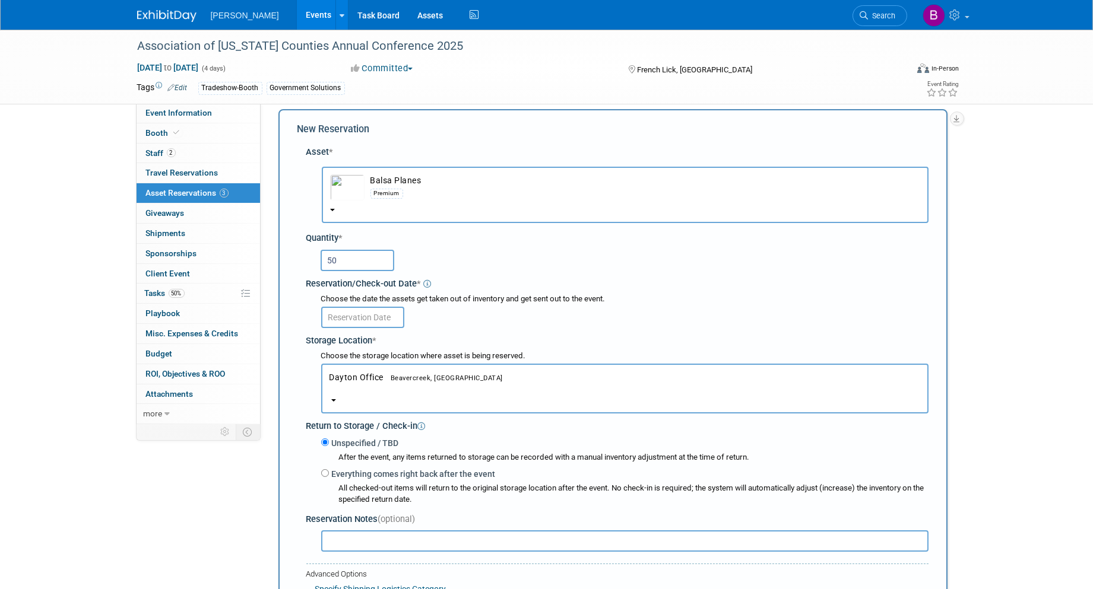
click at [349, 319] on body "Woolpert Events Add Event Bulk Upload Events Shareable Event Boards Recently Vi…" at bounding box center [546, 284] width 1093 height 589
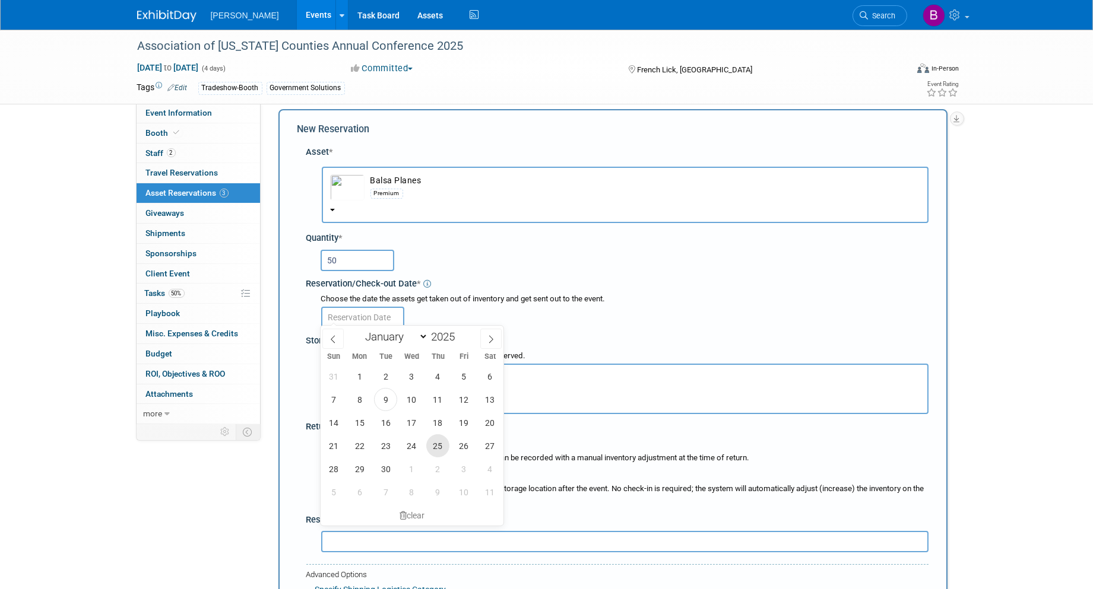
click at [437, 443] on span "25" at bounding box center [437, 446] width 23 height 23
type input "Sep 25, 2025"
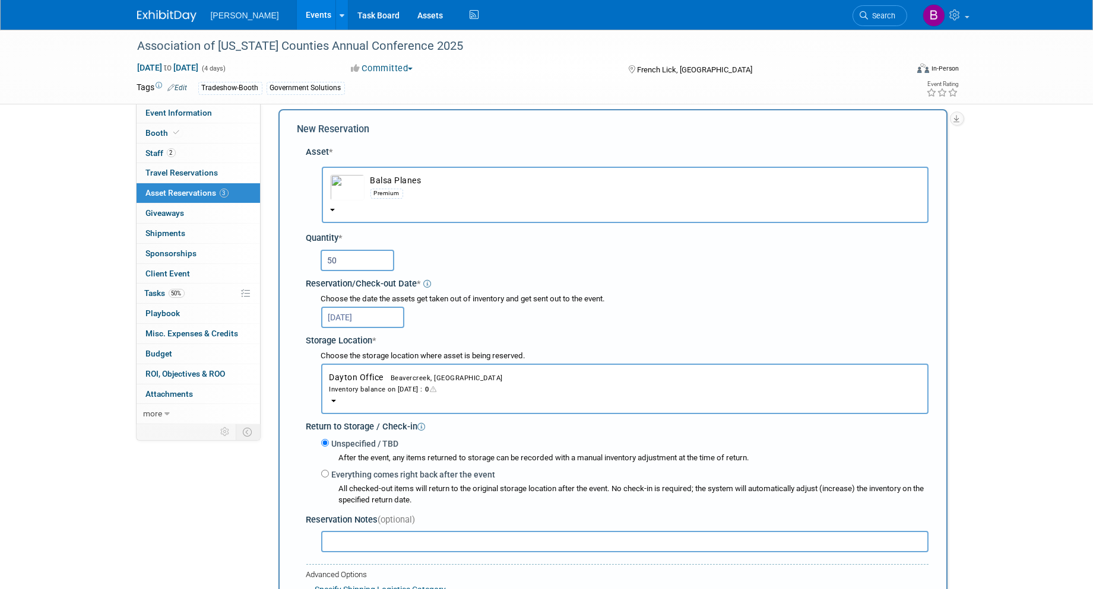
click at [386, 323] on input "Sep 25, 2025" at bounding box center [362, 317] width 83 height 21
click at [610, 331] on div "Storage Location *" at bounding box center [617, 339] width 622 height 16
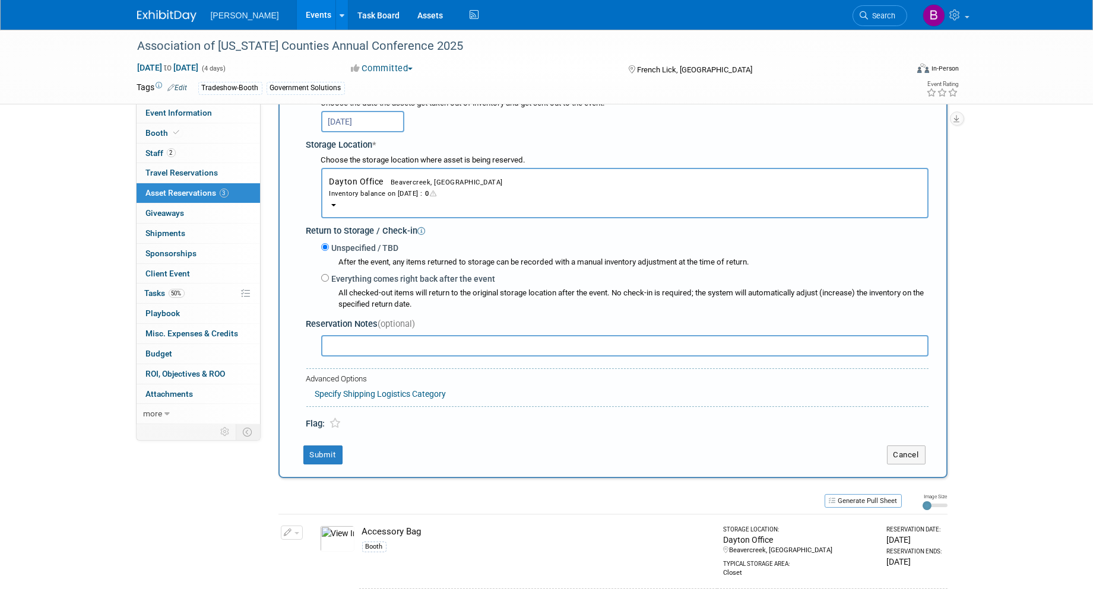
scroll to position [208, 0]
click at [334, 443] on button "Submit" at bounding box center [322, 452] width 39 height 19
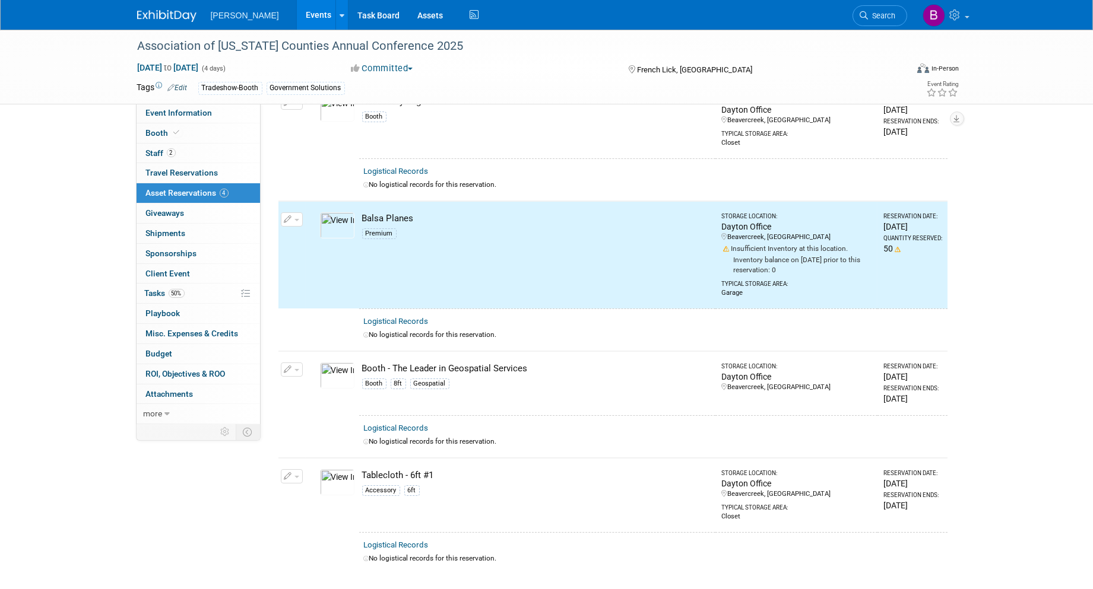
scroll to position [0, 0]
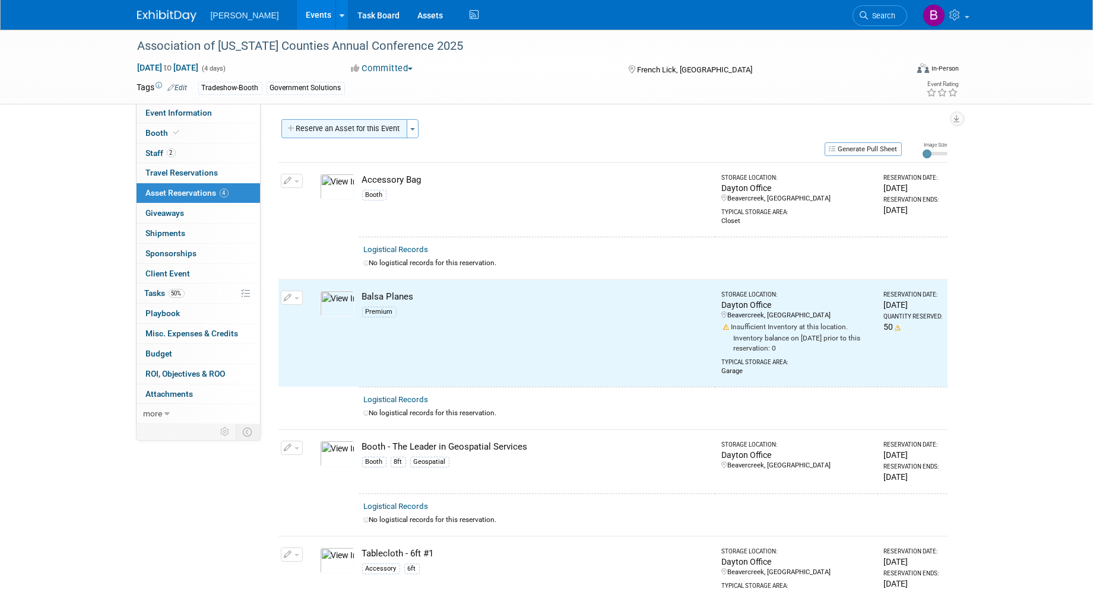
click at [319, 131] on button "Reserve an Asset for this Event" at bounding box center [344, 128] width 126 height 19
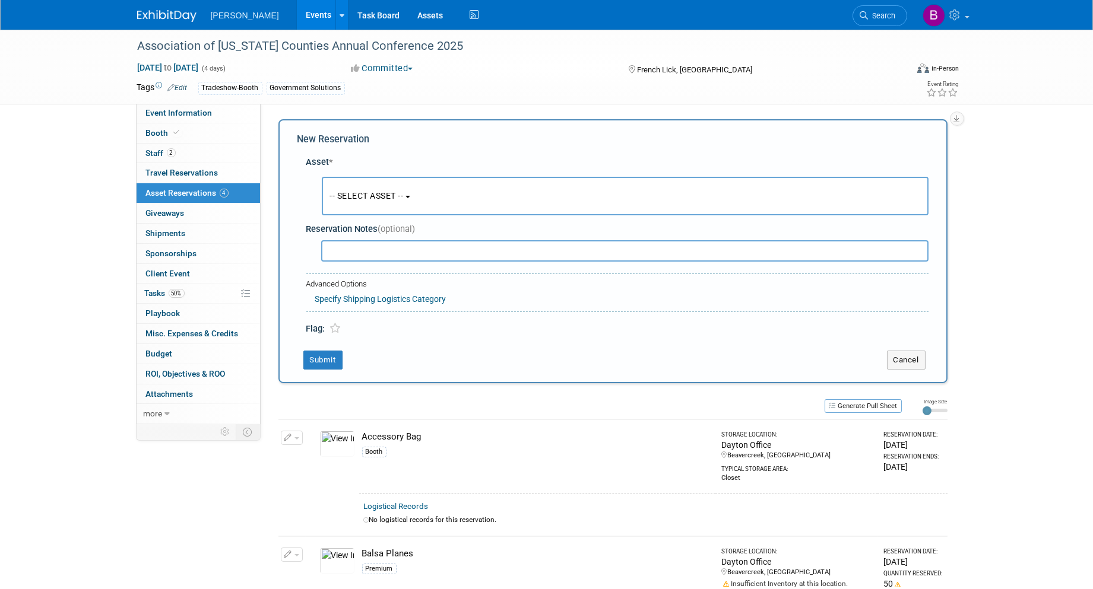
scroll to position [10, 0]
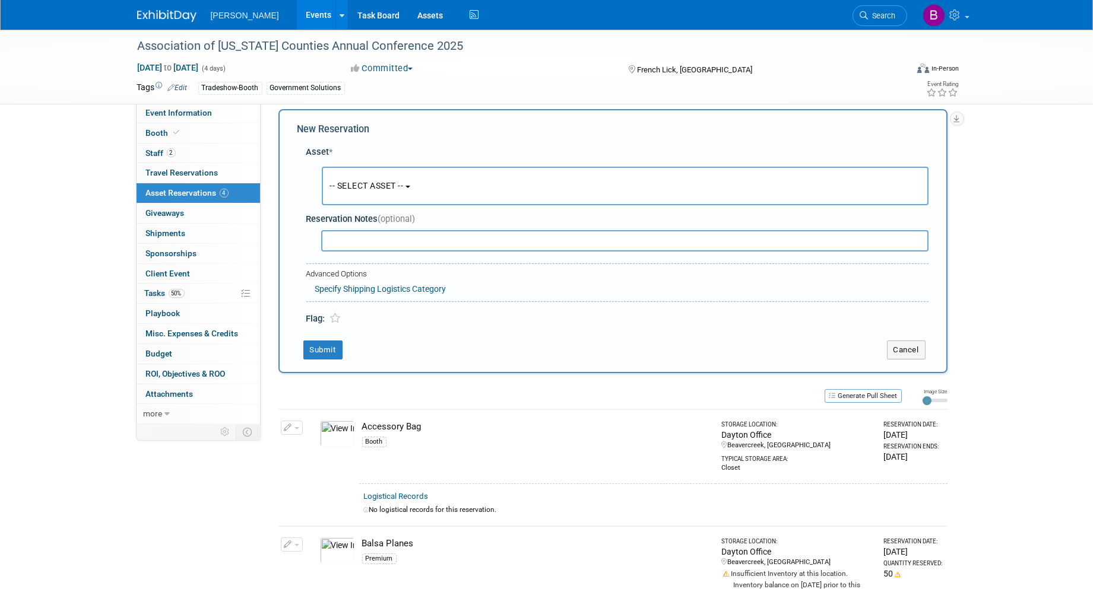
click at [354, 175] on button "-- SELECT ASSET --" at bounding box center [625, 186] width 607 height 39
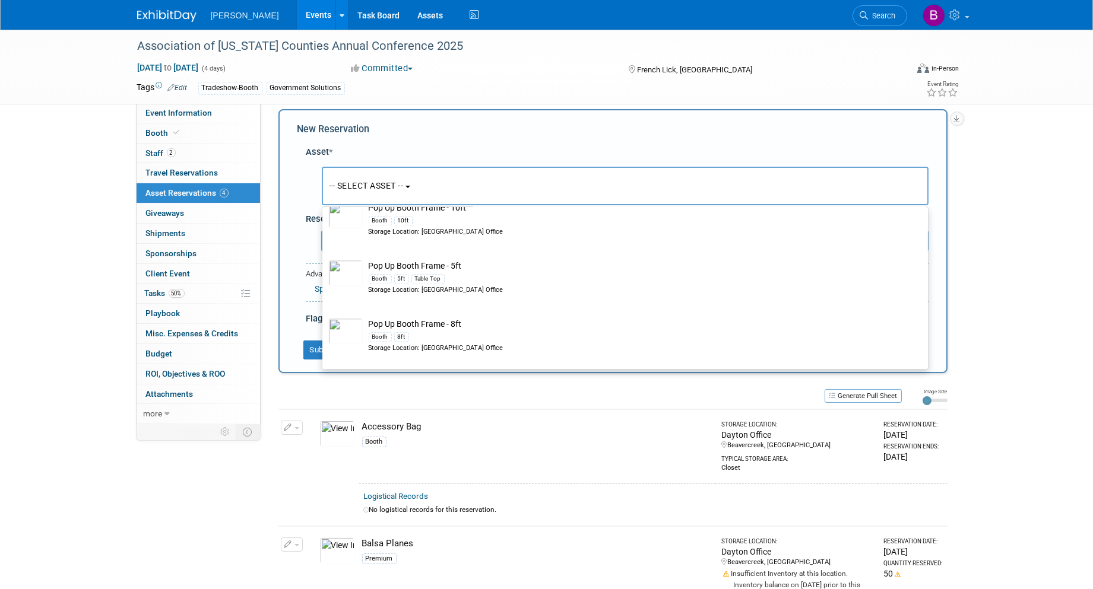
scroll to position [16602, 0]
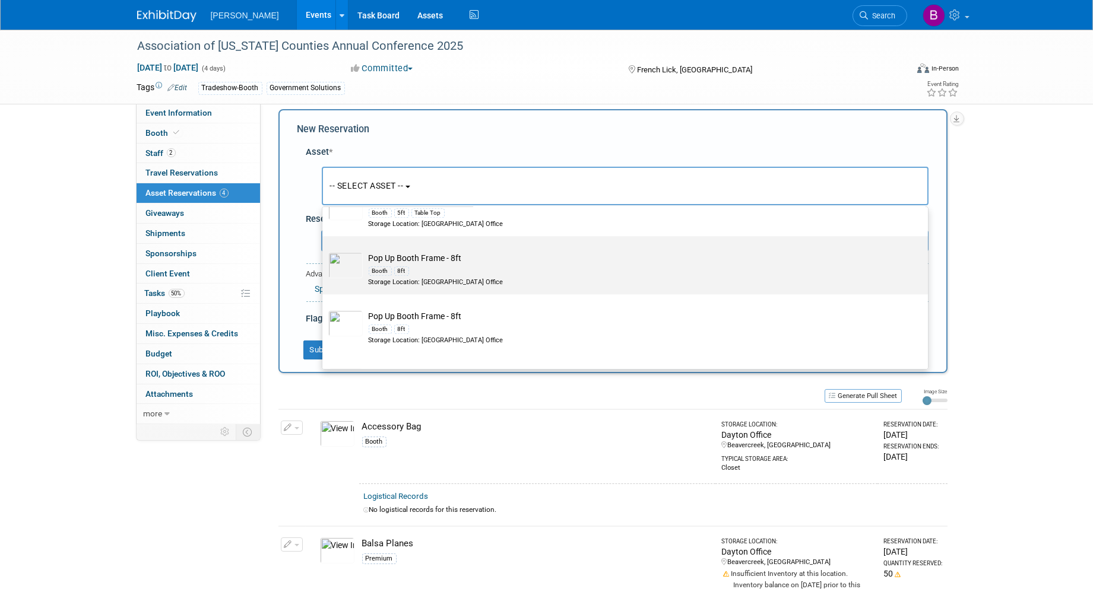
click at [571, 278] on div "Booth 8ft" at bounding box center [636, 271] width 535 height 14
click at [324, 251] on input "Pop Up Booth Frame - 8ft Booth 8ft Storage Location: Dayton Office" at bounding box center [320, 247] width 8 height 8
select select "10726144"
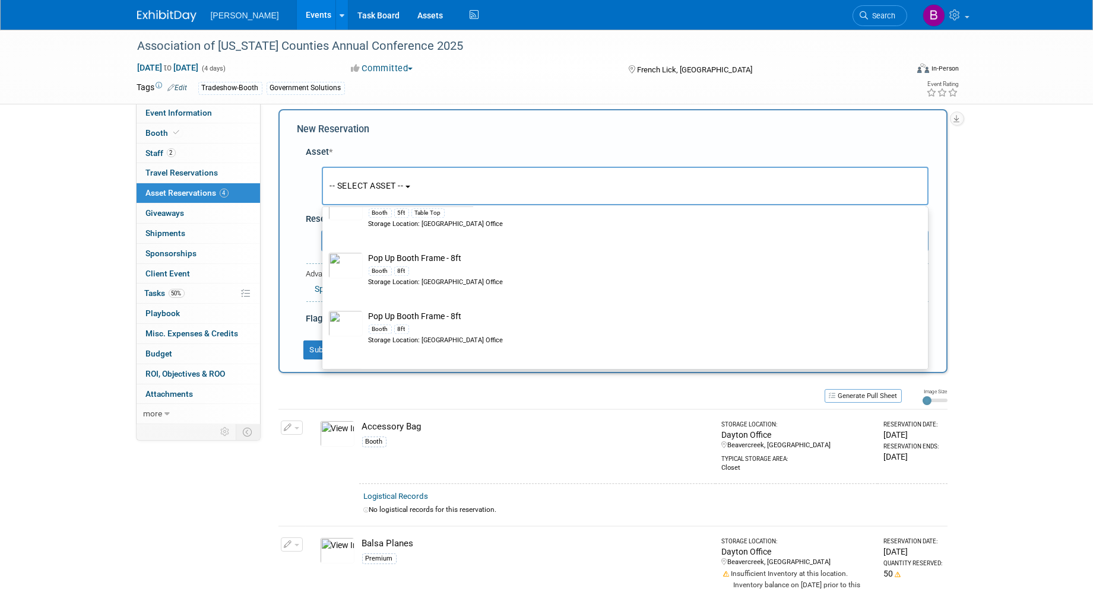
select select "8"
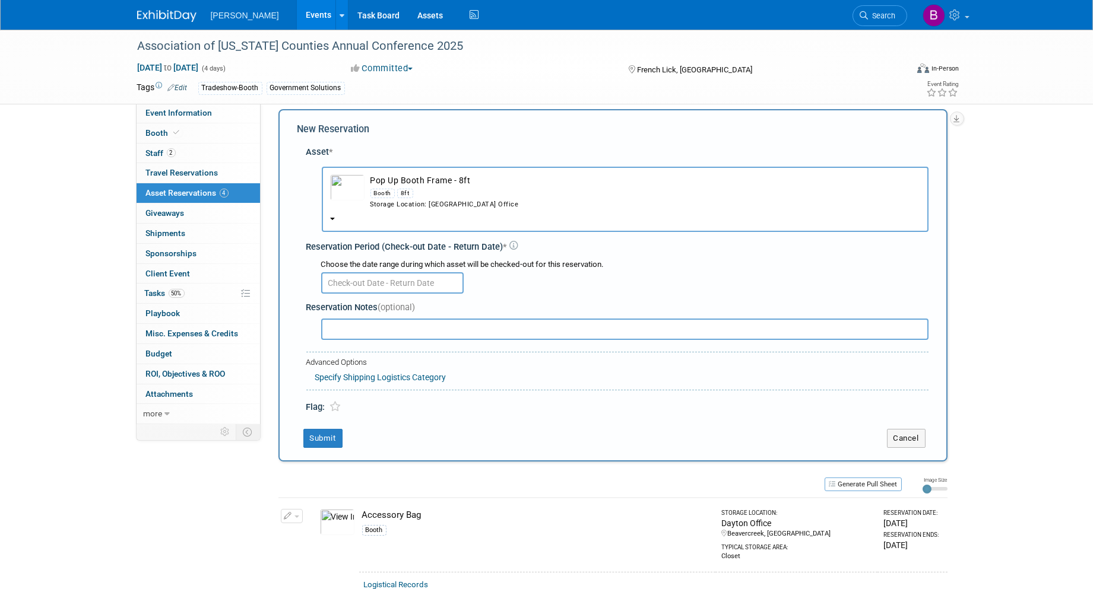
click at [376, 279] on input "text" at bounding box center [392, 282] width 142 height 21
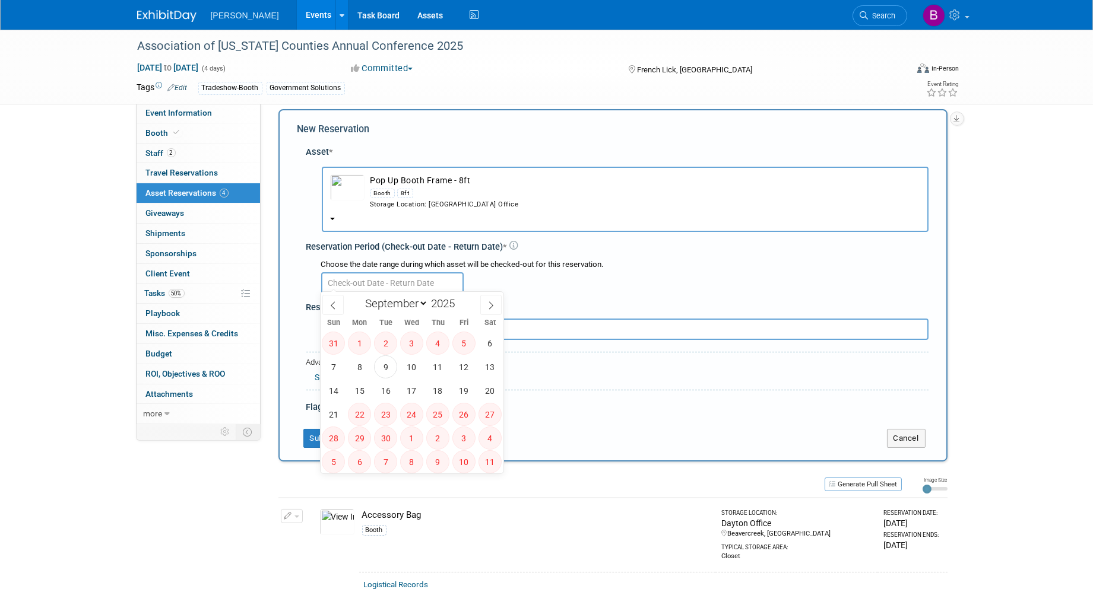
click at [416, 189] on div "Booth 8ft" at bounding box center [645, 193] width 550 height 14
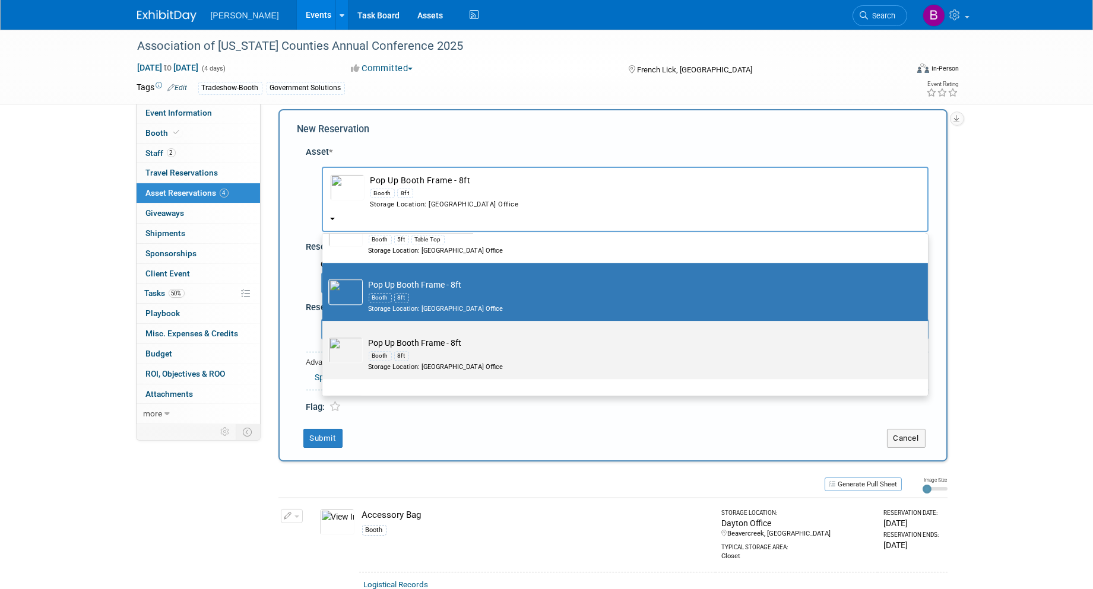
click at [448, 372] on td "Pop Up Booth Frame - 8ft Booth 8ft Storage Location: Dayton Office" at bounding box center [633, 354] width 541 height 35
click at [324, 335] on input "Pop Up Booth Frame - 8ft Booth 8ft Storage Location: Dayton Office" at bounding box center [320, 332] width 8 height 8
radio input "true"
select select "10725805"
radio input "false"
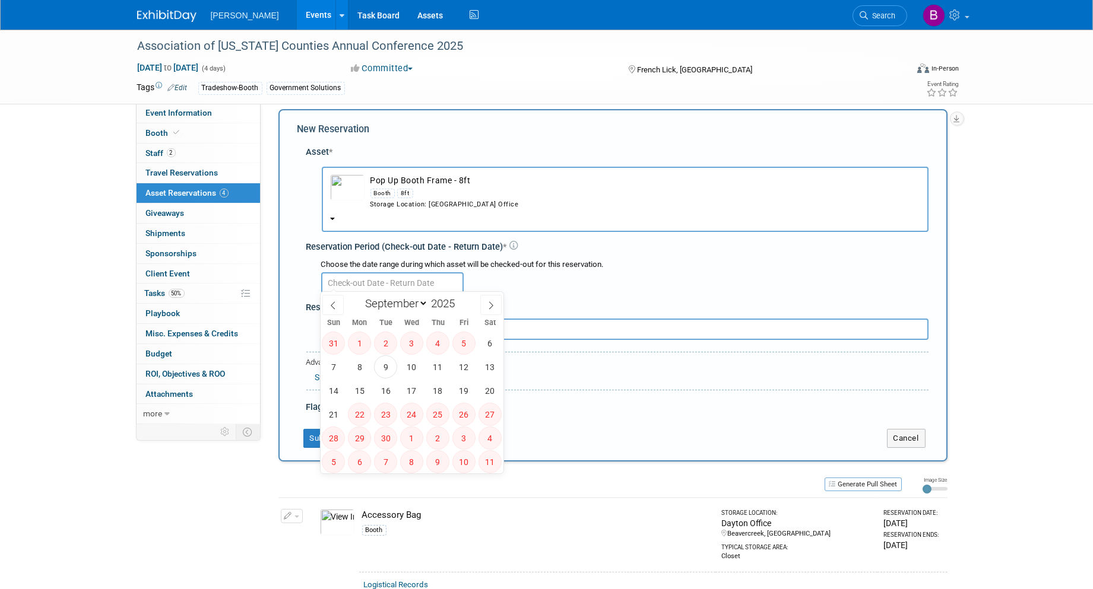
click at [418, 280] on input "text" at bounding box center [392, 282] width 142 height 21
click at [405, 200] on div "Storage Location: Dayton Office" at bounding box center [645, 204] width 550 height 9
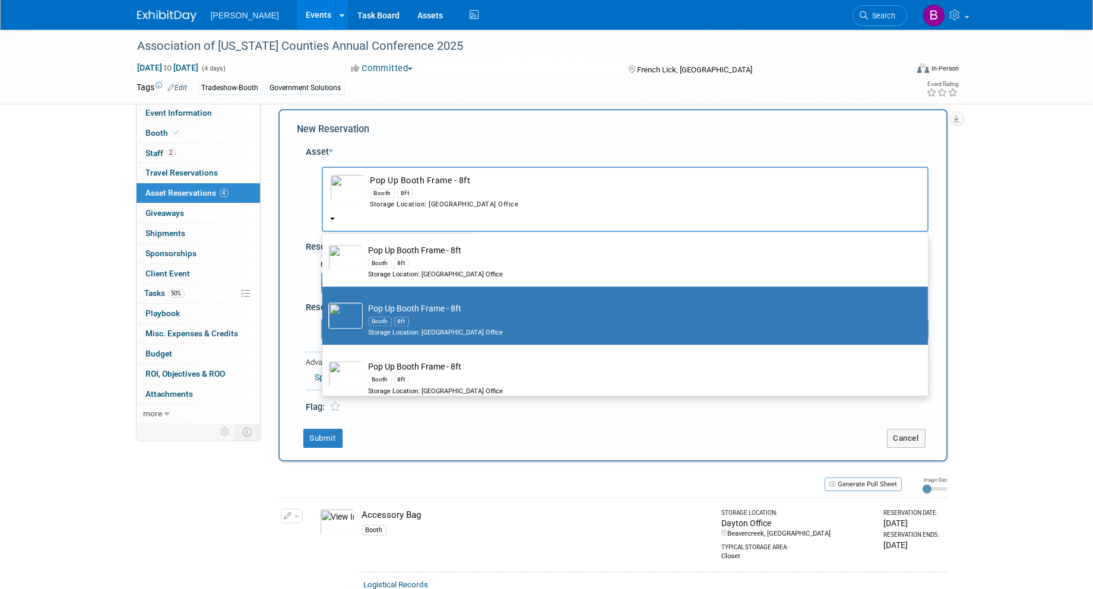
scroll to position [16667, 0]
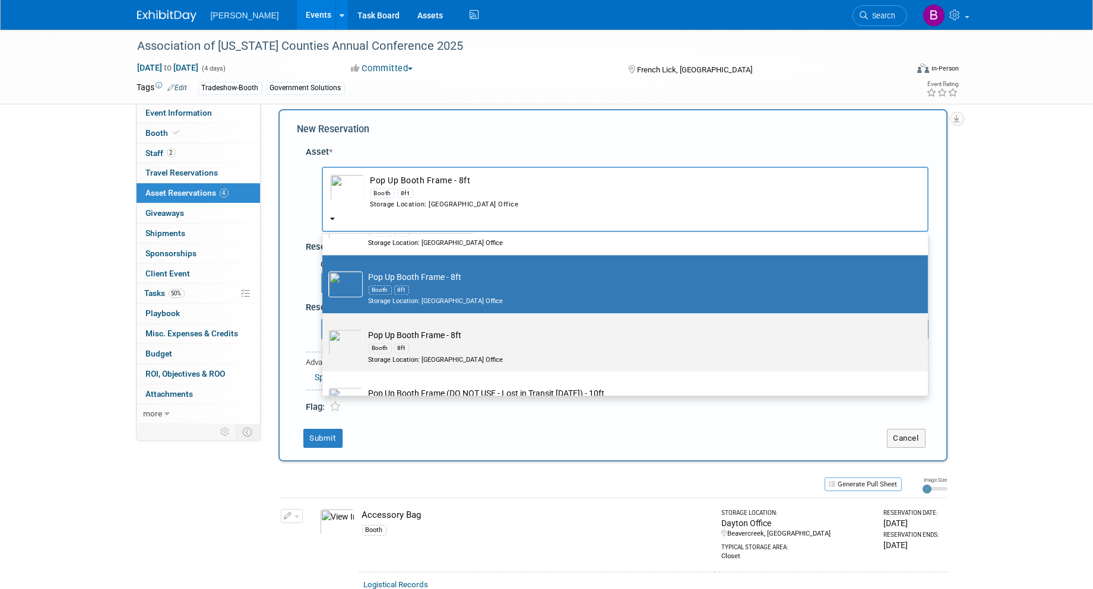
click at [436, 360] on td "Pop Up Booth Frame - 8ft Booth 8ft Storage Location: Dayton Office" at bounding box center [633, 346] width 541 height 35
click at [324, 328] on input "Pop Up Booth Frame - 8ft Booth 8ft Storage Location: Dayton Office" at bounding box center [320, 324] width 8 height 8
radio input "true"
select select "10724433"
radio input "false"
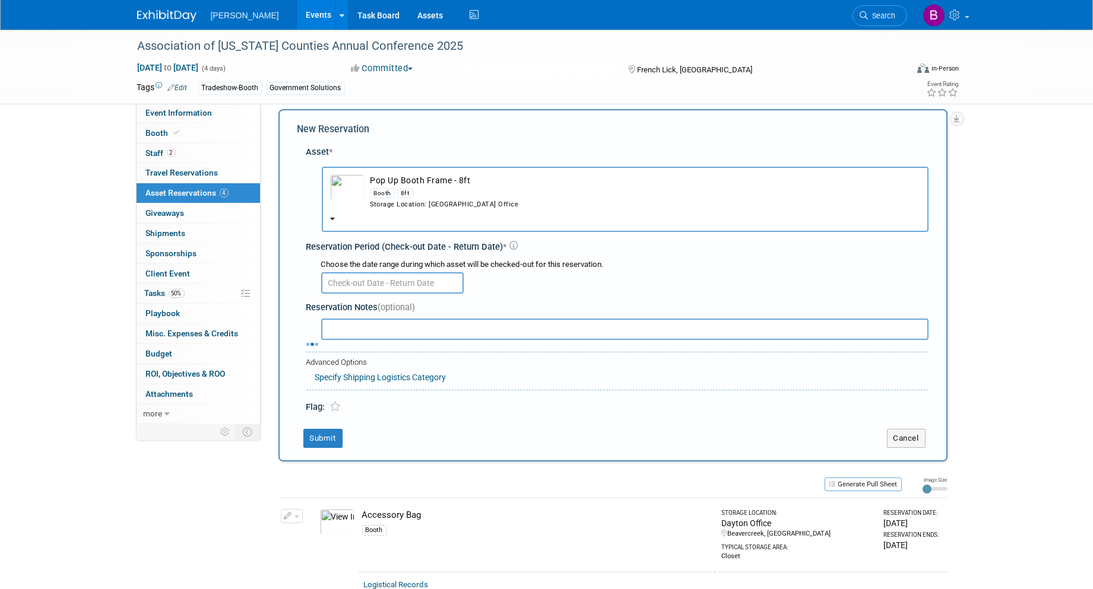
click at [411, 280] on input "text" at bounding box center [392, 282] width 142 height 21
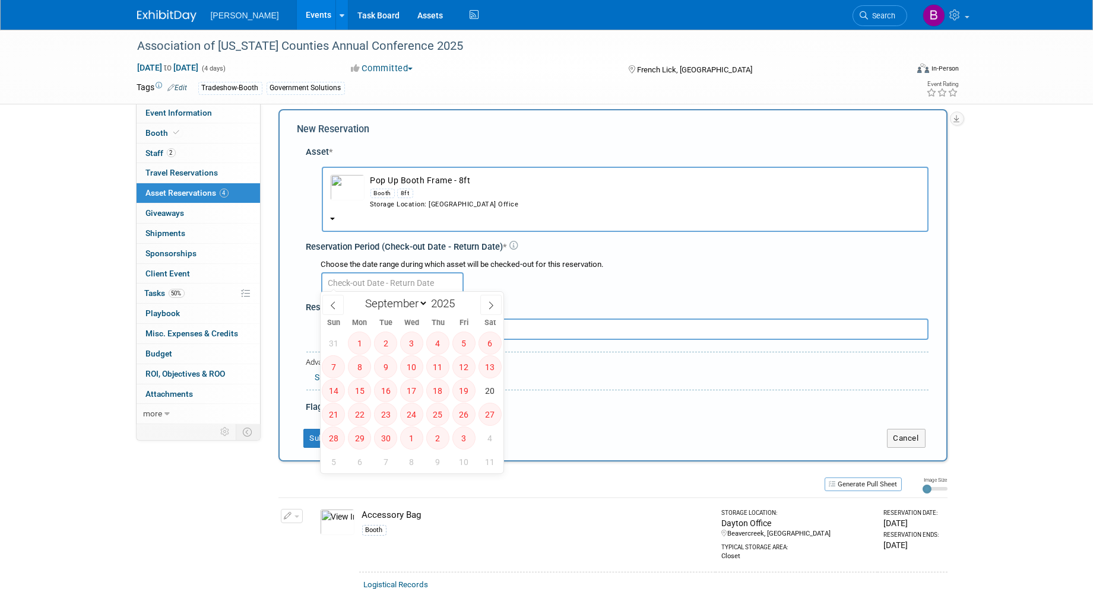
click at [413, 186] on div "Booth 8ft" at bounding box center [645, 193] width 550 height 14
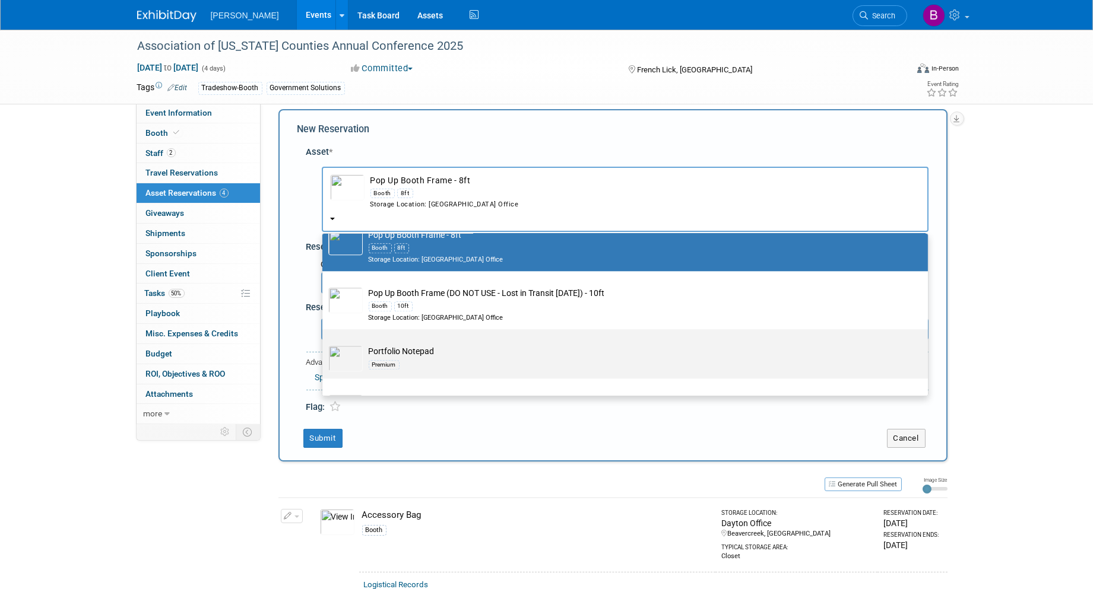
scroll to position [16800, 0]
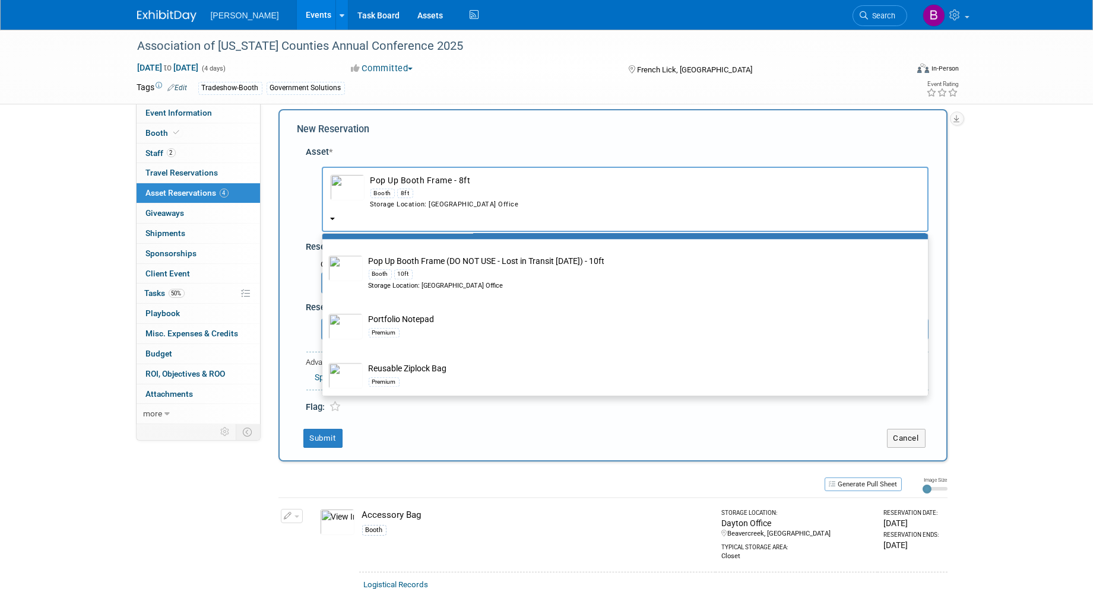
click at [449, 439] on td "Submit" at bounding box center [583, 438] width 572 height 19
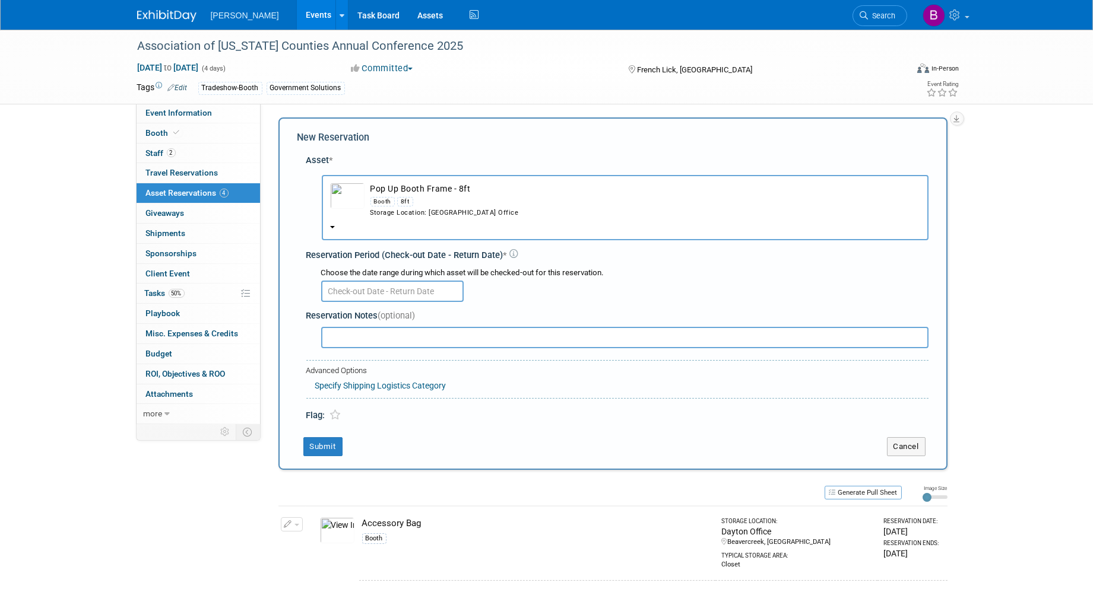
scroll to position [0, 0]
click at [612, 162] on div "Asset *" at bounding box center [617, 162] width 622 height 12
click at [921, 445] on button "Cancel" at bounding box center [906, 448] width 39 height 19
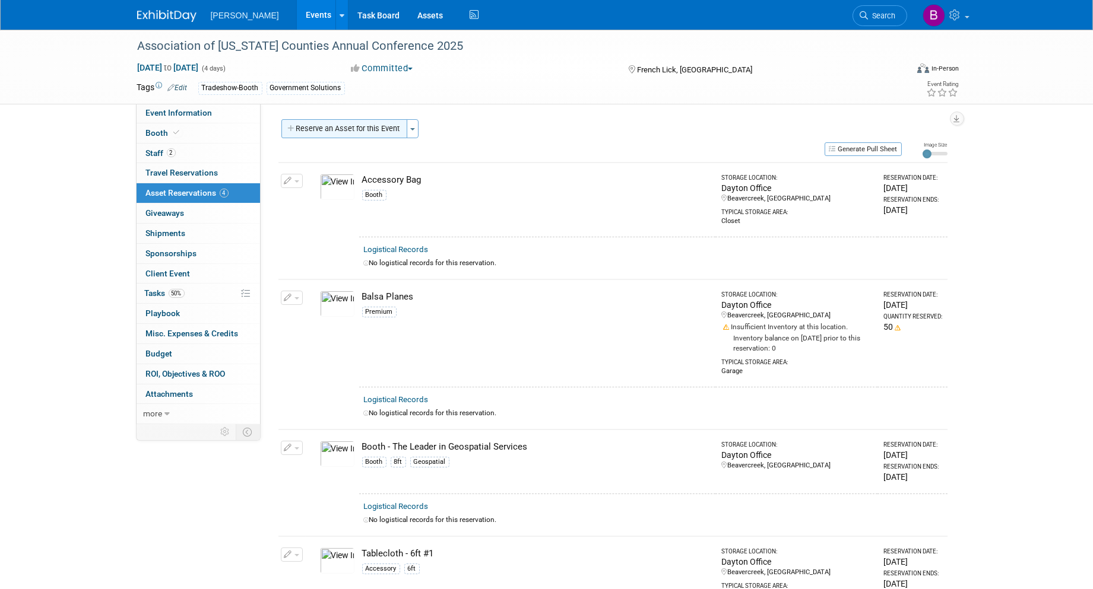
click at [310, 129] on button "Reserve an Asset for this Event" at bounding box center [344, 128] width 126 height 19
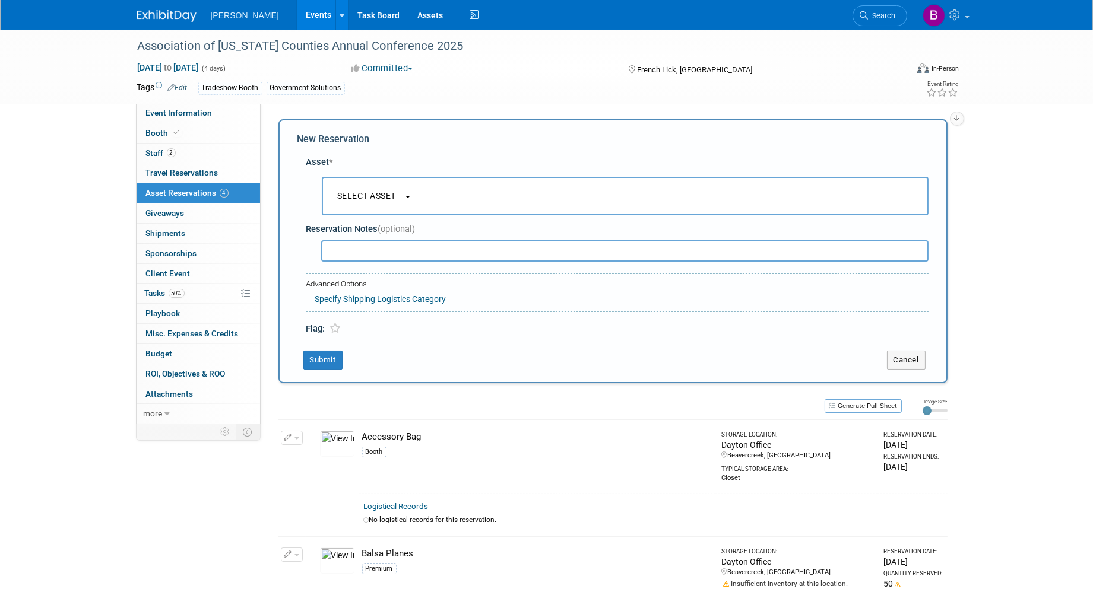
scroll to position [10, 0]
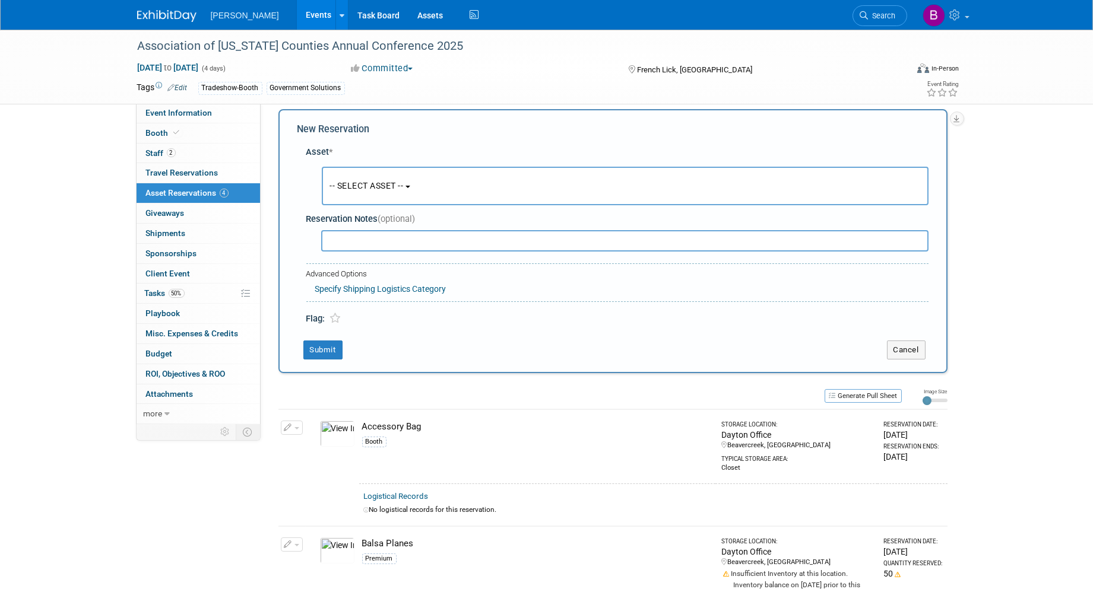
click at [360, 174] on button "-- SELECT ASSET --" at bounding box center [625, 186] width 607 height 39
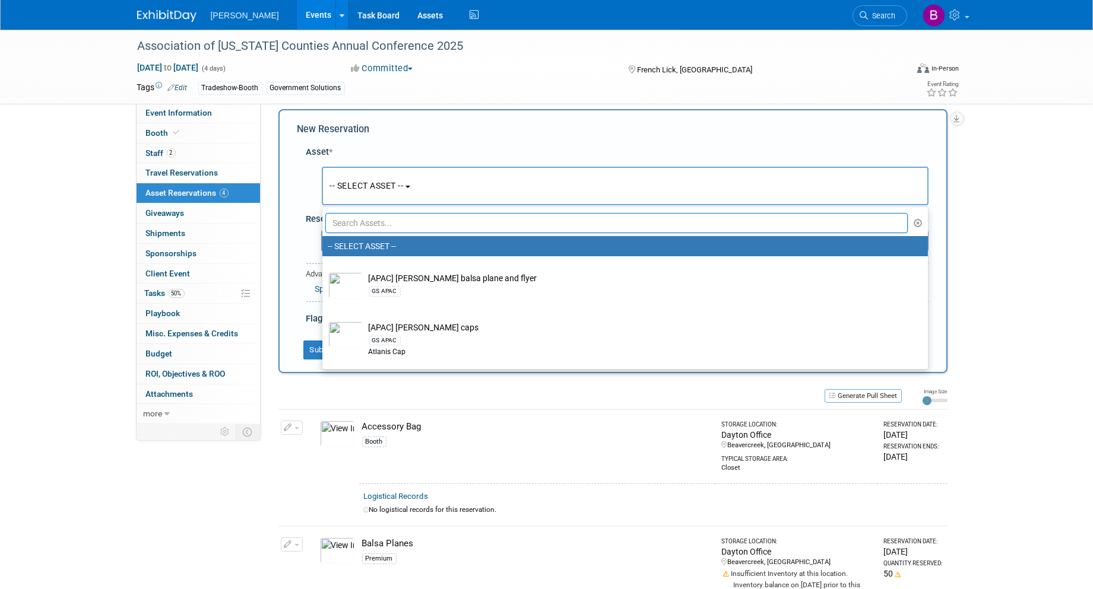
click at [843, 221] on input "text" at bounding box center [616, 223] width 583 height 20
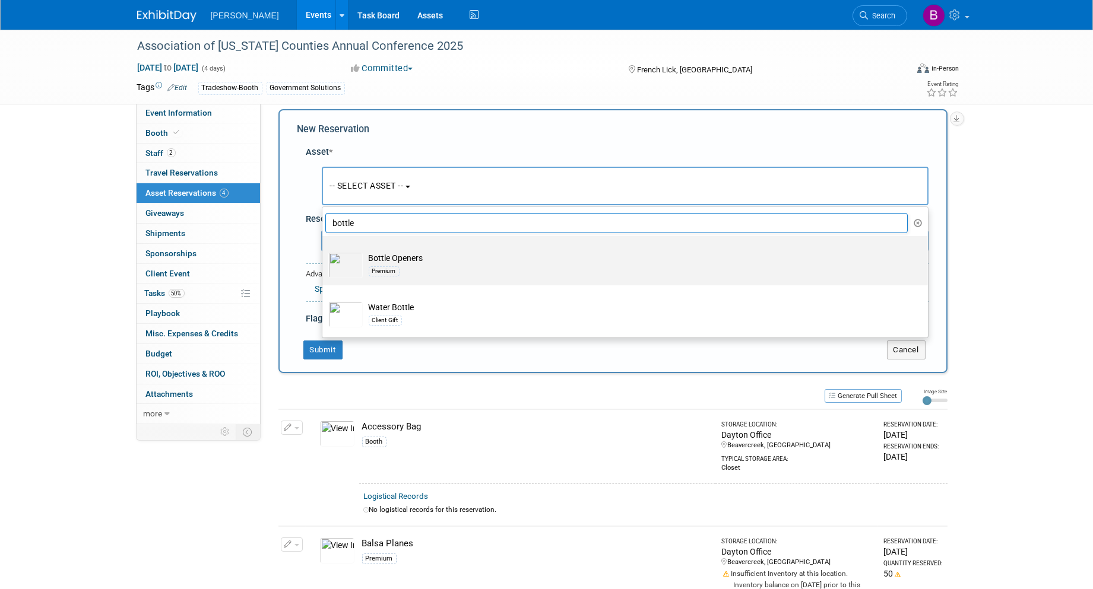
type input "bottle"
click at [475, 262] on td "Bottle Openers Premium" at bounding box center [633, 265] width 541 height 26
click at [324, 251] on input "Bottle Openers Premium" at bounding box center [320, 247] width 8 height 8
radio input "true"
select select "10724448"
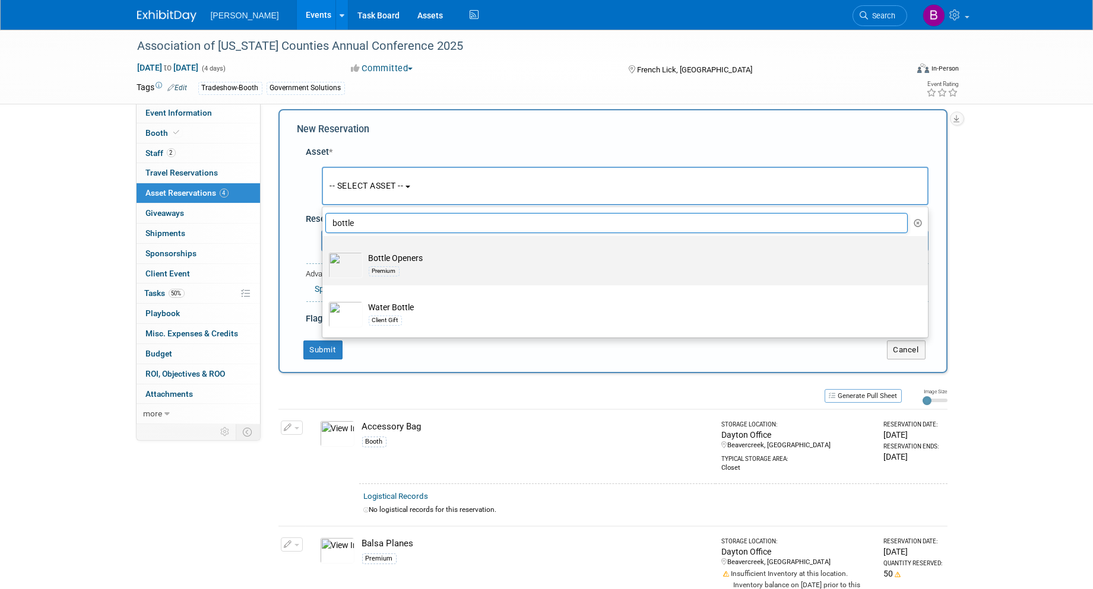
type input "bottle"
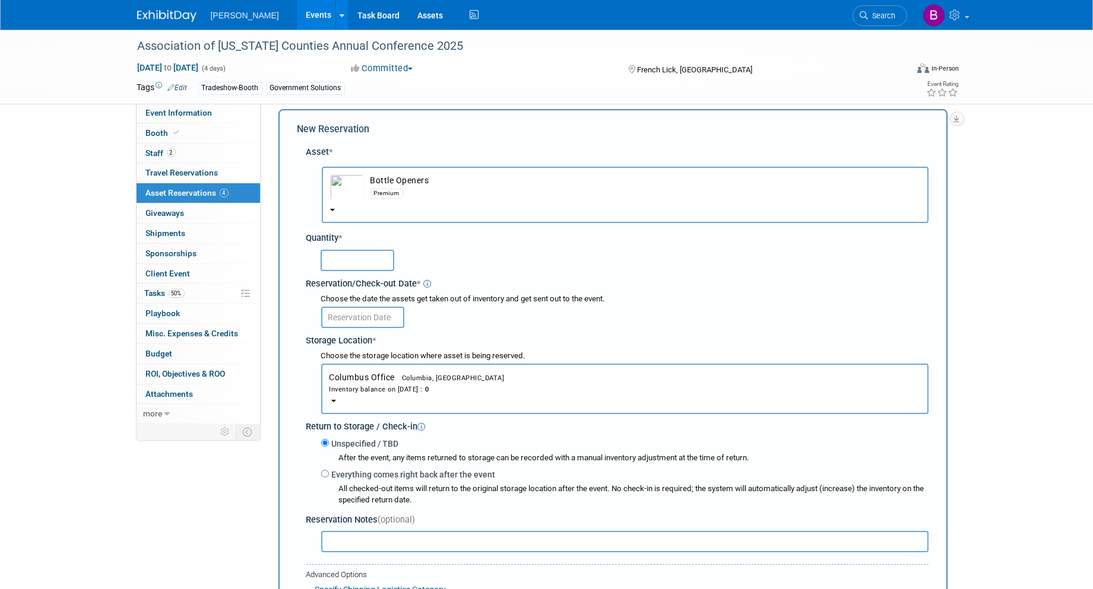
click at [390, 383] on div "Inventory balance on Sep 9, 2025 : 0" at bounding box center [624, 388] width 591 height 11
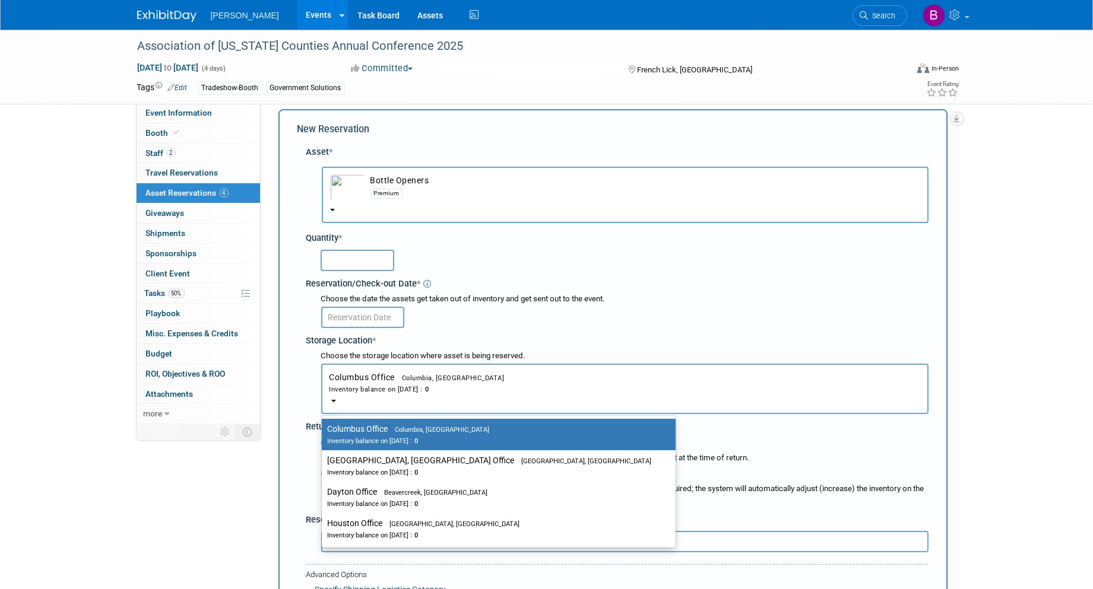
click at [386, 191] on div "Premium" at bounding box center [386, 193] width 33 height 9
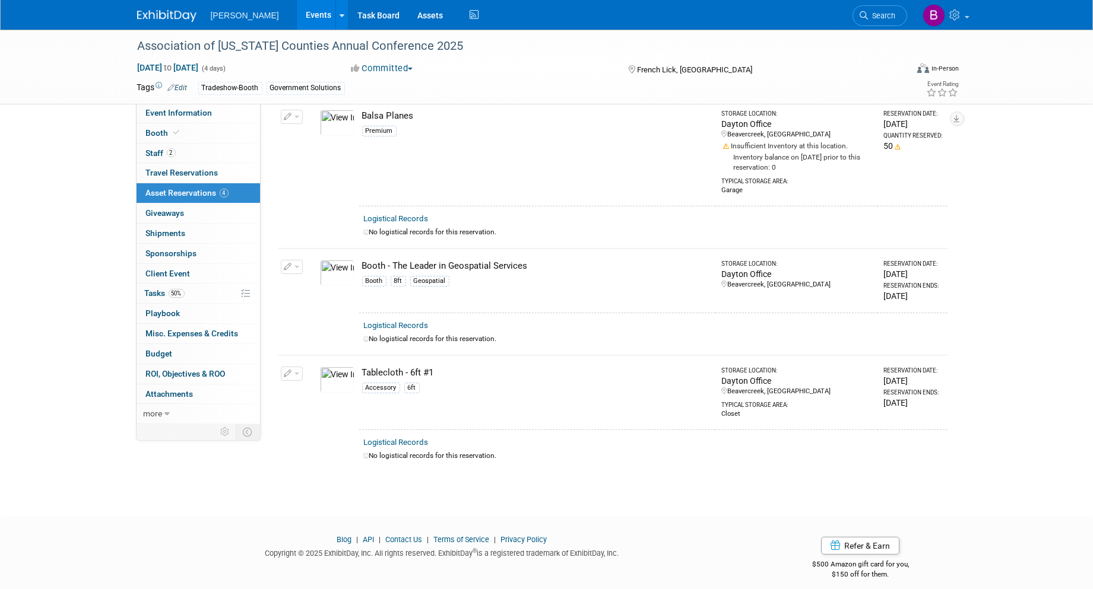
scroll to position [0, 0]
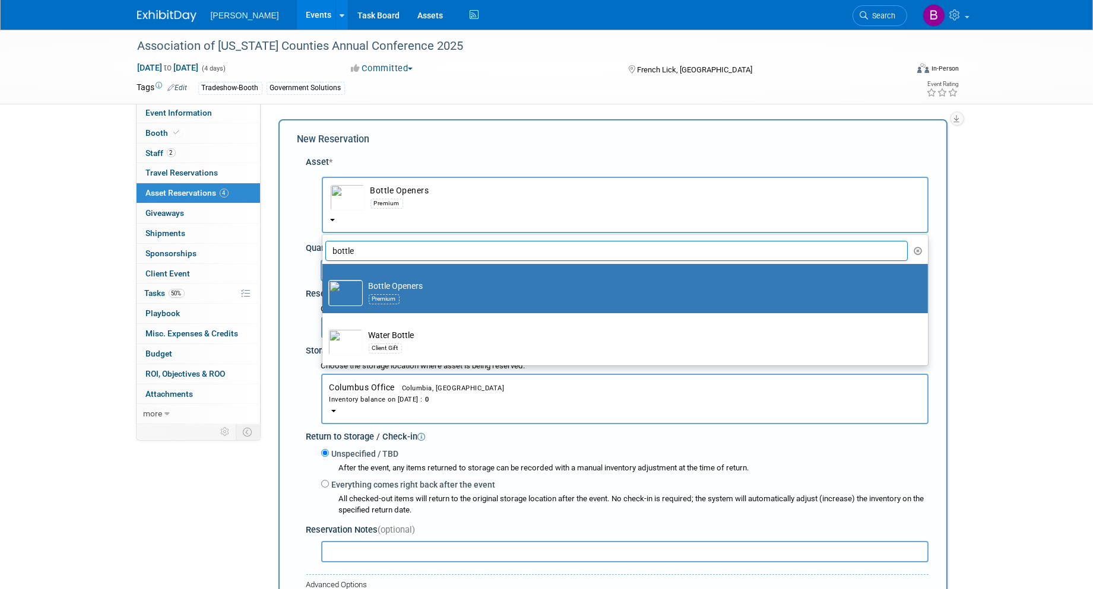
click at [803, 241] on input "bottle" at bounding box center [616, 251] width 583 height 20
click at [912, 248] on button "button" at bounding box center [918, 251] width 14 height 18
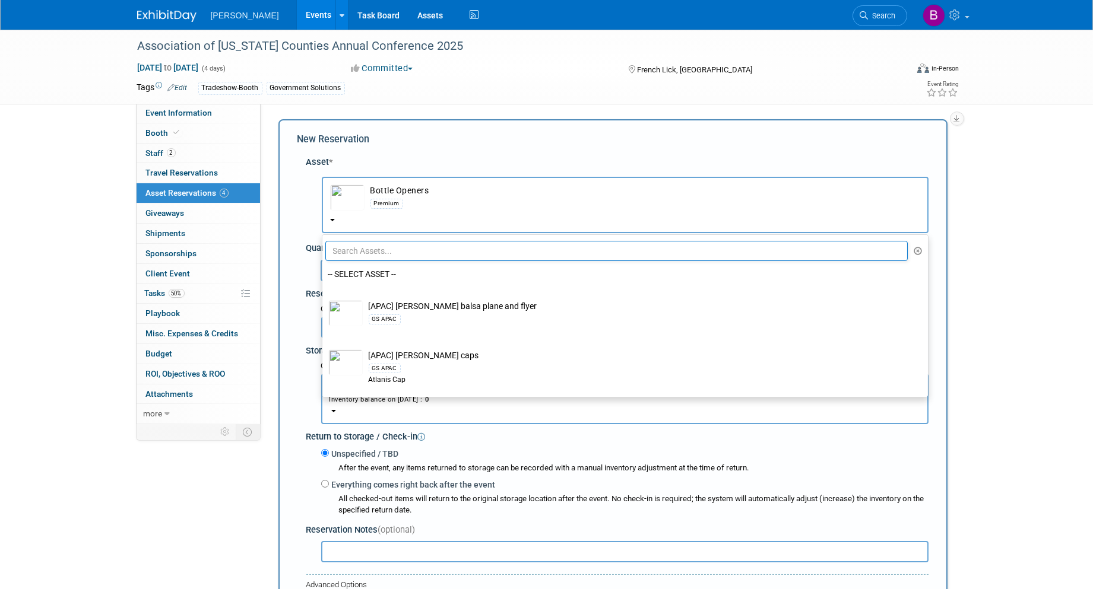
click at [889, 242] on input "text" at bounding box center [616, 251] width 583 height 20
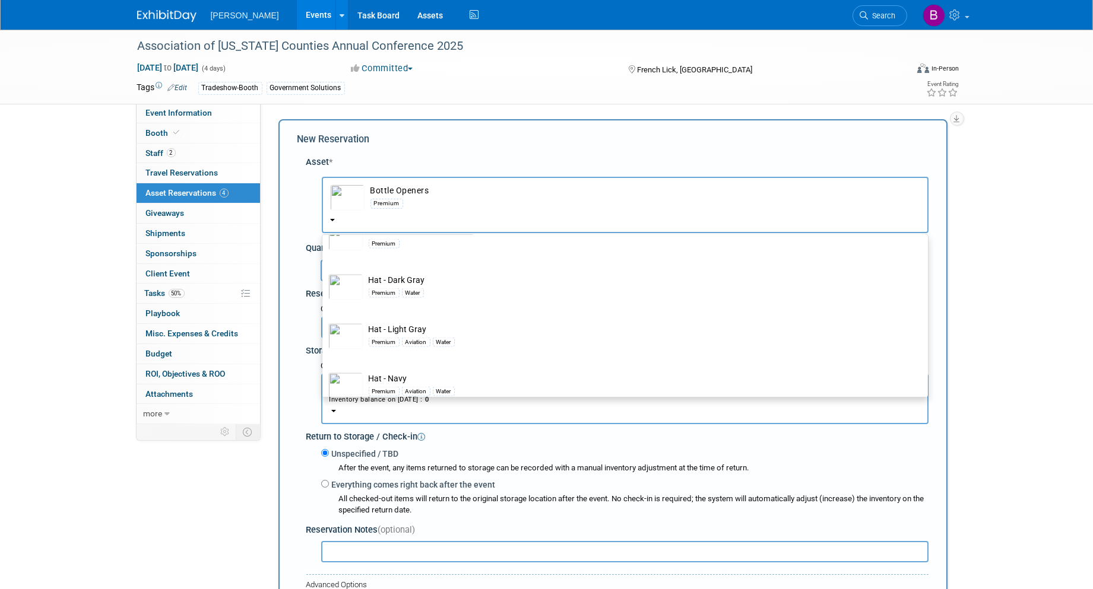
scroll to position [14557, 0]
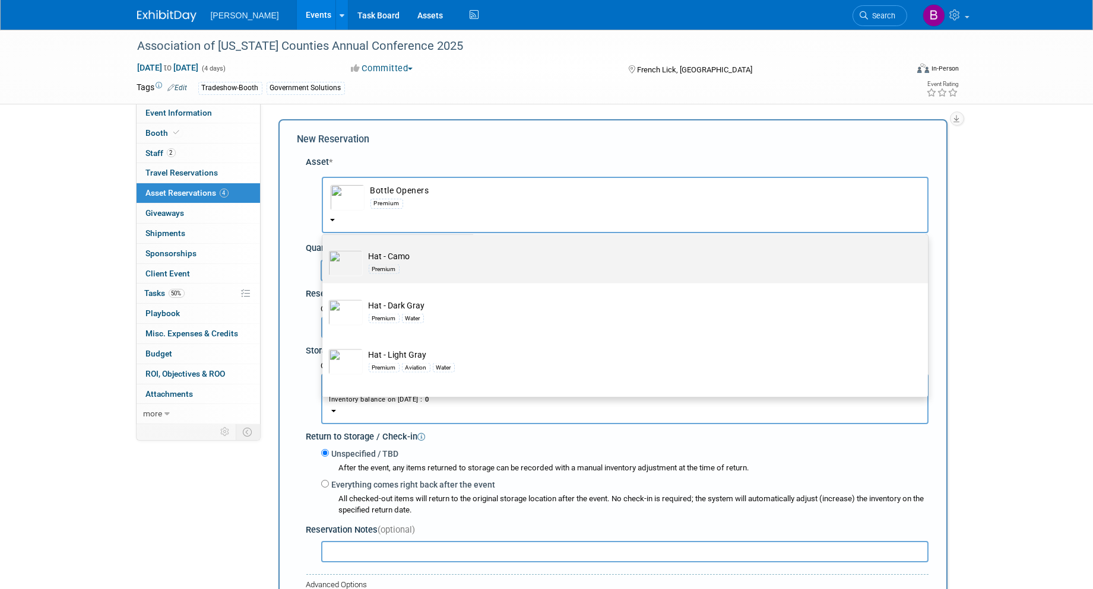
click at [604, 276] on div "Premium" at bounding box center [636, 269] width 535 height 14
click at [324, 249] on input "Hat - Camo Premium" at bounding box center [320, 245] width 8 height 8
select select "10723129"
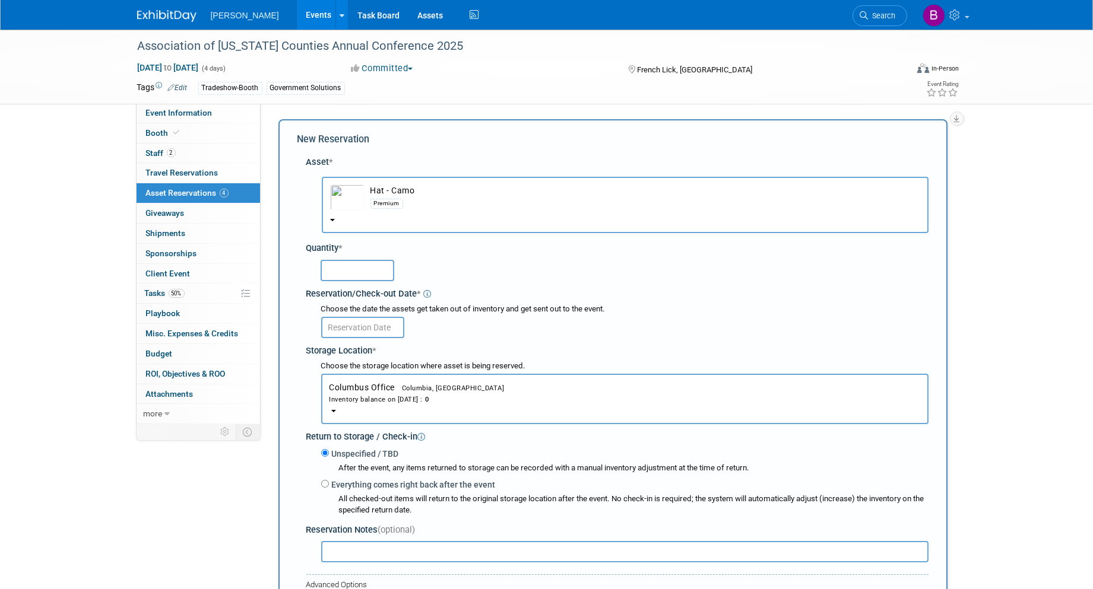
click at [376, 275] on input "text" at bounding box center [358, 270] width 74 height 21
type input "20"
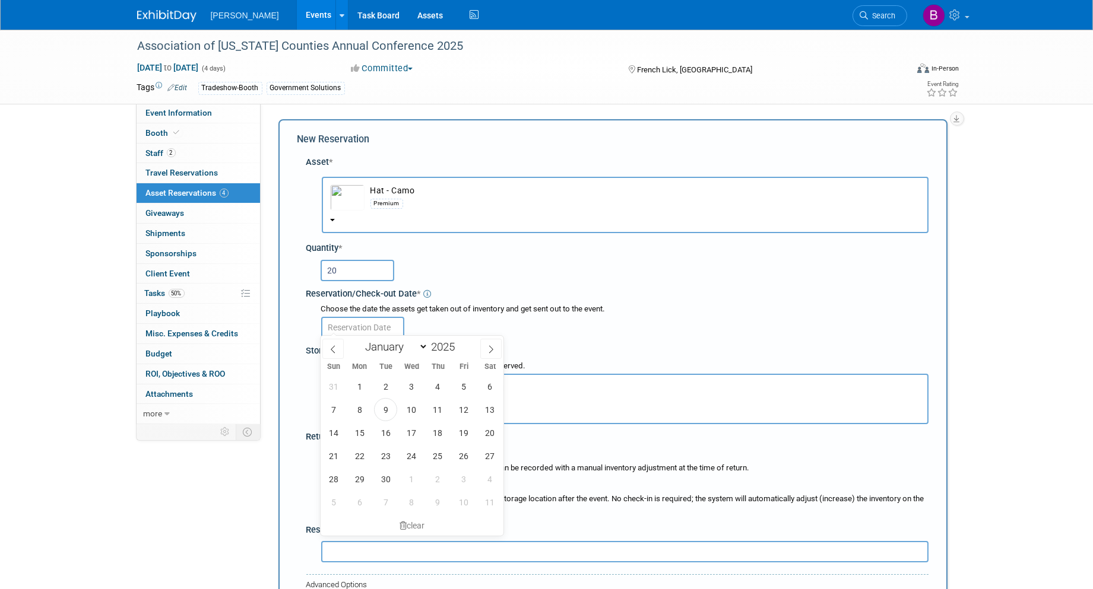
click at [354, 326] on input "text" at bounding box center [362, 327] width 83 height 21
click at [440, 445] on span "25" at bounding box center [437, 456] width 23 height 23
type input "Sep 25, 2025"
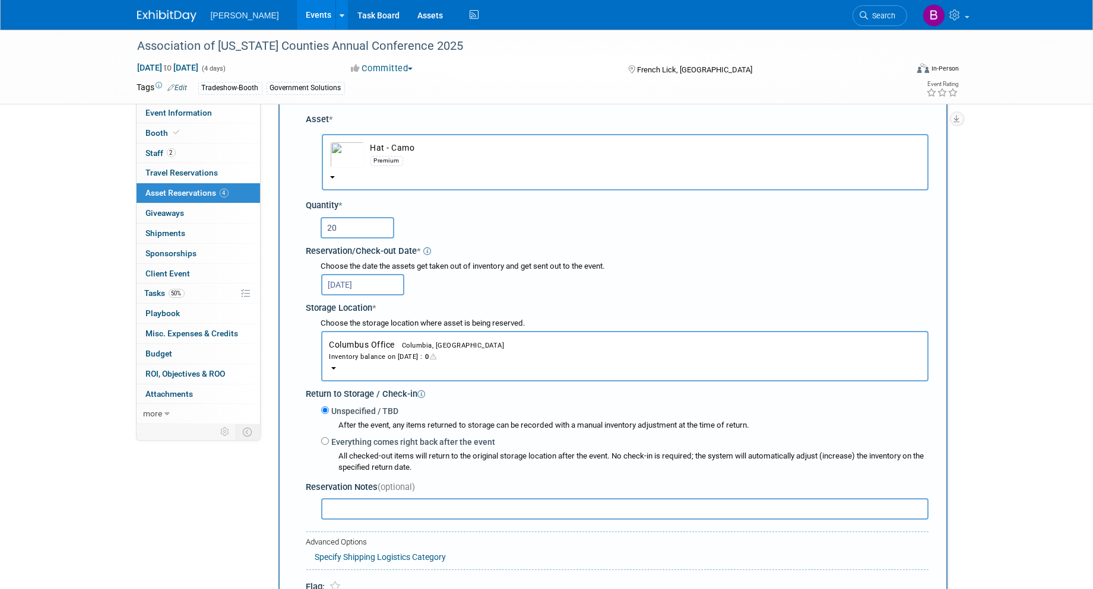
scroll to position [66, 0]
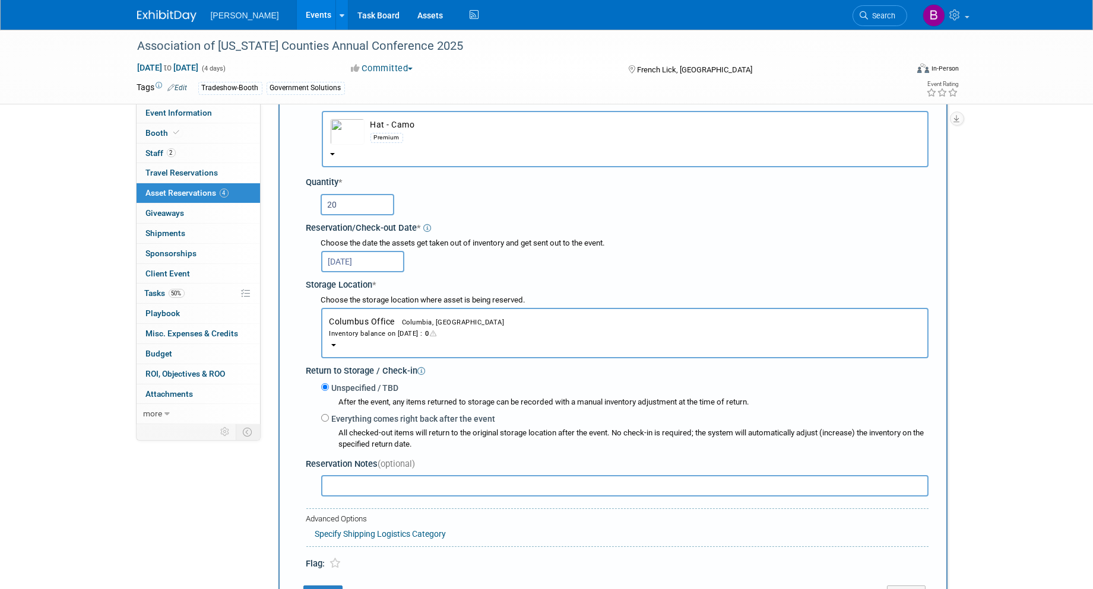
click at [377, 328] on div "Inventory balance on Sep 25, 2025 : 0" at bounding box center [624, 333] width 591 height 11
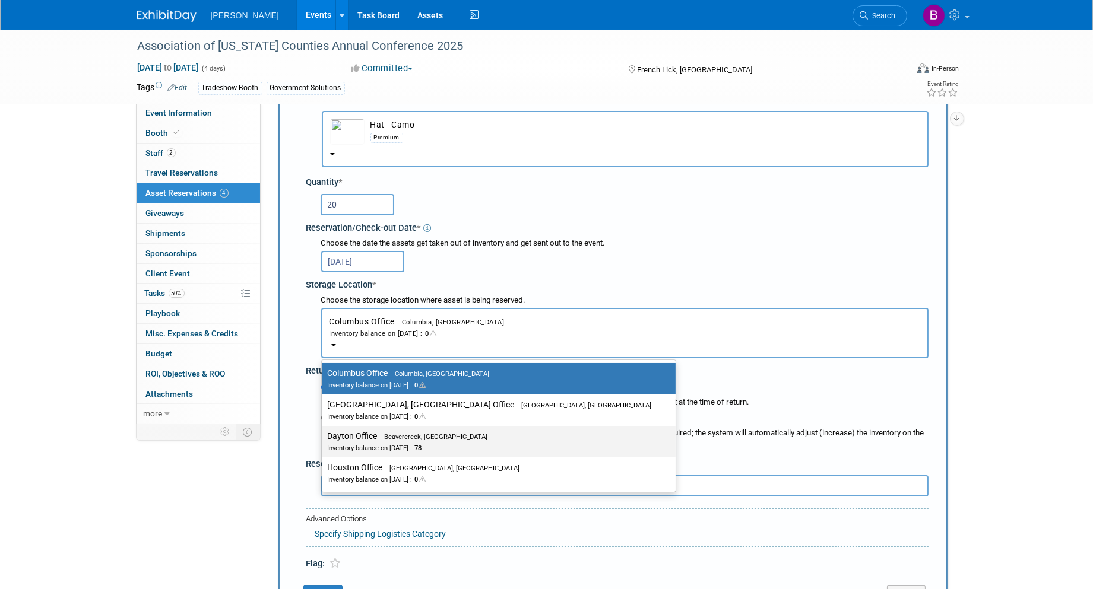
click at [442, 442] on div "Inventory balance on Sep 25, 2025 : 78" at bounding box center [490, 447] width 324 height 11
click at [324, 438] on input "Dayton Office Beavercreek, OH Inventory balance on Sep 25, 2025 : 78" at bounding box center [320, 437] width 8 height 8
select select "11223930"
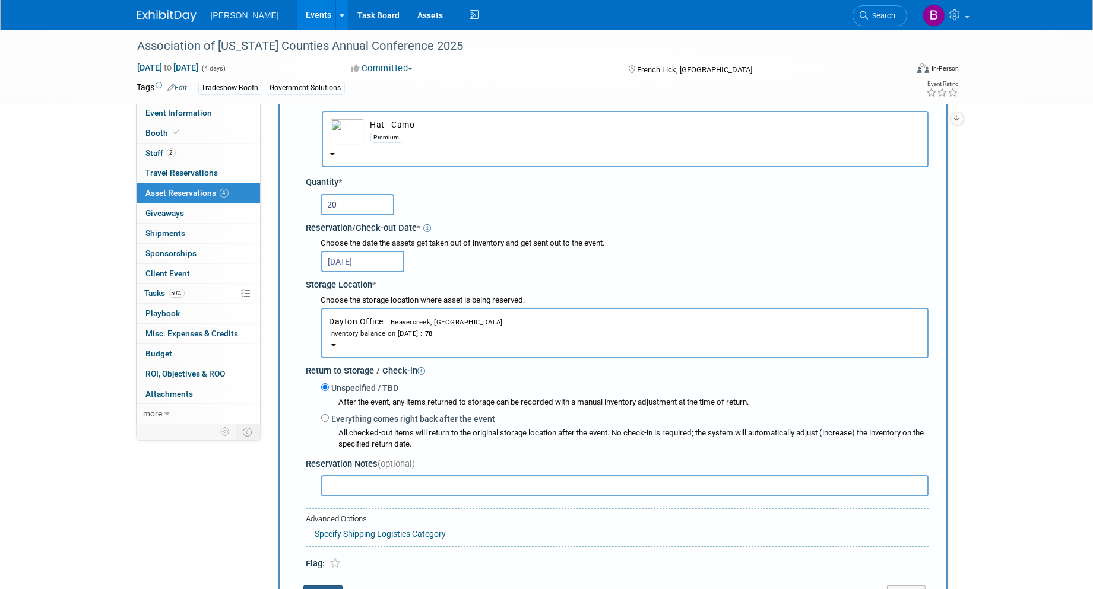
click at [318, 586] on button "Submit" at bounding box center [322, 595] width 39 height 19
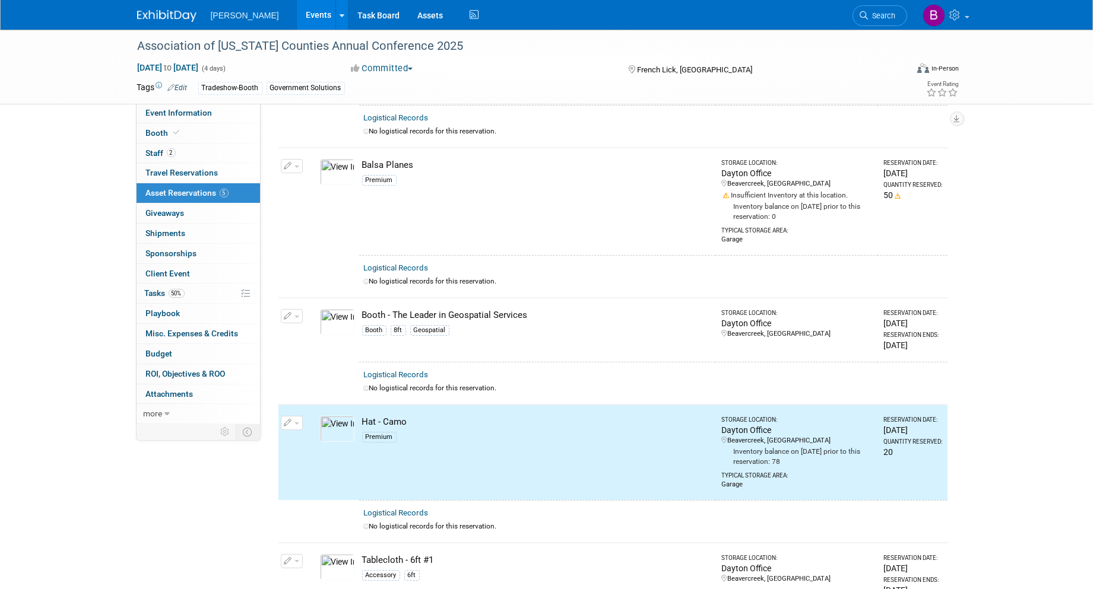
scroll to position [0, 0]
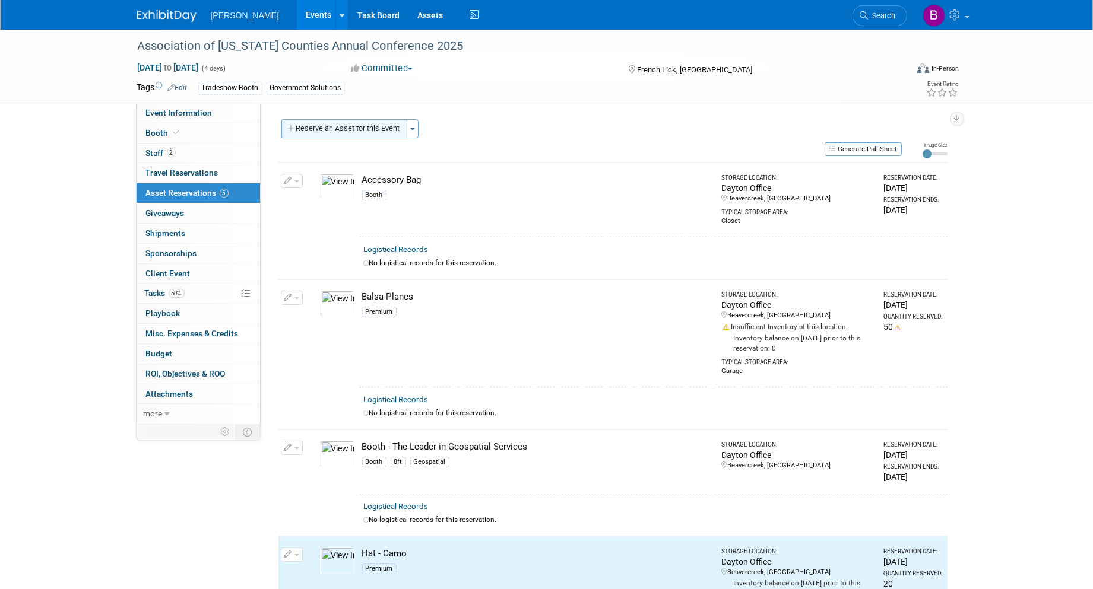
click at [357, 132] on button "Reserve an Asset for this Event" at bounding box center [344, 128] width 126 height 19
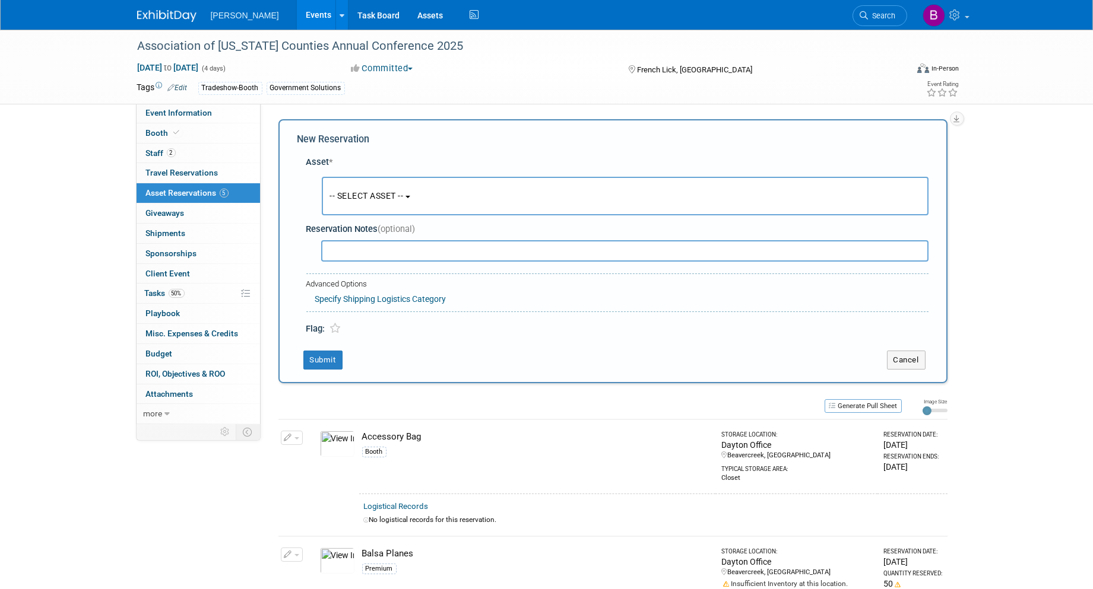
scroll to position [10, 0]
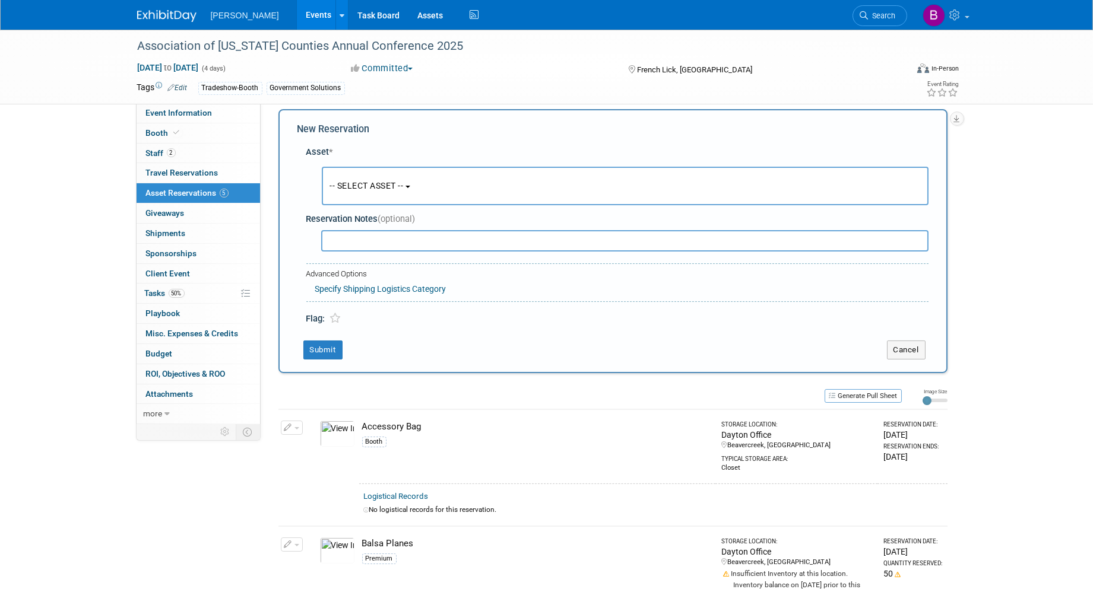
click at [389, 192] on button "-- SELECT ASSET --" at bounding box center [625, 186] width 607 height 39
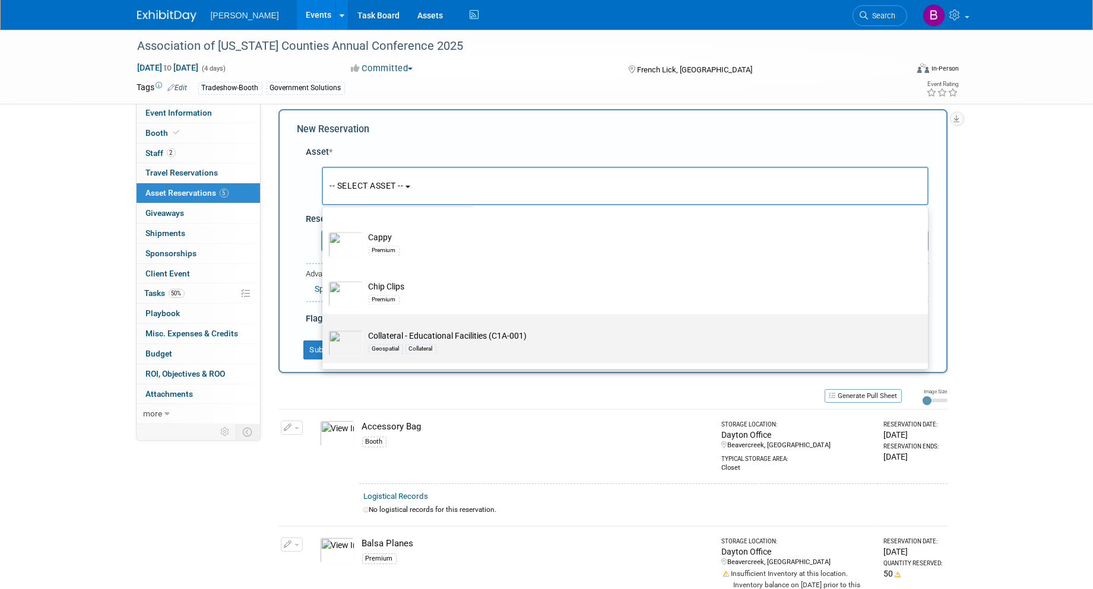
scroll to position [5276, 0]
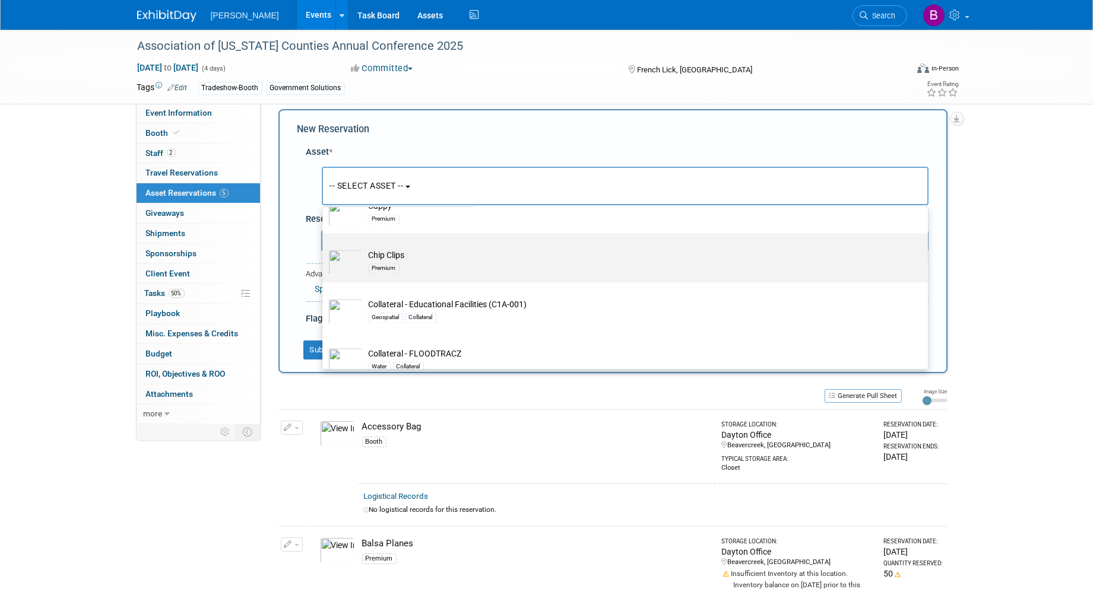
click at [422, 267] on td "Chip Clips Premium" at bounding box center [633, 262] width 541 height 26
click at [324, 248] on input "Chip Clips Premium" at bounding box center [320, 244] width 8 height 8
select select "10723115"
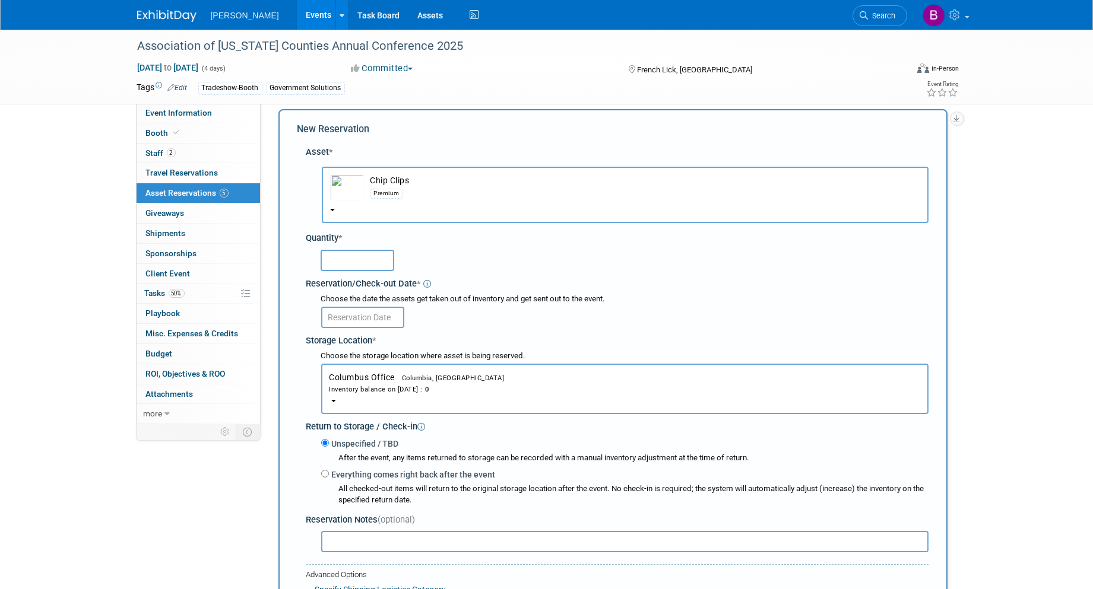
click at [376, 262] on input "text" at bounding box center [358, 260] width 74 height 21
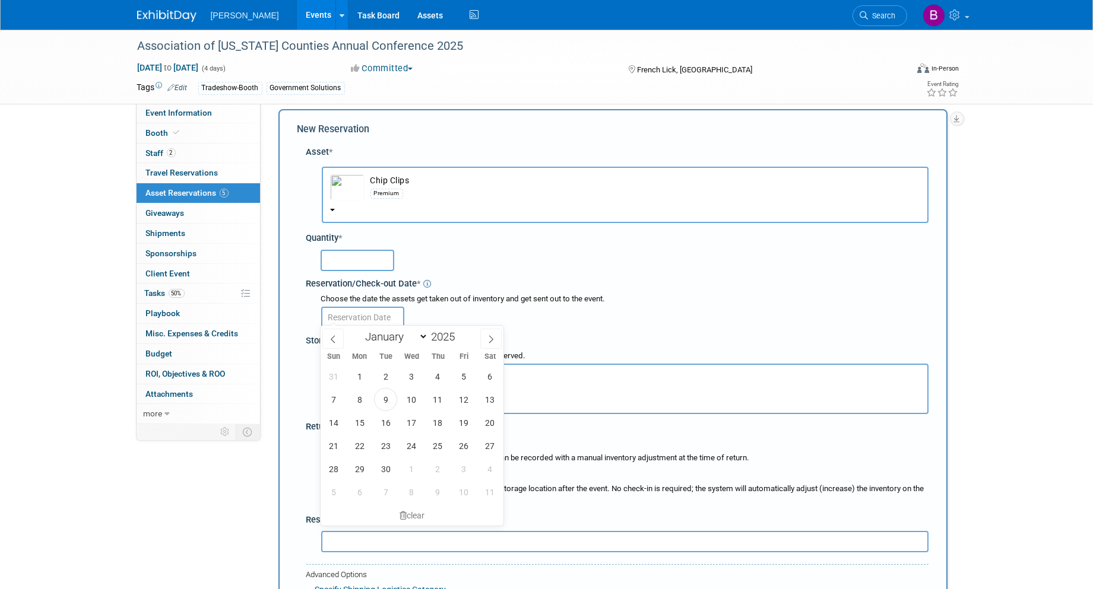
click at [368, 322] on input "text" at bounding box center [362, 317] width 83 height 21
click at [639, 294] on div "Choose the date the assets get taken out of inventory and get sent out to the e…" at bounding box center [624, 299] width 607 height 11
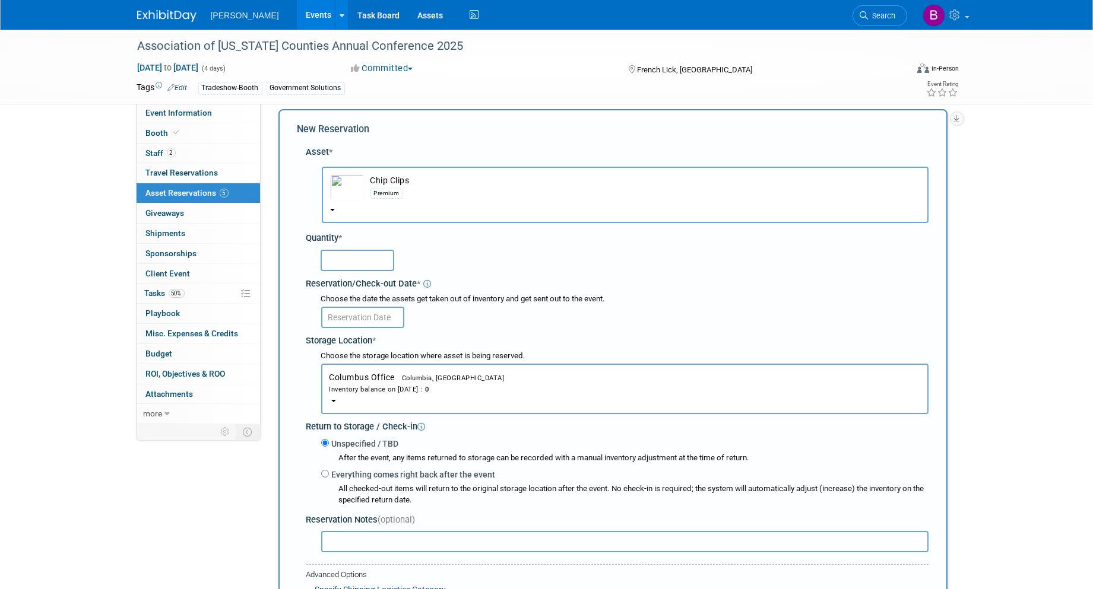
click at [359, 392] on button "Columbus Office Columbia, SC Inventory balance on Sep 9, 2025 : 0" at bounding box center [624, 389] width 607 height 50
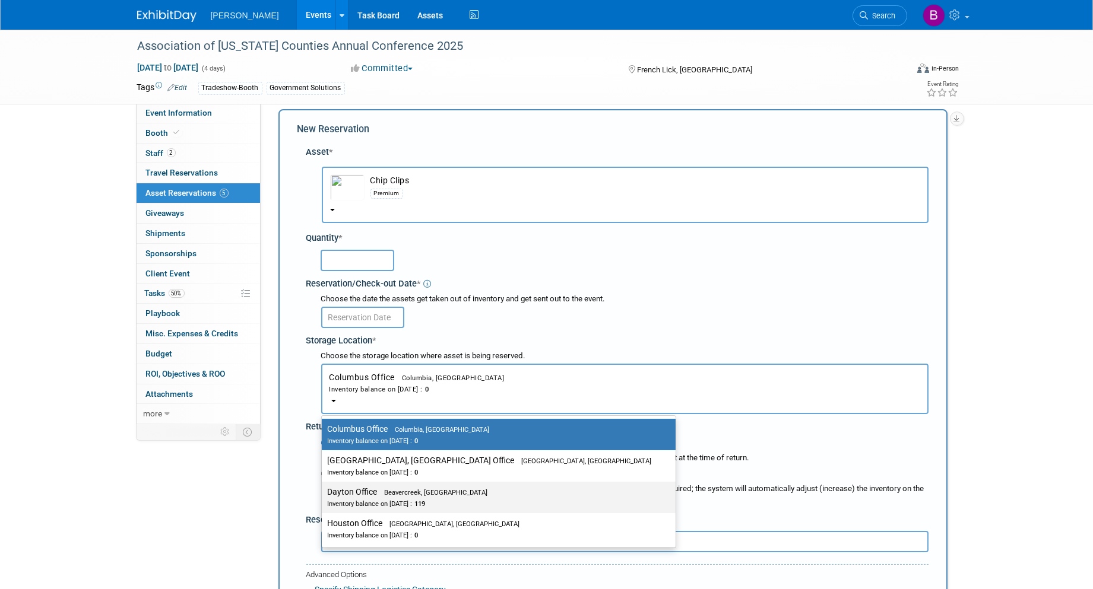
drag, startPoint x: 376, startPoint y: 481, endPoint x: 369, endPoint y: 470, distance: 12.8
click at [375, 484] on label "Dayton Office Beavercreek, OH Inventory balance on Sep 9, 2025 : 119" at bounding box center [496, 497] width 336 height 27
click at [324, 489] on input "Dayton Office Beavercreek, OH Inventory balance on Sep 9, 2025 : 119" at bounding box center [320, 493] width 8 height 8
select select "11223930"
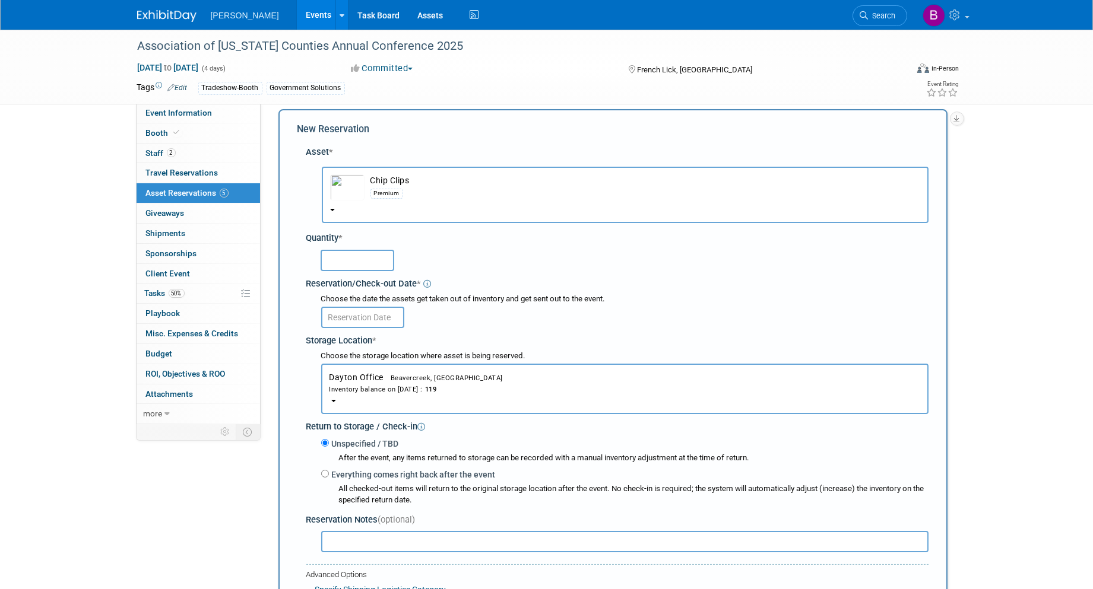
click at [363, 274] on div "Reservation/Check-out Date *" at bounding box center [617, 282] width 622 height 16
click at [363, 260] on input "text" at bounding box center [358, 260] width 74 height 21
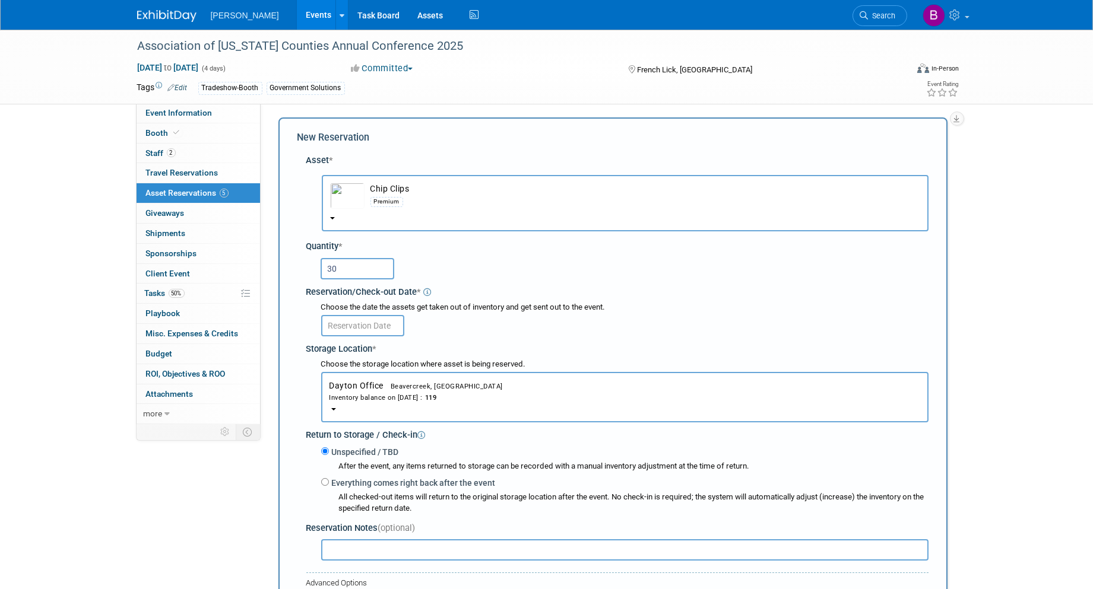
scroll to position [0, 0]
type input "30"
click at [375, 330] on input "text" at bounding box center [362, 327] width 83 height 21
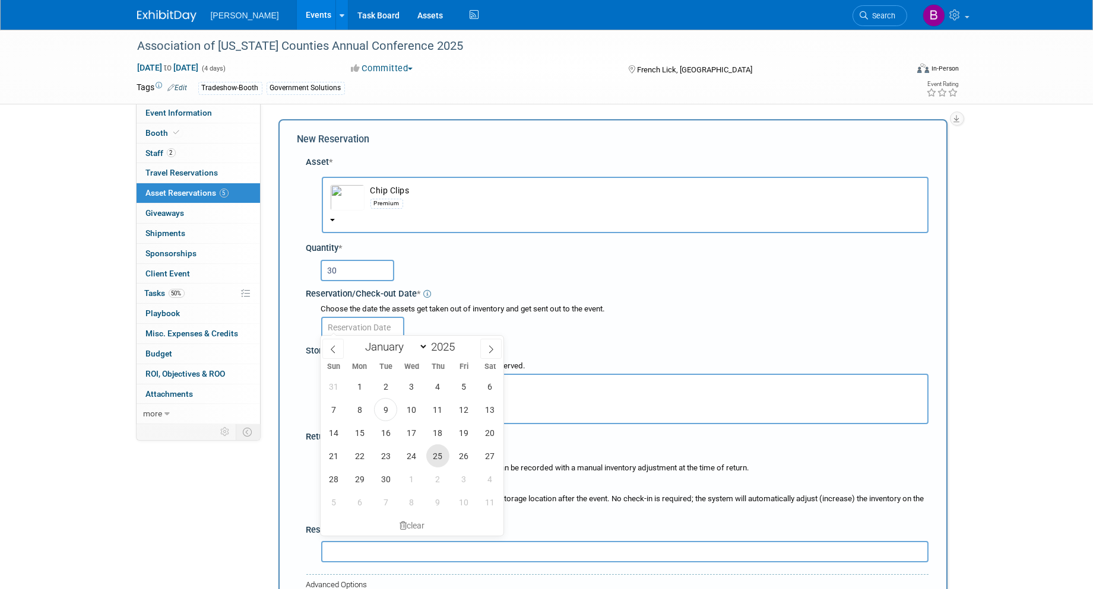
click at [436, 450] on span "25" at bounding box center [437, 456] width 23 height 23
type input "Sep 25, 2025"
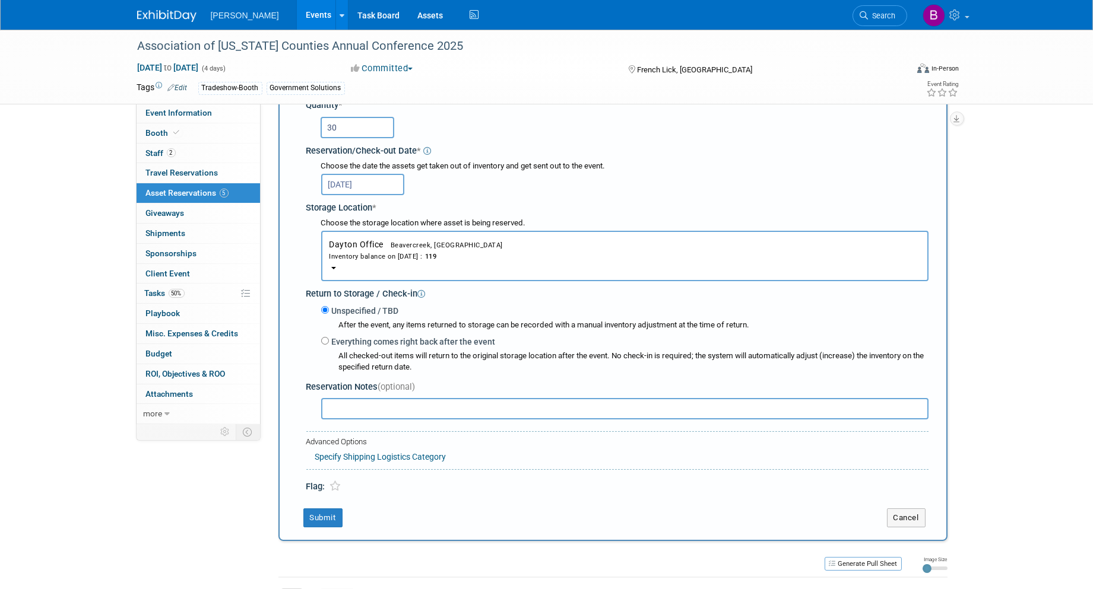
scroll to position [198, 0]
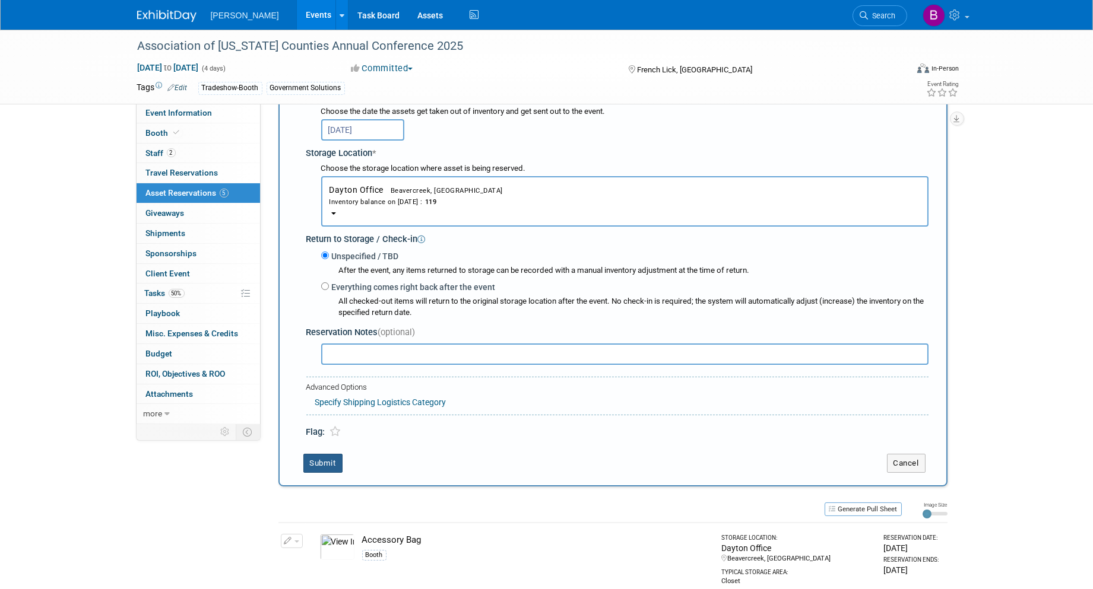
click at [328, 461] on button "Submit" at bounding box center [322, 463] width 39 height 19
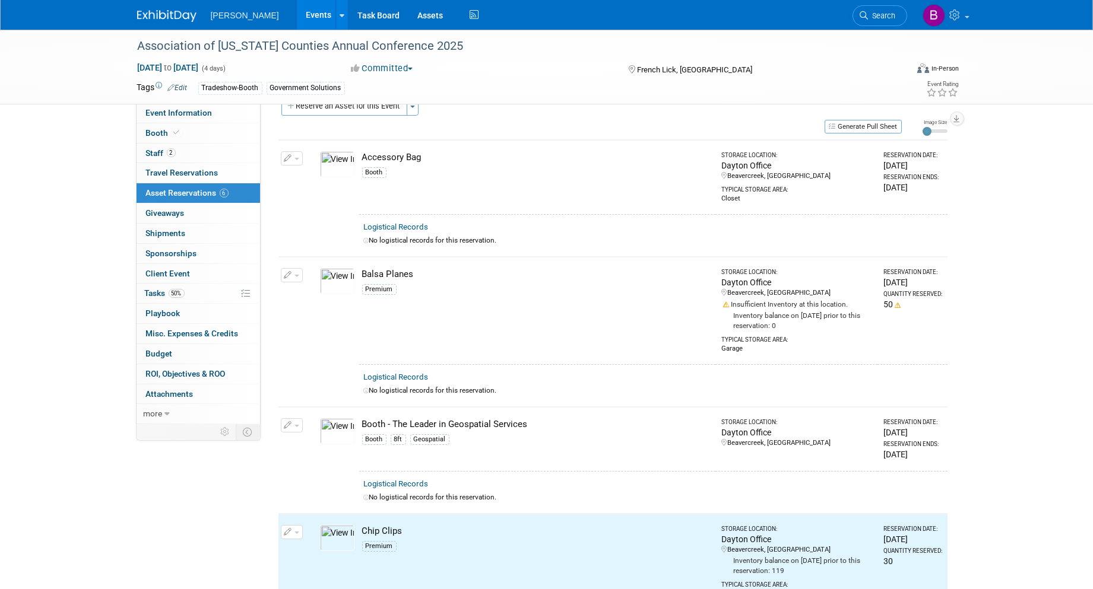
scroll to position [0, 0]
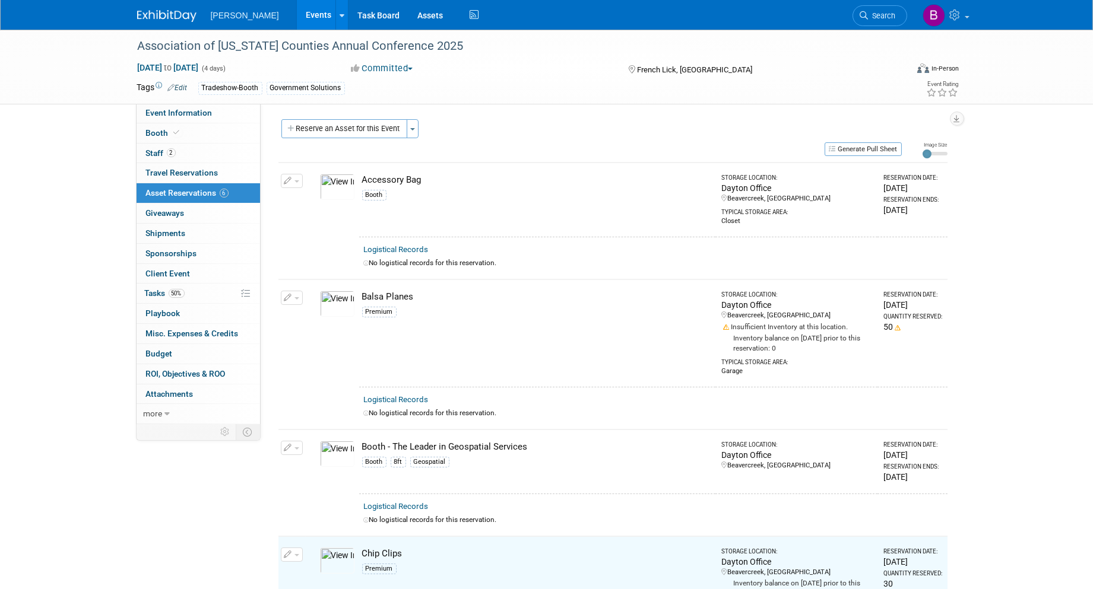
click at [338, 139] on div "Reserve an Asset for this Event Toggle Dropdown New asset reservation Copy asse…" at bounding box center [612, 130] width 669 height 22
click at [333, 127] on button "Reserve an Asset for this Event" at bounding box center [344, 128] width 126 height 19
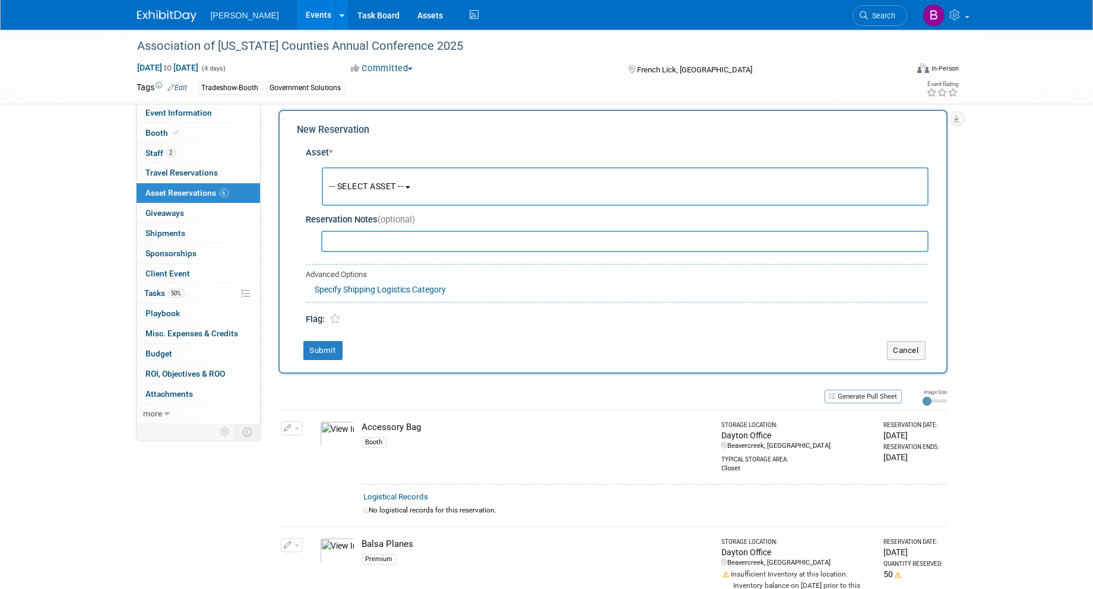
scroll to position [10, 0]
click at [376, 193] on button "-- SELECT ASSET --" at bounding box center [625, 186] width 607 height 39
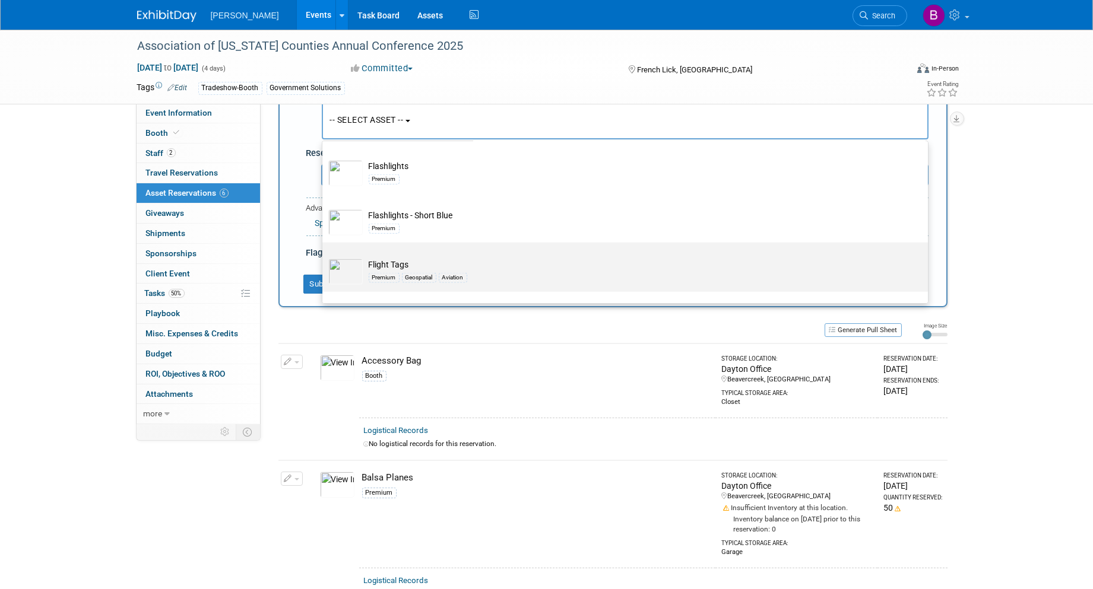
scroll to position [13455, 0]
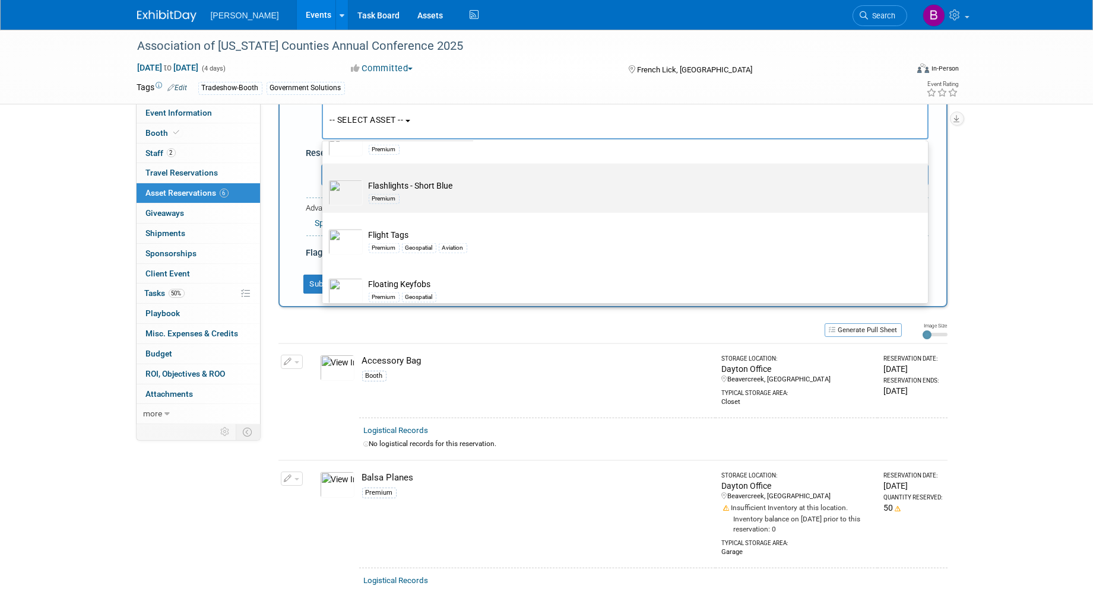
click at [509, 205] on div "Premium" at bounding box center [636, 199] width 535 height 14
click at [324, 178] on input "Flashlights - Short Blue Premium" at bounding box center [320, 174] width 8 height 8
select select "10727516"
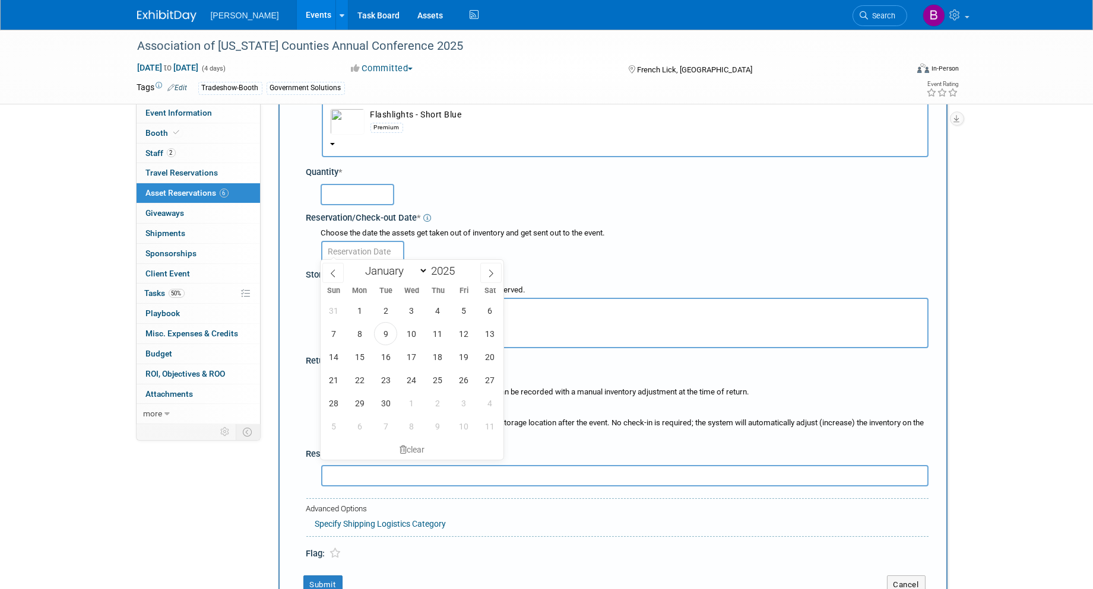
click at [363, 257] on input "text" at bounding box center [362, 251] width 83 height 21
drag, startPoint x: 454, startPoint y: 375, endPoint x: 446, endPoint y: 376, distance: 7.7
click at [446, 376] on div "31 1 2 3 4 5 6 7 8 9 10 11 12 13 14 15 16 17 18 19 20 21 22 23 24 25 26 27 28 2…" at bounding box center [412, 368] width 183 height 139
click at [446, 376] on span "25" at bounding box center [437, 380] width 23 height 23
type input "Sep 25, 2025"
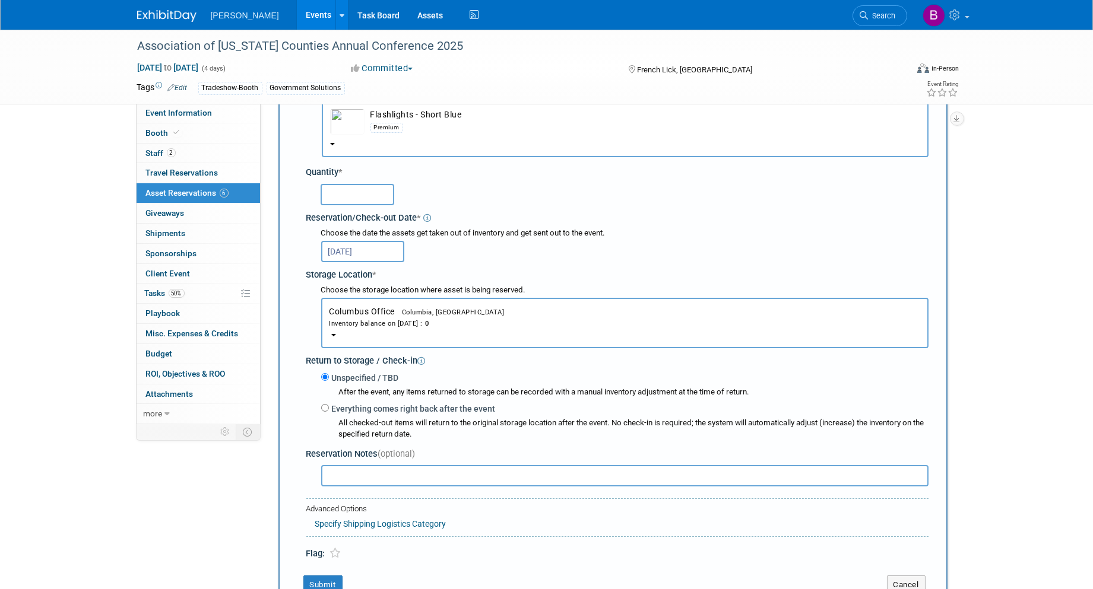
click at [373, 318] on div "Inventory balance on Sep 25, 2025 : 0" at bounding box center [624, 323] width 591 height 11
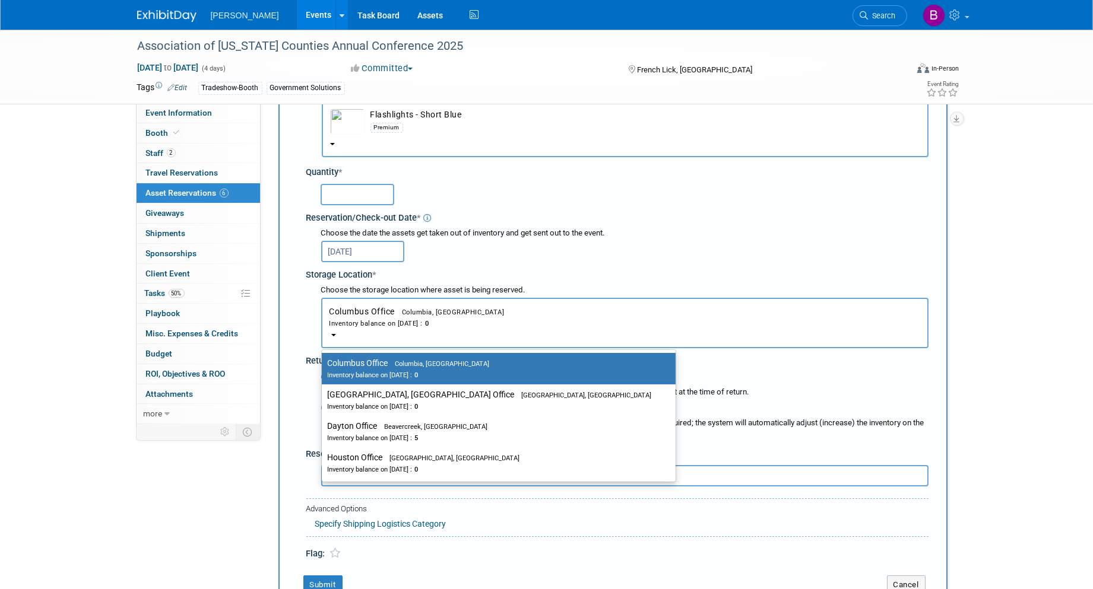
click at [372, 116] on td "Flashlights - Short Blue Premium" at bounding box center [642, 122] width 556 height 26
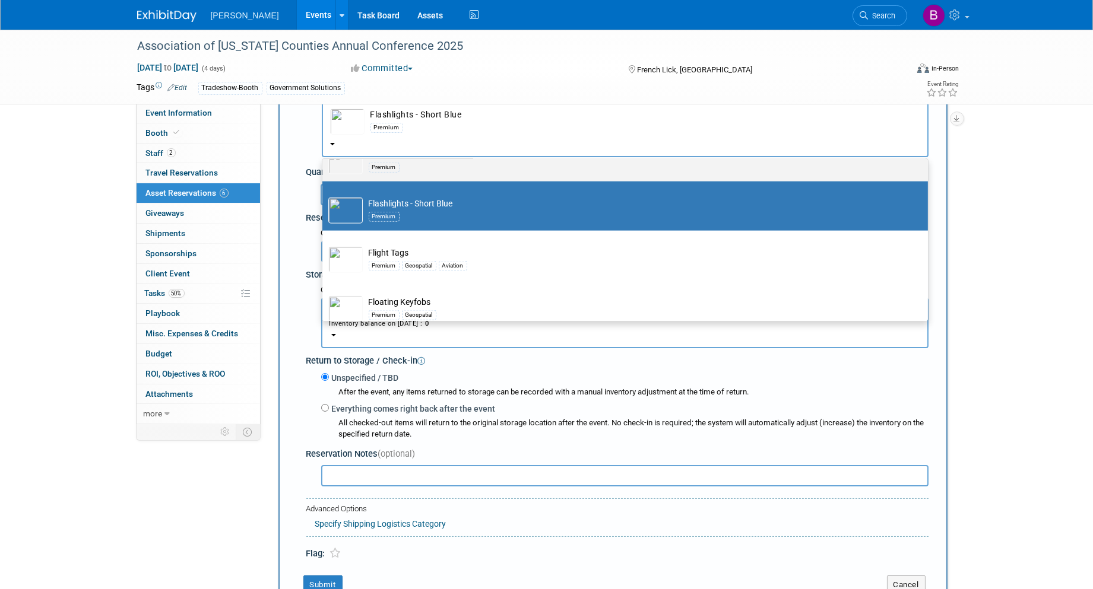
click at [390, 172] on div "Premium" at bounding box center [384, 167] width 31 height 9
click at [324, 147] on input "Flashlights Premium" at bounding box center [320, 143] width 8 height 8
select select "10723119"
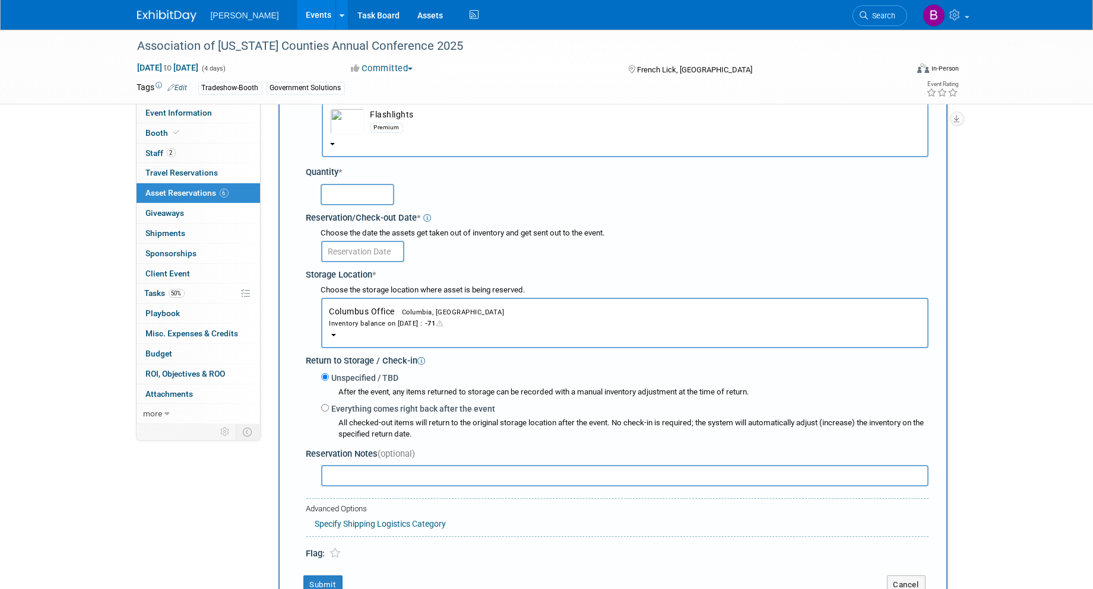
click at [387, 318] on div "Inventory balance on Sep 9, 2025 : -71" at bounding box center [624, 323] width 591 height 11
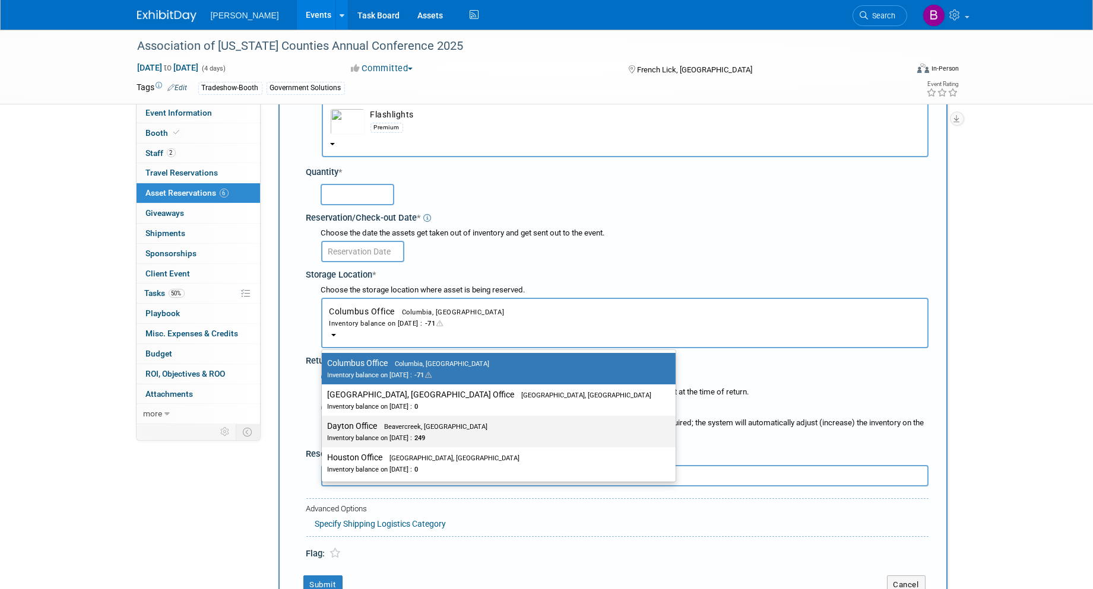
click at [424, 423] on span "Beavercreek, OH" at bounding box center [433, 427] width 110 height 8
click at [324, 423] on input "Dayton Office Beavercreek, OH Inventory balance on Sep 9, 2025 : 249" at bounding box center [320, 427] width 8 height 8
select select "11223930"
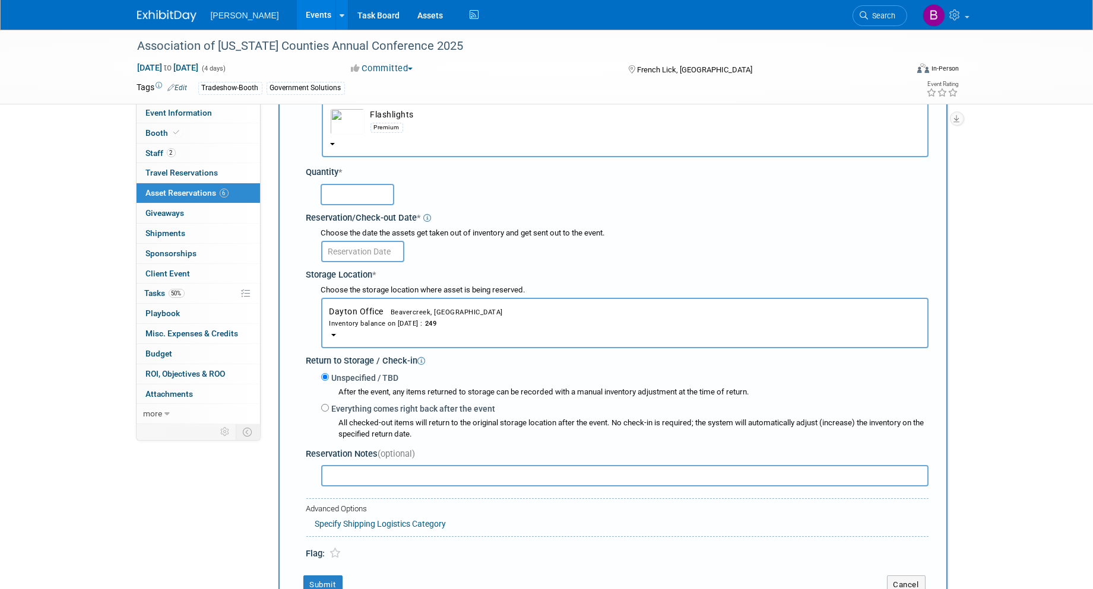
click at [363, 199] on input "text" at bounding box center [358, 194] width 74 height 21
type input "3"
type input "2"
type input "20"
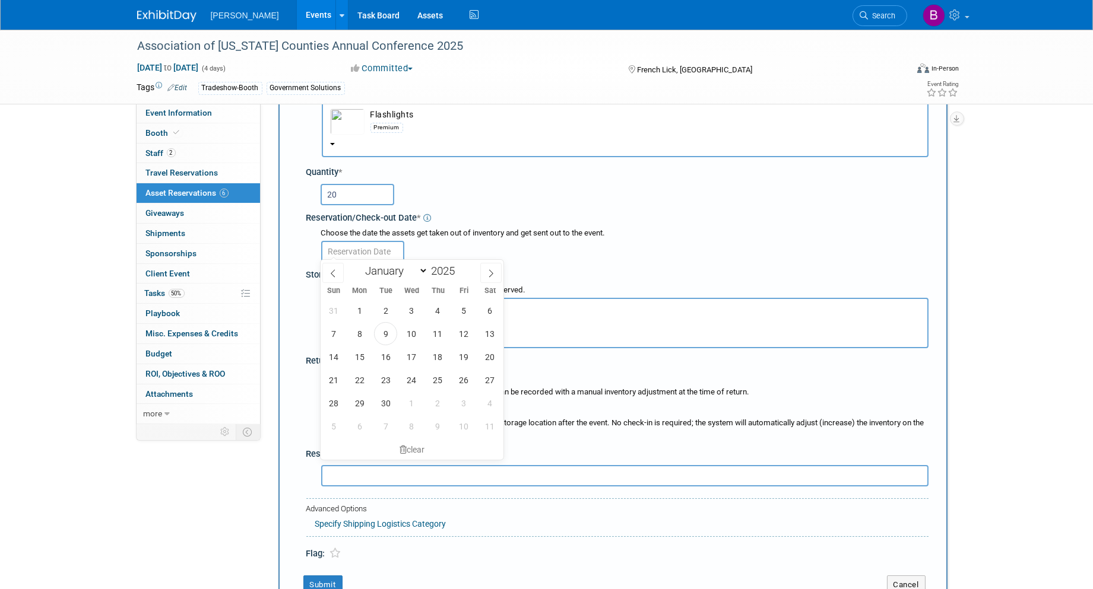
click at [364, 251] on input "text" at bounding box center [362, 251] width 83 height 21
click at [441, 382] on span "25" at bounding box center [437, 380] width 23 height 23
type input "Sep 25, 2025"
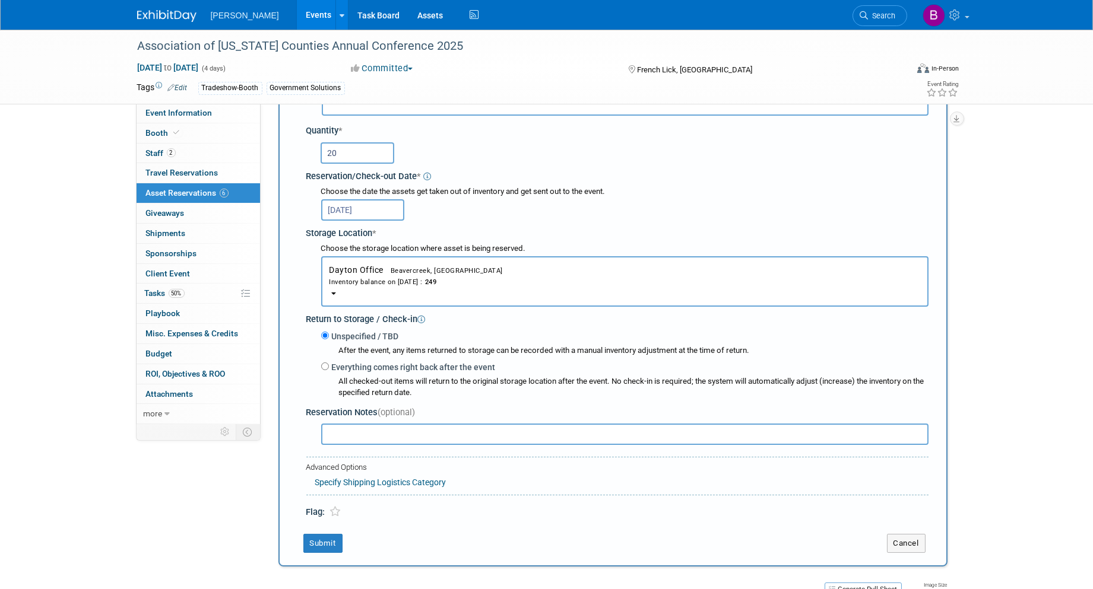
scroll to position [142, 0]
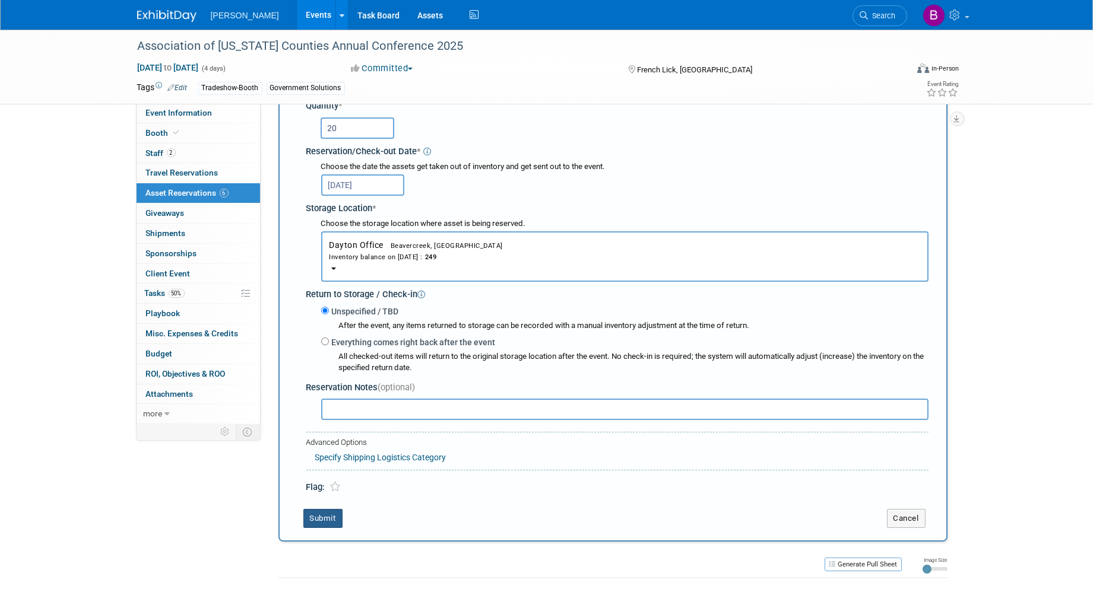
click at [317, 512] on button "Submit" at bounding box center [322, 518] width 39 height 19
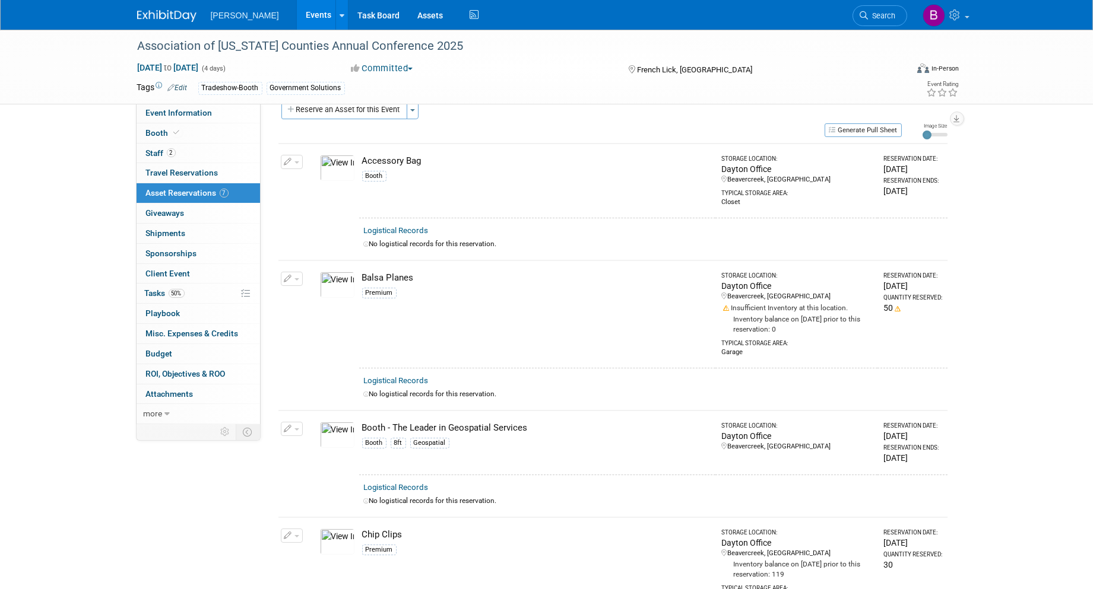
scroll to position [0, 0]
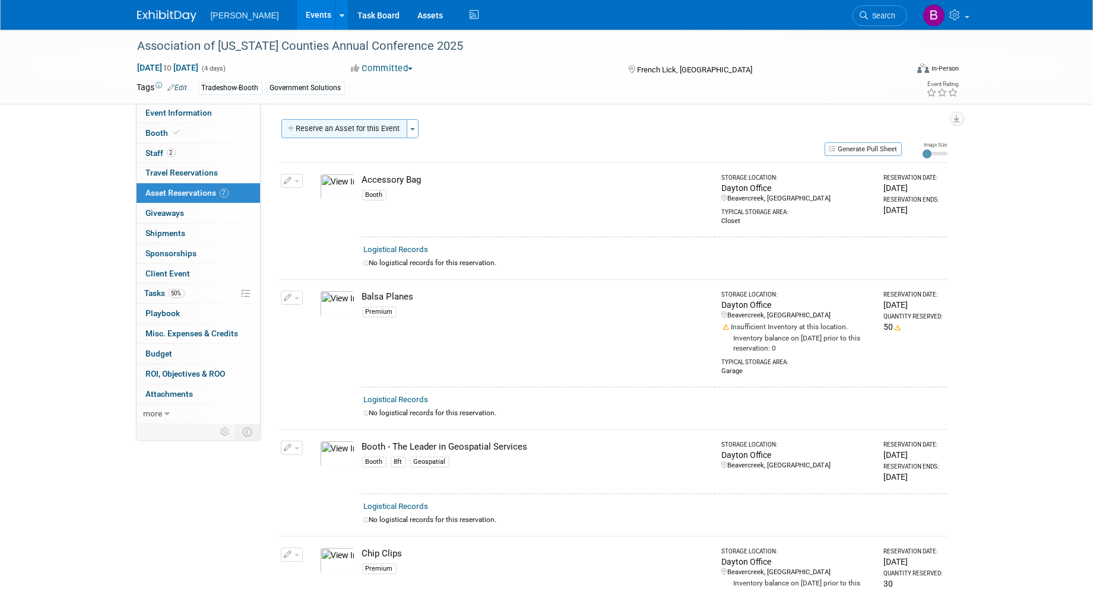
click at [343, 127] on button "Reserve an Asset for this Event" at bounding box center [344, 128] width 126 height 19
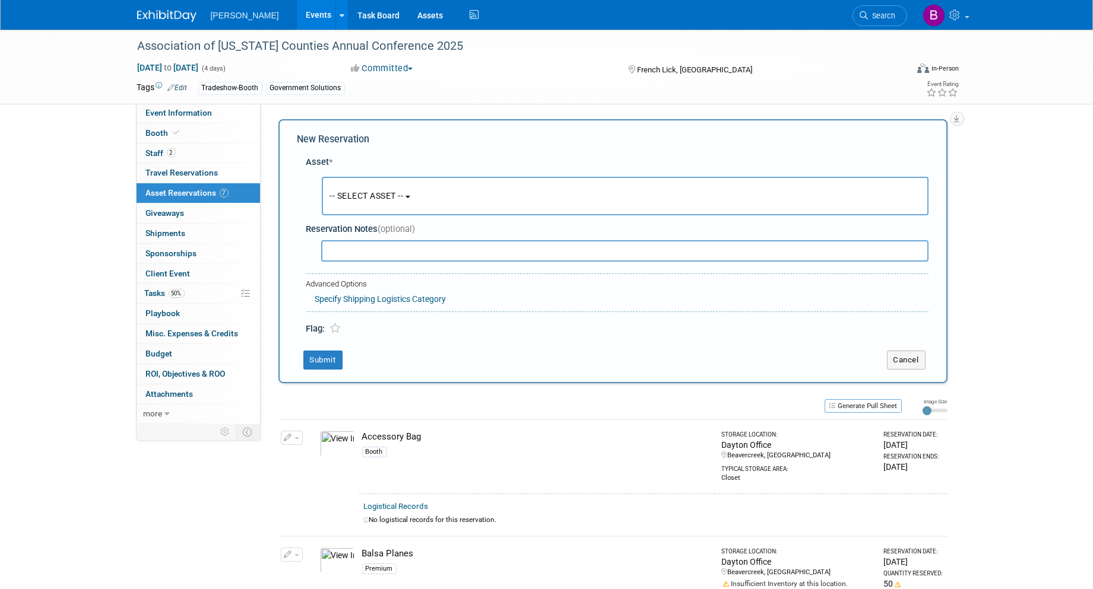
scroll to position [10, 0]
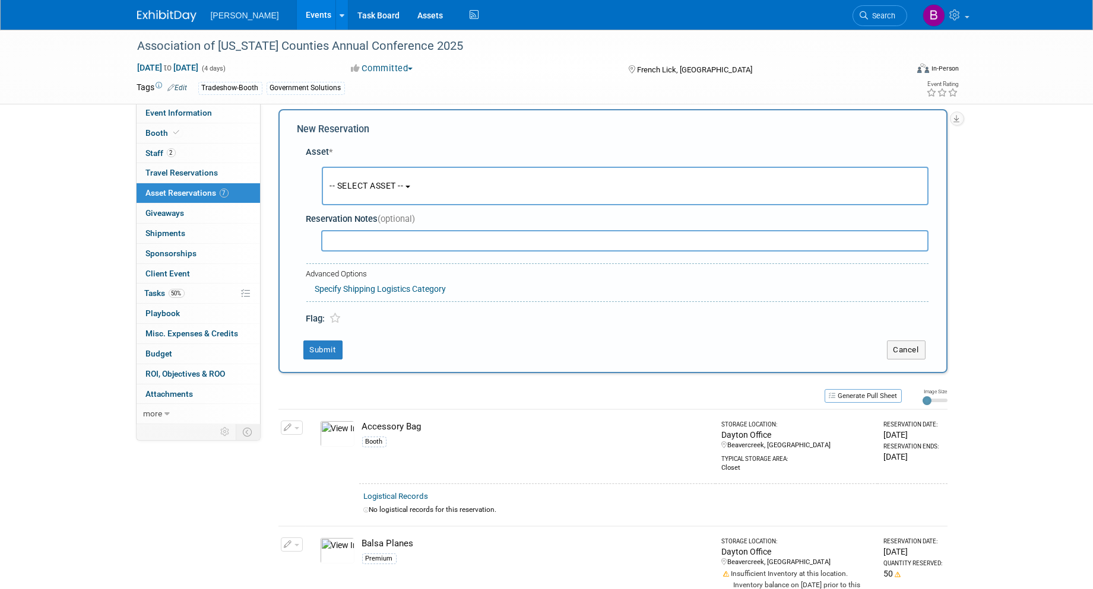
click at [371, 181] on span "-- SELECT ASSET --" at bounding box center [367, 185] width 74 height 9
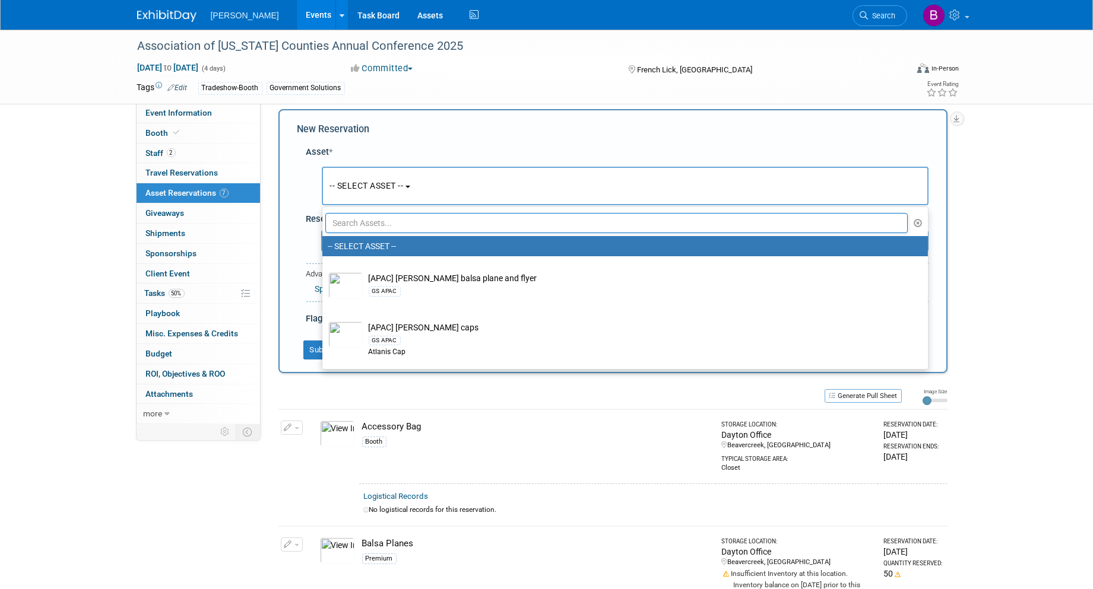
click at [381, 227] on input "text" at bounding box center [616, 223] width 583 height 20
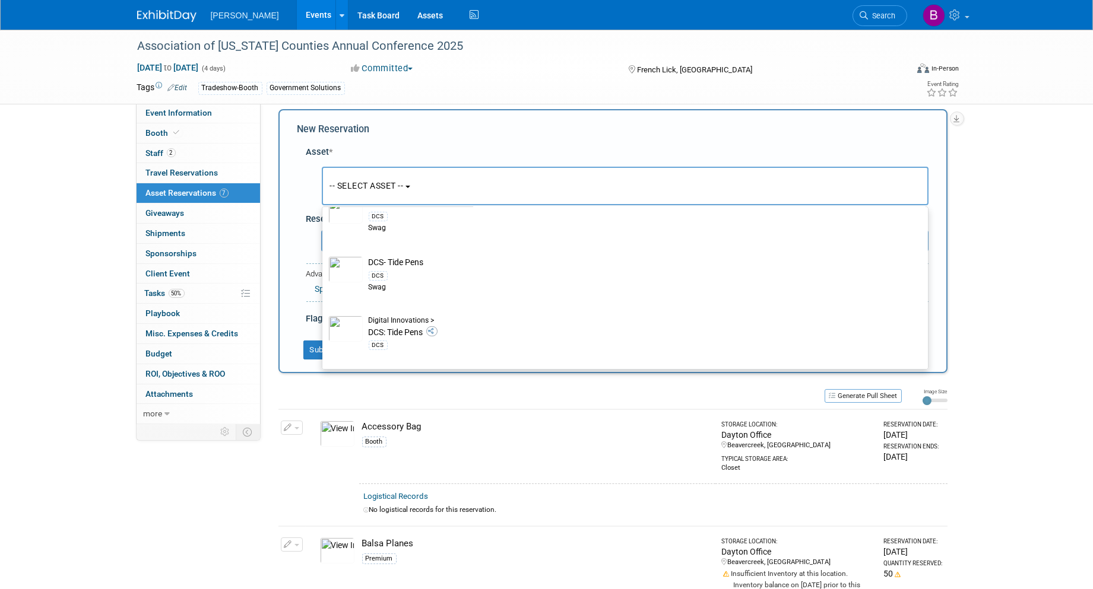
scroll to position [433, 0]
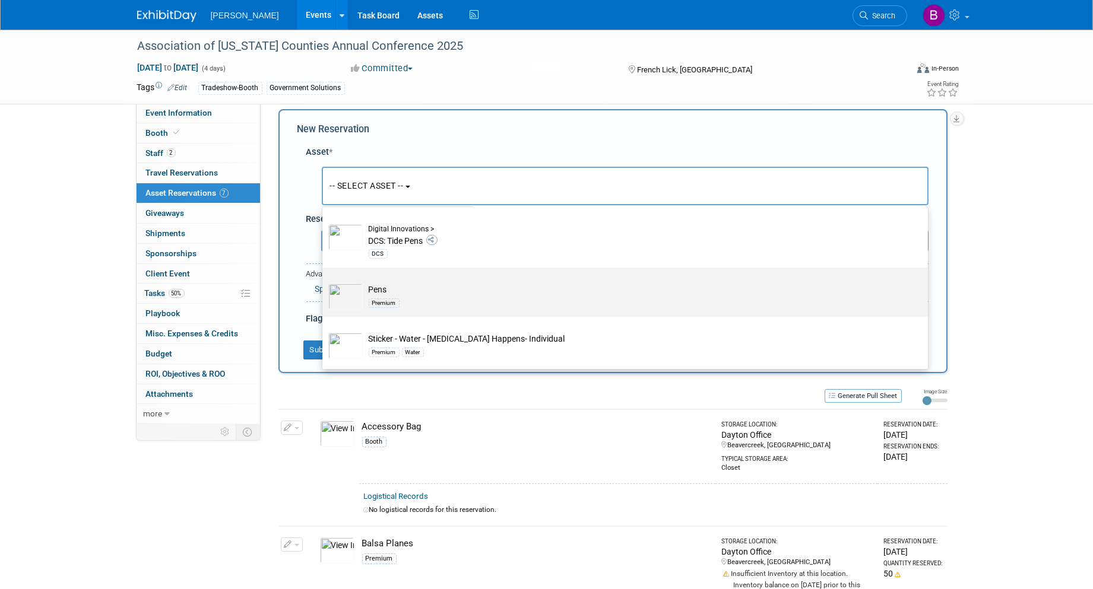
type input "pens"
click at [419, 307] on div "Premium" at bounding box center [636, 303] width 535 height 14
click at [324, 282] on input "Pens Premium" at bounding box center [320, 278] width 8 height 8
select select "10723113"
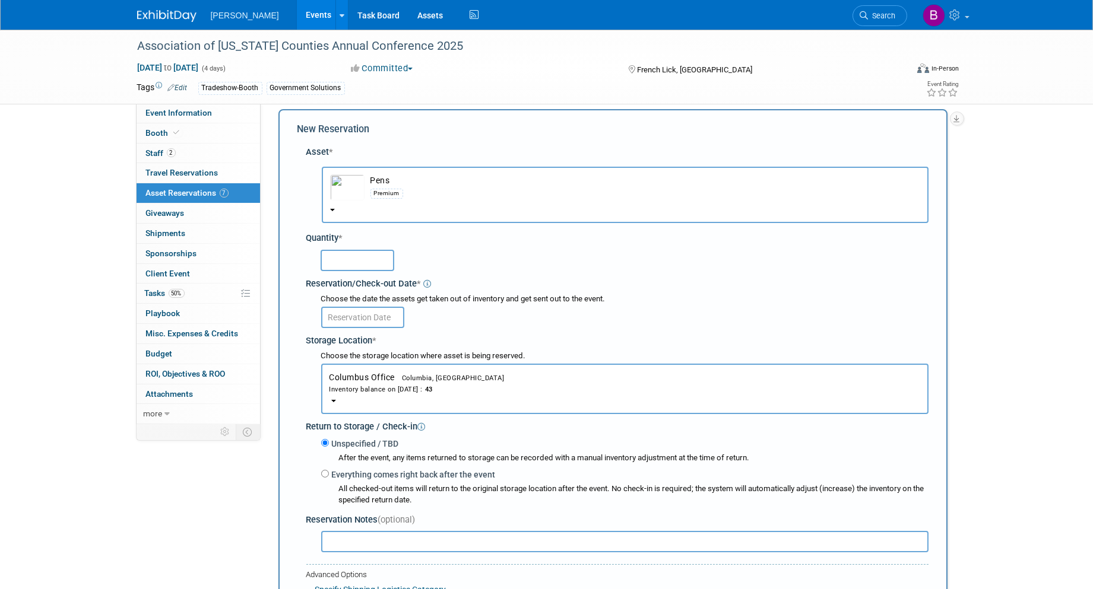
click at [365, 258] on input "text" at bounding box center [358, 260] width 74 height 21
type input "50"
click at [353, 312] on input "text" at bounding box center [362, 317] width 83 height 21
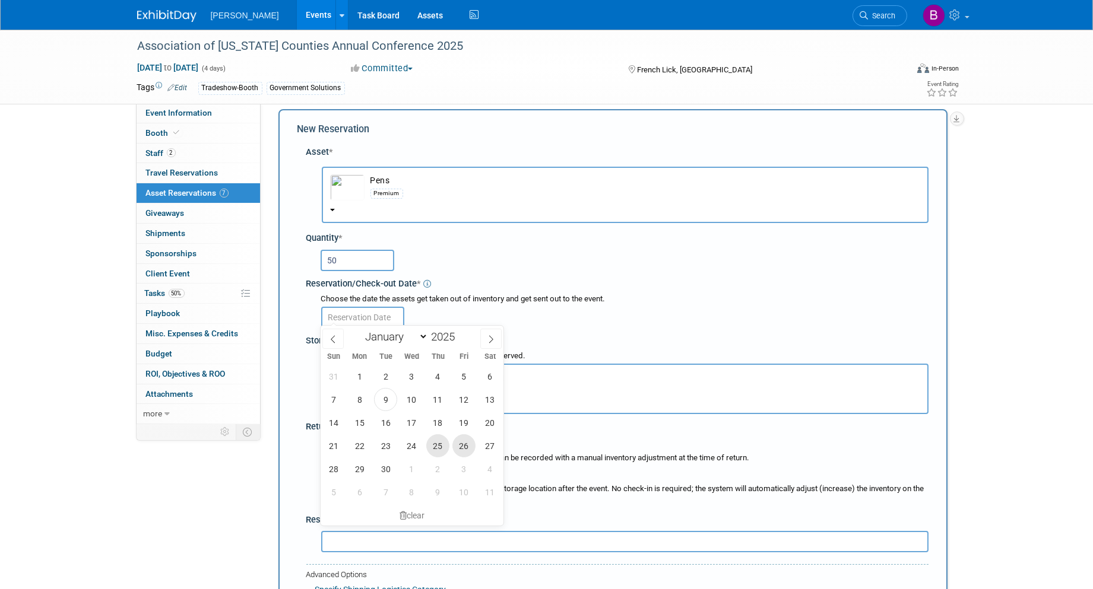
drag, startPoint x: 459, startPoint y: 442, endPoint x: 442, endPoint y: 445, distance: 17.5
click at [443, 445] on div "31 1 2 3 4 5 6 7 8 9 10 11 12 13 14 15 16 17 18 19 20 21 22 23 24 25 26 27 28 2…" at bounding box center [412, 434] width 183 height 139
click at [442, 445] on span "25" at bounding box center [437, 446] width 23 height 23
type input "Sep 25, 2025"
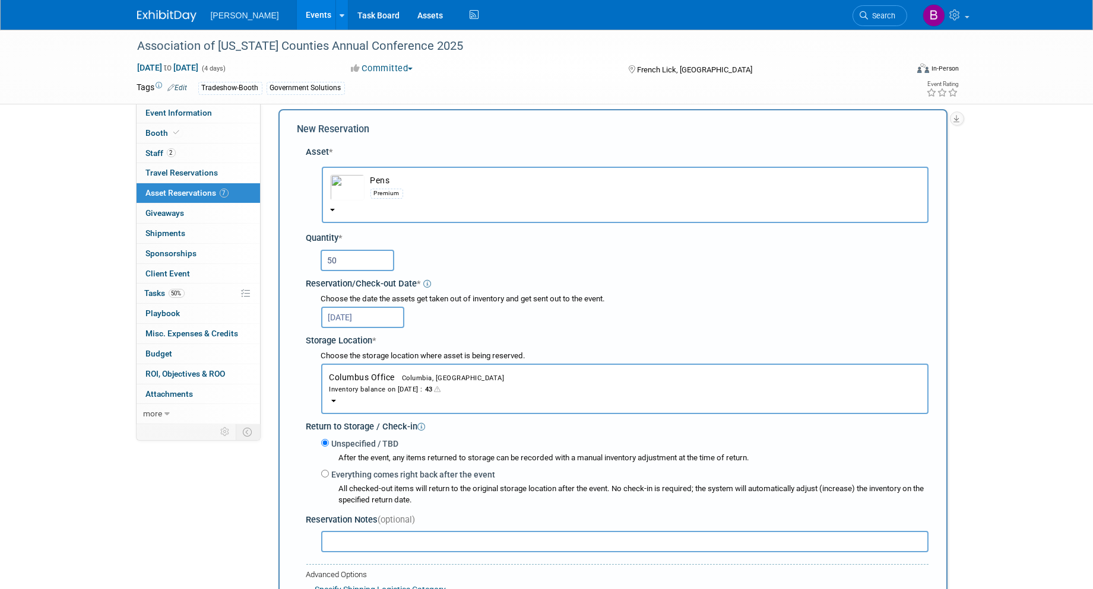
click at [355, 373] on span "Columbus Office Columbia, SC Inventory balance on Sep 25, 2025 : 43" at bounding box center [624, 384] width 591 height 22
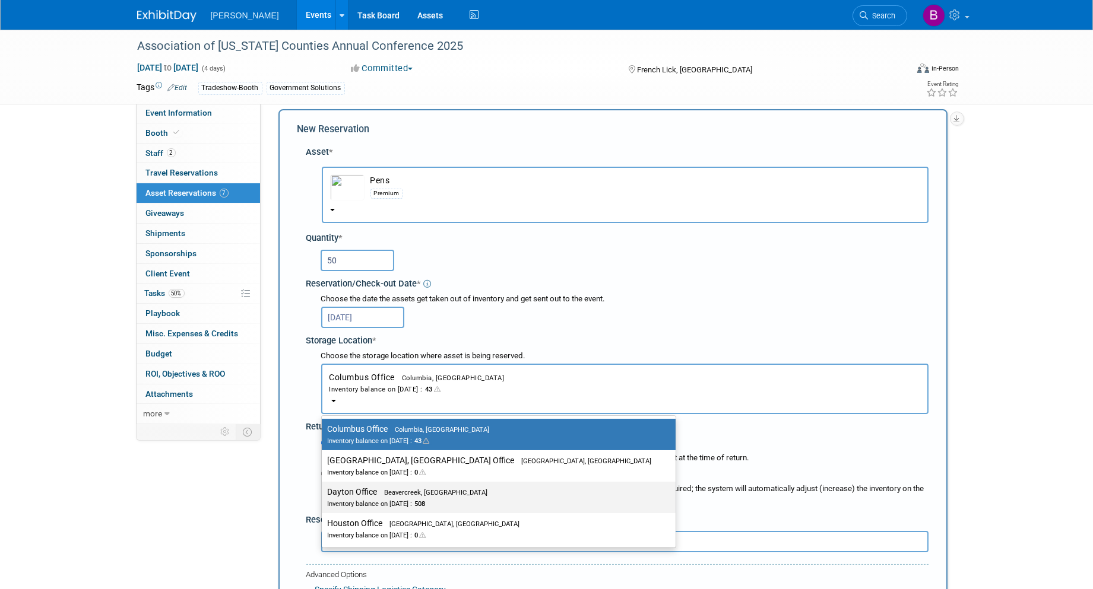
click at [447, 498] on div "Inventory balance on Sep 25, 2025 : 508" at bounding box center [490, 503] width 324 height 11
click at [324, 494] on input "Dayton Office Beavercreek, OH Inventory balance on Sep 25, 2025 : 508" at bounding box center [320, 493] width 8 height 8
select select "11223930"
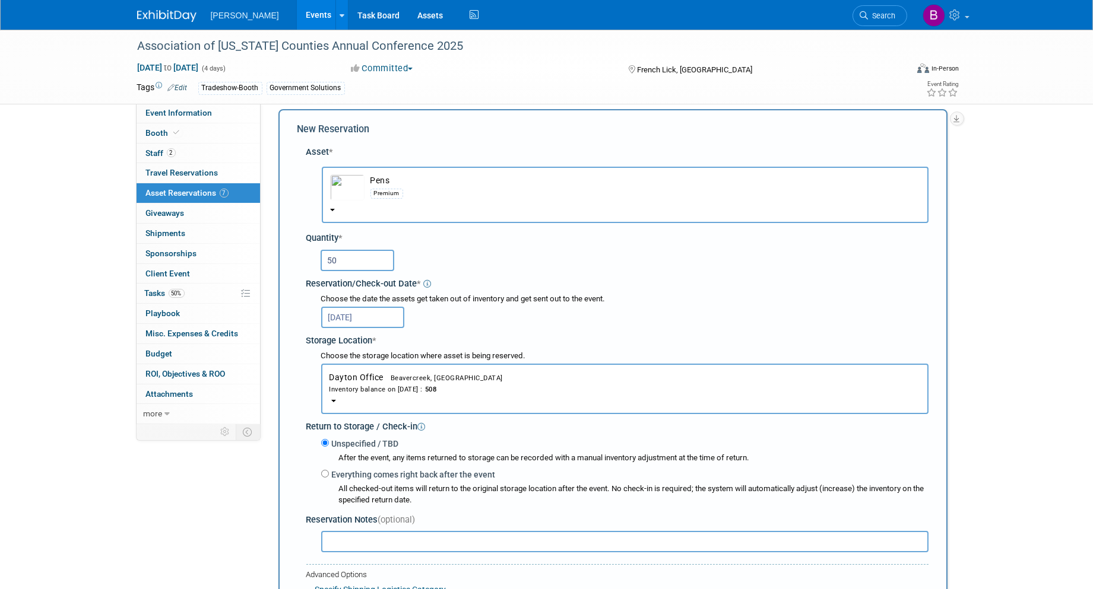
scroll to position [208, 0]
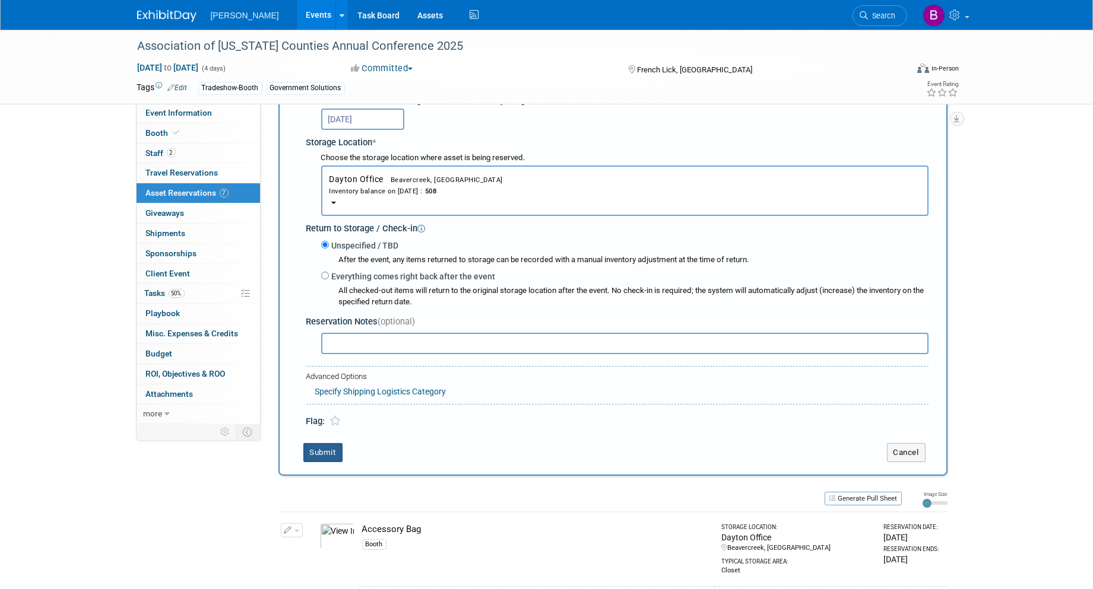
click at [319, 444] on button "Submit" at bounding box center [322, 452] width 39 height 19
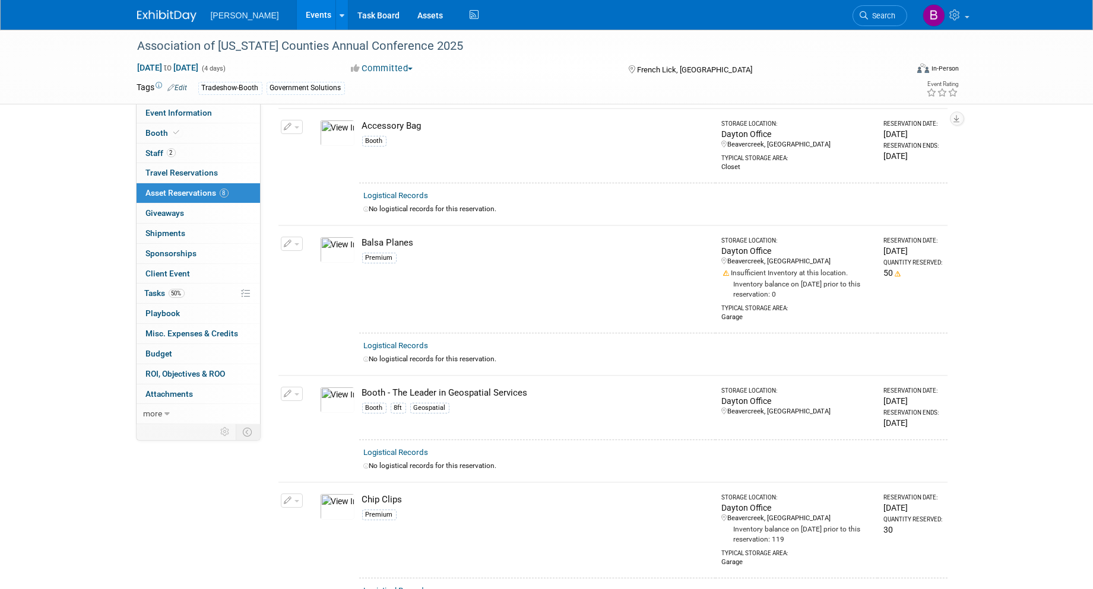
scroll to position [0, 0]
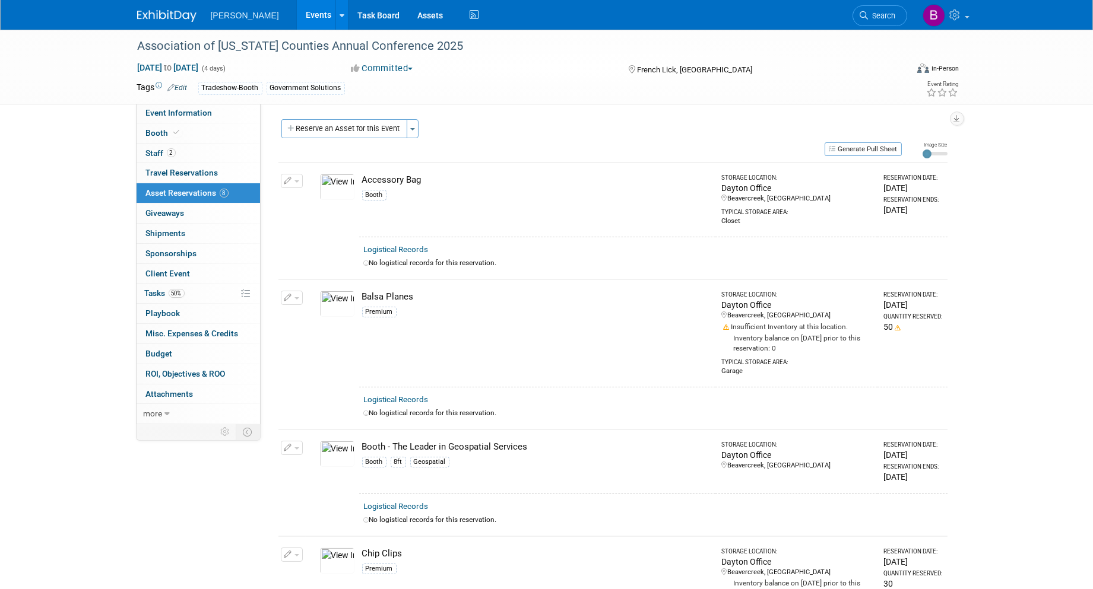
click at [354, 376] on td "10049818-10723114-9d3c2b88-0a91-4470-9cab-86b6f28e9734.jpg" at bounding box center [337, 333] width 44 height 107
click at [297, 18] on link "Events" at bounding box center [318, 15] width 43 height 30
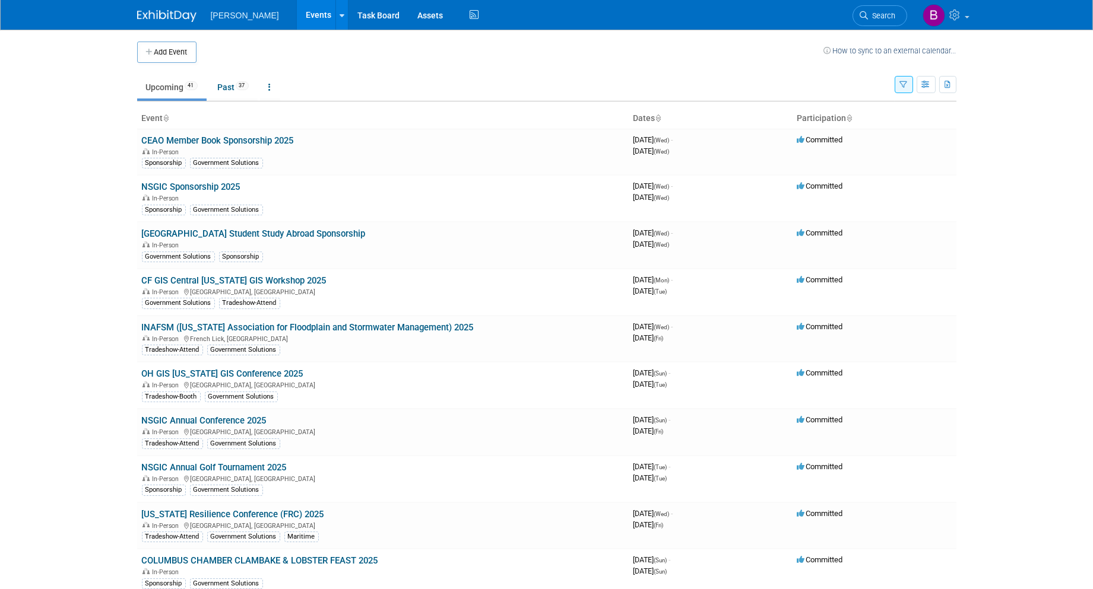
drag, startPoint x: 619, startPoint y: 79, endPoint x: 610, endPoint y: 36, distance: 44.1
click at [622, 80] on ul "Upcoming 41 Past 37 All Events 78 Past and Upcoming Grouped Annually Events gro…" at bounding box center [515, 88] width 757 height 27
click at [994, 266] on body "[PERSON_NAME] Events Add Event Bulk Upload Events Shareable Event Boards Recent…" at bounding box center [546, 294] width 1093 height 589
click at [228, 93] on link "Past 37" at bounding box center [233, 87] width 49 height 23
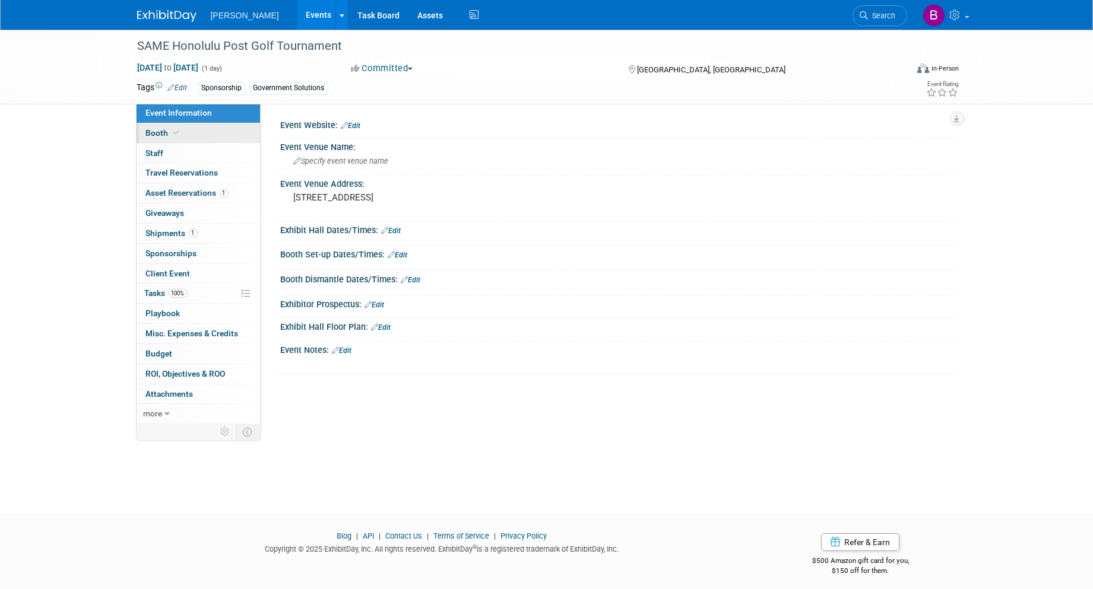
click at [208, 137] on link "Booth" at bounding box center [198, 133] width 123 height 20
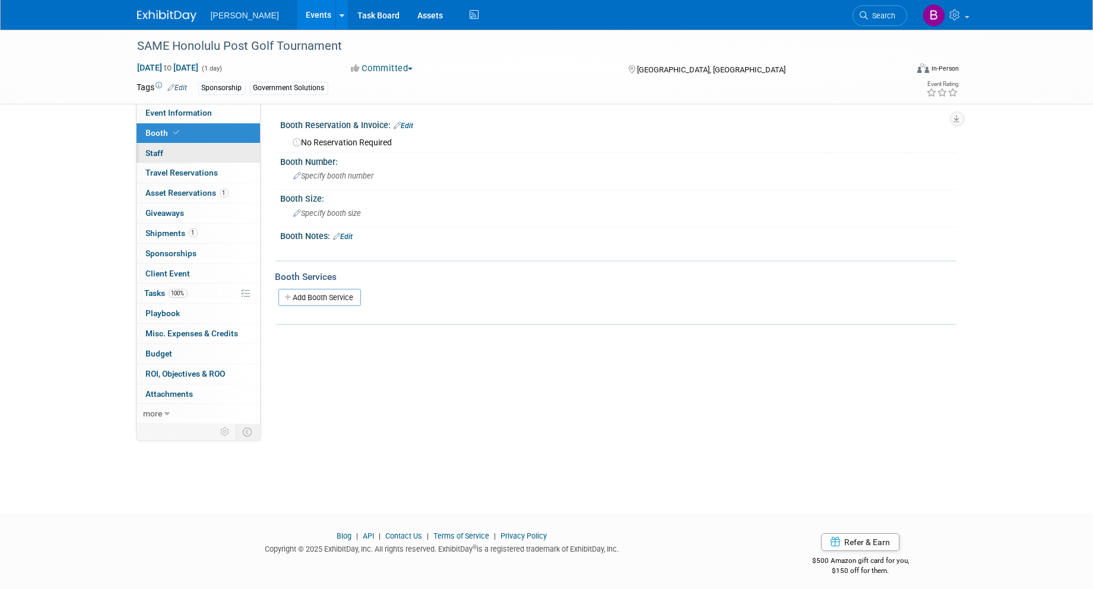
click at [204, 153] on link "0 Staff 0" at bounding box center [198, 154] width 123 height 20
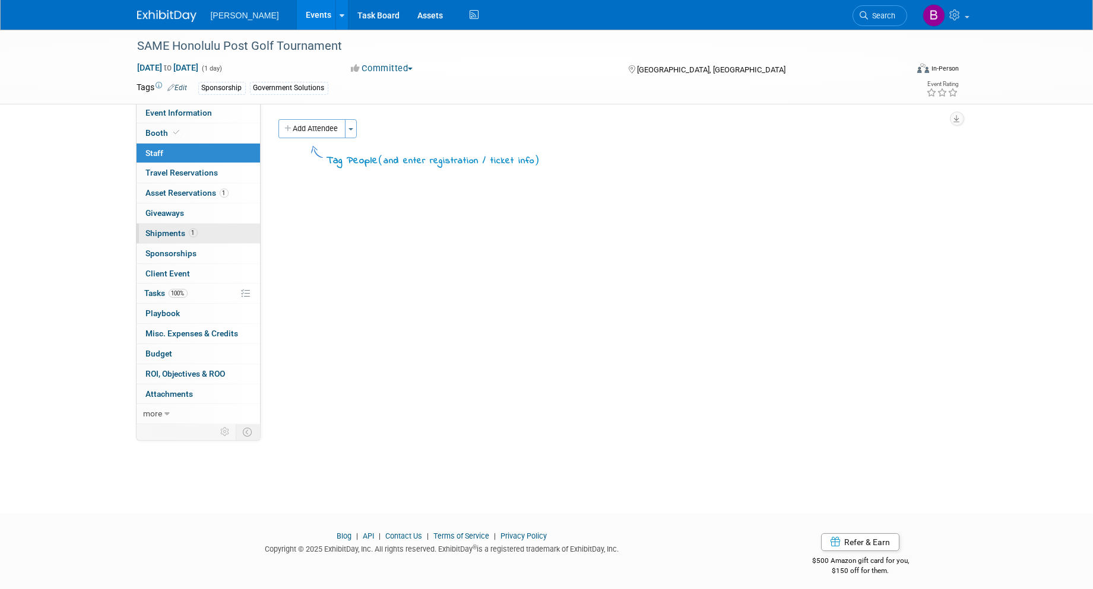
click at [232, 234] on link "1 Shipments 1" at bounding box center [198, 234] width 123 height 20
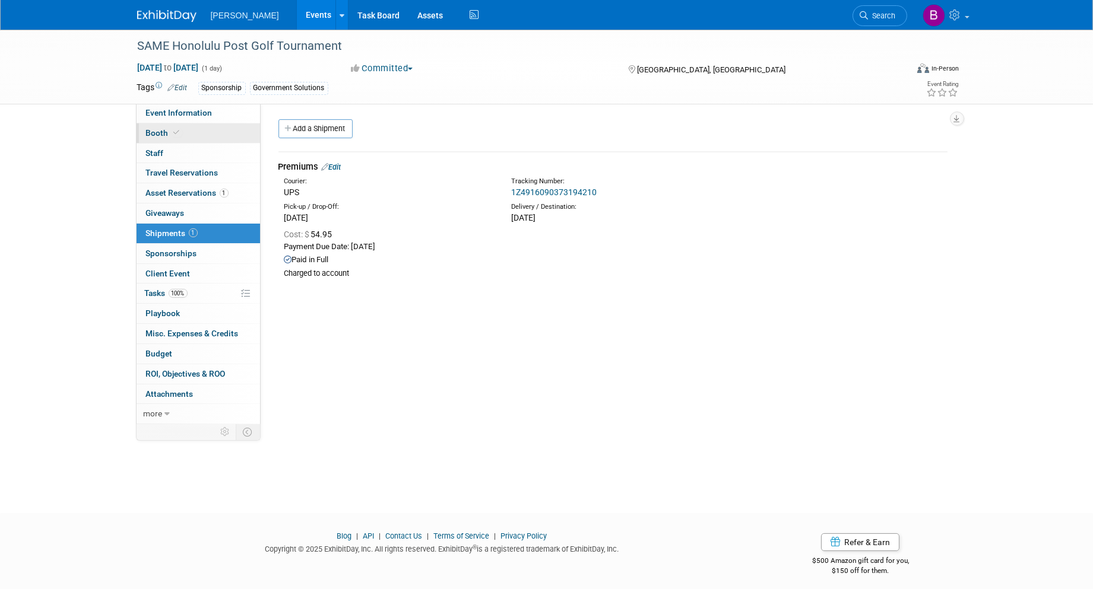
click at [183, 135] on link "Booth" at bounding box center [198, 133] width 123 height 20
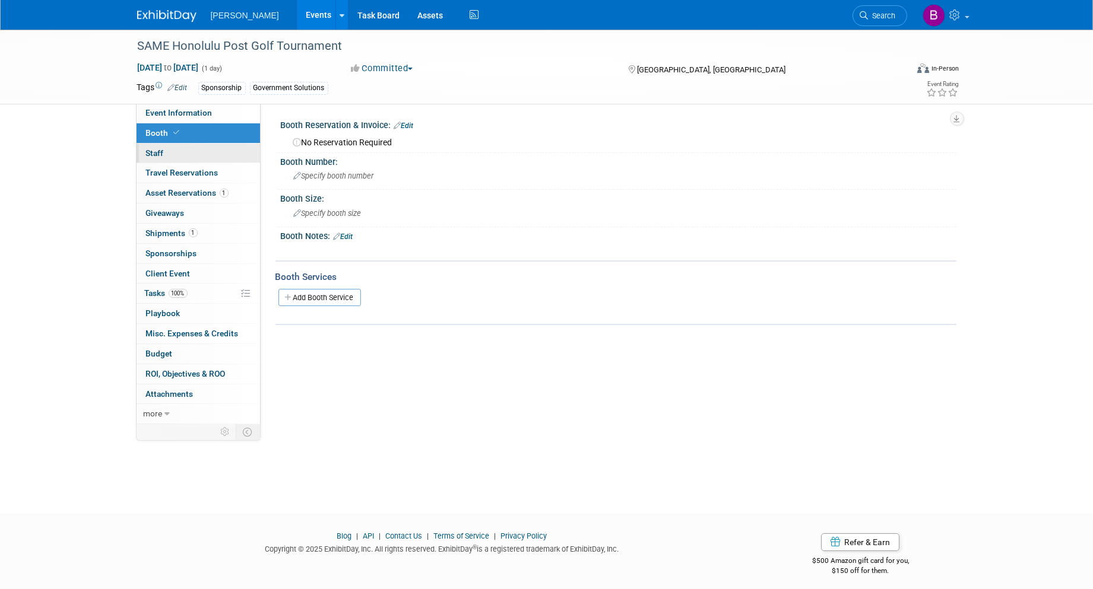
click at [182, 149] on link "0 Staff 0" at bounding box center [198, 154] width 123 height 20
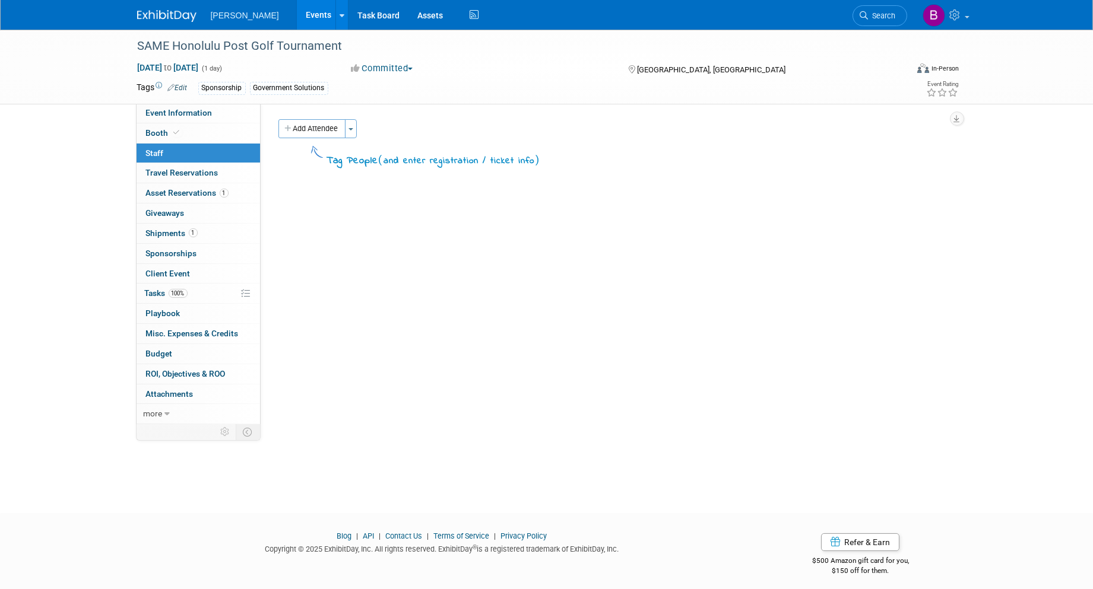
click at [186, 163] on link "0 Staff 0" at bounding box center [198, 154] width 123 height 20
click at [185, 87] on link "Edit" at bounding box center [178, 88] width 20 height 8
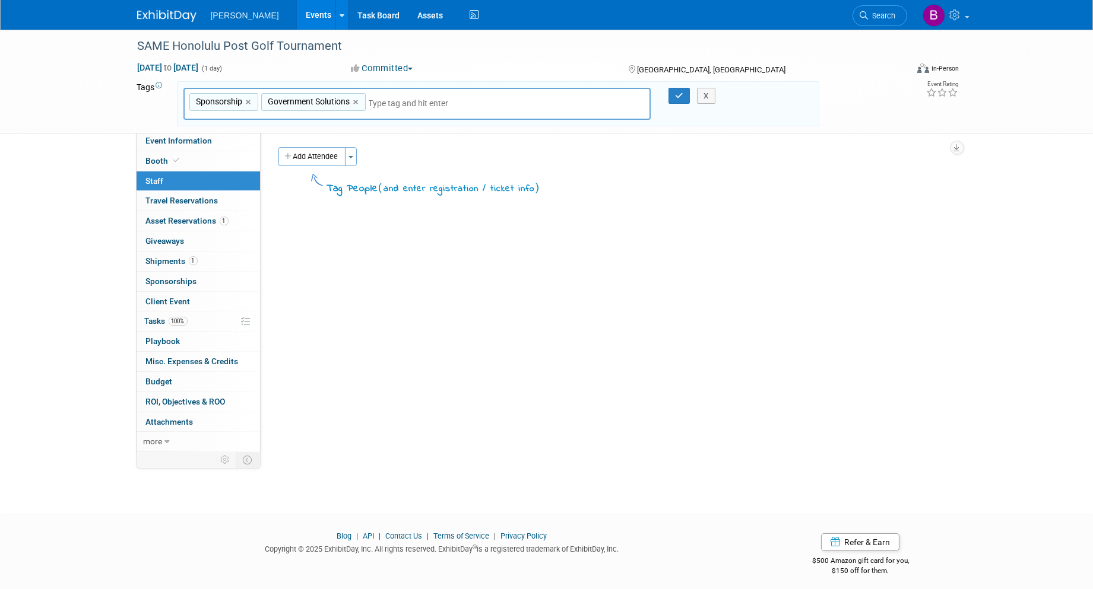
click at [360, 104] on div "Government Solutions ×" at bounding box center [313, 102] width 104 height 18
type input "Government Solutions"
click at [357, 100] on link "×" at bounding box center [357, 103] width 8 height 14
type input "Sponsorship"
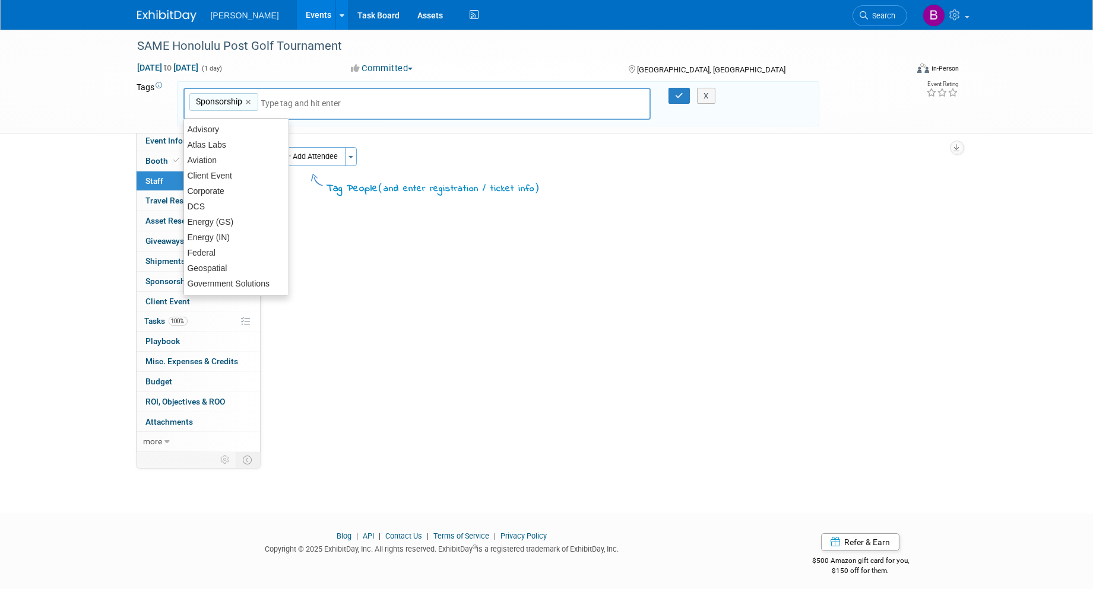
click at [357, 100] on input "text" at bounding box center [344, 103] width 166 height 12
type input "a"
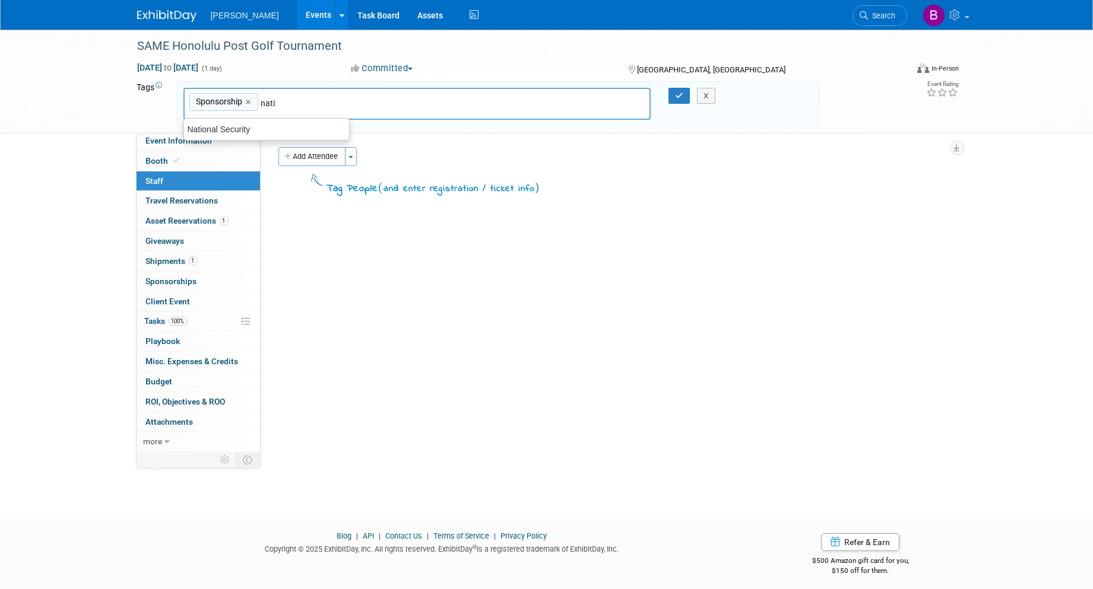
type input "National Security"
type input "Sponsorship, National Security"
type input "fede"
click at [233, 123] on div "Federal" at bounding box center [266, 129] width 166 height 17
type input "Sponsorship, National Security, Federal"
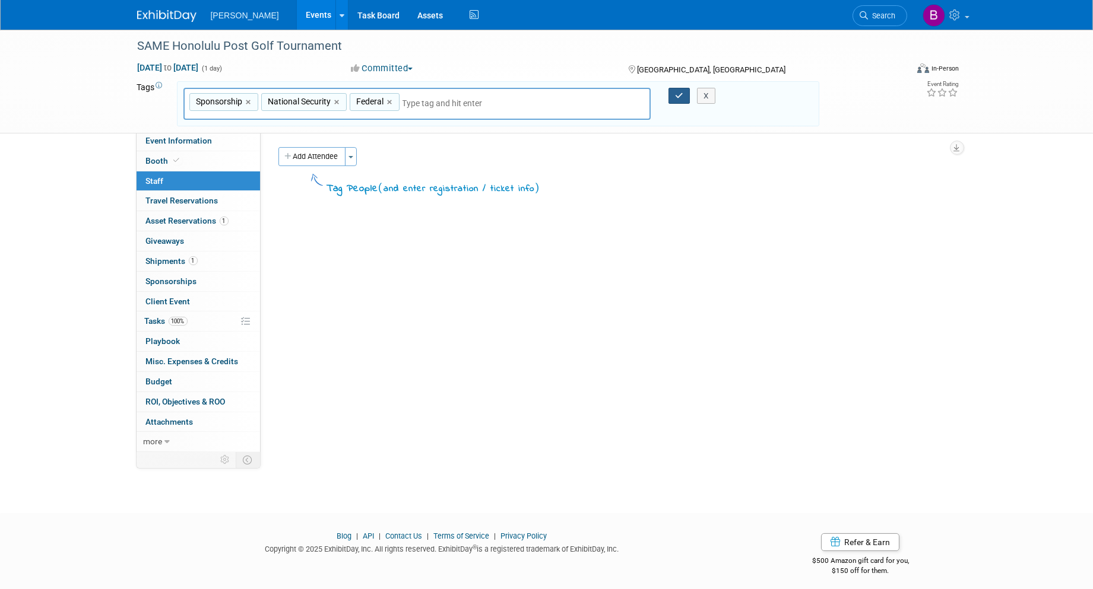
click at [677, 93] on icon "button" at bounding box center [679, 96] width 8 height 8
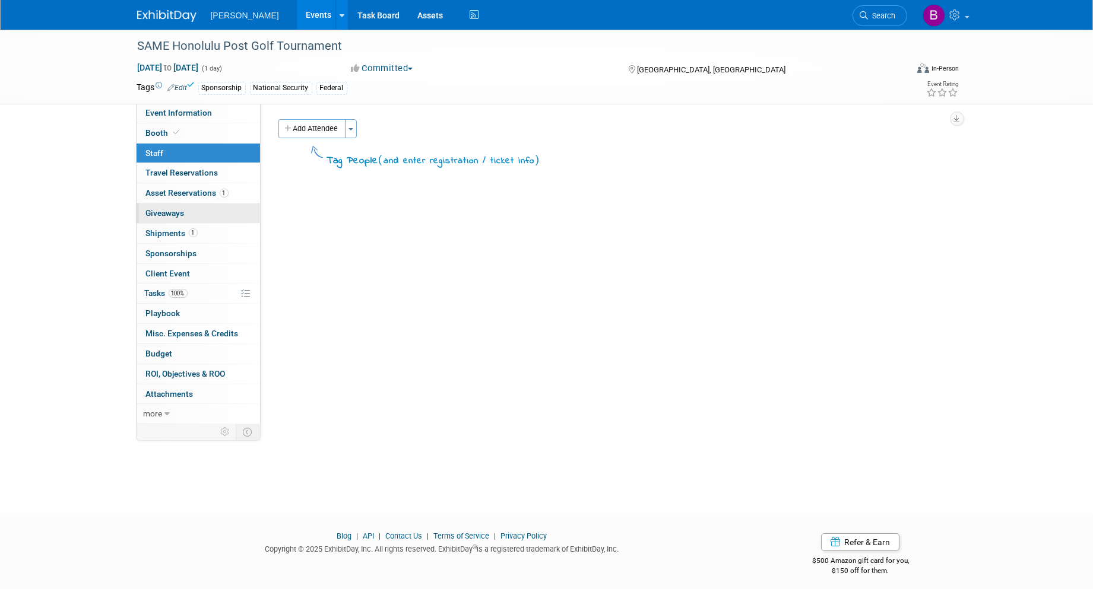
click at [233, 205] on link "0 Giveaways 0" at bounding box center [198, 214] width 123 height 20
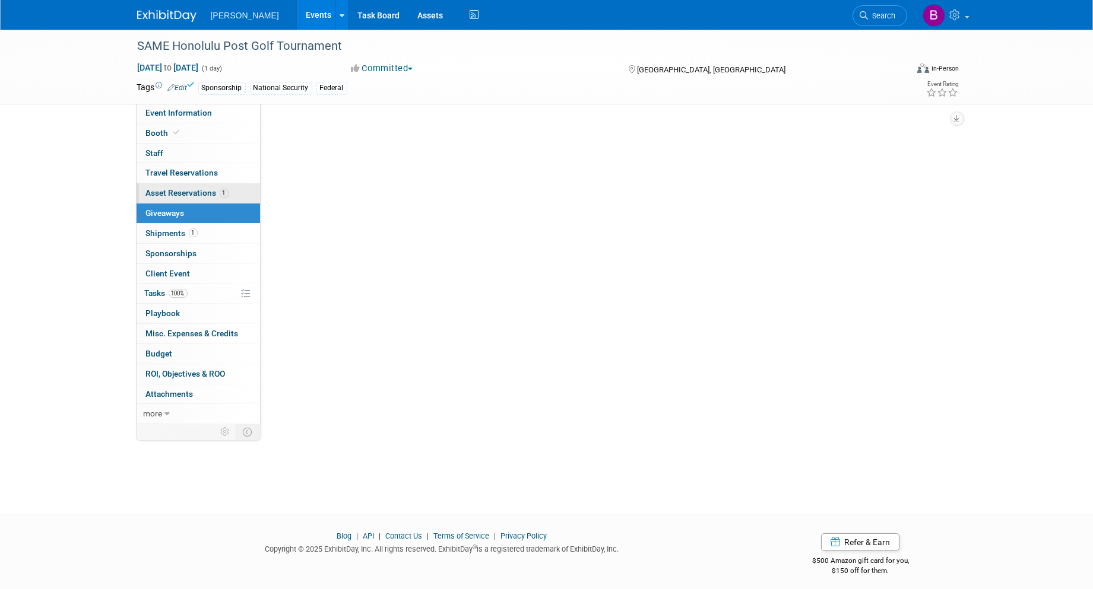
click at [228, 191] on link "1 Asset Reservations 1" at bounding box center [198, 193] width 123 height 20
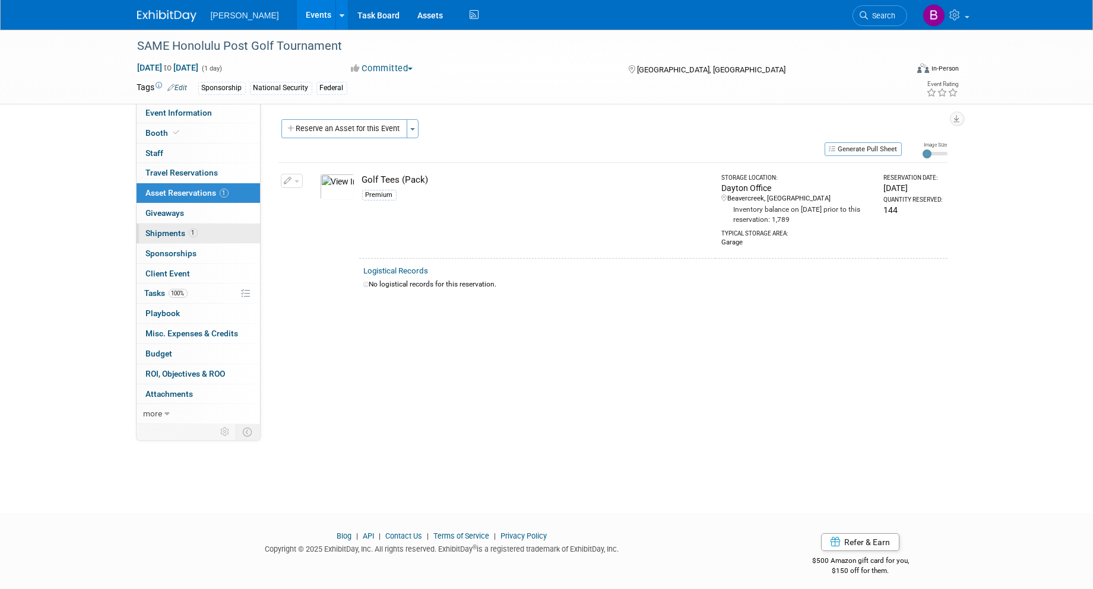
click at [207, 239] on link "1 Shipments 1" at bounding box center [198, 234] width 123 height 20
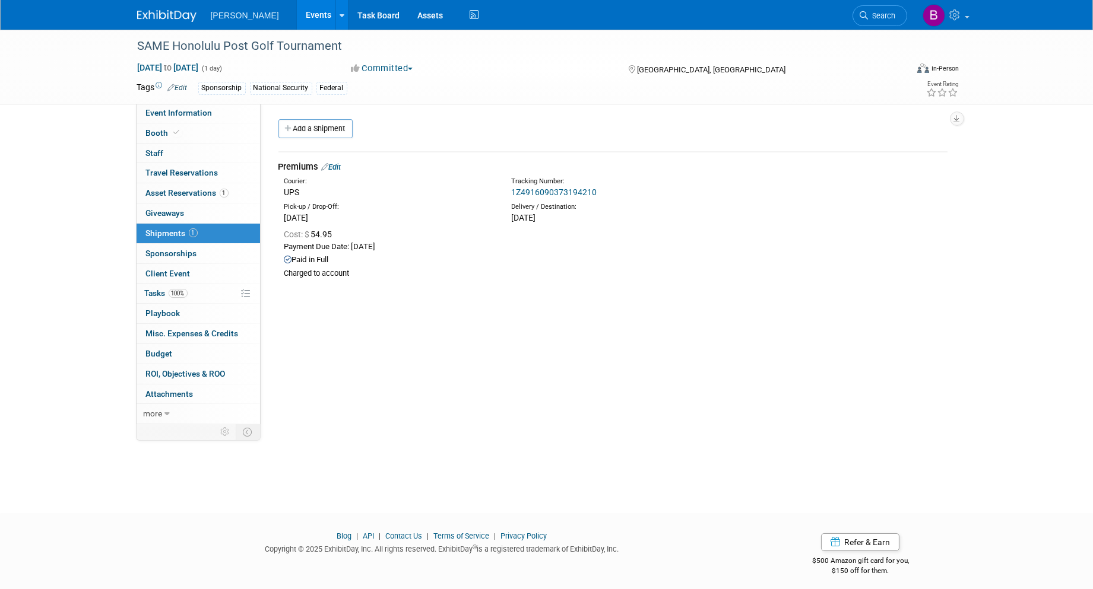
click at [337, 163] on link "Edit" at bounding box center [332, 167] width 20 height 9
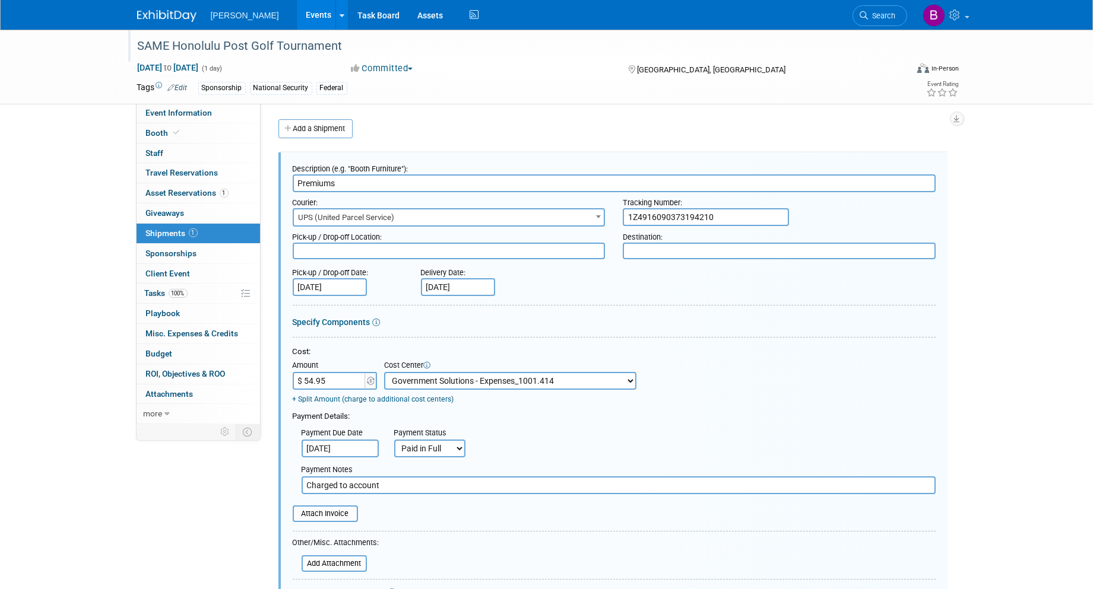
click at [345, 42] on div "SAME Honolulu Post Golf Tournament" at bounding box center [512, 46] width 756 height 21
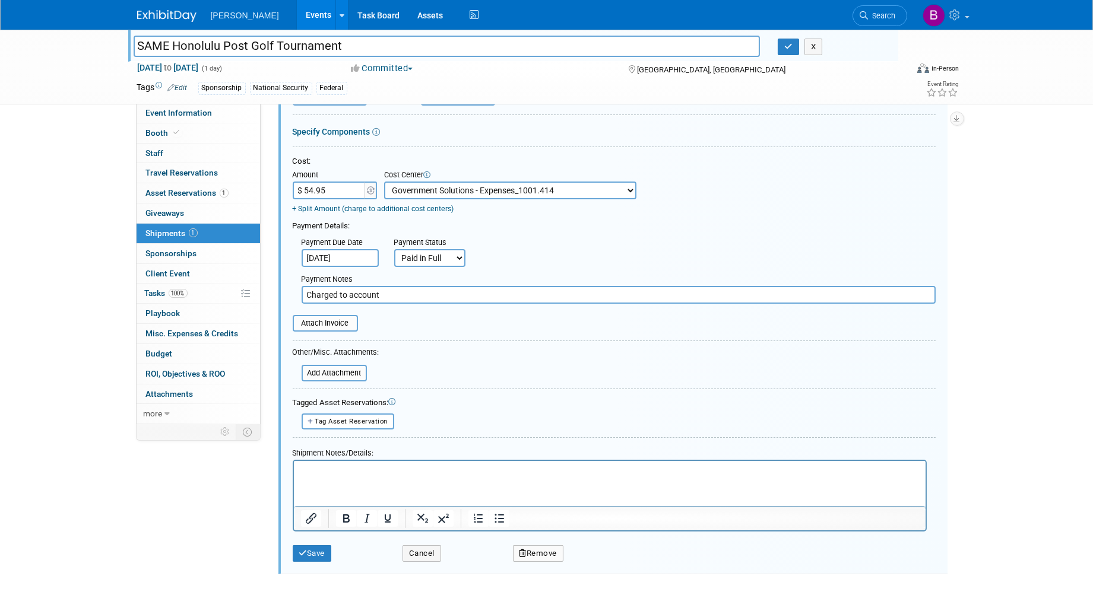
scroll to position [198, 0]
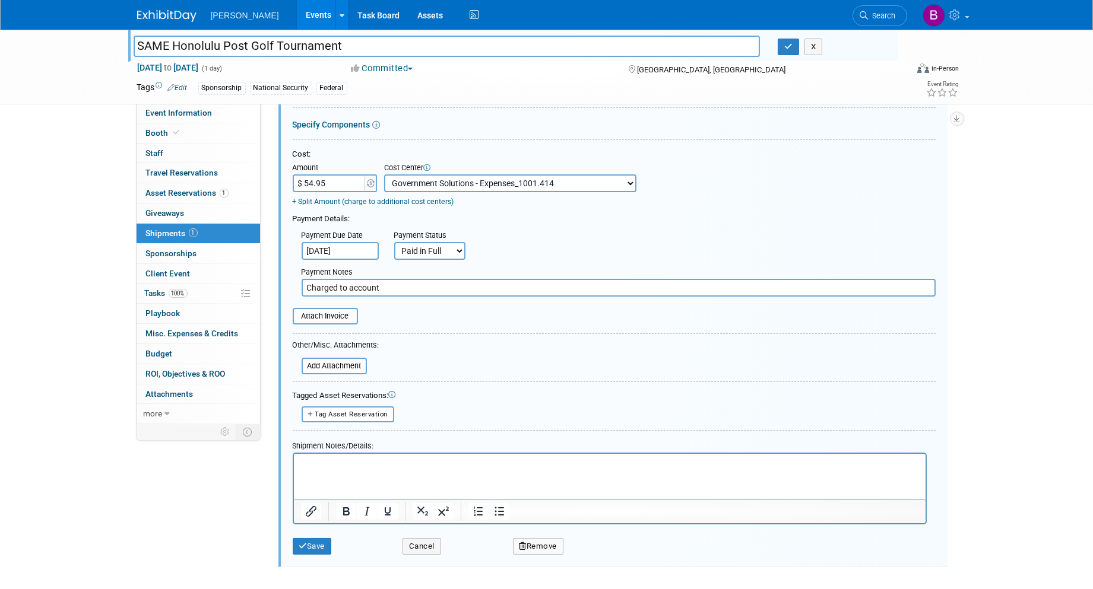
click at [502, 175] on select "-- Not Specified -- Advisory Services - Expenses_1001.502 Aerial Acquisition - …" at bounding box center [510, 184] width 252 height 18
select select "18966242"
click at [384, 175] on select "-- Not Specified -- Advisory Services - Expenses_1001.502 Aerial Acquisition - …" at bounding box center [510, 184] width 252 height 18
click at [312, 538] on button "Save" at bounding box center [312, 546] width 39 height 17
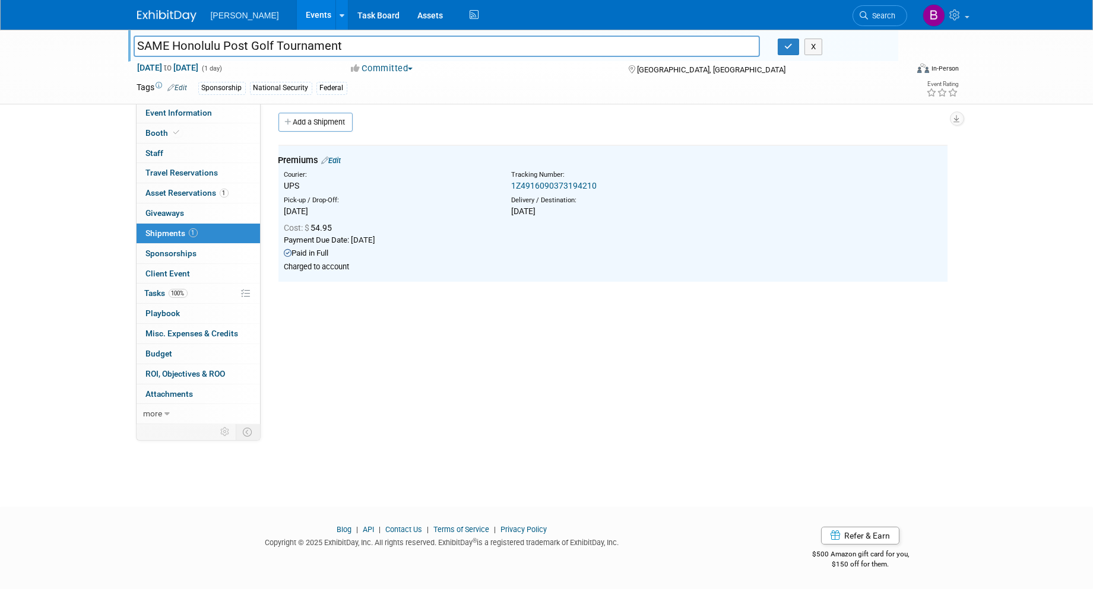
scroll to position [0, 0]
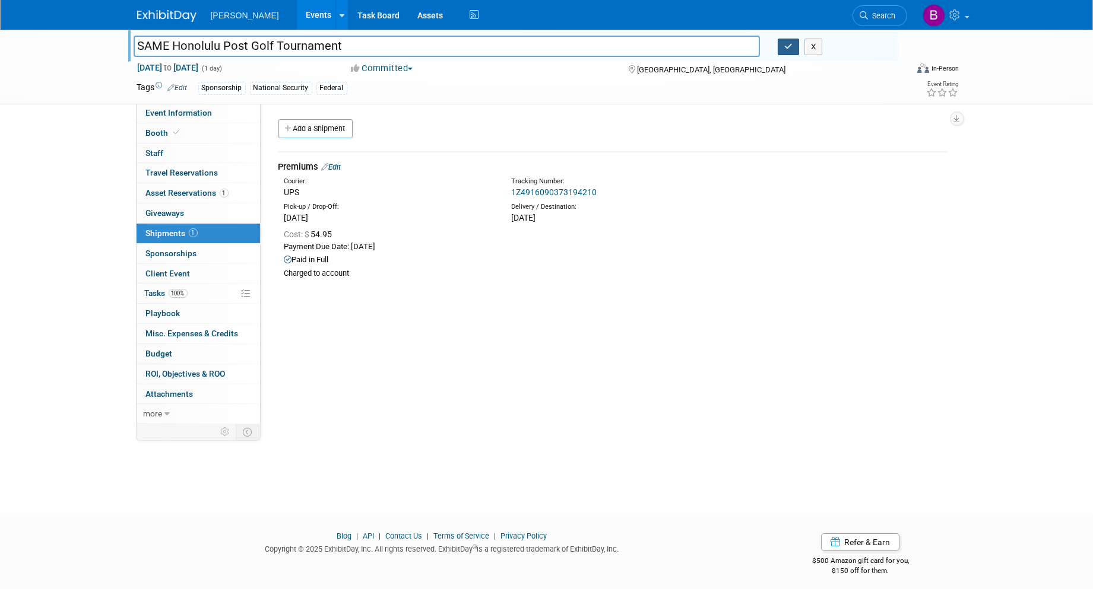
click at [787, 56] on div "SAME Honolulu Post Golf Tournament SAME Honolulu Post Golf Tournament X" at bounding box center [516, 48] width 765 height 19
click at [784, 50] on icon "button" at bounding box center [788, 47] width 8 height 8
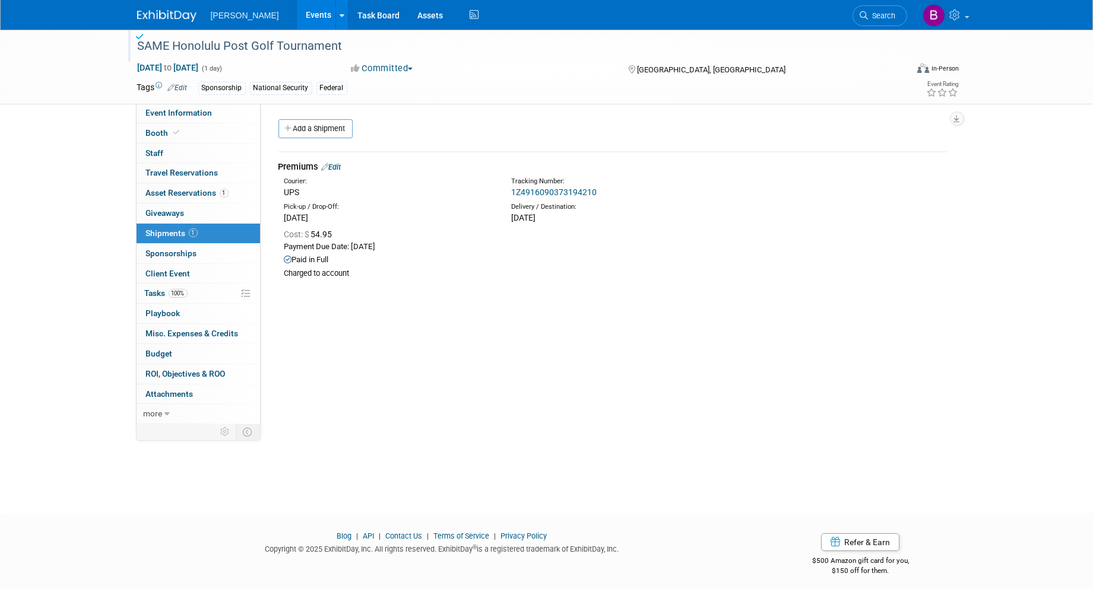
click at [297, 12] on link "Events" at bounding box center [318, 15] width 43 height 30
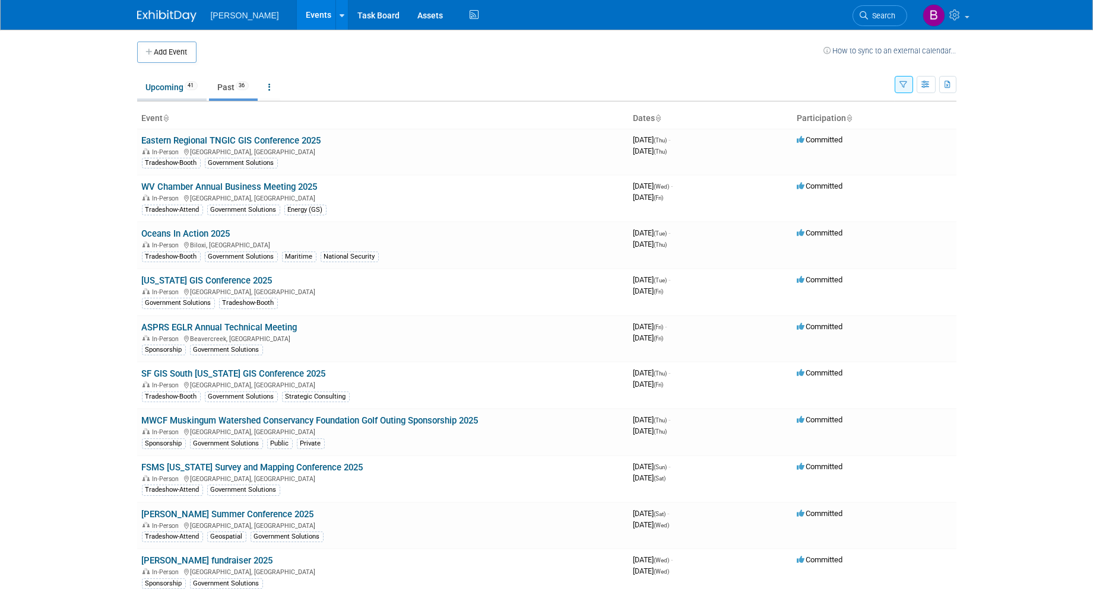
click at [166, 88] on link "Upcoming 41" at bounding box center [171, 87] width 69 height 23
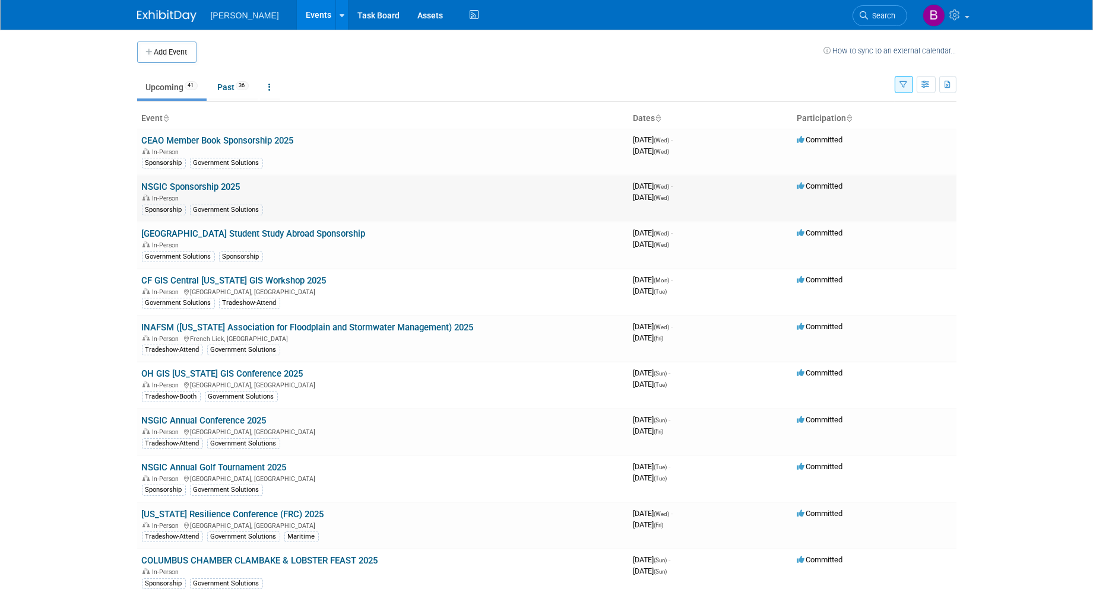
scroll to position [66, 0]
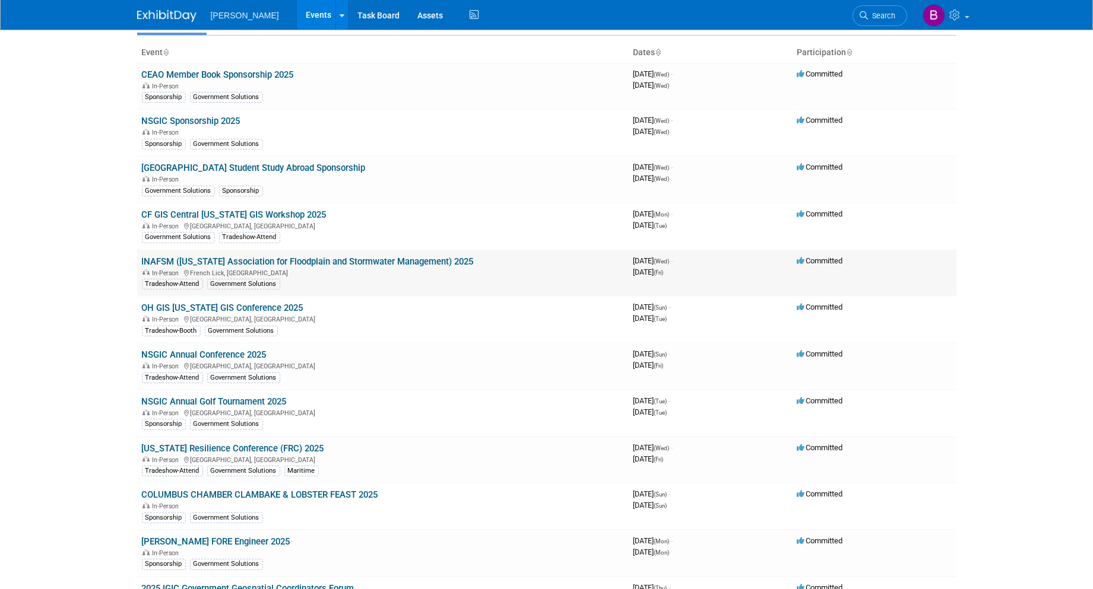
click at [363, 261] on link "INAFSM ([US_STATE] Association for Floodplain and Stormwater Management) 2025" at bounding box center [308, 261] width 332 height 11
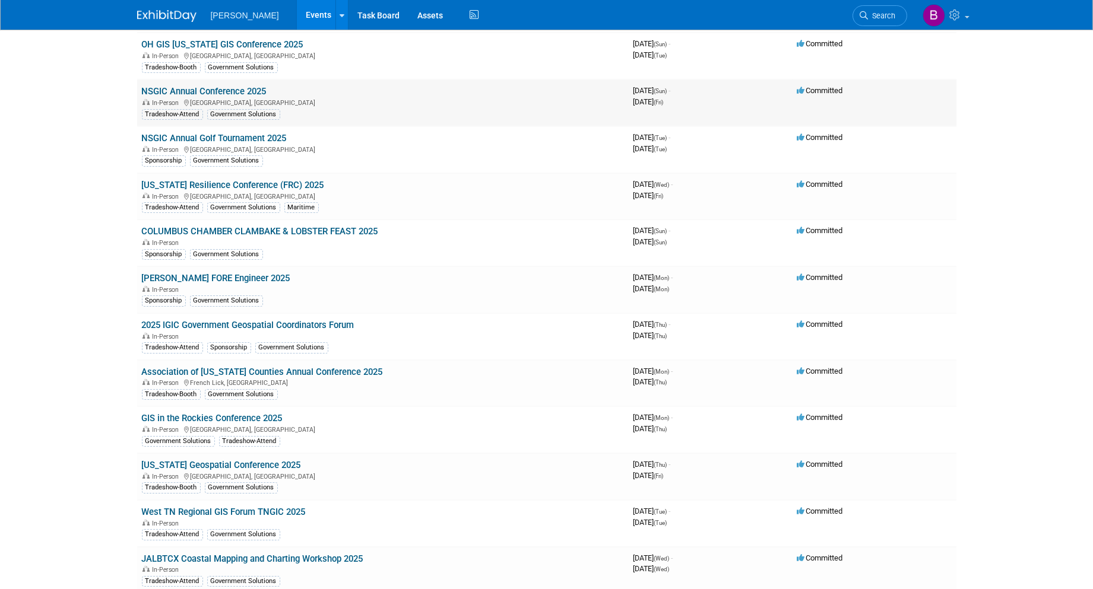
scroll to position [395, 0]
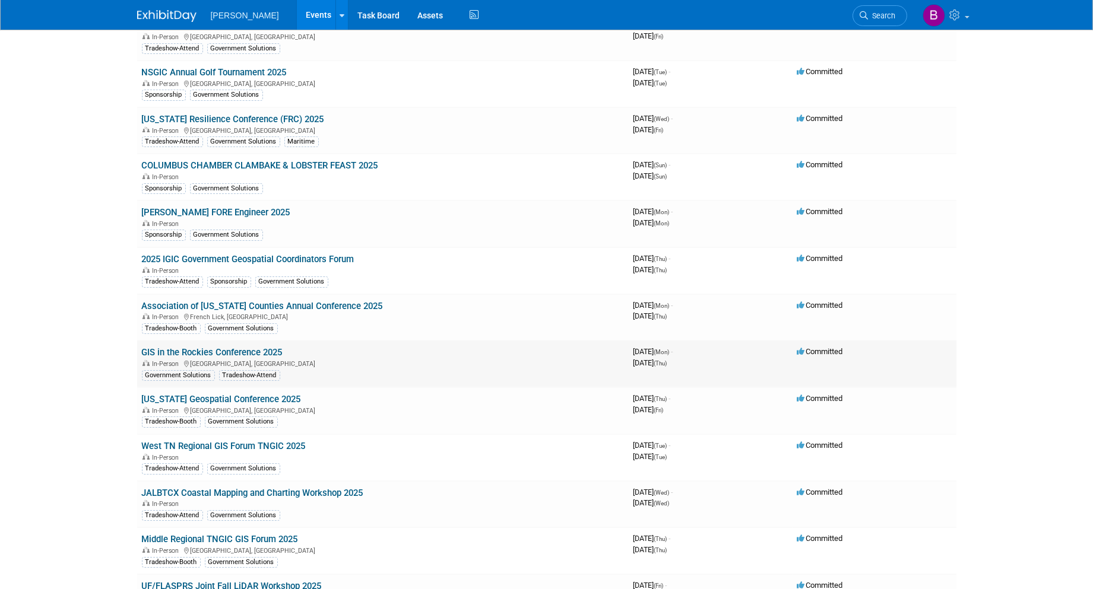
click at [270, 359] on div "In-Person Denver, CO" at bounding box center [383, 363] width 482 height 9
click at [266, 350] on link "GIS in the Rockies Conference 2025" at bounding box center [212, 352] width 141 height 11
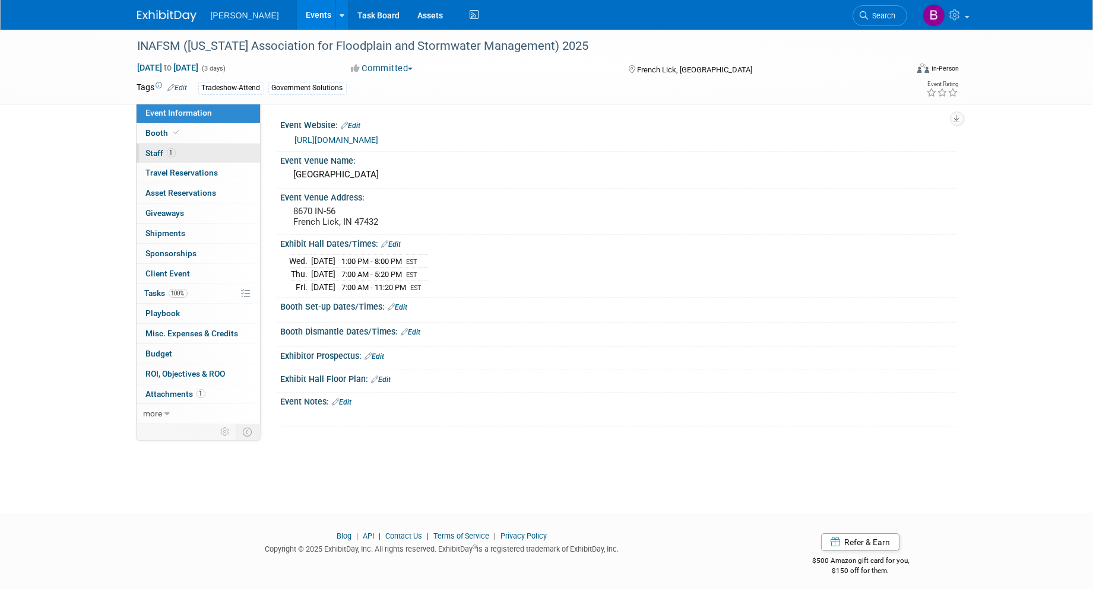
click at [227, 153] on link "1 Staff 1" at bounding box center [198, 154] width 123 height 20
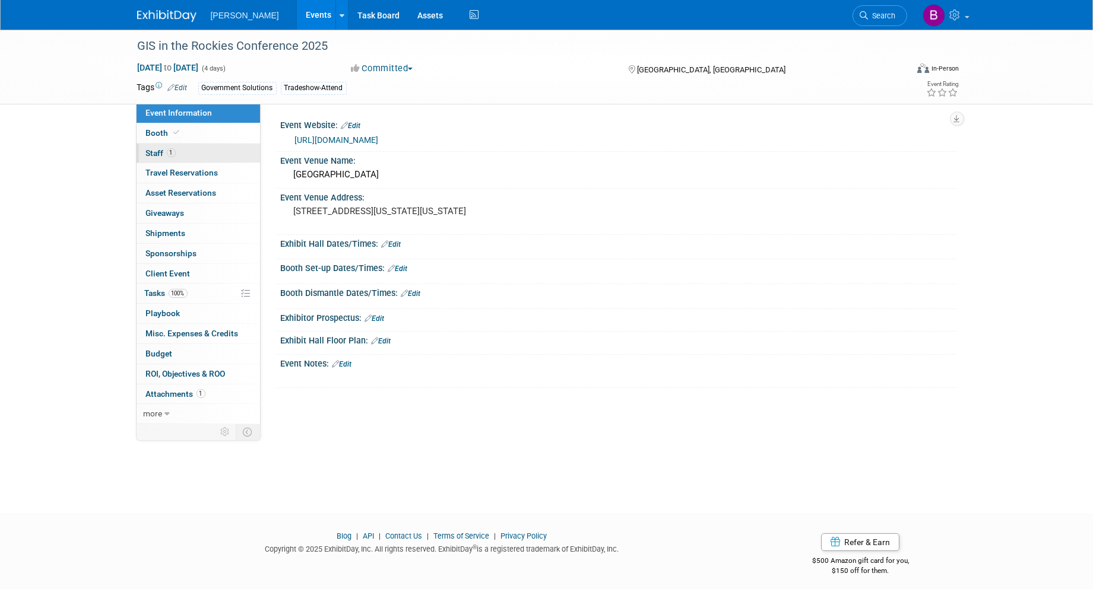
click at [234, 151] on link "1 Staff 1" at bounding box center [198, 154] width 123 height 20
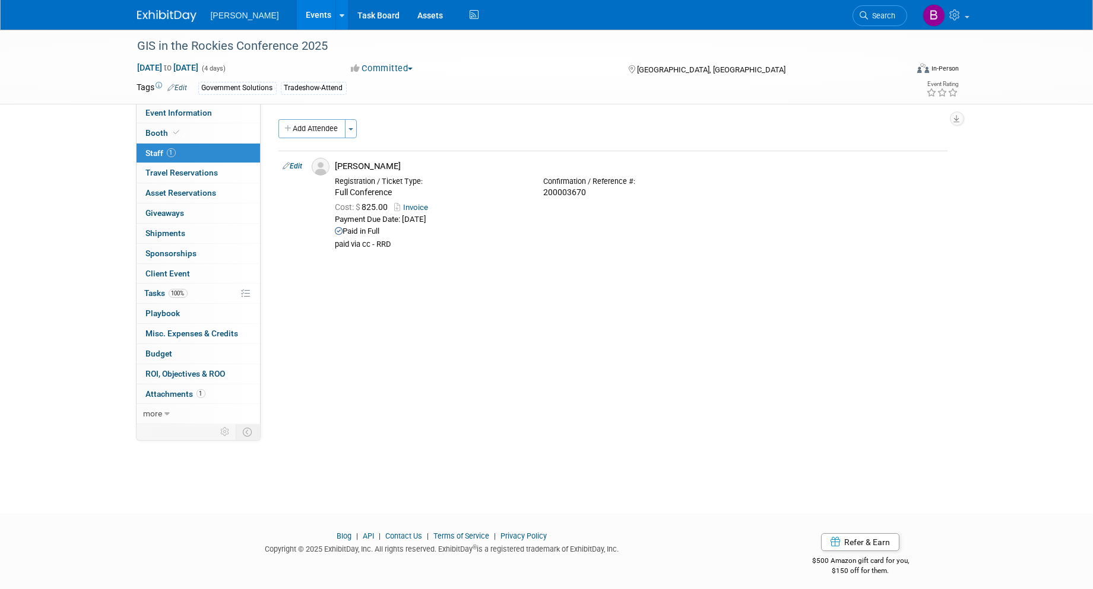
click at [900, 20] on link "Search" at bounding box center [879, 15] width 55 height 21
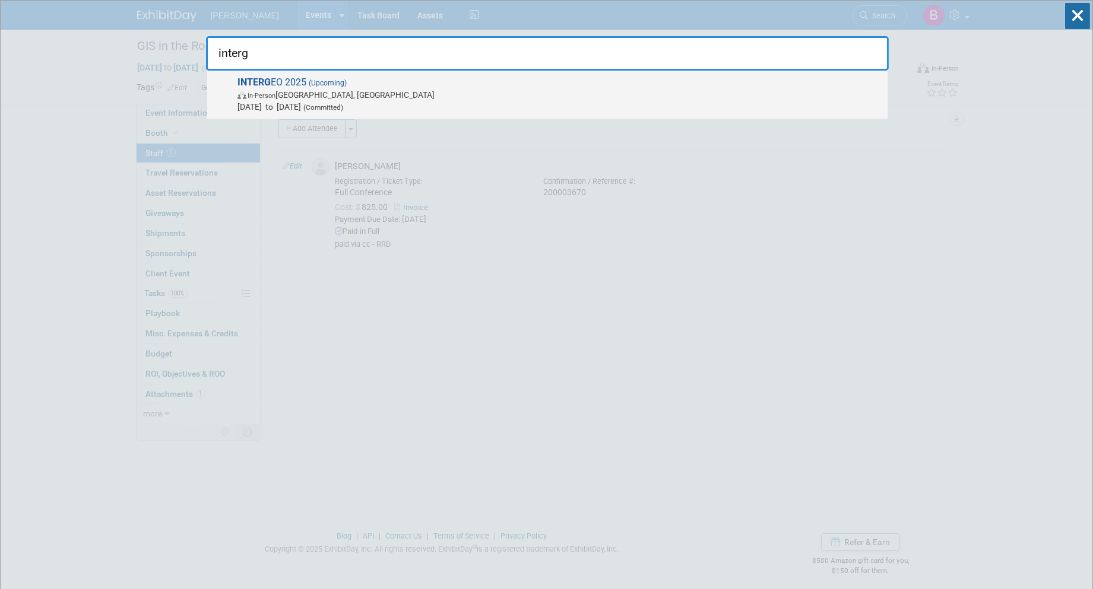
type input "interg"
click at [395, 77] on span "INTERG EO 2025 (Upcoming) In-Person [GEOGRAPHIC_DATA], [GEOGRAPHIC_DATA] [DATE]…" at bounding box center [558, 95] width 648 height 36
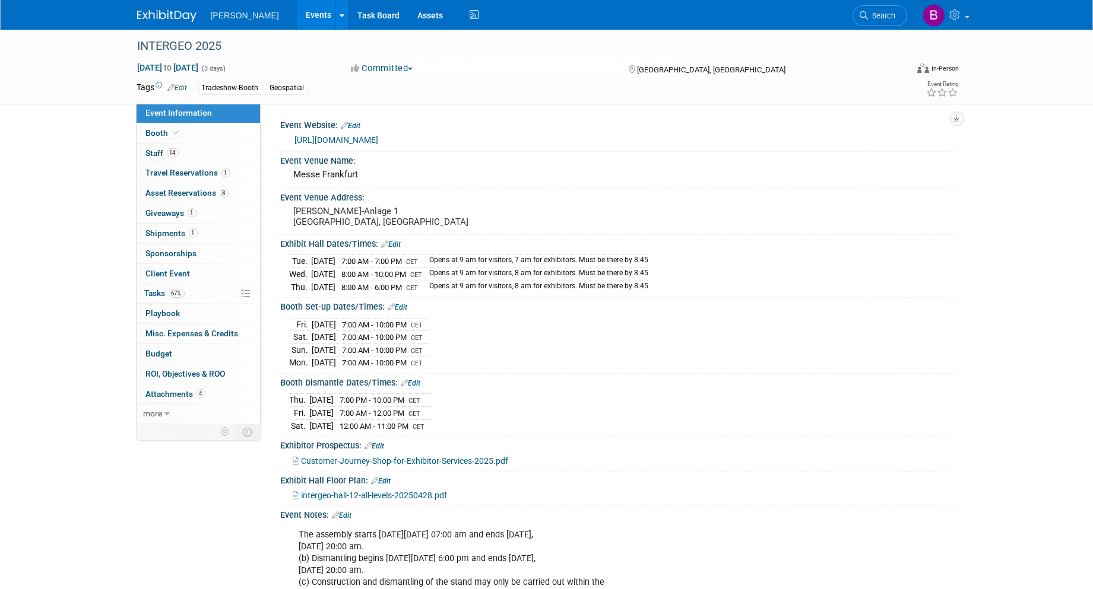
click at [358, 137] on link "[URL][DOMAIN_NAME]" at bounding box center [337, 139] width 84 height 9
